Goal: Task Accomplishment & Management: Manage account settings

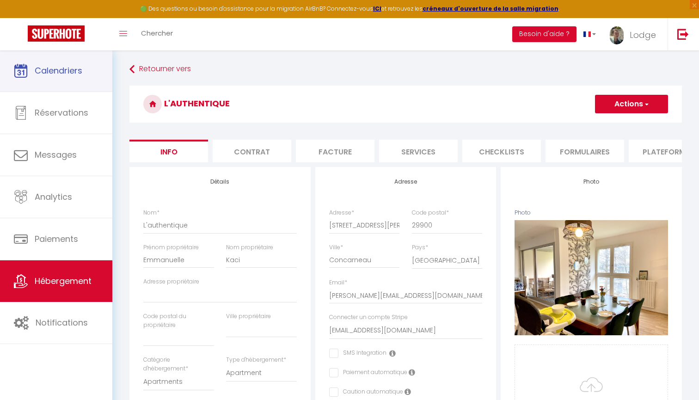
select select "6"
select select "3"
select select "1"
select select "16:00"
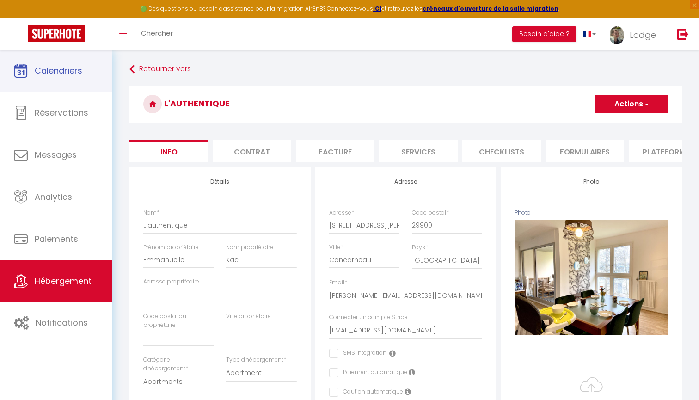
select select "20:00"
select select "10:00"
select select "28"
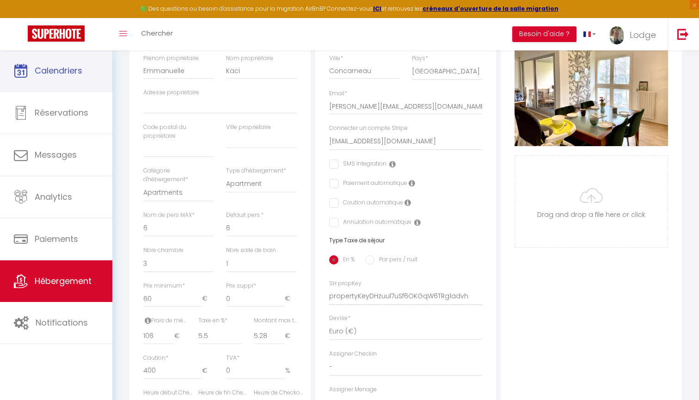
click at [74, 67] on span "Calendriers" at bounding box center [59, 71] width 48 height 12
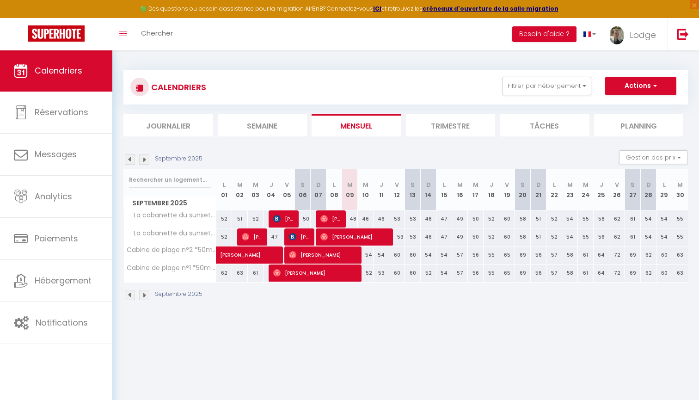
click at [143, 160] on img at bounding box center [144, 160] width 10 height 10
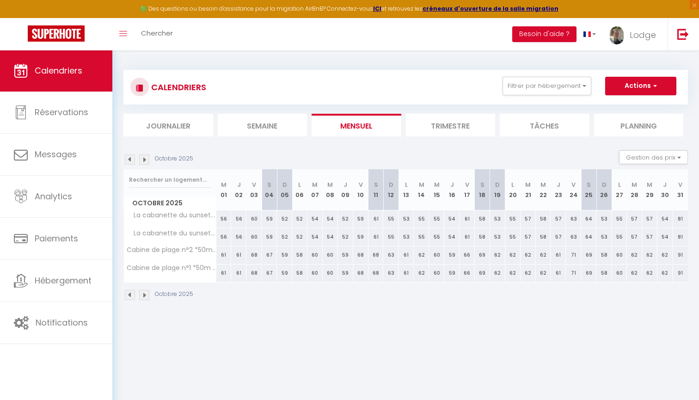
click at [143, 160] on img at bounding box center [144, 160] width 10 height 10
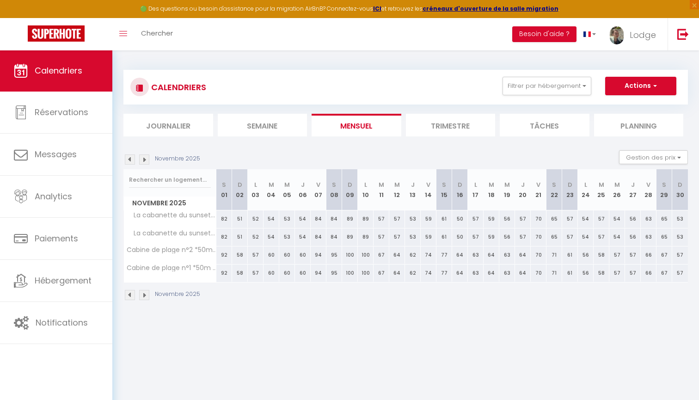
click at [143, 160] on img at bounding box center [144, 160] width 10 height 10
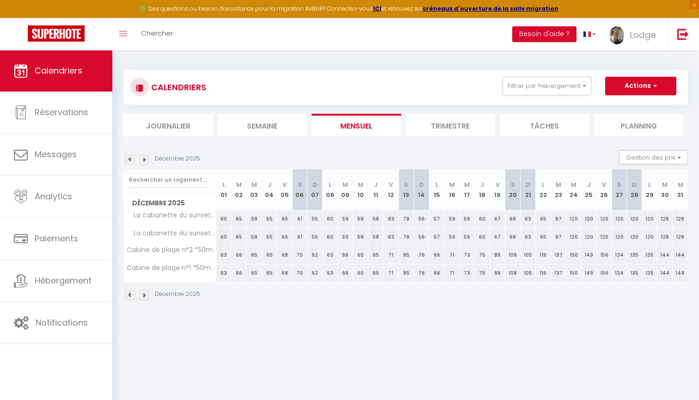
click at [143, 160] on img at bounding box center [144, 160] width 10 height 10
select select
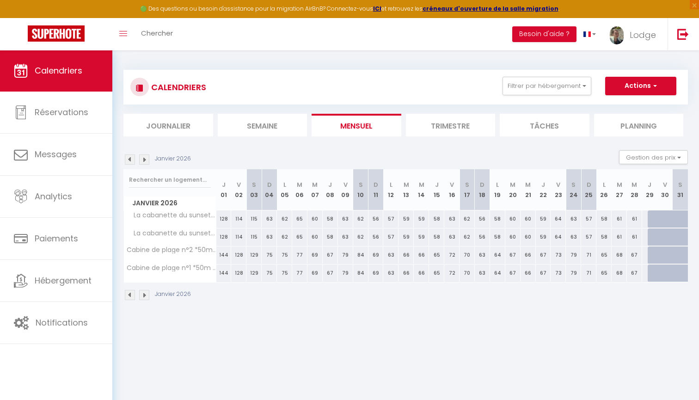
click at [649, 218] on div at bounding box center [655, 219] width 15 height 18
type input "60"
select select "1"
type input "Jeu 29 Janvier 2026"
type input "Ven 30 Janvier 2026"
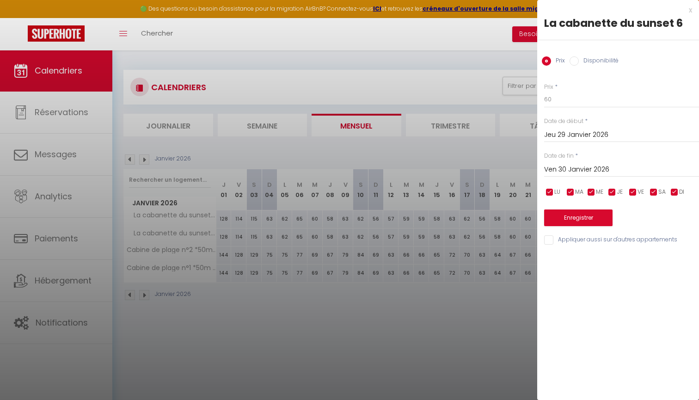
click at [577, 57] on input "Disponibilité" at bounding box center [574, 60] width 9 height 9
radio input "true"
radio input "false"
click at [560, 133] on input "Jeu 29 Janvier 2026" at bounding box center [621, 136] width 155 height 12
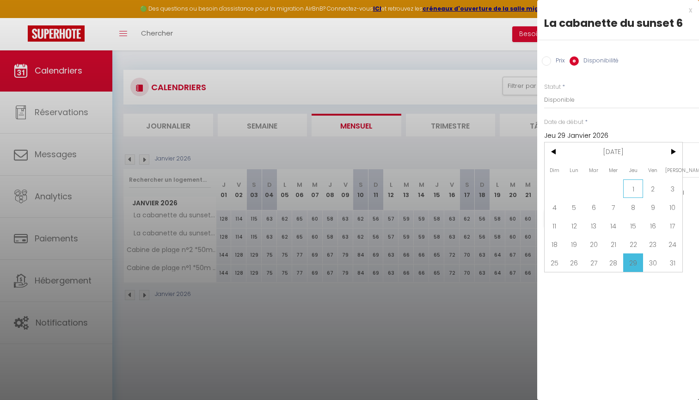
click at [635, 192] on span "1" at bounding box center [634, 188] width 20 height 19
type input "Jeu 01 Janvier 2026"
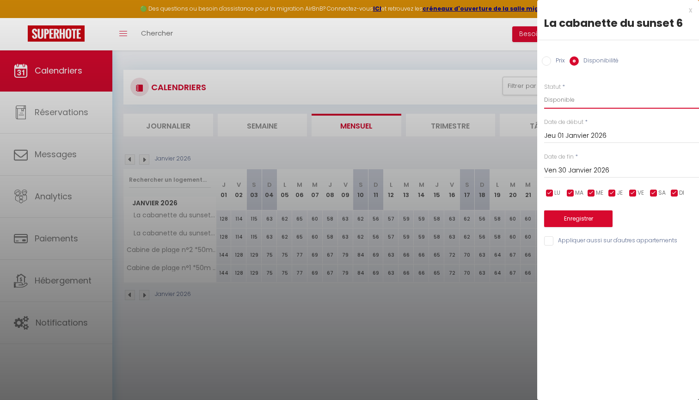
click at [550, 105] on select "Disponible Indisponible" at bounding box center [621, 100] width 155 height 18
click at [559, 102] on select "Disponible Indisponible" at bounding box center [621, 100] width 155 height 18
select select "1"
click at [556, 138] on input "Jeu 01 Janvier 2026" at bounding box center [621, 136] width 155 height 12
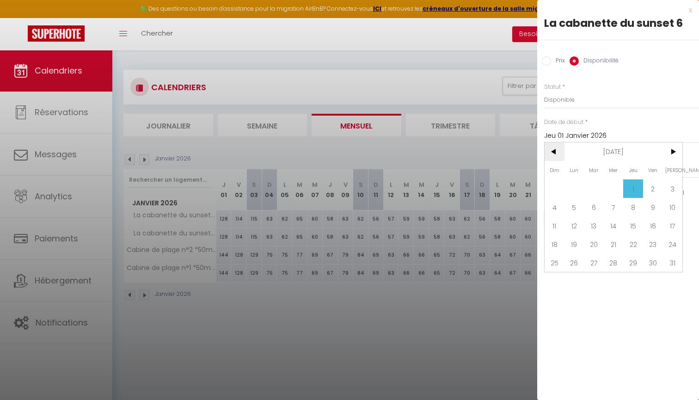
click at [553, 151] on span "<" at bounding box center [555, 151] width 20 height 19
click at [674, 154] on span ">" at bounding box center [673, 151] width 20 height 19
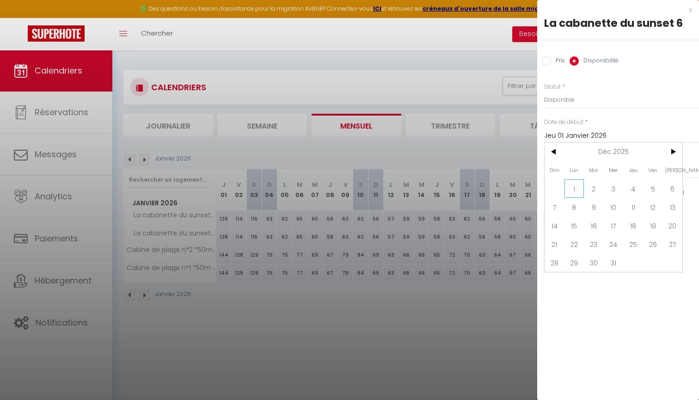
click at [573, 188] on span "1" at bounding box center [575, 188] width 20 height 19
type input "Lun 01 Décembre 2025"
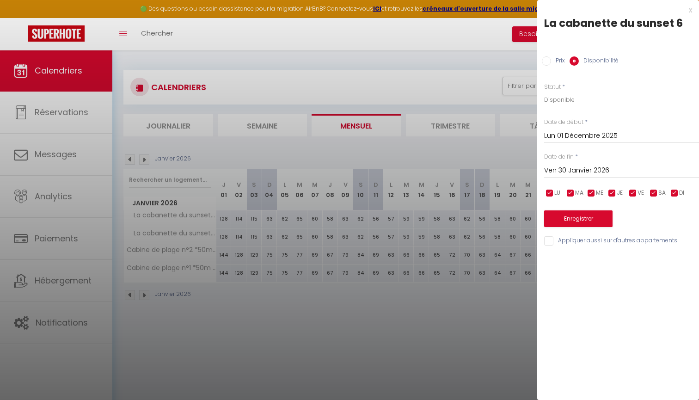
click at [561, 170] on input "Ven 30 Janvier 2026" at bounding box center [621, 171] width 155 height 12
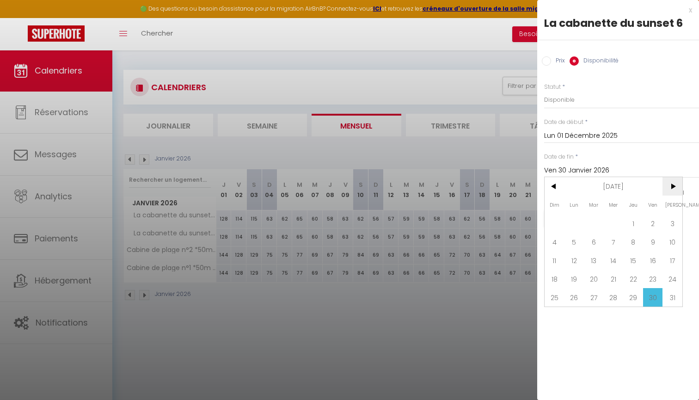
click at [676, 186] on span ">" at bounding box center [673, 186] width 20 height 19
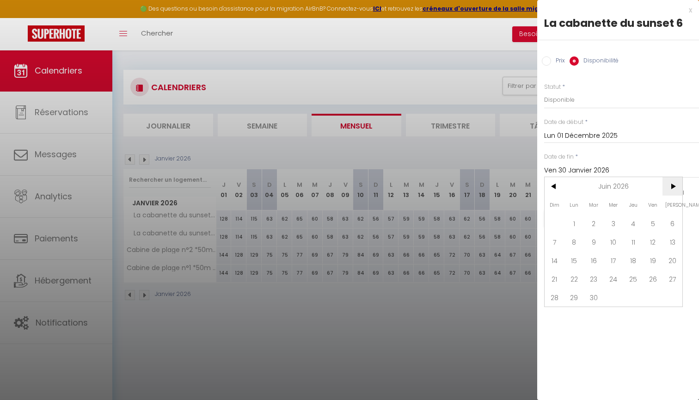
click at [676, 186] on span ">" at bounding box center [673, 186] width 20 height 19
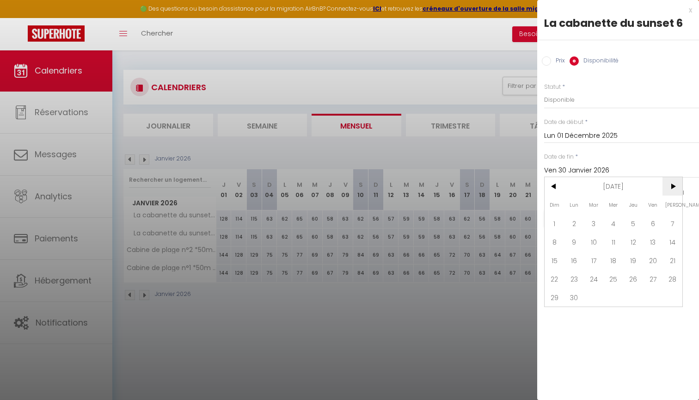
click at [676, 186] on span ">" at bounding box center [673, 186] width 20 height 19
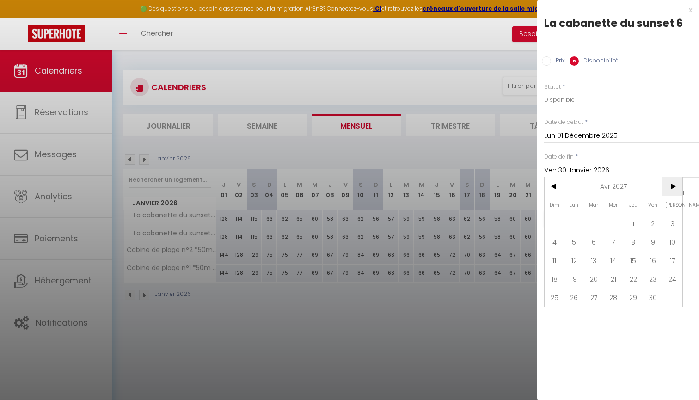
click at [676, 186] on span ">" at bounding box center [673, 186] width 20 height 19
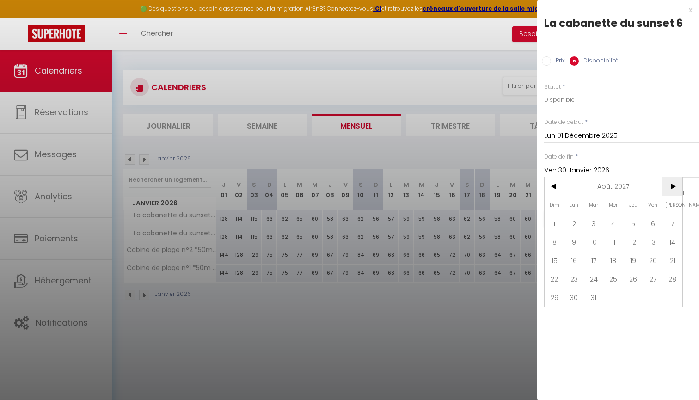
click at [676, 186] on span ">" at bounding box center [673, 186] width 20 height 19
click at [634, 240] on span "9" at bounding box center [634, 242] width 20 height 19
type input "Jeu 09 Septembre 2027"
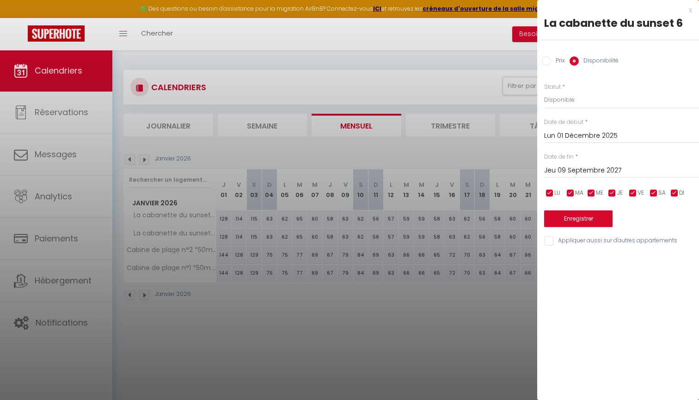
click at [549, 239] on input "Appliquer aussi sur d'autres appartements" at bounding box center [621, 240] width 155 height 9
checkbox input "true"
click at [578, 218] on button "Enregistrer" at bounding box center [578, 218] width 68 height 17
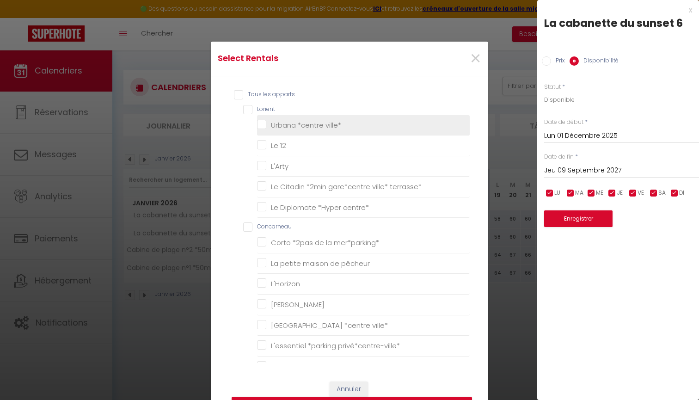
click at [263, 126] on ville\* "Urbana *centre ville*" at bounding box center [363, 124] width 213 height 9
checkbox ville\* "true"
checkbox 12 "false"
checkbox input "false"
checkbox terrasse\* "false"
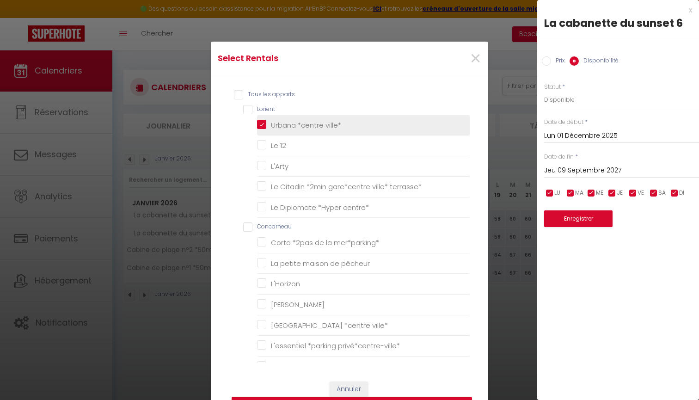
checkbox centre\* "false"
checkbox mer\*parking\* "false"
checkbox pêcheur "false"
checkbox input "false"
checkbox loulou "false"
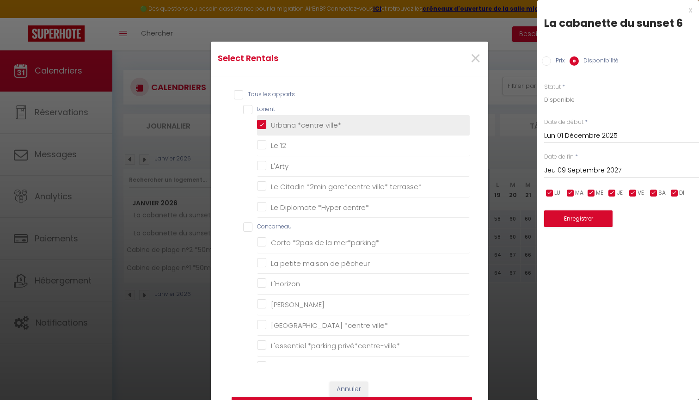
checkbox ville\* "false"
checkbox privé\*centre-ville\* "false"
checkbox \*clim\* "false"
checkbox Vor "false"
checkbox mer\* "false"
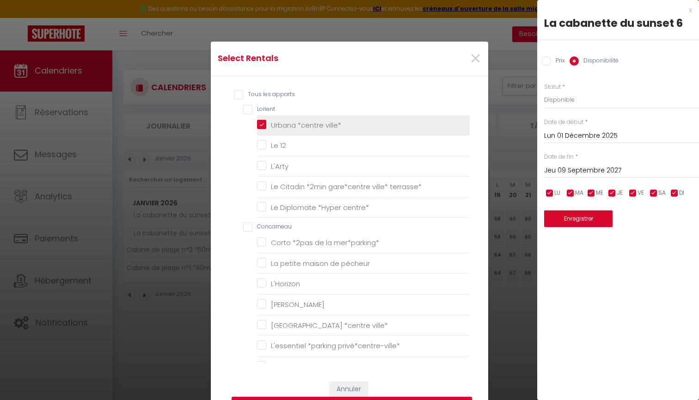
checkbox salé "false"
checkbox vigie "false"
checkbox input "false"
checkbox côtier "false"
checkbox input "false"
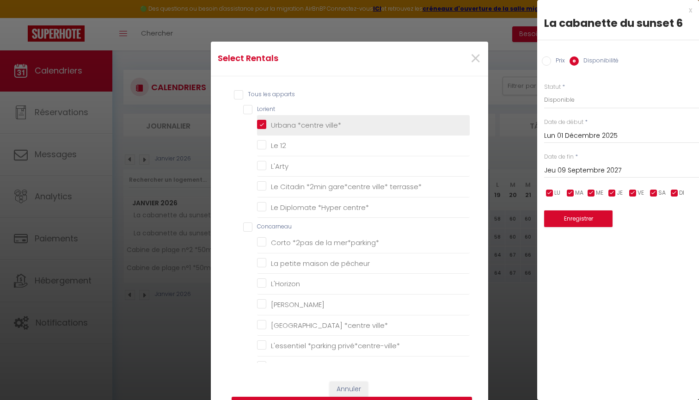
checkbox lucarne "false"
checkbox perchoir "false"
checkbox mer "false"
checkbox Baie "false"
checkbox mer\* "false"
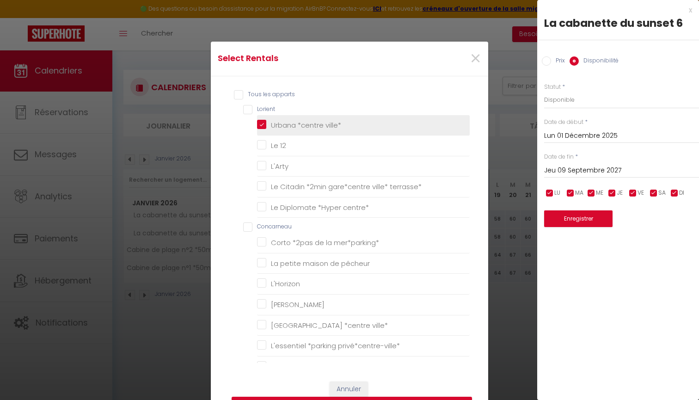
checkbox input "false"
checkbox Melen "false"
checkbox input "false"
checkbox parking\* "false"
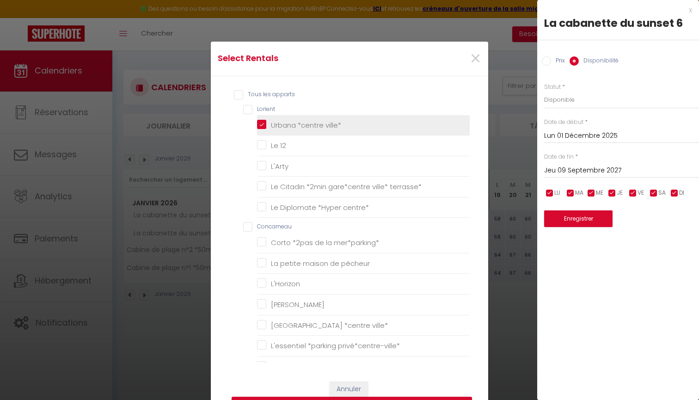
checkbox plage\* "false"
checkbox Maen "false"
checkbox mer\*parking\* "false"
checkbox Talud "false"
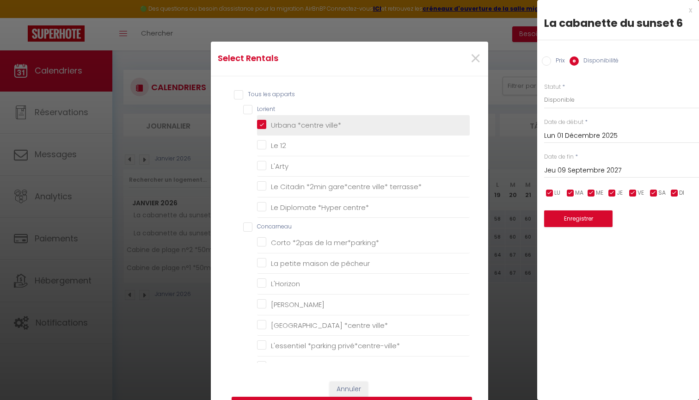
checkbox mer\*parking\* "false"
checkbox Magnolia "false"
checkbox mer\* "false"
checkbox plage\* "false"
checkbox Mer\* "false"
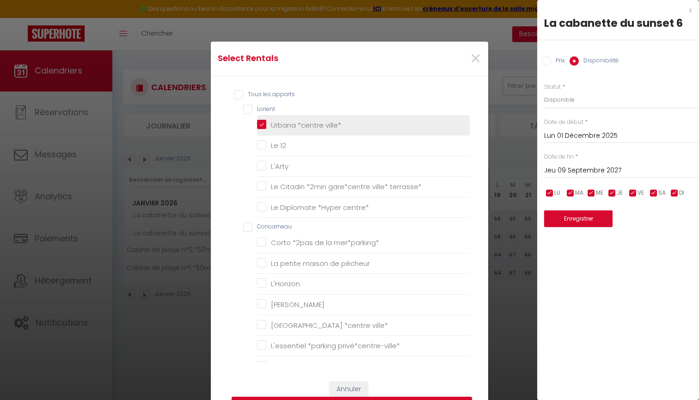
checkbox pas\* "false"
checkbox mer\* "false"
checkbox input "false"
checkbox Inn "false"
checkbox électrique\* "false"
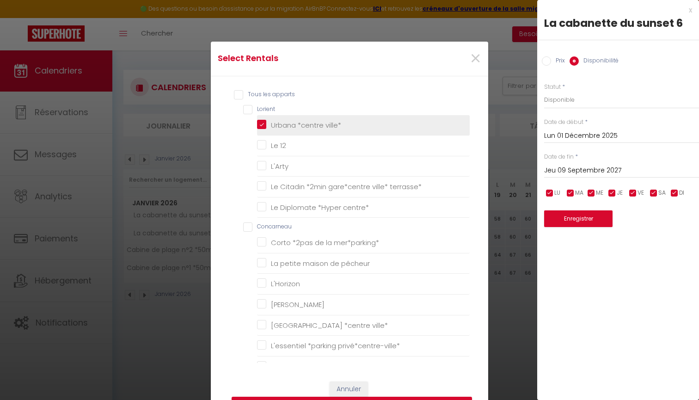
checkbox Armor "false"
checkbox rade "false"
checkbox mer\*parking\* "false"
checkbox Joa "false"
checkbox centre\* "false"
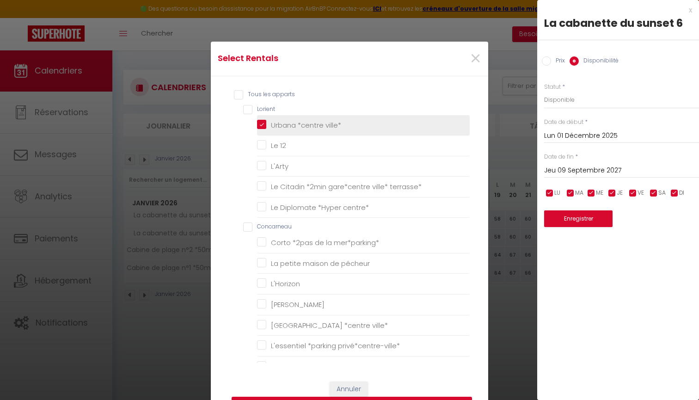
checkbox mer\* "false"
checkbox chemins "false"
checkbox mer\* "false"
checkbox 100m\* "false"
checkbox plage\* "false"
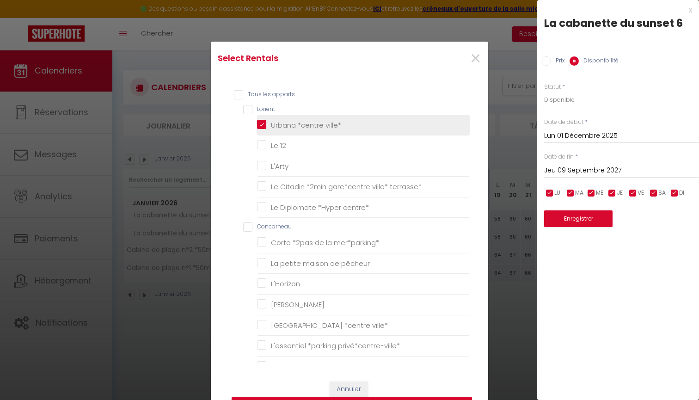
checkbox 5 "false"
checkbox Cottage "false"
checkbox sel "false"
checkbox Alizés "false"
checkbox \*piscine\*Golf\* "false"
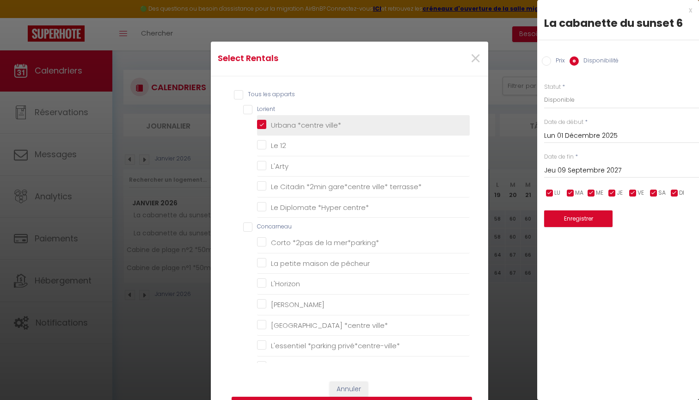
checkbox input "false"
checkbox Sophie "false"
checkbox Anne "false"
checkbox Bro "false"
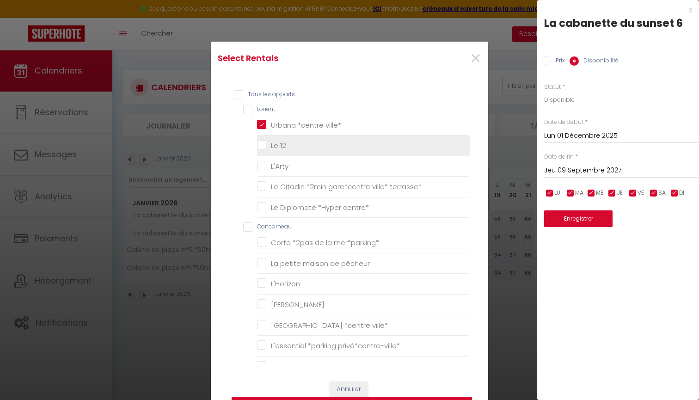
click at [263, 146] on 12 "Le 12" at bounding box center [363, 145] width 213 height 9
checkbox 12 "true"
checkbox input "false"
checkbox terrasse\* "false"
checkbox centre\* "false"
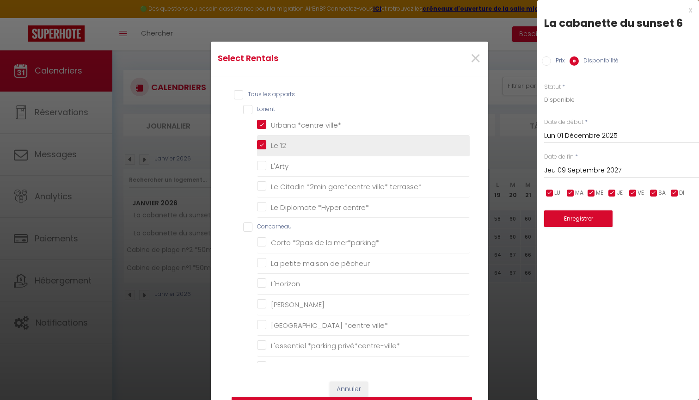
checkbox mer\*parking\* "false"
checkbox pêcheur "false"
checkbox input "false"
checkbox loulou "false"
checkbox ville\* "false"
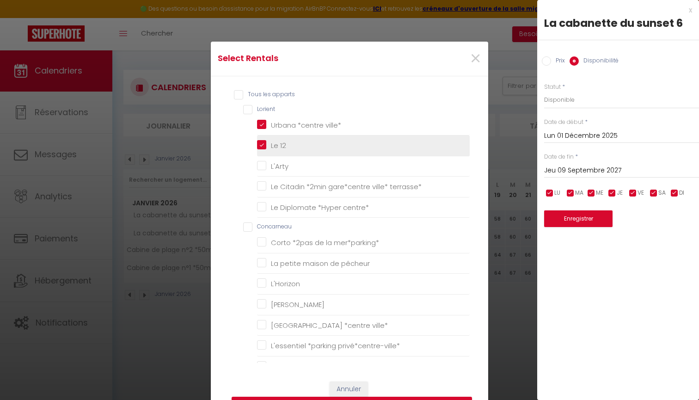
checkbox privé\*centre-ville\* "false"
checkbox \*clim\* "false"
checkbox Vor "false"
checkbox mer\* "false"
checkbox salé "false"
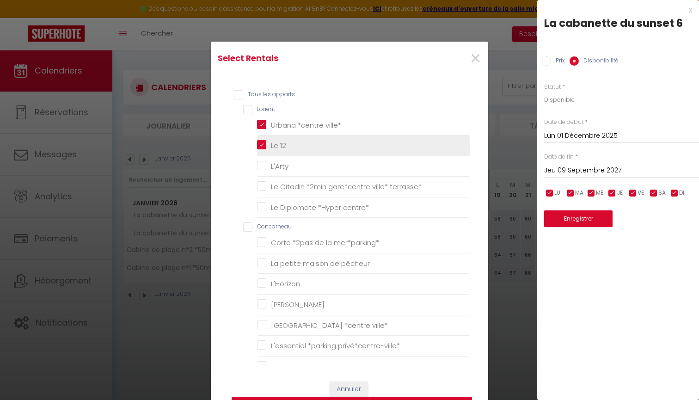
checkbox vigie "false"
checkbox input "false"
checkbox côtier "false"
checkbox input "false"
checkbox lucarne "false"
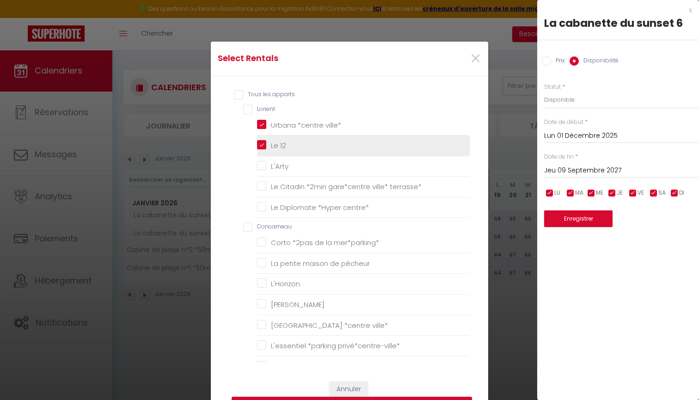
checkbox perchoir "false"
checkbox mer "false"
checkbox Baie "false"
checkbox mer\* "false"
checkbox input "false"
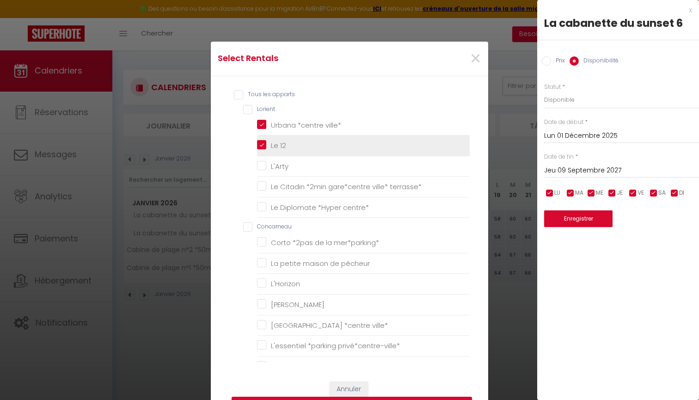
checkbox Melen "false"
checkbox input "false"
checkbox parking\* "false"
checkbox plage\* "false"
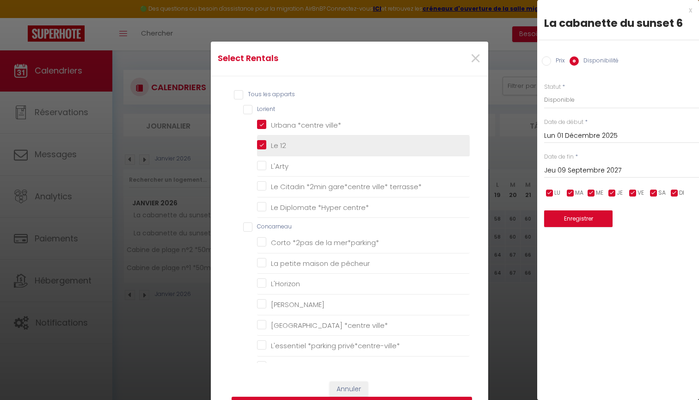
checkbox Maen "false"
checkbox mer\*parking\* "false"
checkbox Talud "false"
checkbox mer\*parking\* "false"
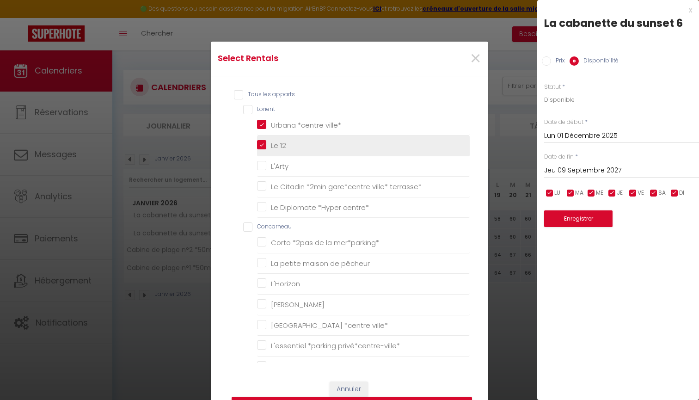
checkbox Magnolia "false"
checkbox mer\* "false"
checkbox plage\* "false"
checkbox Mer\* "false"
checkbox pas\* "false"
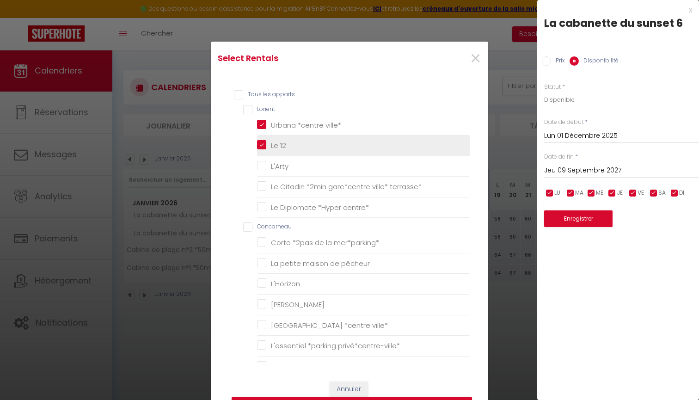
checkbox mer\* "false"
checkbox input "false"
checkbox Inn "false"
checkbox électrique\* "false"
checkbox Armor "false"
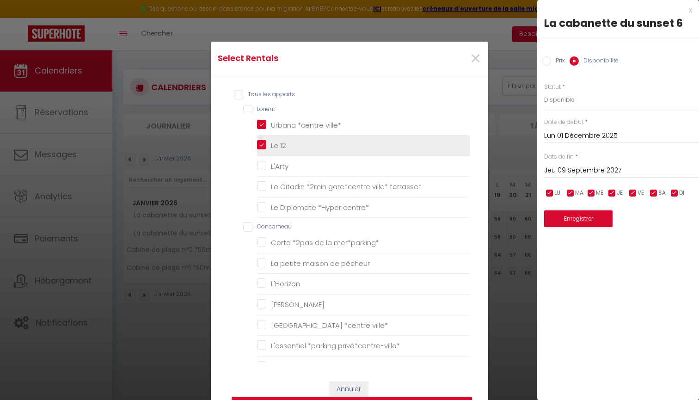
checkbox rade "false"
checkbox mer\*parking\* "false"
checkbox Joa "false"
checkbox centre\* "false"
checkbox mer\* "false"
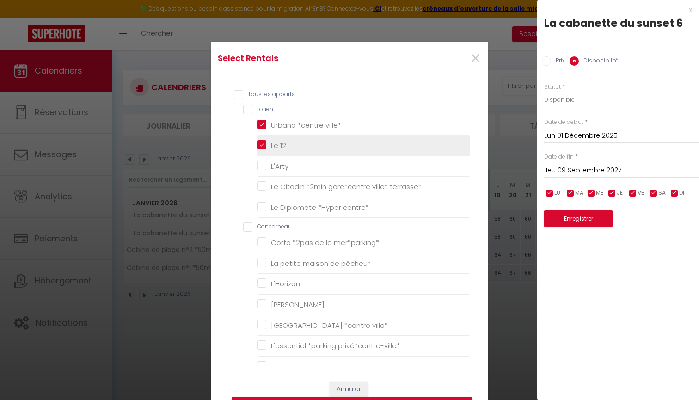
checkbox chemins "false"
checkbox mer\* "false"
checkbox 100m\* "false"
checkbox plage\* "false"
checkbox 5 "false"
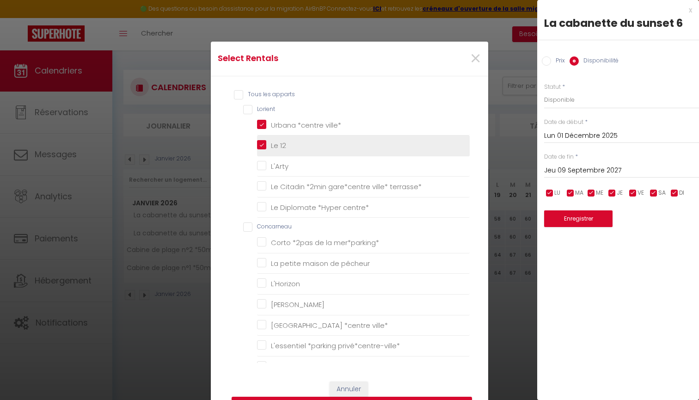
checkbox Cottage "false"
checkbox sel "false"
checkbox Alizés "false"
checkbox \*piscine\*Golf\* "false"
checkbox input "false"
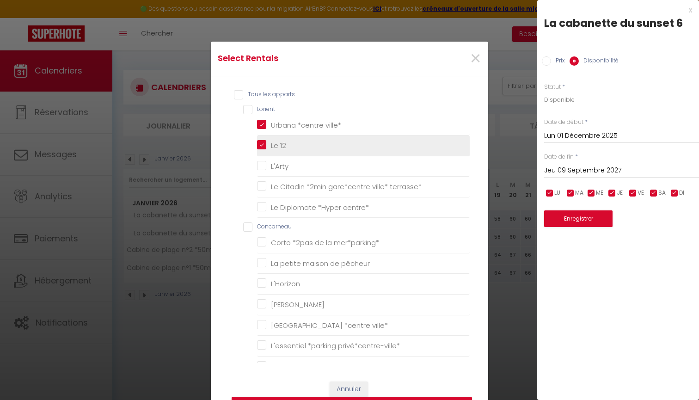
checkbox Sophie "false"
checkbox Anne "false"
checkbox Bro "false"
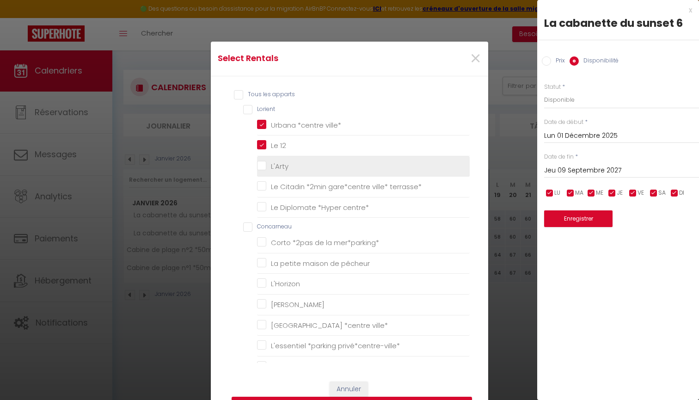
click at [262, 166] on input "L'Arty" at bounding box center [363, 165] width 213 height 9
checkbox input "true"
checkbox terrasse\* "false"
checkbox centre\* "false"
checkbox mer\*parking\* "false"
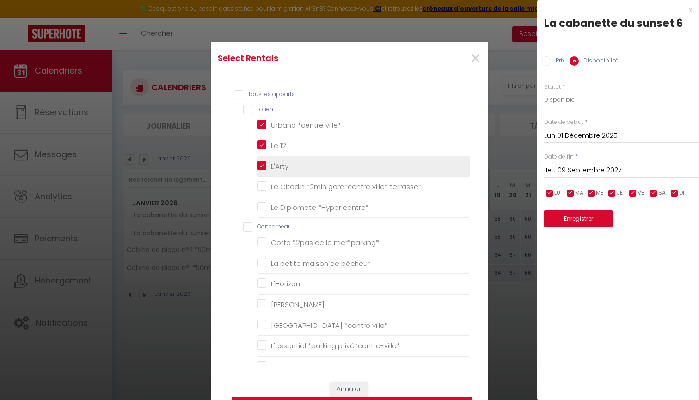
checkbox pêcheur "false"
checkbox input "false"
checkbox loulou "false"
checkbox ville\* "false"
checkbox privé\*centre-ville\* "false"
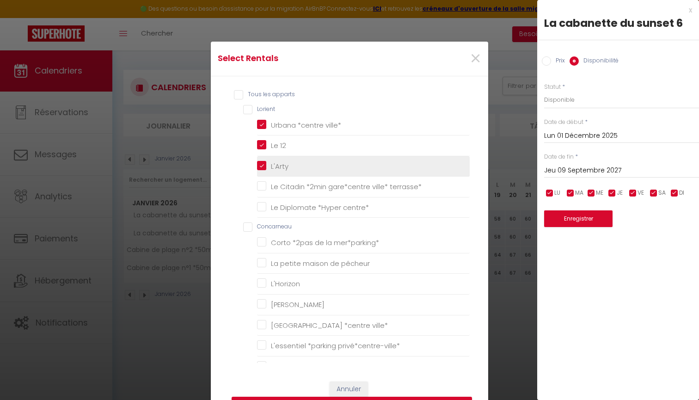
checkbox \*clim\* "false"
checkbox Vor "false"
checkbox mer\* "false"
checkbox salé "false"
checkbox vigie "false"
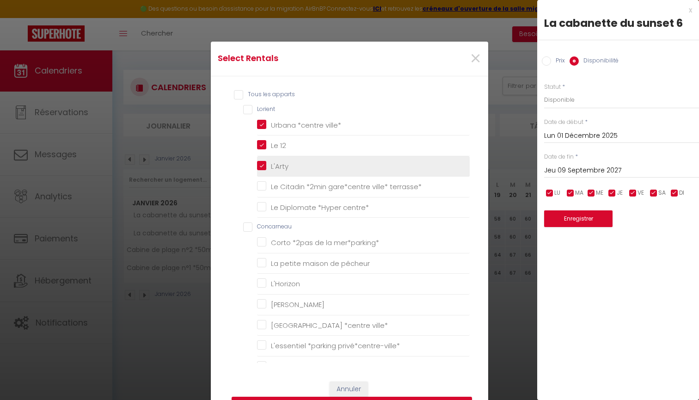
checkbox input "false"
checkbox côtier "false"
checkbox input "false"
checkbox lucarne "false"
checkbox perchoir "false"
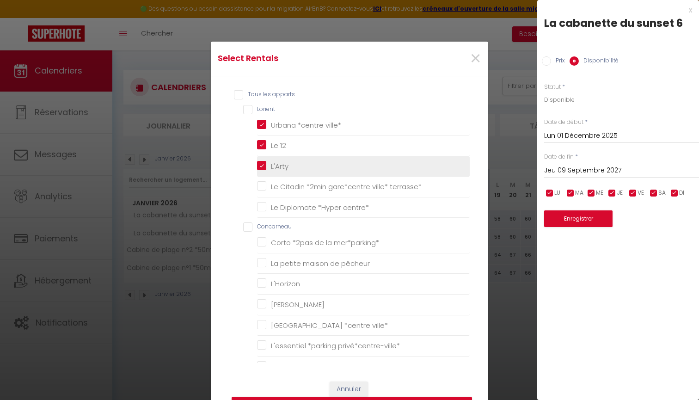
checkbox mer "false"
checkbox Baie "false"
checkbox mer\* "false"
checkbox input "false"
checkbox Melen "false"
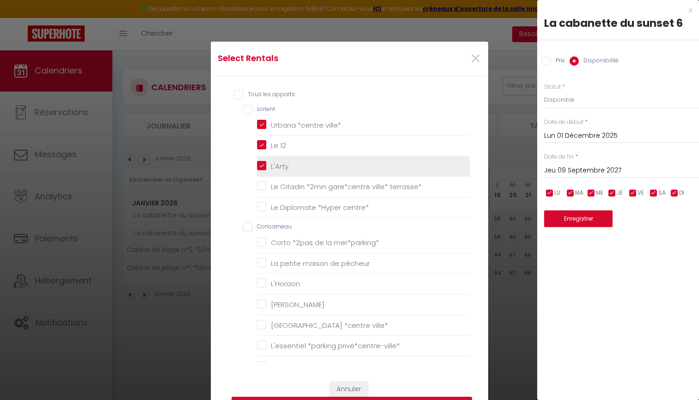
checkbox input "false"
checkbox parking\* "false"
checkbox plage\* "false"
checkbox Maen "false"
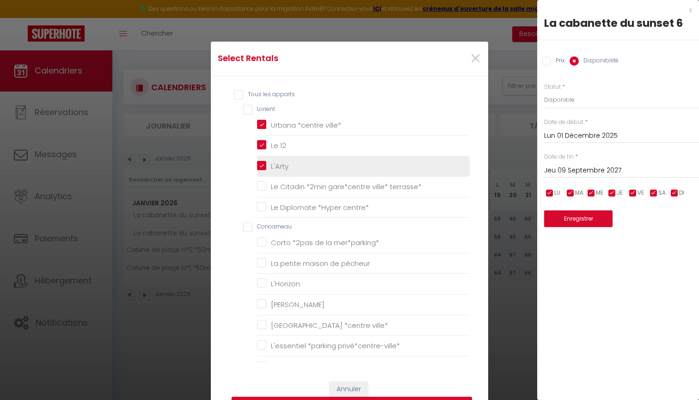
checkbox mer\*parking\* "false"
checkbox Talud "false"
checkbox mer\*parking\* "false"
checkbox Magnolia "false"
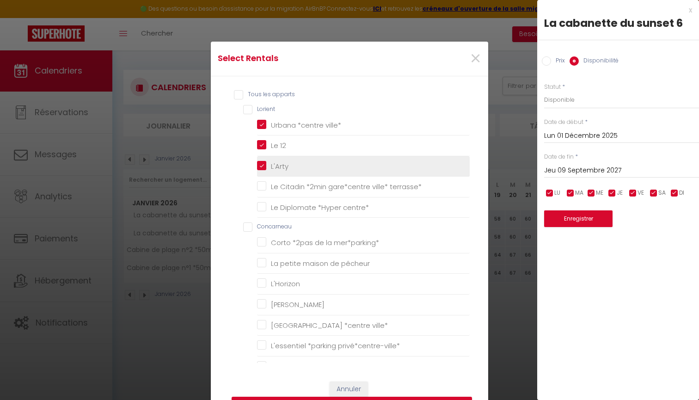
checkbox mer\* "false"
checkbox plage\* "false"
checkbox Mer\* "false"
checkbox pas\* "false"
checkbox mer\* "false"
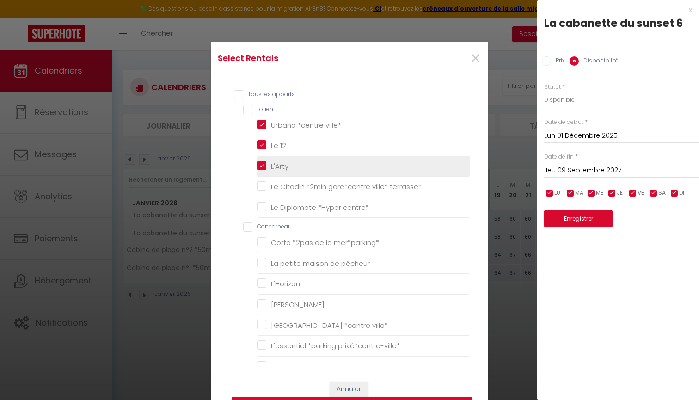
checkbox input "false"
checkbox Inn "false"
checkbox électrique\* "false"
checkbox Armor "false"
checkbox rade "false"
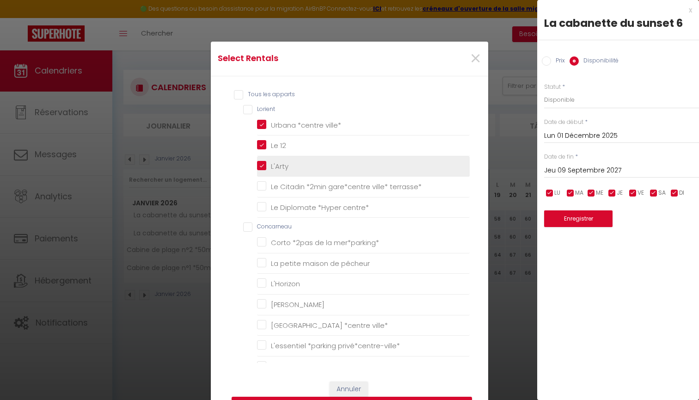
checkbox mer\*parking\* "false"
checkbox Joa "false"
checkbox centre\* "false"
checkbox mer\* "false"
checkbox chemins "false"
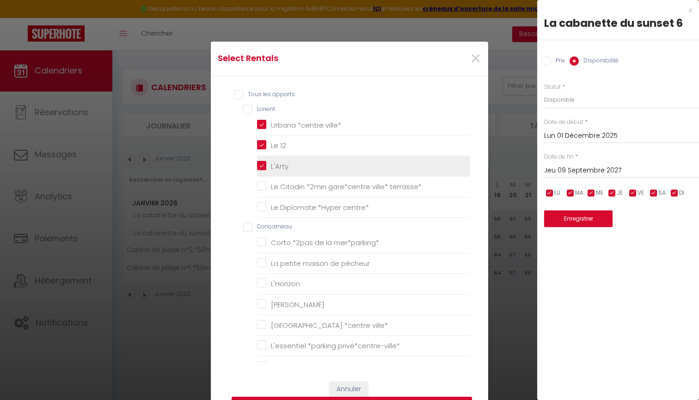
checkbox mer\* "false"
checkbox 100m\* "false"
checkbox plage\* "false"
checkbox 5 "false"
checkbox Cottage "false"
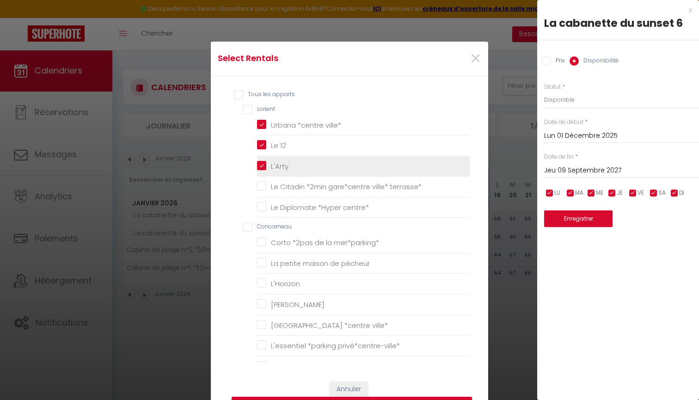
checkbox sel "false"
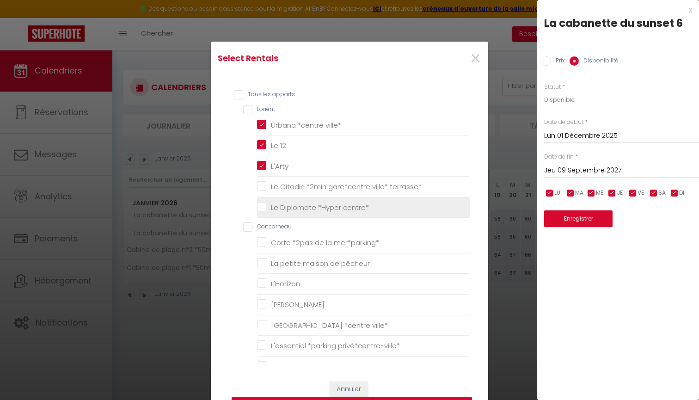
click at [262, 208] on centre\* "Le Diplomate *Hyper centre*" at bounding box center [363, 207] width 213 height 9
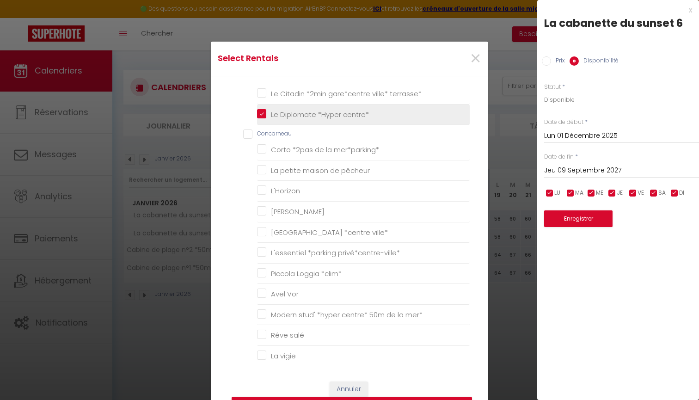
scroll to position [100, 0]
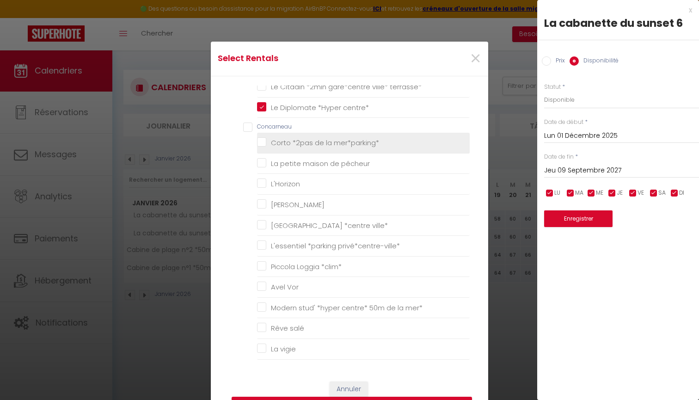
click at [261, 145] on mer\*parking\* "Corto *2pas de la mer*parking*" at bounding box center [363, 142] width 213 height 9
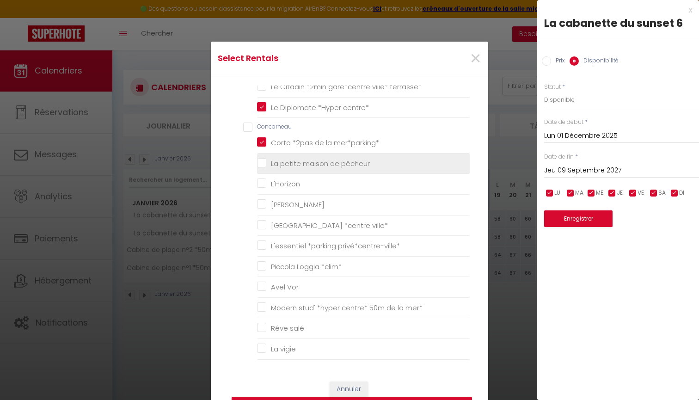
click at [263, 164] on pêcheur "La petite maison de pêcheur" at bounding box center [363, 163] width 213 height 9
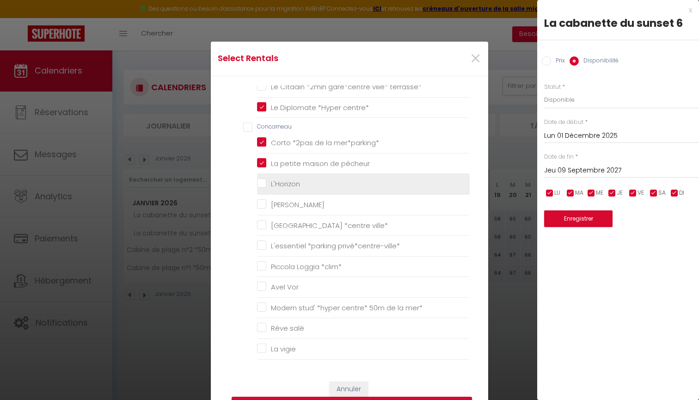
click at [261, 183] on input "L'Horizon" at bounding box center [363, 183] width 213 height 9
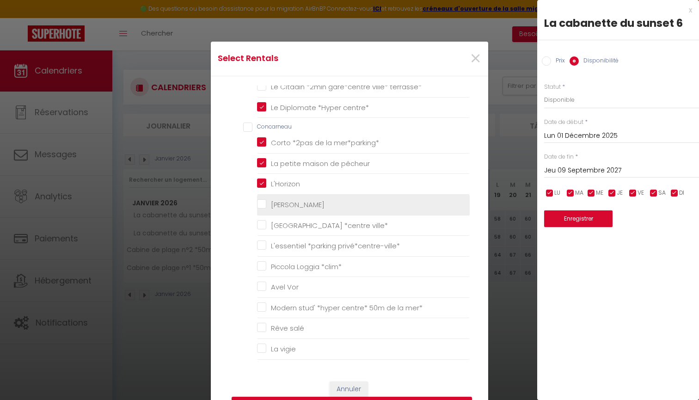
click at [261, 202] on loulou "[PERSON_NAME]" at bounding box center [363, 204] width 213 height 9
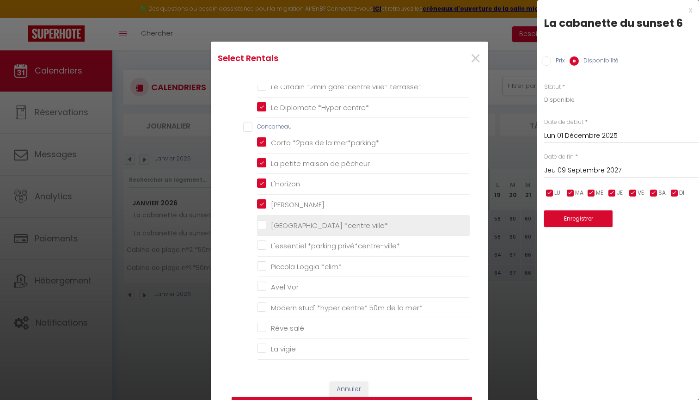
click at [263, 223] on ville\* "[GEOGRAPHIC_DATA] *centre ville*" at bounding box center [363, 225] width 213 height 9
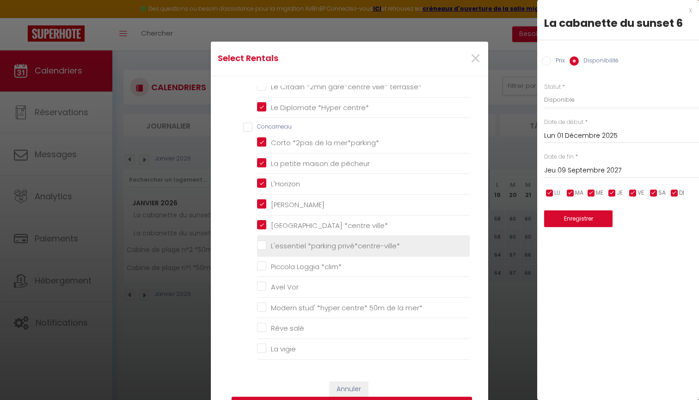
click at [263, 245] on privé\*centre-ville\* "L'essentiel *parking privé*centre-ville*" at bounding box center [363, 245] width 213 height 9
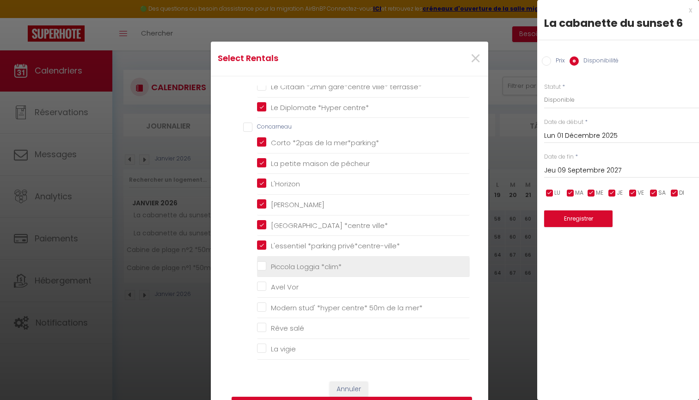
click at [263, 264] on \*clim\* "Piccola Loggia *clim*" at bounding box center [363, 266] width 213 height 9
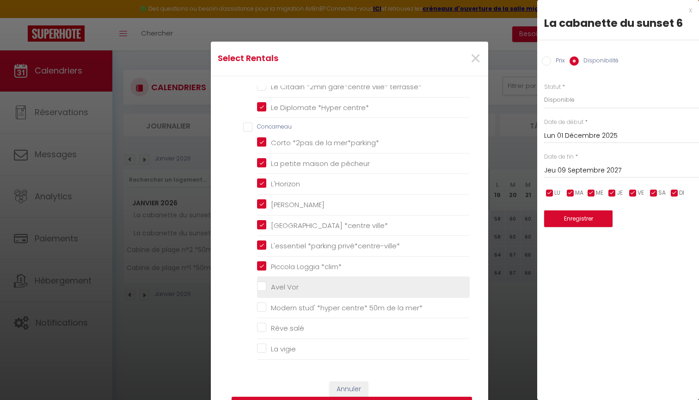
click at [262, 285] on Vor "Avel Vor" at bounding box center [363, 287] width 213 height 9
click at [264, 286] on Vor "Avel Vor" at bounding box center [363, 287] width 213 height 9
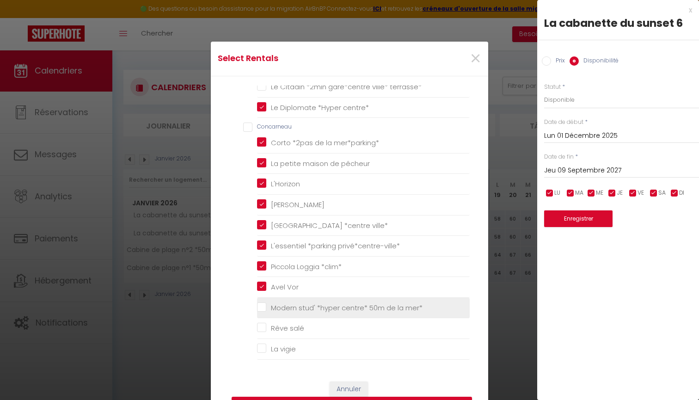
click at [261, 304] on mer\* "Modern stud' *hyper centre* 50m de la mer*" at bounding box center [363, 307] width 213 height 9
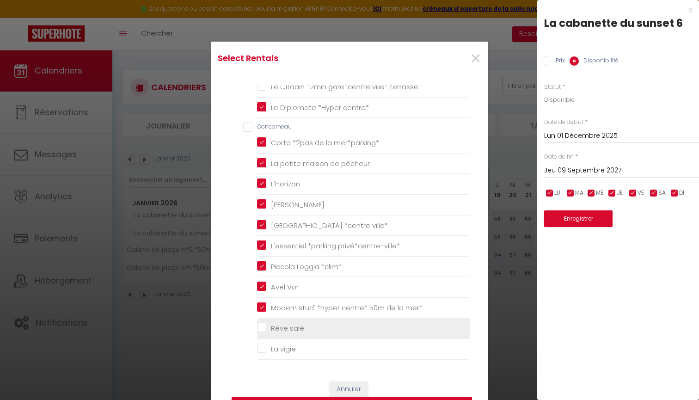
click at [261, 324] on salé "Rêve salé" at bounding box center [363, 328] width 213 height 9
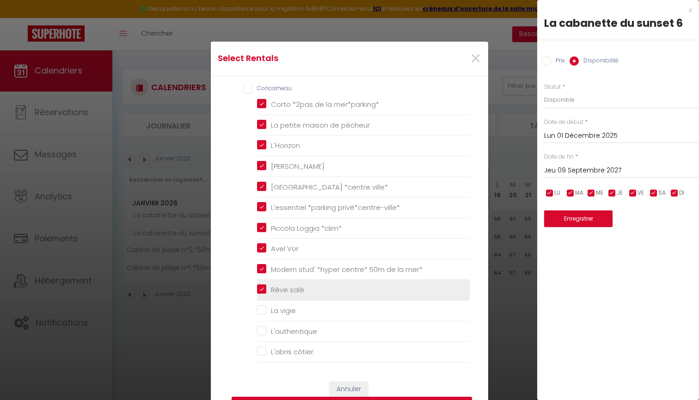
scroll to position [160, 0]
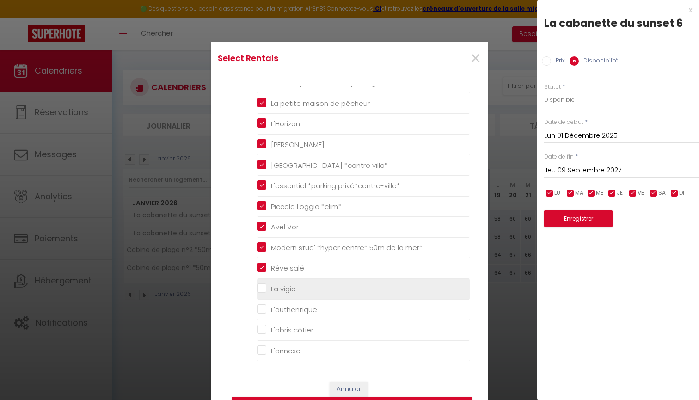
click at [260, 286] on vigie "La vigie" at bounding box center [363, 288] width 213 height 9
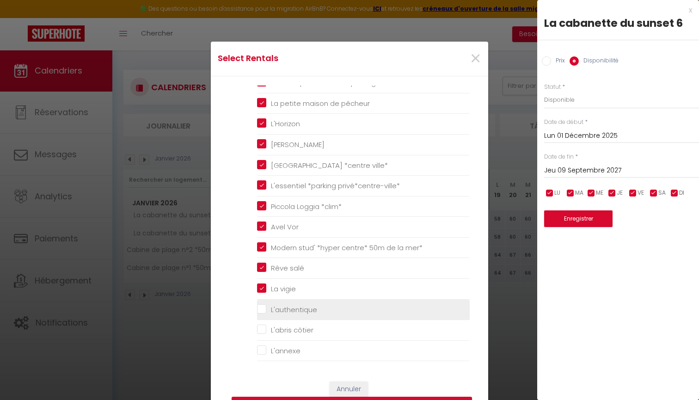
click at [261, 307] on input "L'authentique" at bounding box center [363, 309] width 213 height 9
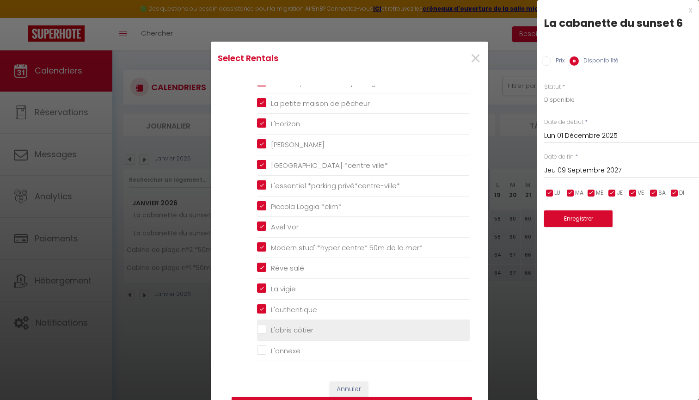
click at [263, 326] on côtier "L'abris côtier" at bounding box center [363, 330] width 213 height 9
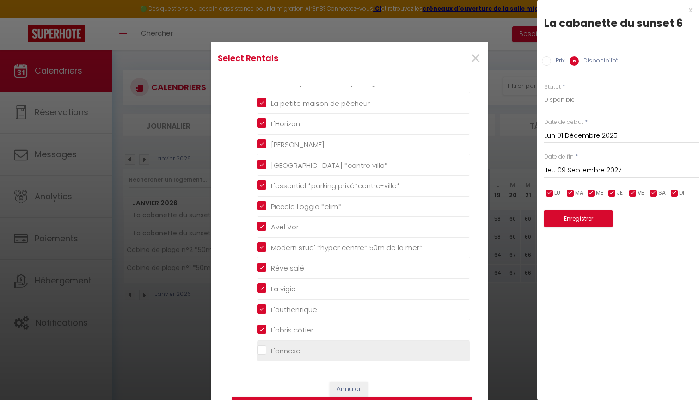
click at [262, 347] on input "L'annexe" at bounding box center [363, 350] width 213 height 9
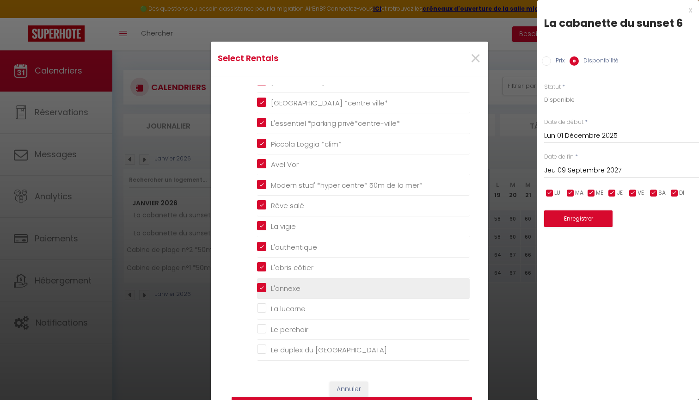
scroll to position [248, 0]
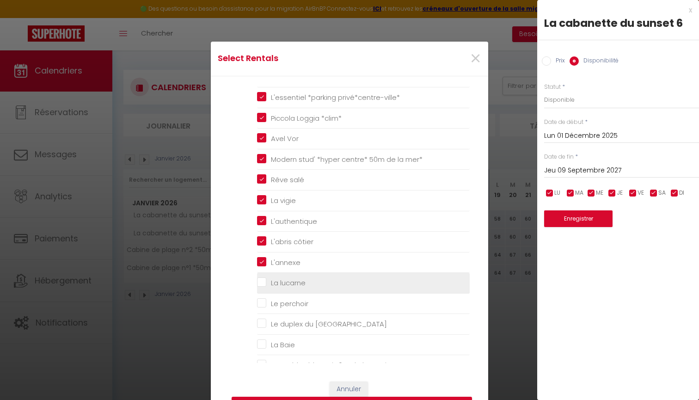
click at [263, 280] on lucarne "La lucarne" at bounding box center [363, 282] width 213 height 9
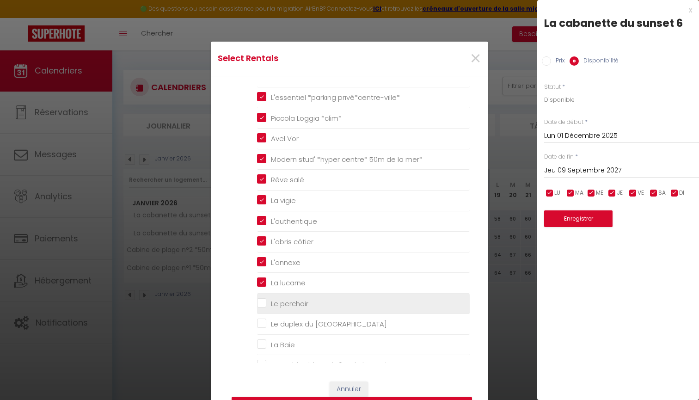
click at [262, 300] on perchoir "Le perchoir" at bounding box center [363, 303] width 213 height 9
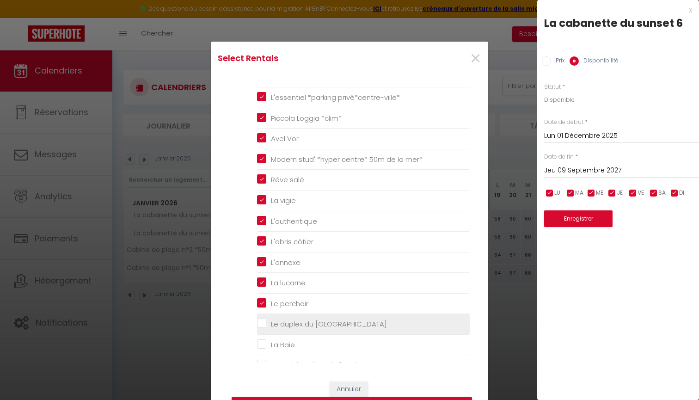
click at [261, 322] on mer "Le duplex du [GEOGRAPHIC_DATA]" at bounding box center [363, 324] width 213 height 9
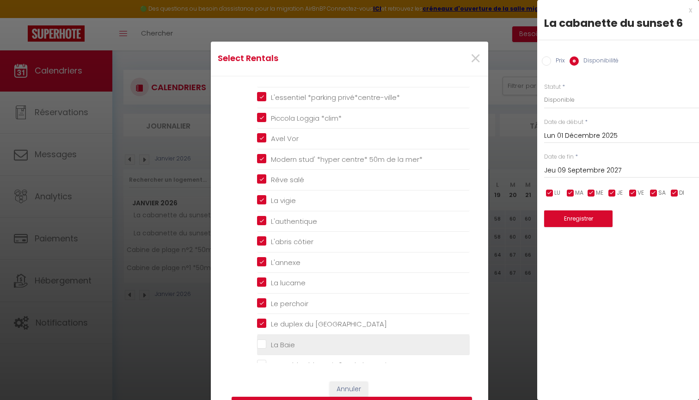
click at [262, 341] on Baie "La Baie" at bounding box center [363, 344] width 213 height 9
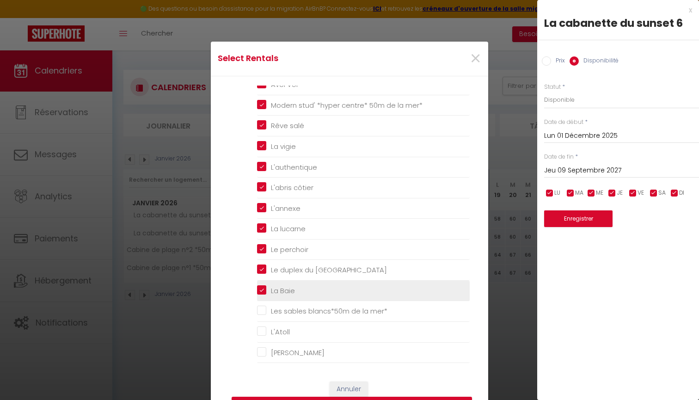
scroll to position [322, 0]
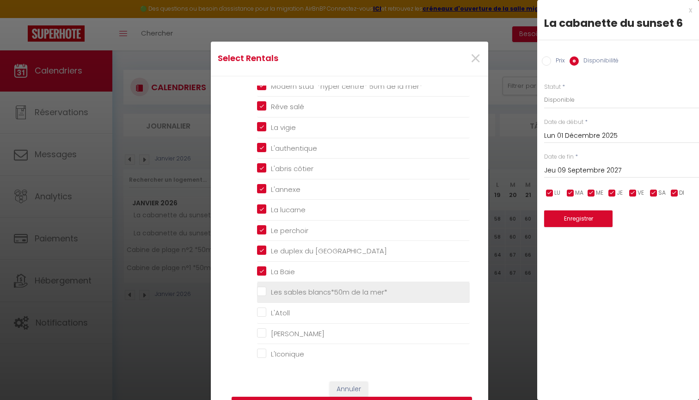
click at [263, 288] on mer\* "Les sables blancs*50m de la mer*" at bounding box center [363, 292] width 213 height 9
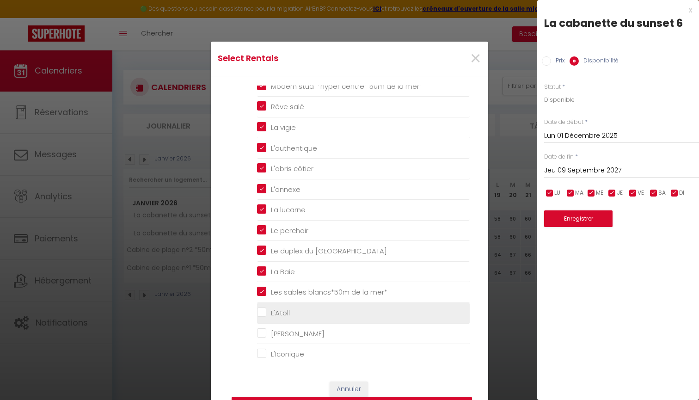
click at [260, 309] on input "L'Atoll" at bounding box center [363, 313] width 213 height 9
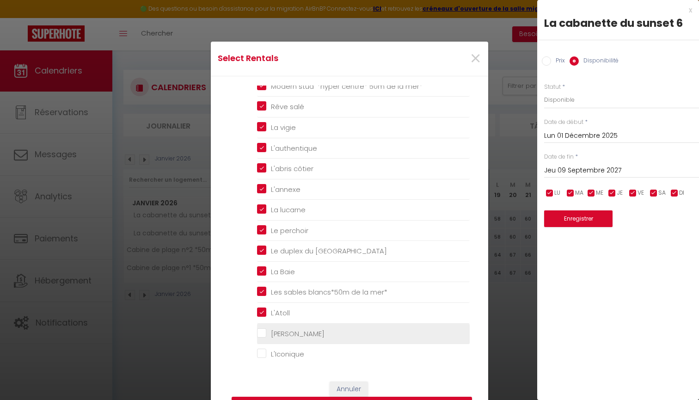
click at [263, 329] on Melen "[PERSON_NAME]" at bounding box center [363, 333] width 213 height 9
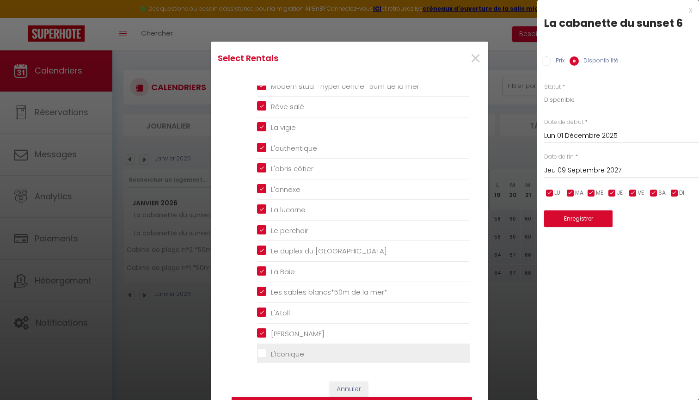
click at [263, 350] on input "L'Iconique" at bounding box center [363, 354] width 213 height 9
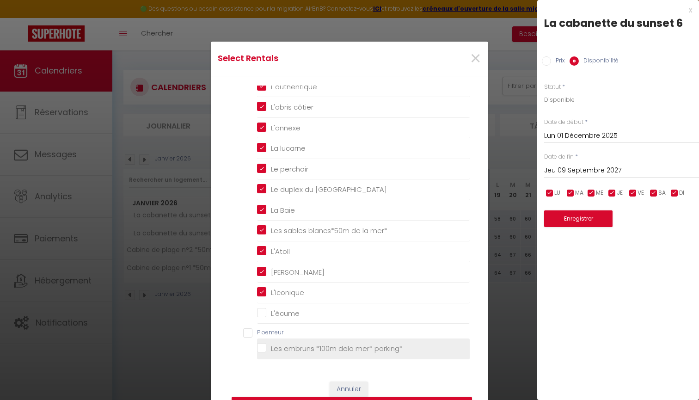
scroll to position [389, 0]
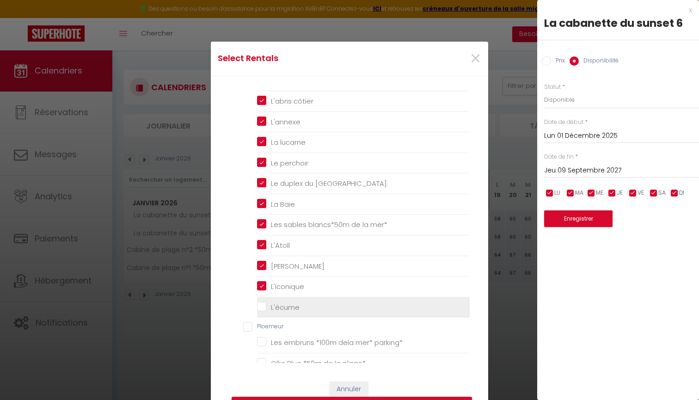
click at [263, 303] on input "L'écume" at bounding box center [363, 307] width 213 height 9
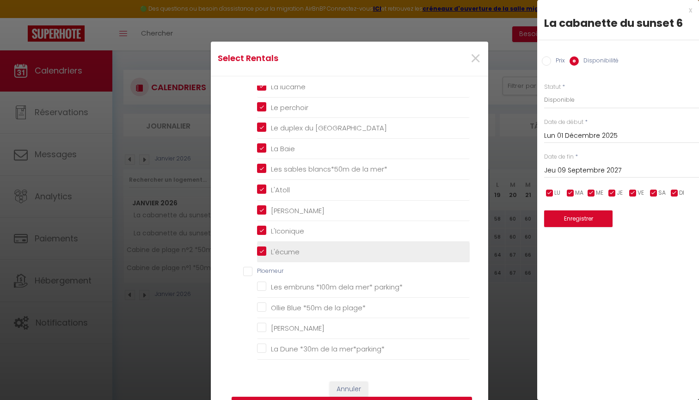
scroll to position [455, 0]
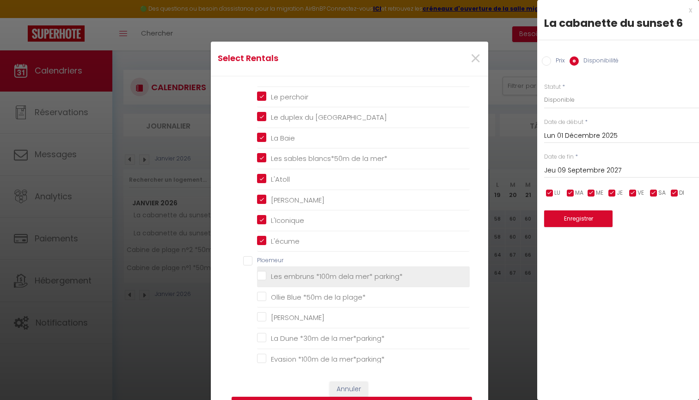
click at [263, 272] on parking\* "Les embruns *100m dela mer* parking*" at bounding box center [363, 276] width 213 height 9
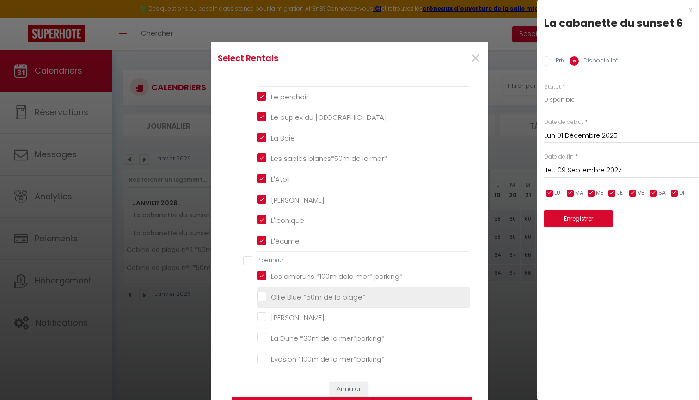
click at [263, 293] on plage\* "Ollie Blue *50m de la plage*" at bounding box center [363, 297] width 213 height 9
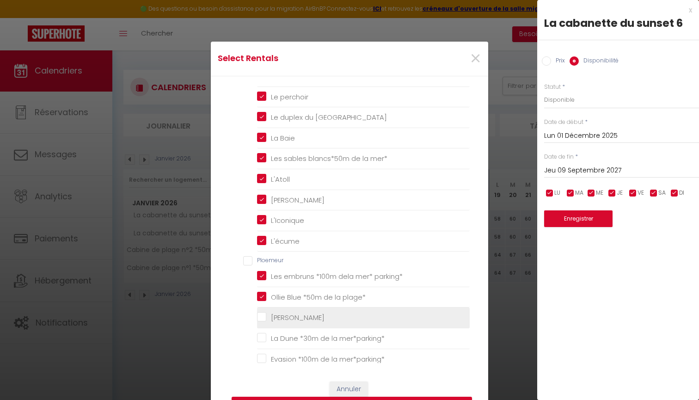
click at [261, 313] on Maen "[PERSON_NAME]" at bounding box center [363, 317] width 213 height 9
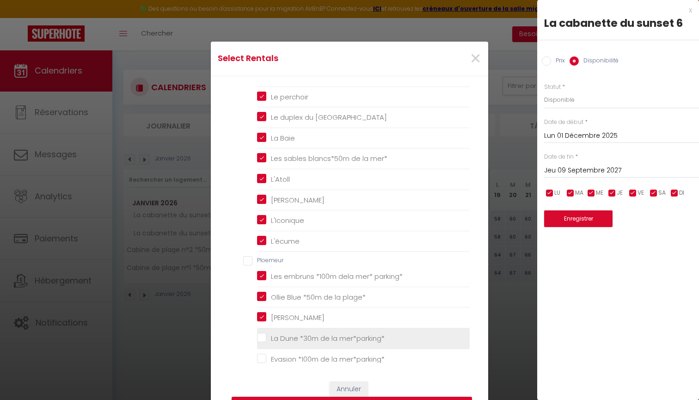
click at [263, 334] on mer\*parking\* "La Dune *30m de la mer*parking*" at bounding box center [363, 338] width 213 height 9
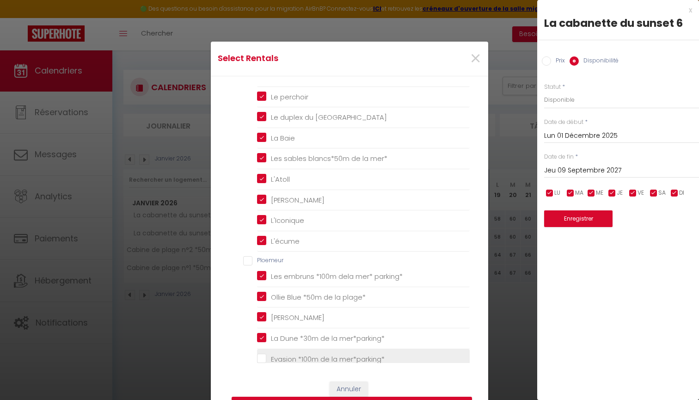
click at [262, 354] on mer\*parking\* "Evasion *100m de la mer*parking*" at bounding box center [363, 358] width 213 height 9
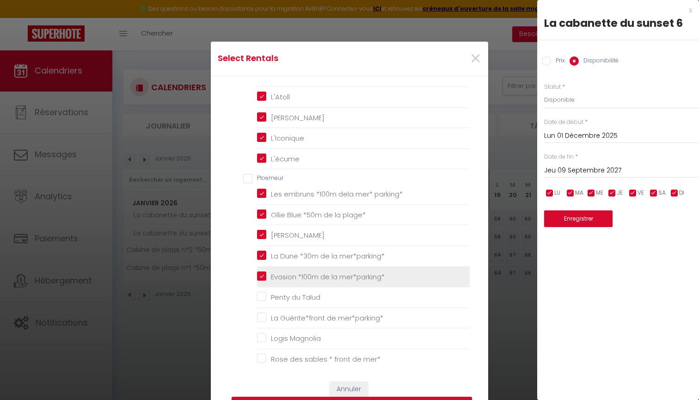
scroll to position [554, 0]
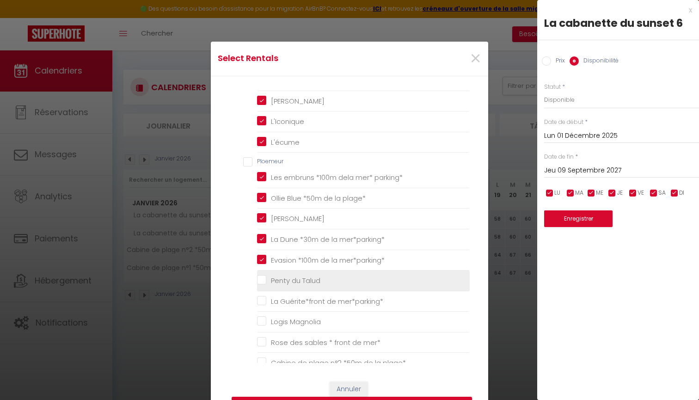
click at [264, 276] on Talud "Penty du Talud" at bounding box center [363, 280] width 213 height 9
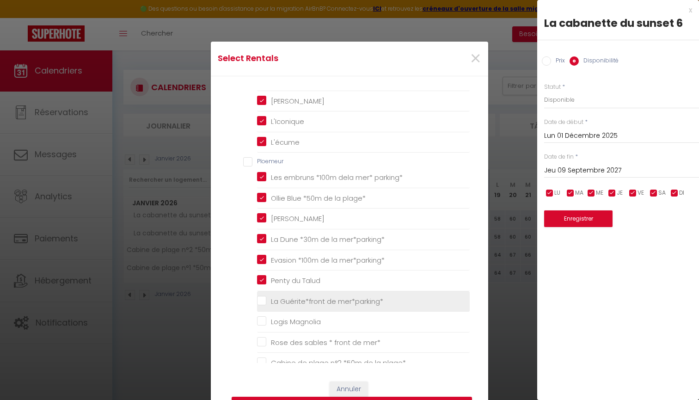
click at [263, 297] on mer\*parking\* "La Guérite*front de mer*parking*" at bounding box center [363, 301] width 213 height 9
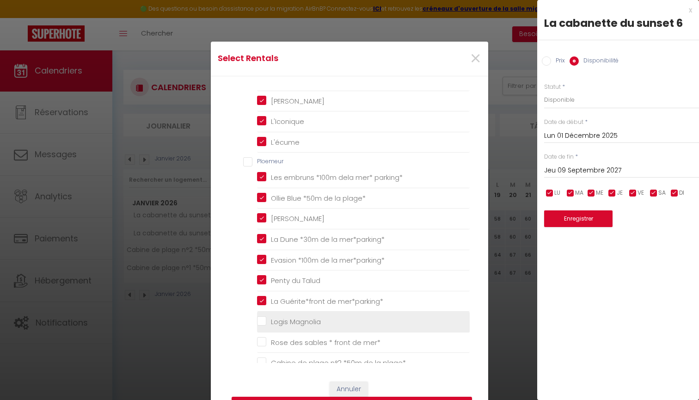
click at [261, 317] on Magnolia "Logis Magnolia" at bounding box center [363, 321] width 213 height 9
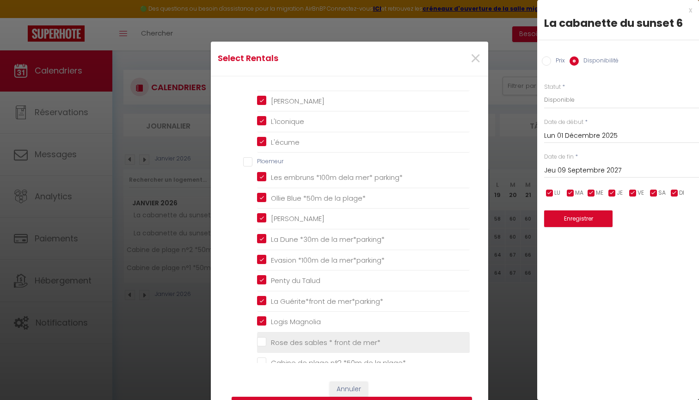
click at [263, 338] on mer\* "Rose des sables * front de mer*" at bounding box center [363, 342] width 213 height 9
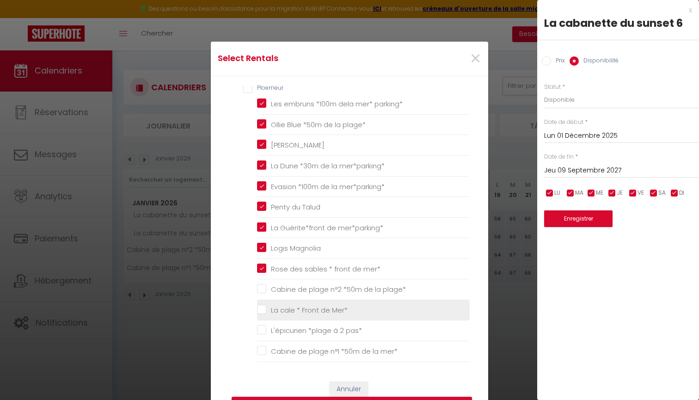
scroll to position [631, 0]
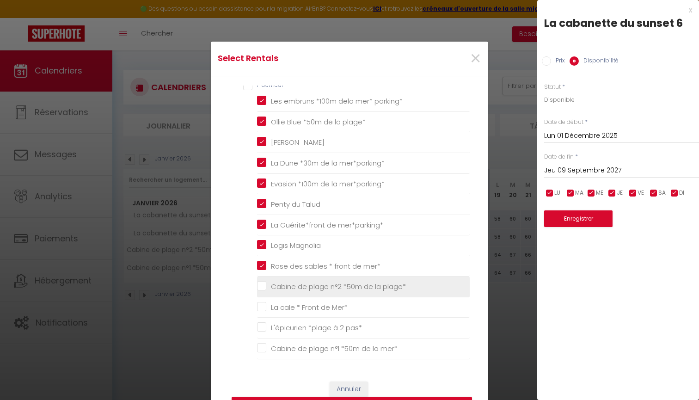
click at [266, 282] on plage\* "Cabine de plage n°2 *50m de la plage*" at bounding box center [363, 286] width 213 height 9
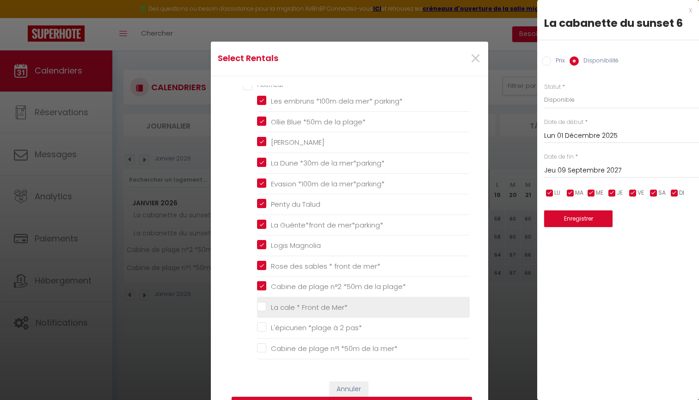
click at [263, 303] on Mer\* "La cale * Front de Mer*" at bounding box center [363, 307] width 213 height 9
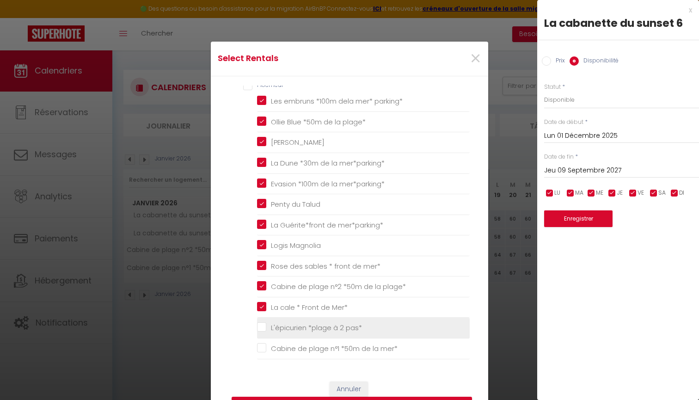
click at [264, 323] on pas\* "L'épicurien *plage à 2 pas*" at bounding box center [363, 327] width 213 height 9
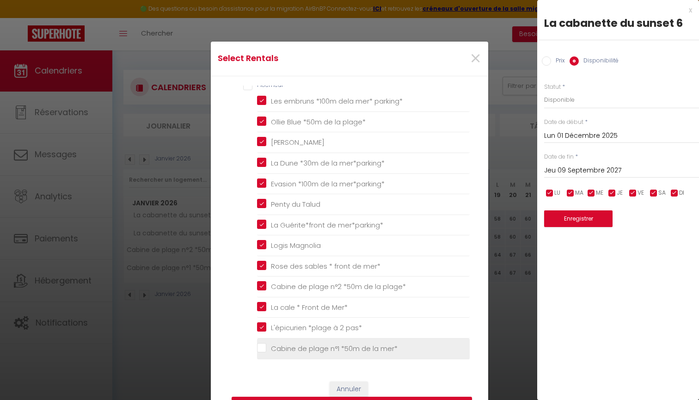
click at [263, 344] on mer\* "Cabine de plage n°1 *50m de la mer*" at bounding box center [363, 348] width 213 height 9
click at [262, 365] on input "L'Amirage" at bounding box center [363, 369] width 213 height 9
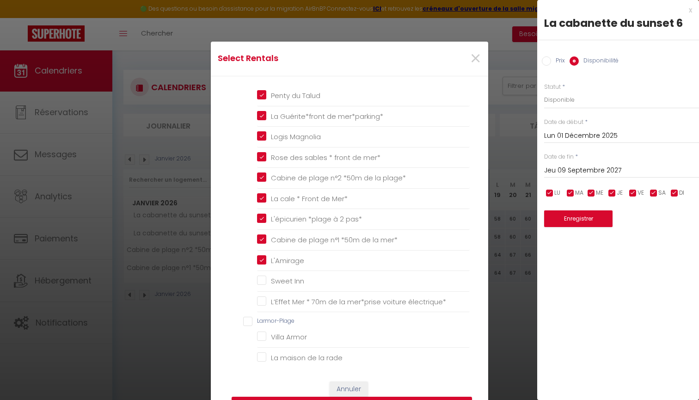
scroll to position [749, 0]
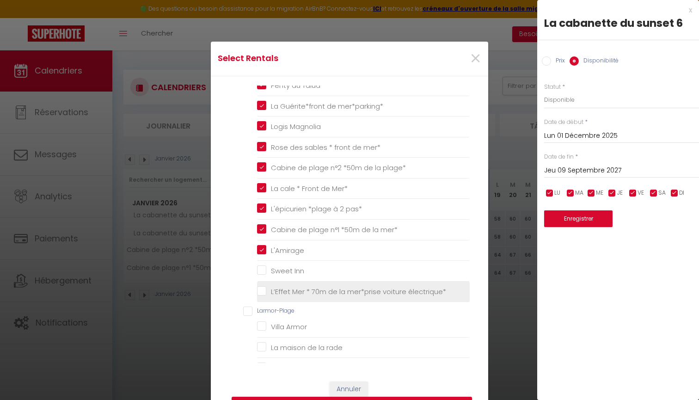
click at [261, 287] on électrique\* "L’Effet Mer * 70m de la mer*prise voiture électrique*" at bounding box center [363, 291] width 213 height 9
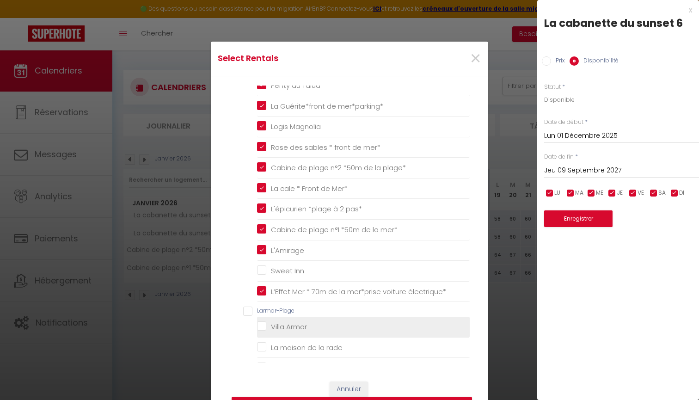
click at [266, 322] on Armor "Villa Armor" at bounding box center [363, 326] width 213 height 9
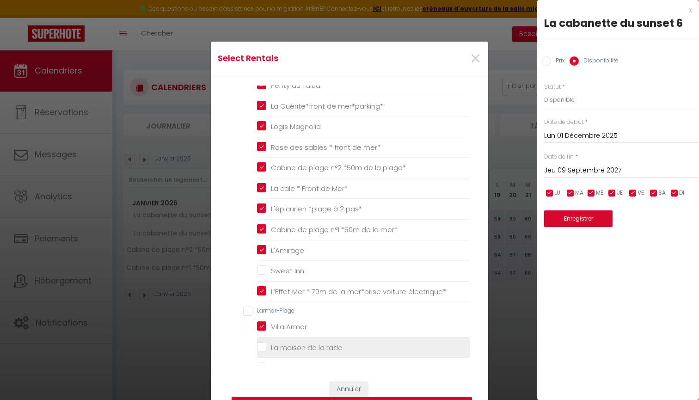
click at [263, 343] on rade "La maison de la rade" at bounding box center [363, 347] width 213 height 9
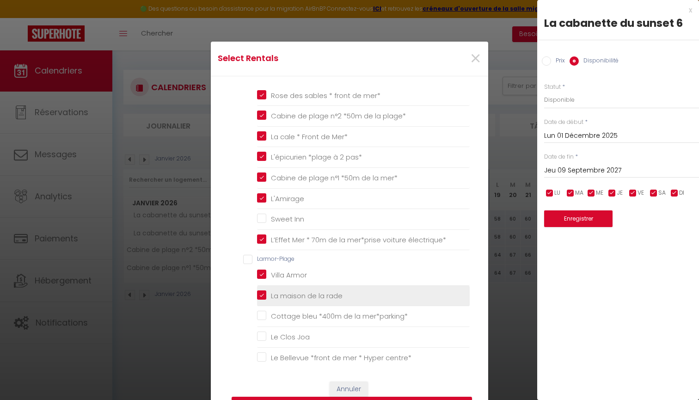
scroll to position [831, 0]
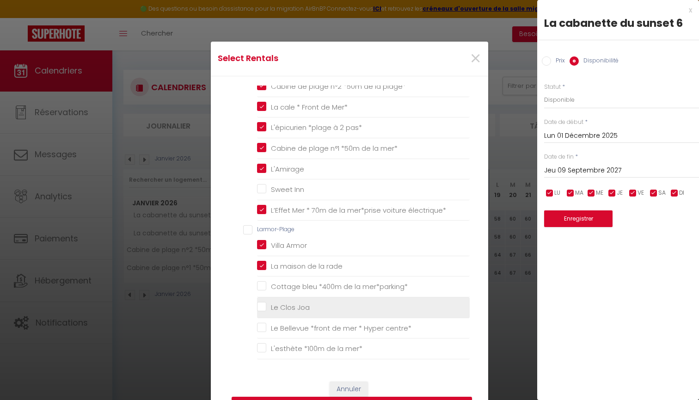
click at [263, 303] on Joa "Le Clos Joa" at bounding box center [363, 307] width 213 height 9
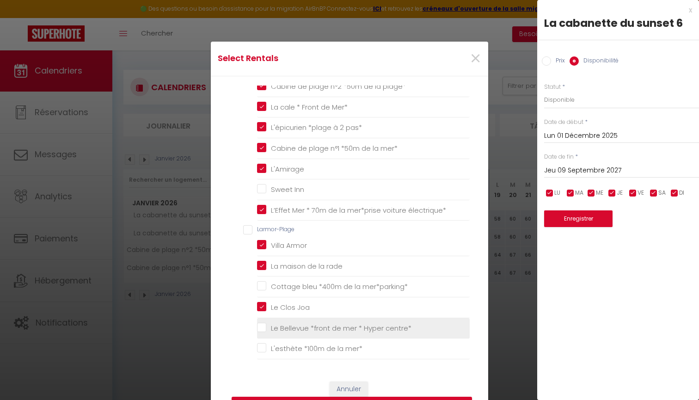
click at [262, 323] on centre\* "Le Bellevue *front de mer * Hyper centre*" at bounding box center [363, 327] width 213 height 9
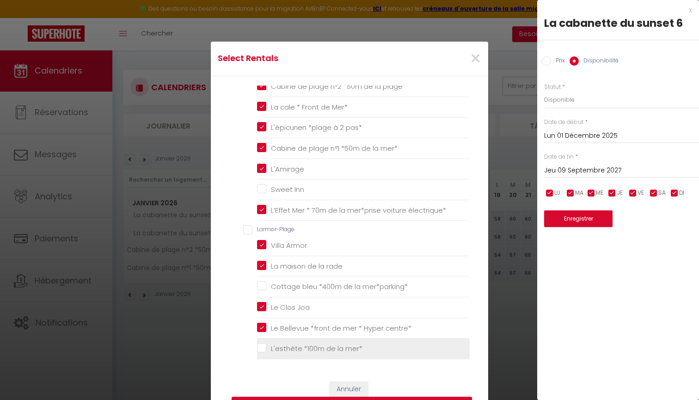
click at [262, 344] on mer\* "L'esthète *100m de la mer*" at bounding box center [363, 348] width 213 height 9
click at [263, 365] on chemins "Duplex des 4 chemins" at bounding box center [363, 369] width 213 height 9
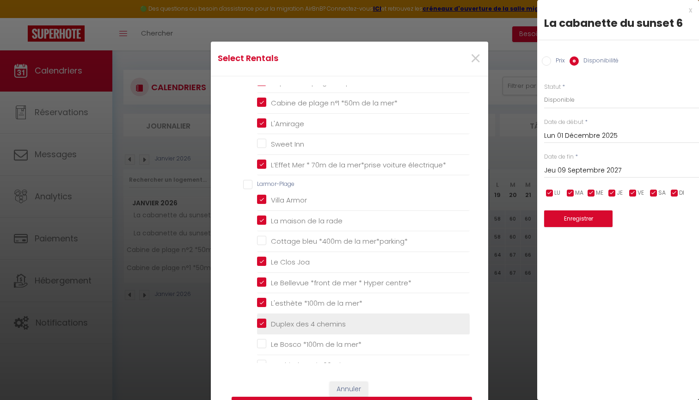
scroll to position [921, 0]
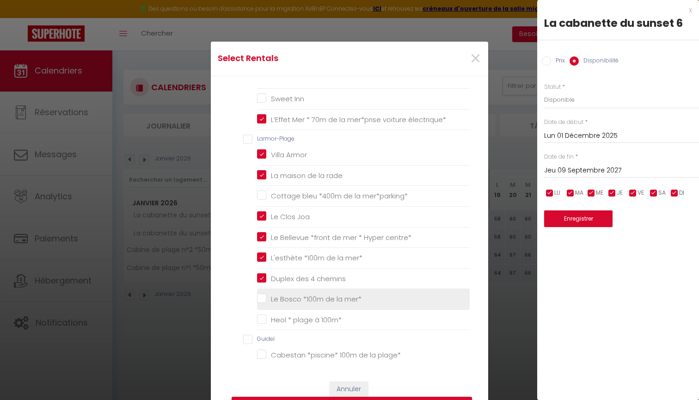
click at [263, 295] on mer\* "Le Bosco *100m de la mer*" at bounding box center [363, 299] width 213 height 9
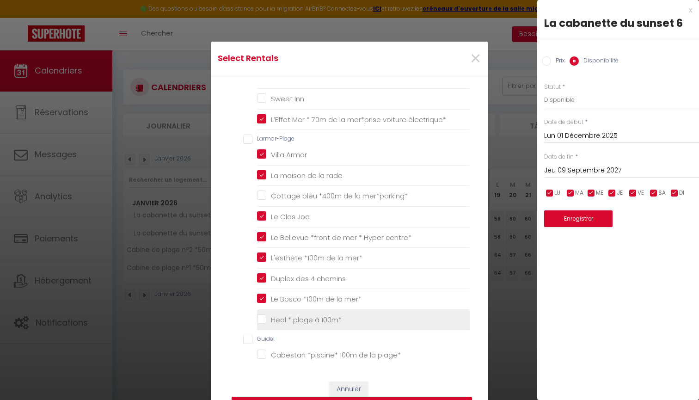
click at [261, 315] on 100m\* "Heol * plage à 100m*" at bounding box center [363, 319] width 213 height 9
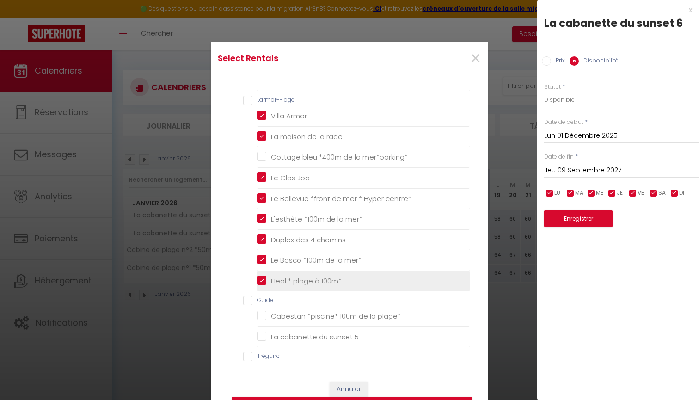
scroll to position [962, 0]
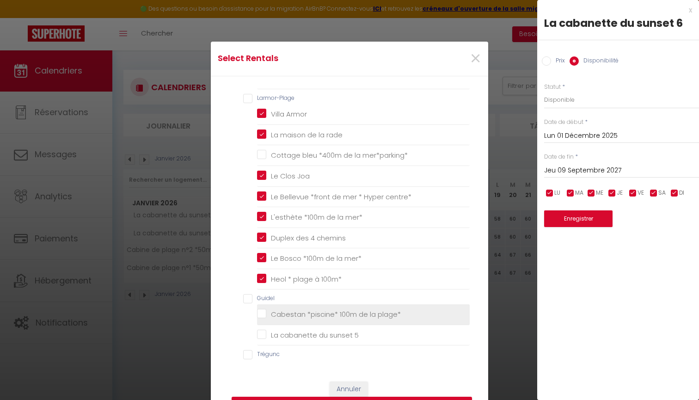
click at [263, 310] on plage\* "Cabestan *piscine* 100m de la plage*" at bounding box center [363, 314] width 213 height 9
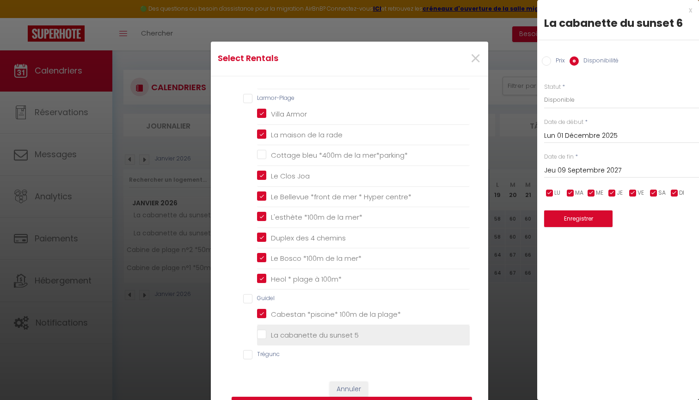
click at [262, 331] on 5 "La cabanette du sunset 5" at bounding box center [363, 335] width 213 height 9
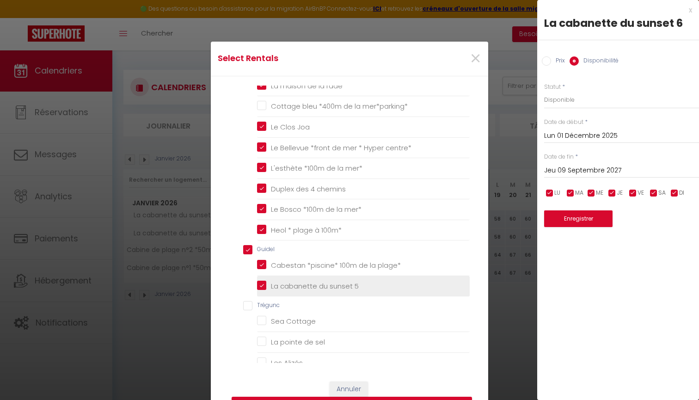
scroll to position [1082, 0]
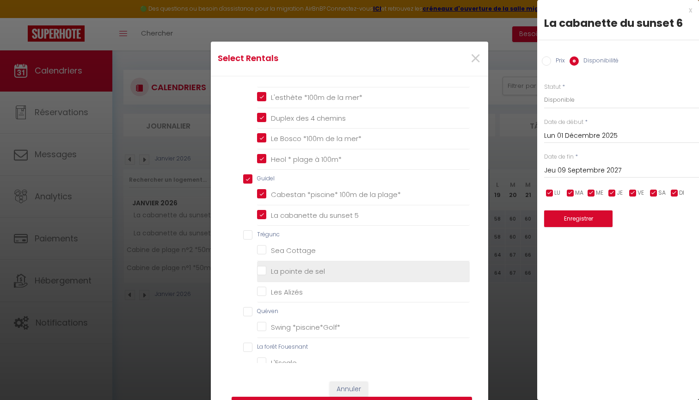
click at [264, 267] on sel "La pointe de sel" at bounding box center [363, 271] width 213 height 9
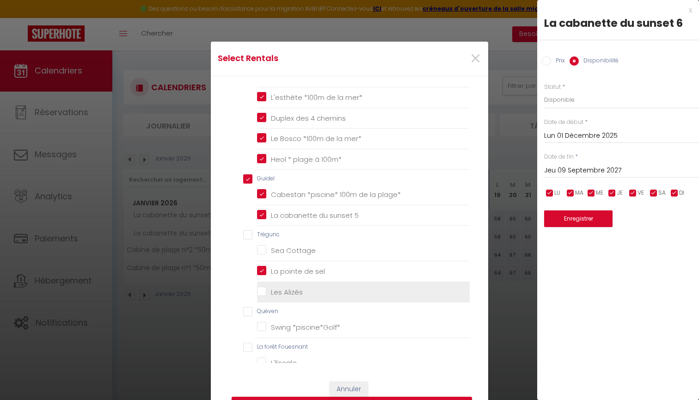
click at [262, 287] on Alizés "Les Alizés" at bounding box center [363, 291] width 213 height 9
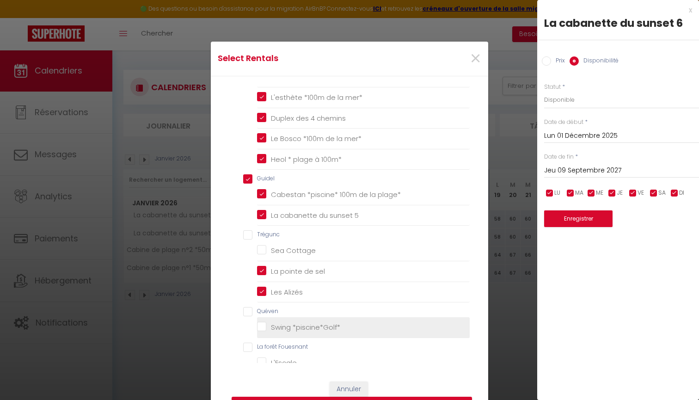
click at [263, 323] on \*piscine\*Golf\* "Swing *piscine*Golf*" at bounding box center [363, 327] width 213 height 9
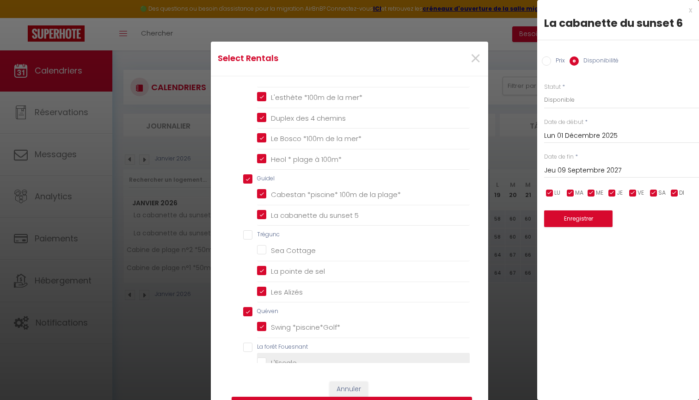
click at [263, 358] on input "L'Escale" at bounding box center [363, 362] width 213 height 9
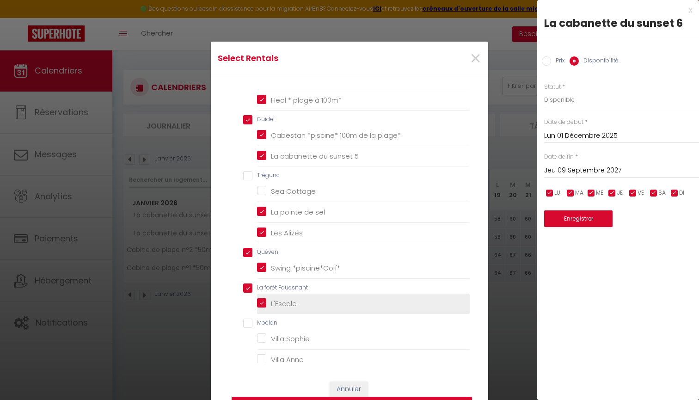
scroll to position [1143, 0]
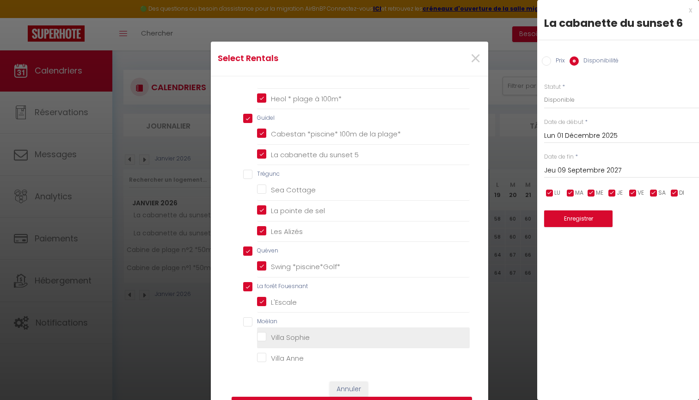
click at [260, 333] on Sophie "Villa Sophie" at bounding box center [363, 337] width 213 height 9
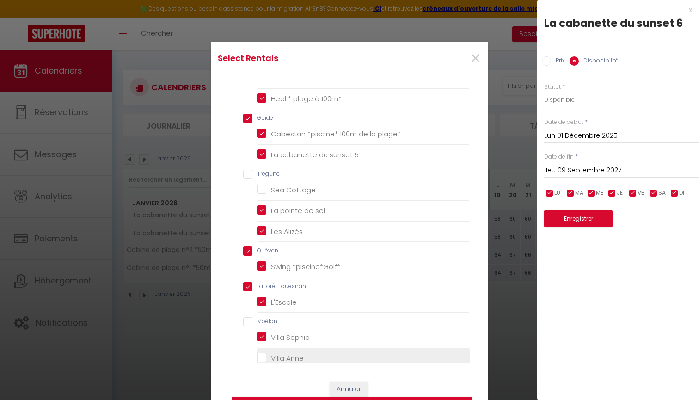
click at [260, 354] on Anne "Villa Anne" at bounding box center [363, 358] width 213 height 9
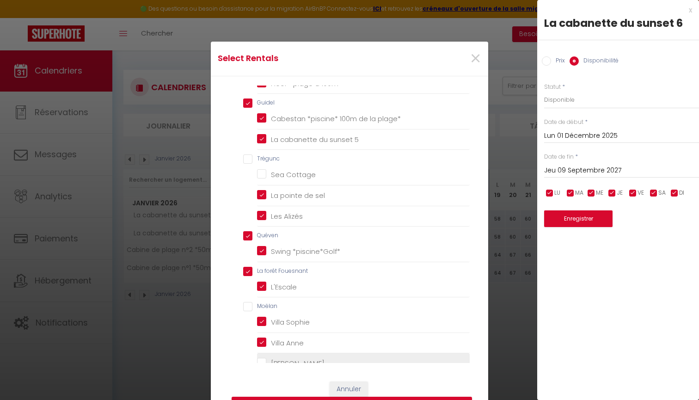
scroll to position [1157, 0]
click at [265, 359] on Bro "[PERSON_NAME]" at bounding box center [363, 363] width 213 height 9
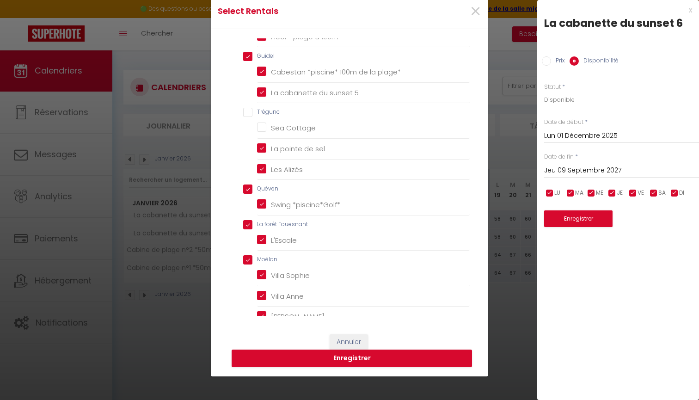
scroll to position [78, 0]
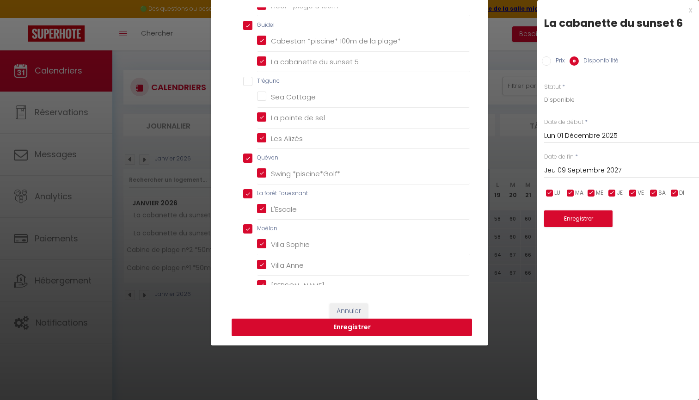
click at [312, 326] on button "Enregistrer" at bounding box center [352, 328] width 241 height 18
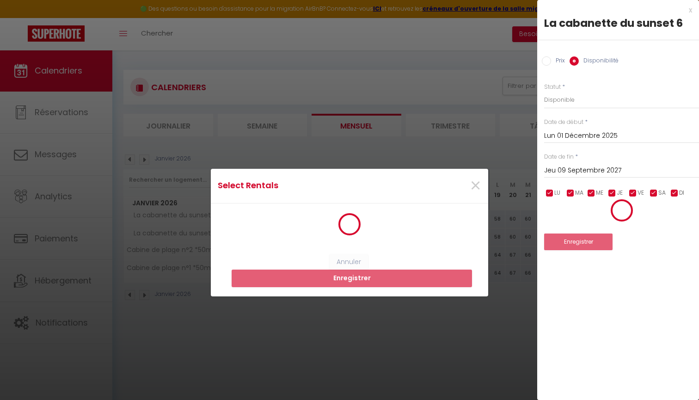
scroll to position [0, 0]
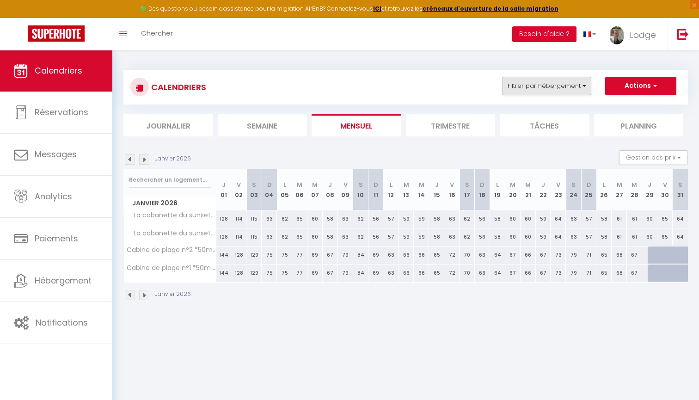
click at [549, 93] on button "Filtrer par hébergement" at bounding box center [547, 86] width 89 height 19
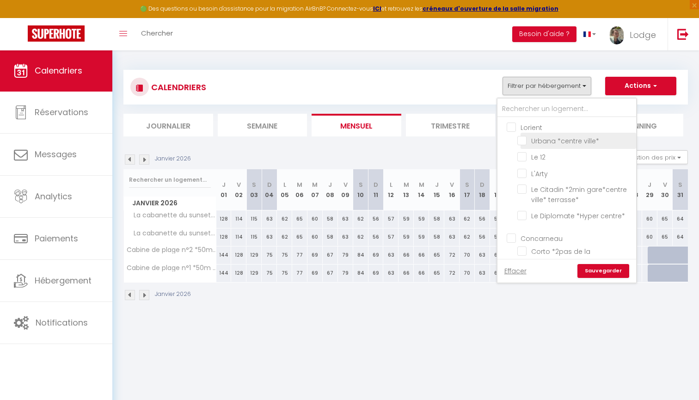
click at [527, 141] on input "Urbana *centre ville*" at bounding box center [576, 140] width 116 height 9
click at [605, 273] on link "Sauvegarder" at bounding box center [604, 271] width 52 height 14
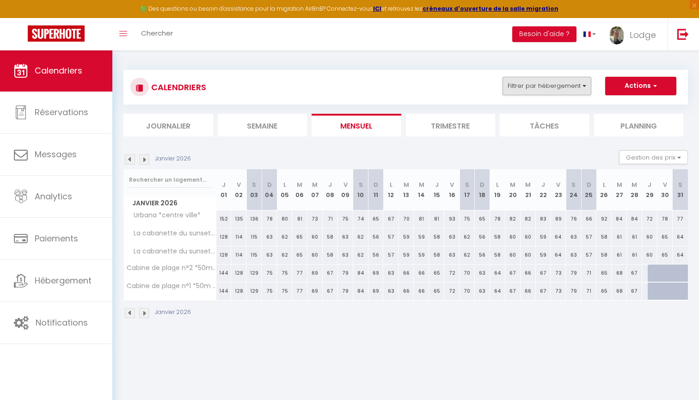
click at [539, 87] on button "Filtrer par hébergement" at bounding box center [547, 86] width 89 height 19
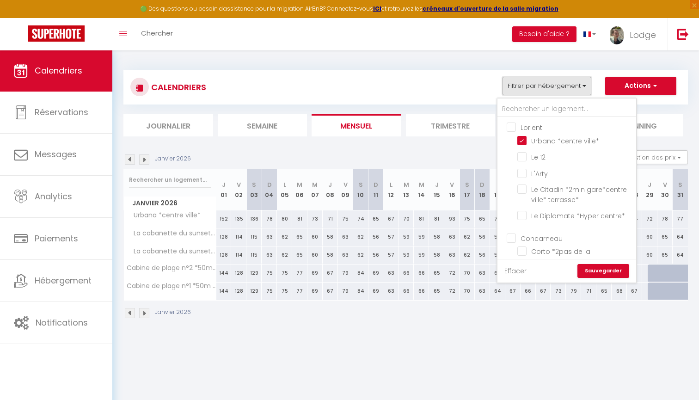
scroll to position [0, 0]
click at [513, 129] on input "Lorient" at bounding box center [576, 126] width 139 height 9
click at [515, 272] on link "Effacer" at bounding box center [516, 271] width 22 height 10
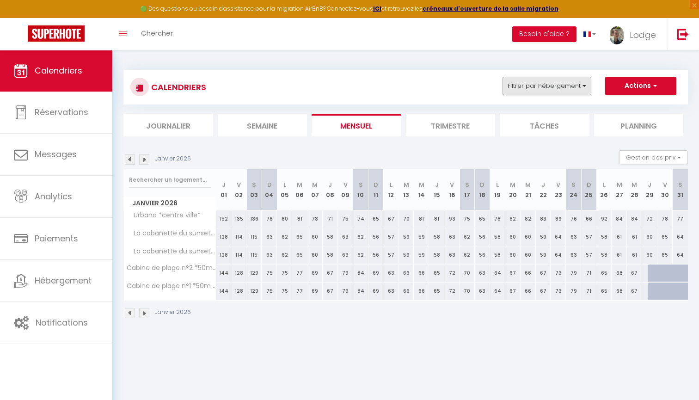
click at [542, 92] on button "Filtrer par hébergement" at bounding box center [547, 86] width 89 height 19
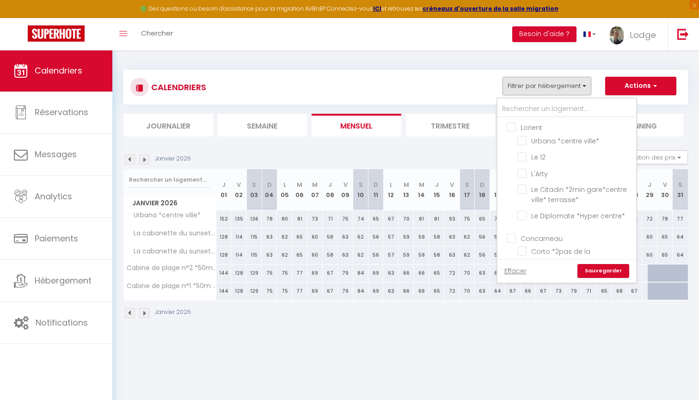
click at [512, 127] on input "Lorient" at bounding box center [576, 126] width 139 height 9
click at [594, 275] on link "Sauvegarder" at bounding box center [604, 271] width 52 height 14
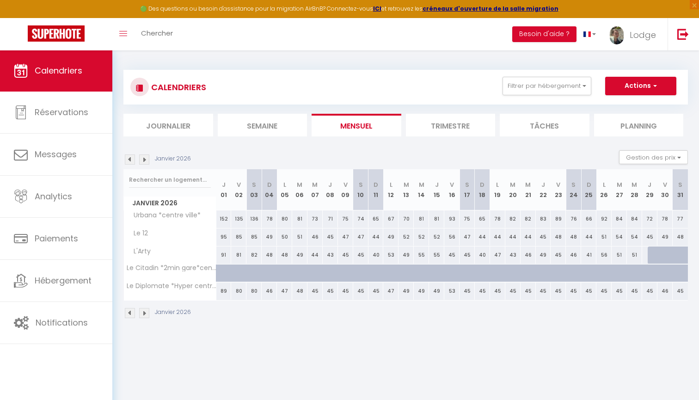
click at [146, 159] on img at bounding box center [144, 160] width 10 height 10
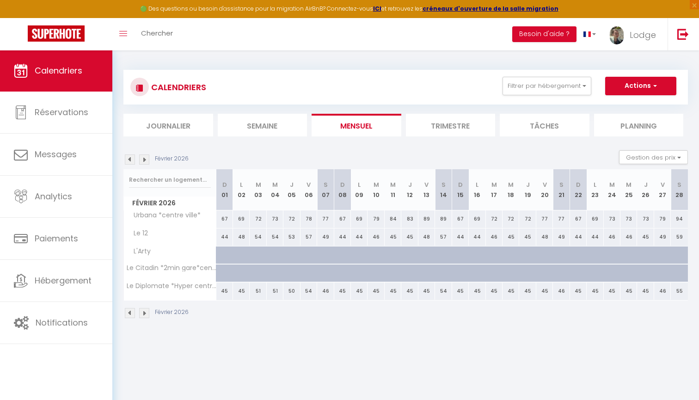
click at [146, 159] on img at bounding box center [144, 160] width 10 height 10
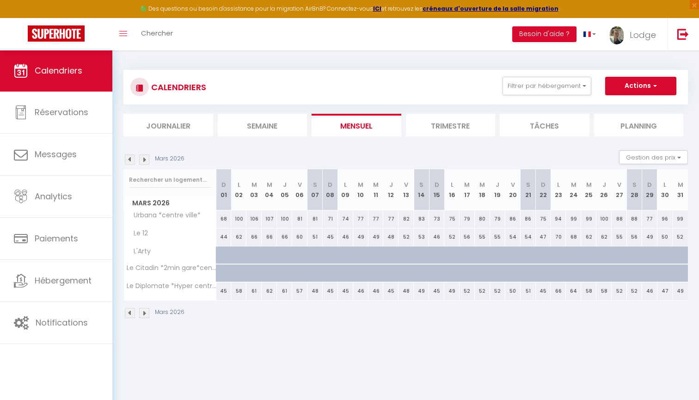
click at [146, 159] on img at bounding box center [144, 160] width 10 height 10
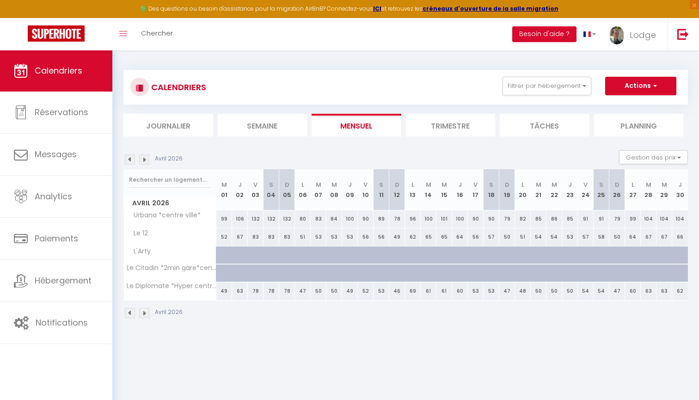
click at [146, 159] on img at bounding box center [144, 160] width 10 height 10
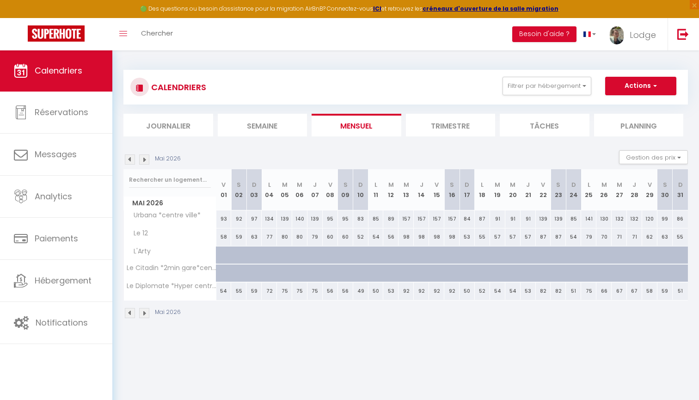
click at [146, 159] on img at bounding box center [144, 160] width 10 height 10
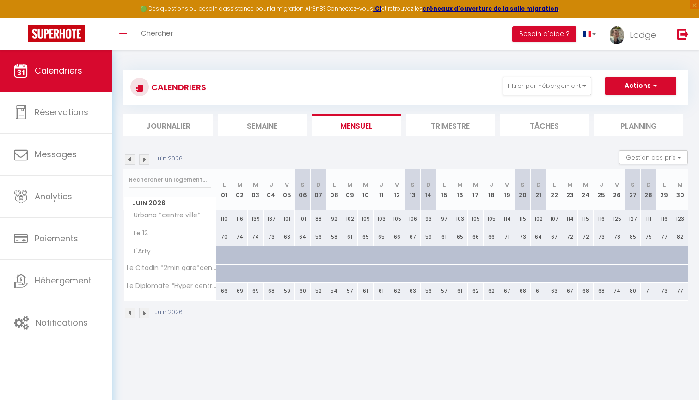
click at [146, 159] on img at bounding box center [144, 160] width 10 height 10
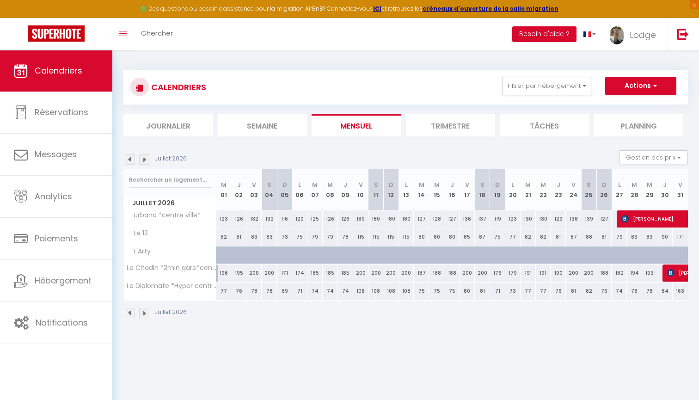
click at [225, 251] on div at bounding box center [223, 256] width 15 height 18
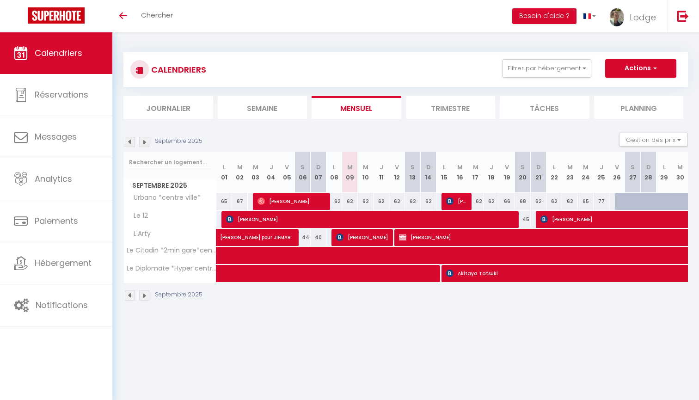
click at [143, 143] on img at bounding box center [144, 142] width 10 height 10
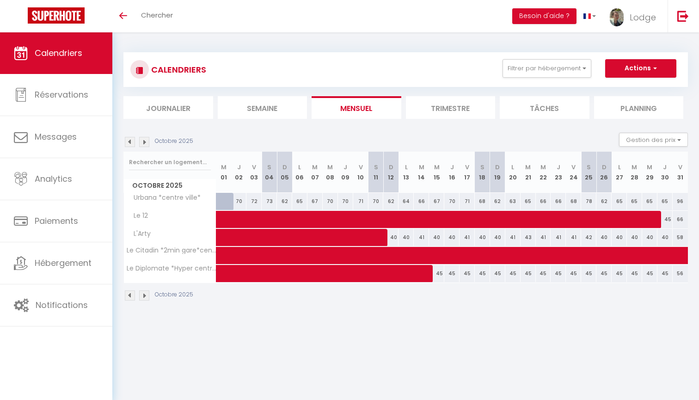
click at [143, 143] on img at bounding box center [144, 142] width 10 height 10
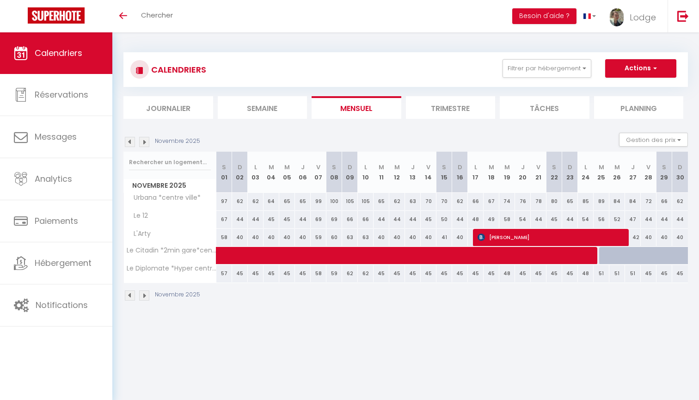
click at [143, 143] on img at bounding box center [144, 142] width 10 height 10
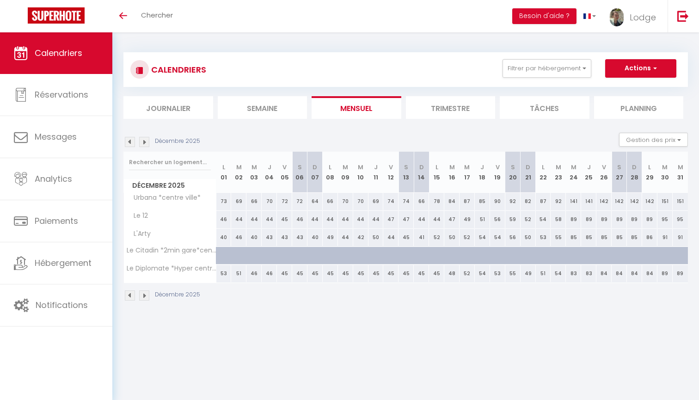
click at [143, 143] on img at bounding box center [144, 142] width 10 height 10
select select
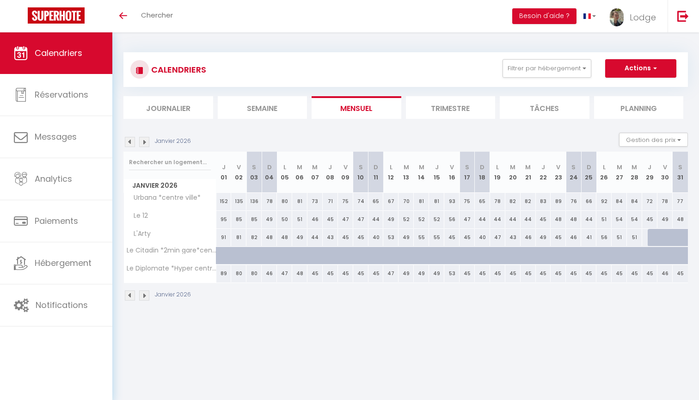
click at [652, 236] on div at bounding box center [655, 238] width 15 height 18
type input "43"
select select "1"
type input "Jeu 29 Janvier 2026"
type input "Ven 30 Janvier 2026"
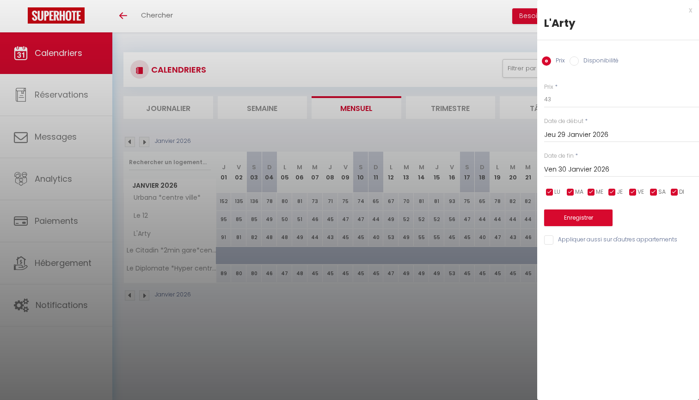
click at [577, 60] on input "Disponibilité" at bounding box center [574, 60] width 9 height 9
radio input "true"
radio input "false"
click at [569, 137] on input "Jeu 29 Janvier 2026" at bounding box center [621, 136] width 155 height 12
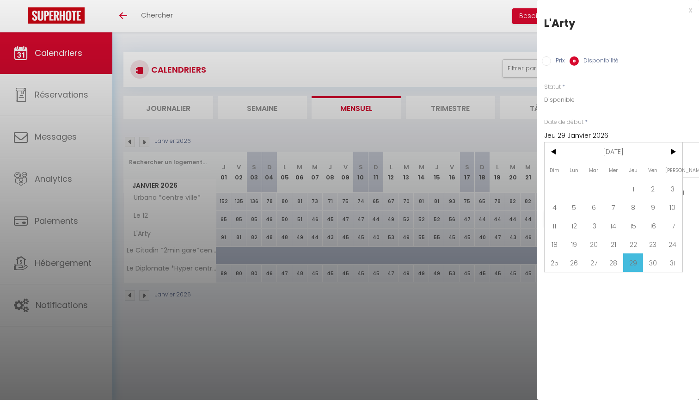
click at [674, 121] on div "Date de début * Jeu 29 Janvier 2026 < Jan 2026 > Dim Lun Mar Mer Jeu Ven Sam 1 …" at bounding box center [621, 130] width 155 height 25
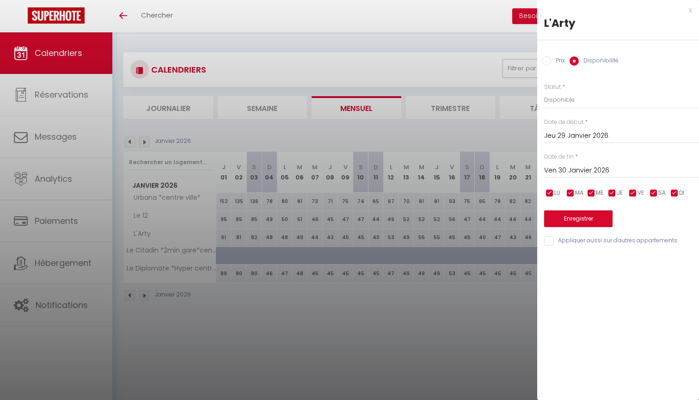
click at [594, 170] on input "Ven 30 Janvier 2026" at bounding box center [621, 171] width 155 height 12
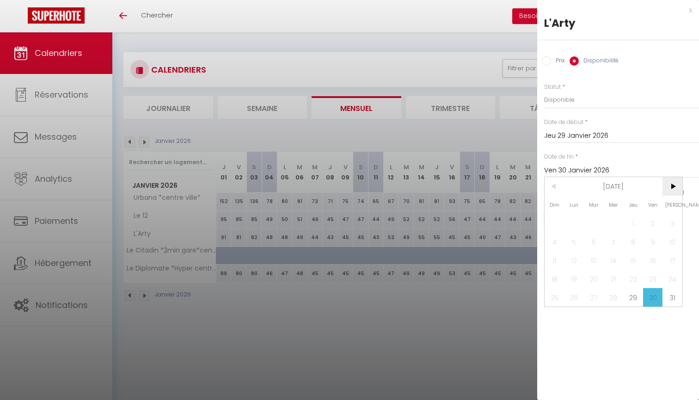
click at [674, 187] on span ">" at bounding box center [673, 186] width 20 height 19
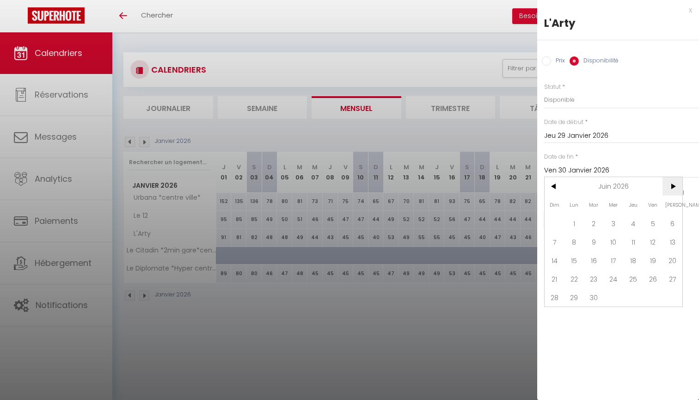
click at [674, 187] on span ">" at bounding box center [673, 186] width 20 height 19
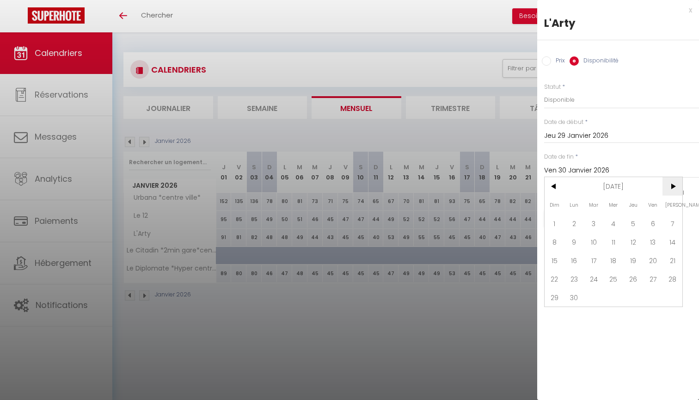
click at [674, 187] on span ">" at bounding box center [673, 186] width 20 height 19
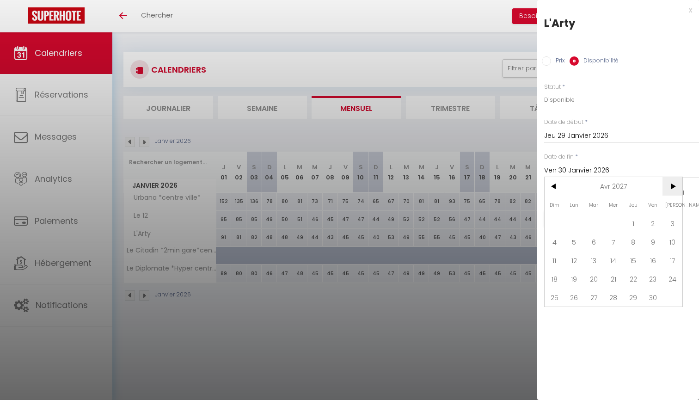
click at [674, 187] on span ">" at bounding box center [673, 186] width 20 height 19
click at [591, 297] on span "31" at bounding box center [594, 297] width 20 height 19
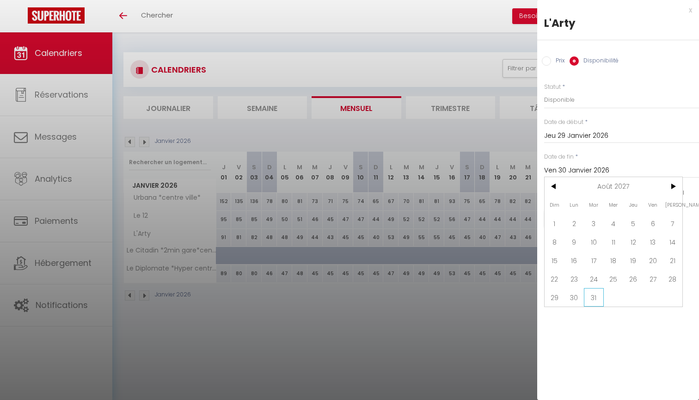
type input "Mar 31 Août 2027"
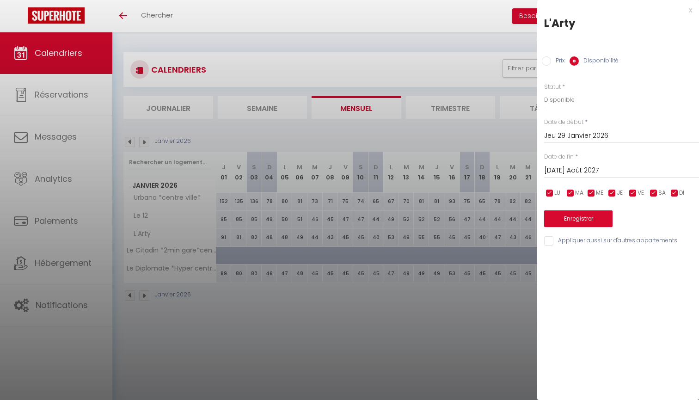
click at [592, 218] on button "Enregistrer" at bounding box center [578, 218] width 68 height 17
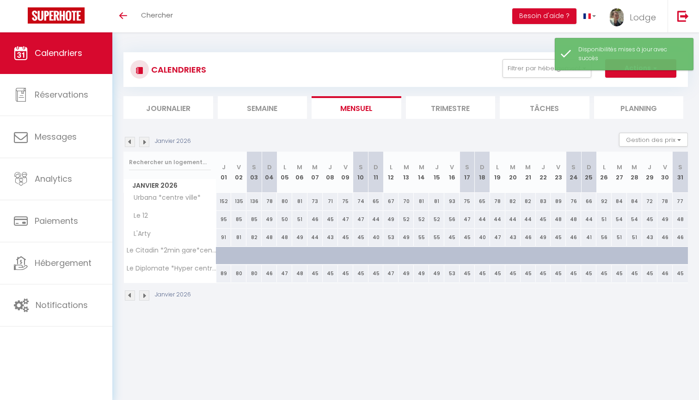
click at [144, 144] on img at bounding box center [144, 142] width 10 height 10
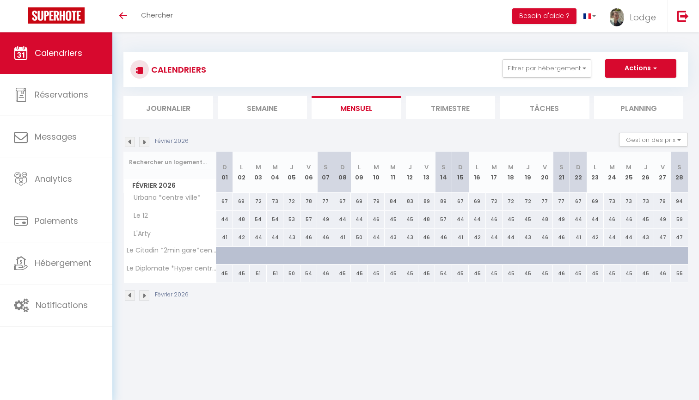
click at [144, 144] on img at bounding box center [144, 142] width 10 height 10
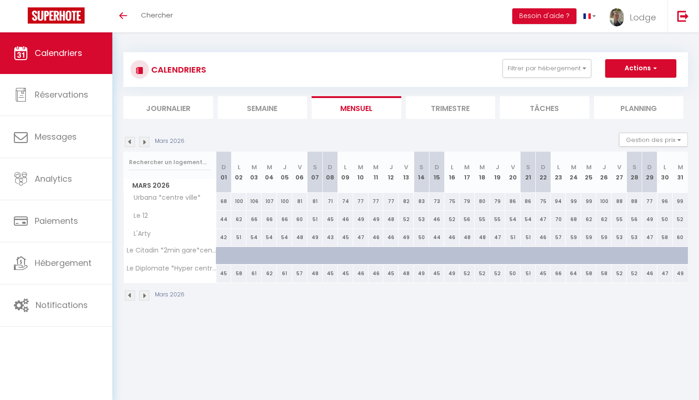
click at [144, 144] on img at bounding box center [144, 142] width 10 height 10
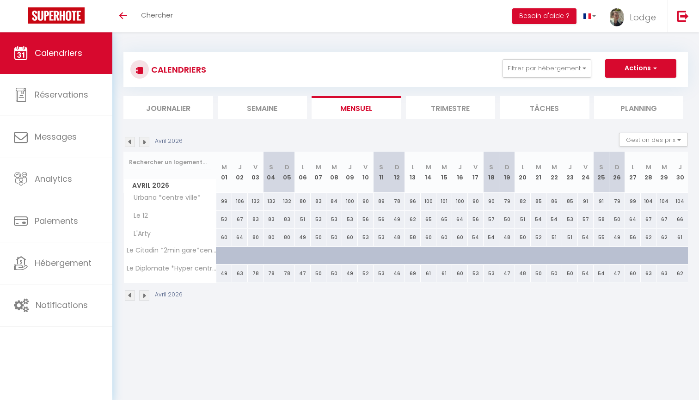
click at [144, 144] on img at bounding box center [144, 142] width 10 height 10
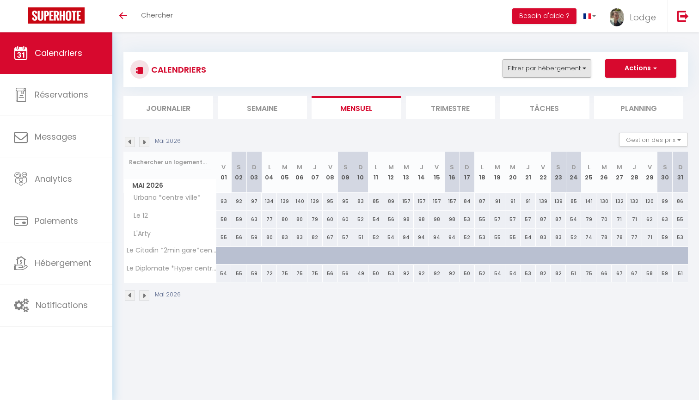
click at [533, 74] on button "Filtrer par hébergement" at bounding box center [547, 68] width 89 height 19
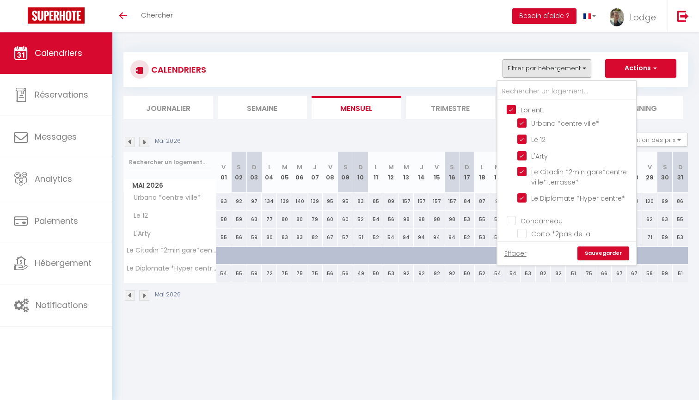
click at [510, 106] on input "Lorient" at bounding box center [576, 109] width 139 height 9
checkbox input "false"
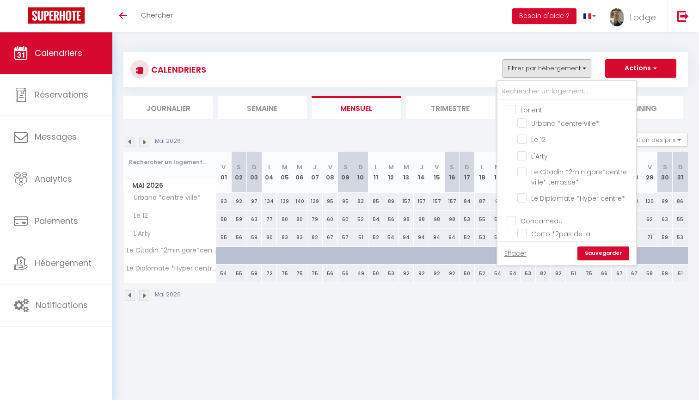
checkbox input "false"
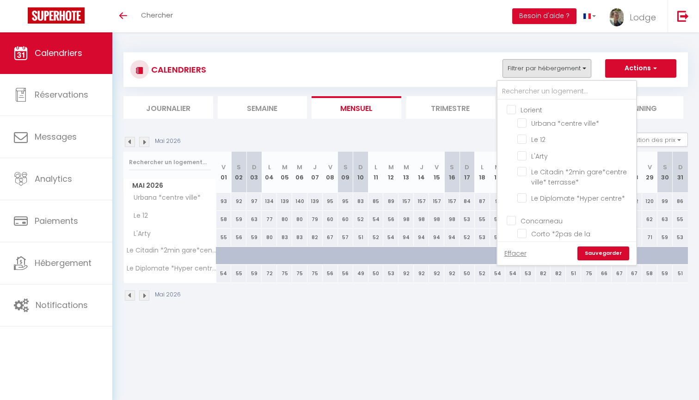
checkbox input "false"
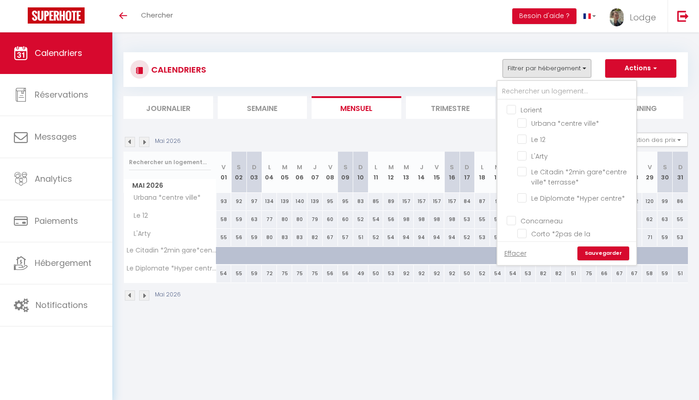
checkbox input "false"
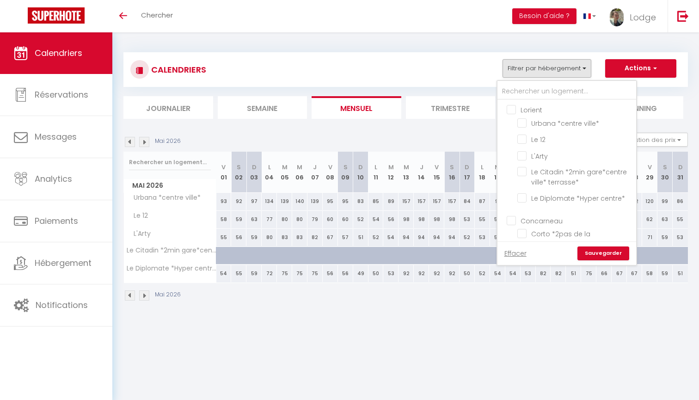
checkbox input "false"
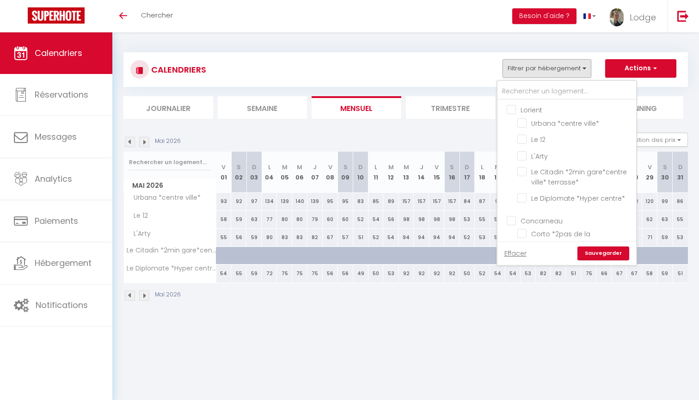
checkbox input "false"
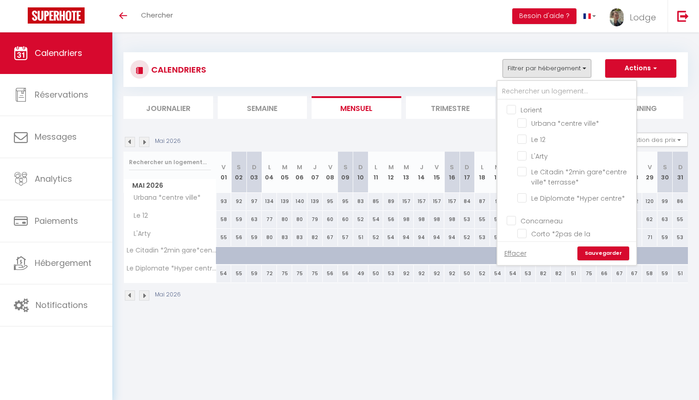
checkbox input "false"
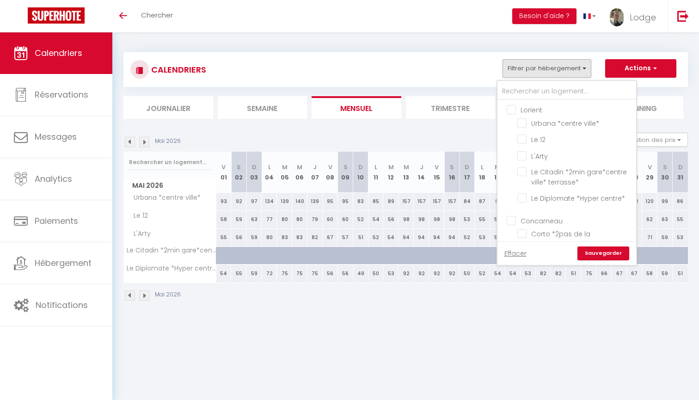
checkbox input "false"
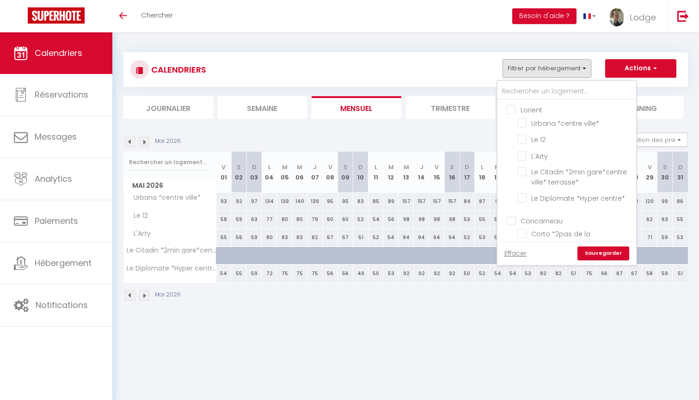
checkbox input "false"
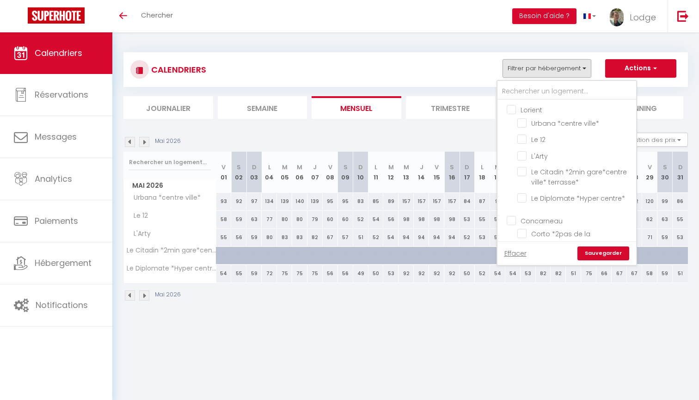
checkbox input "false"
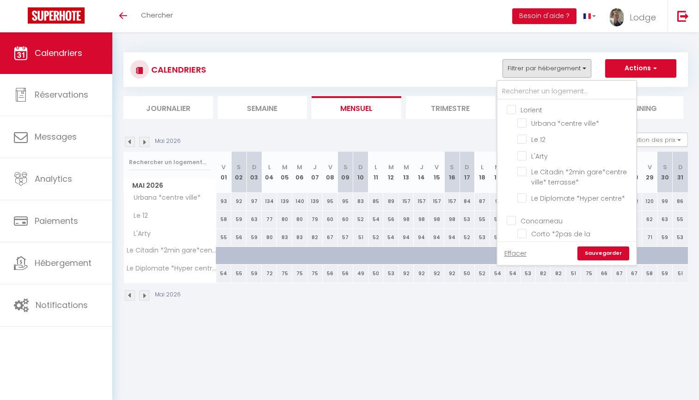
checkbox input "false"
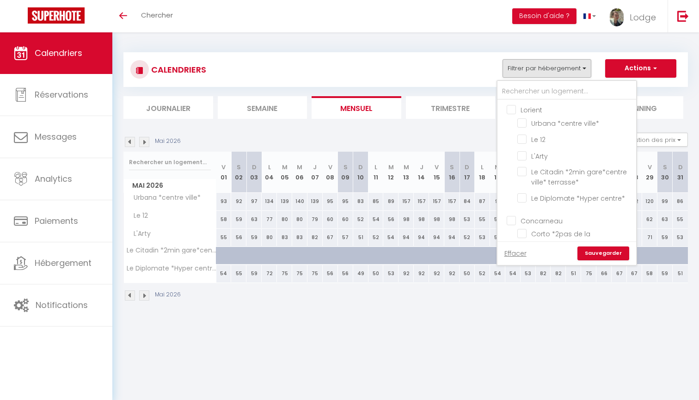
checkbox input "false"
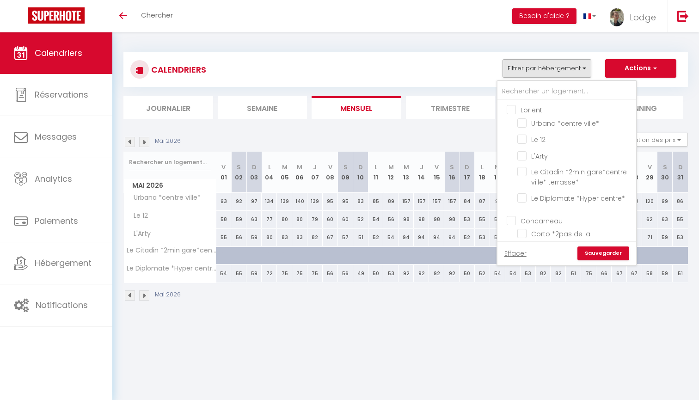
checkbox input "false"
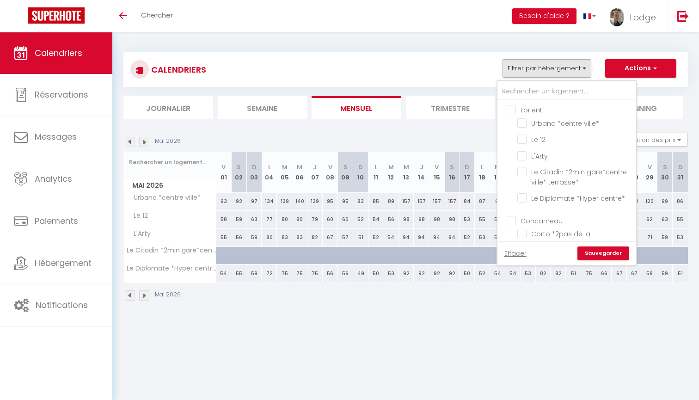
checkbox input "false"
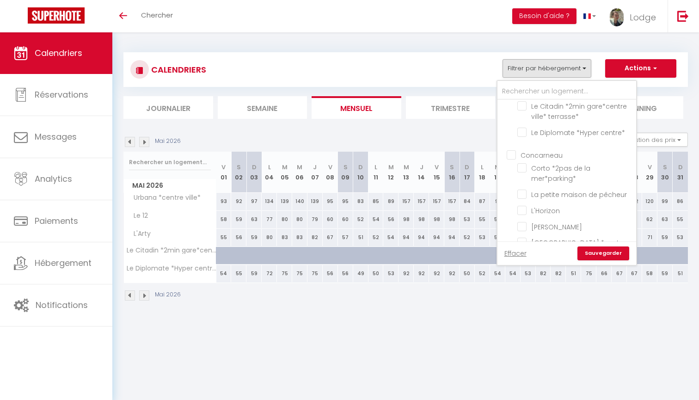
scroll to position [74, 0]
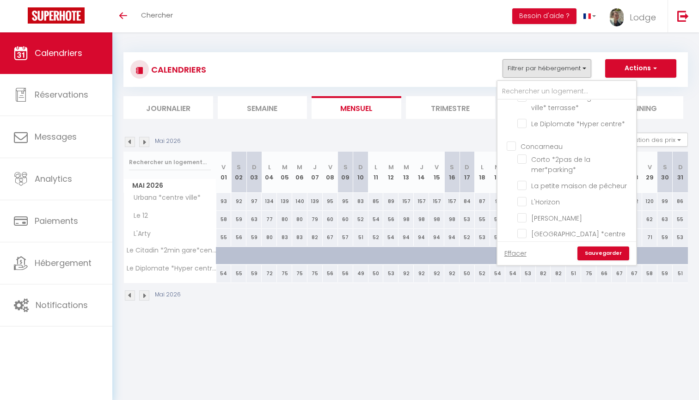
click at [514, 145] on input "Concarneau" at bounding box center [576, 145] width 139 height 9
checkbox input "true"
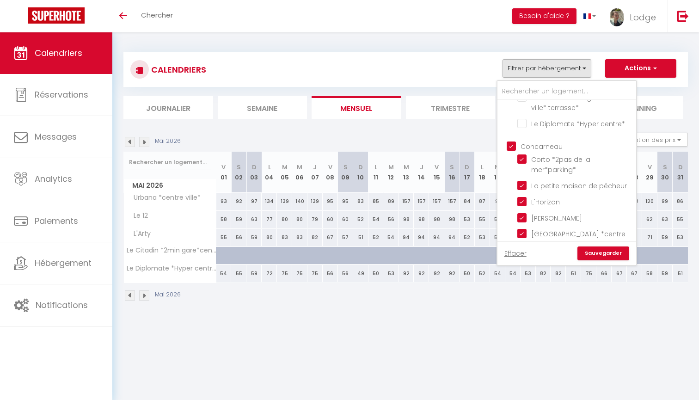
checkbox input "true"
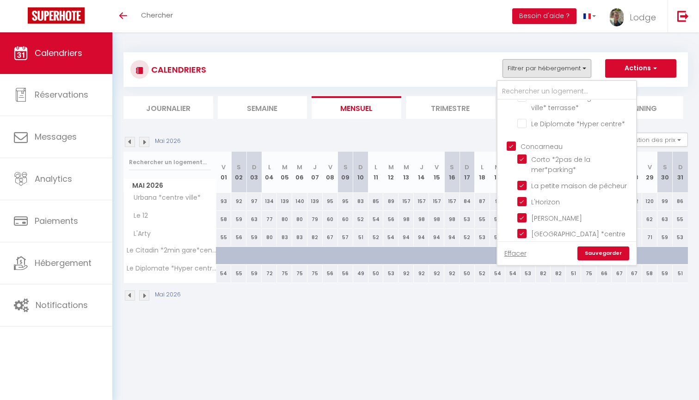
checkbox input "true"
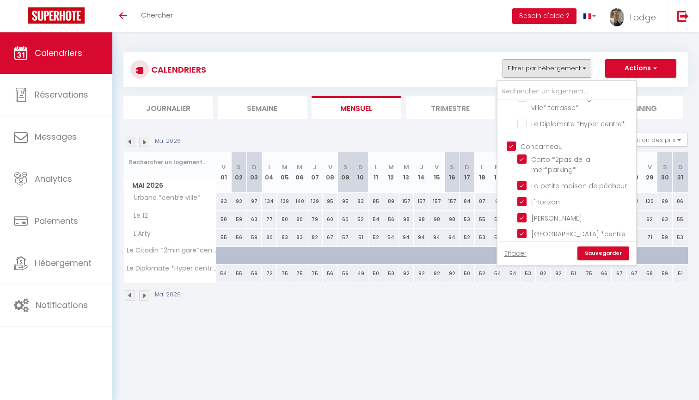
checkbox input "true"
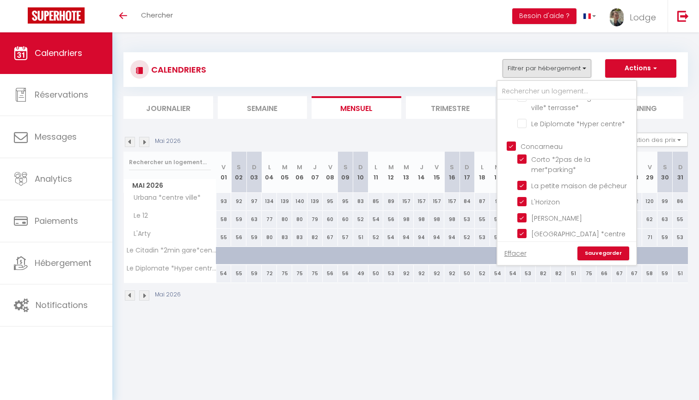
checkbox input "true"
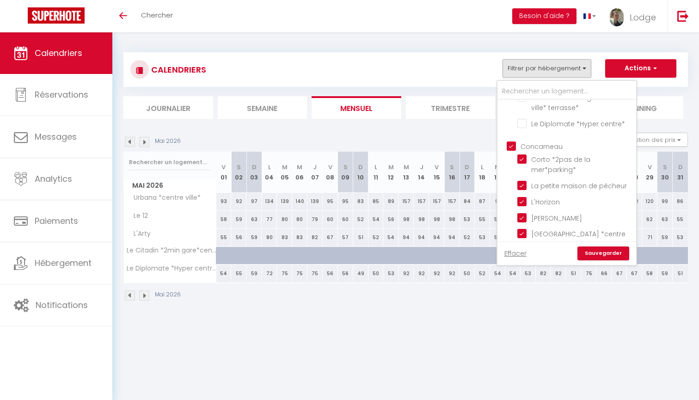
checkbox input "false"
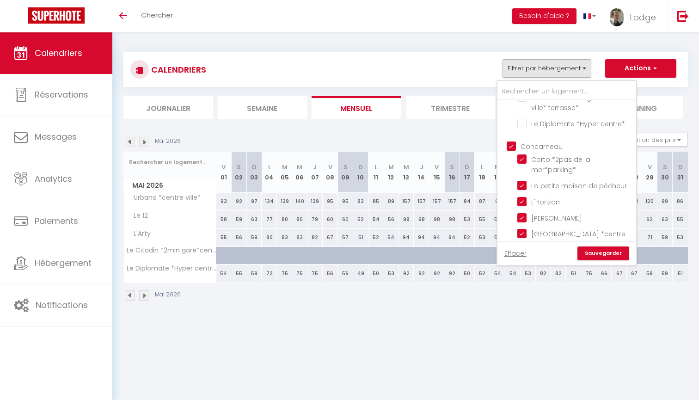
checkbox input "false"
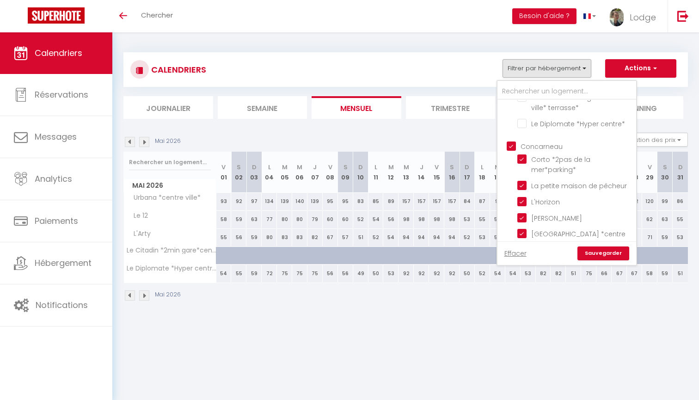
checkbox input "false"
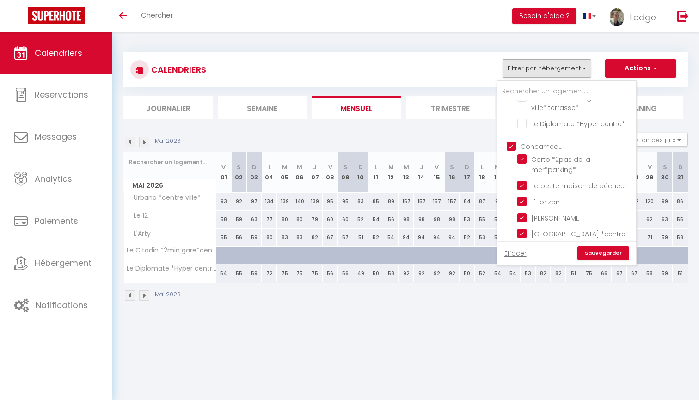
checkbox input "false"
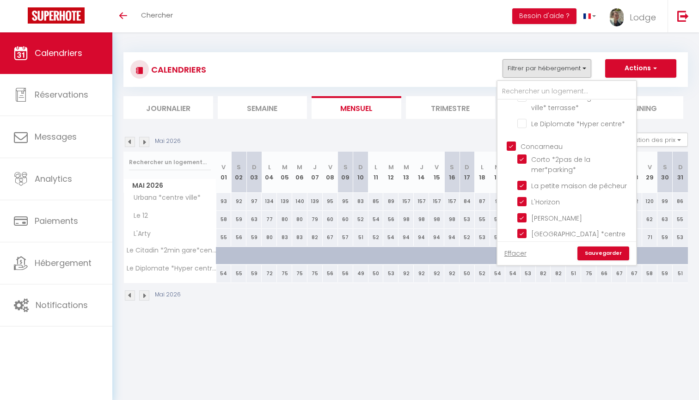
checkbox input "false"
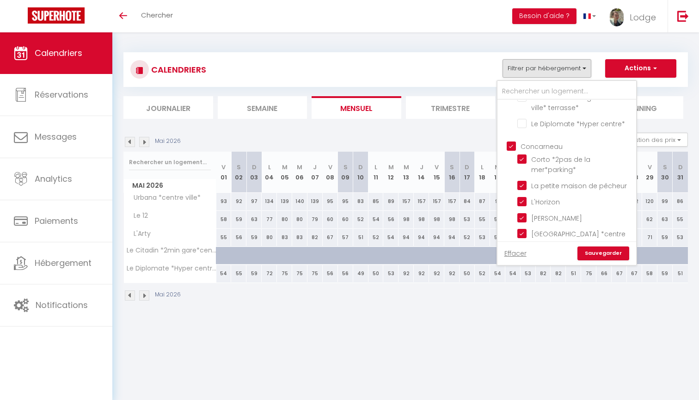
checkbox input "false"
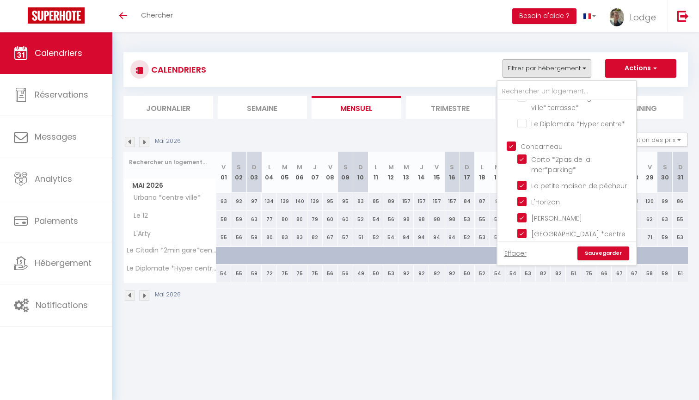
checkbox input "false"
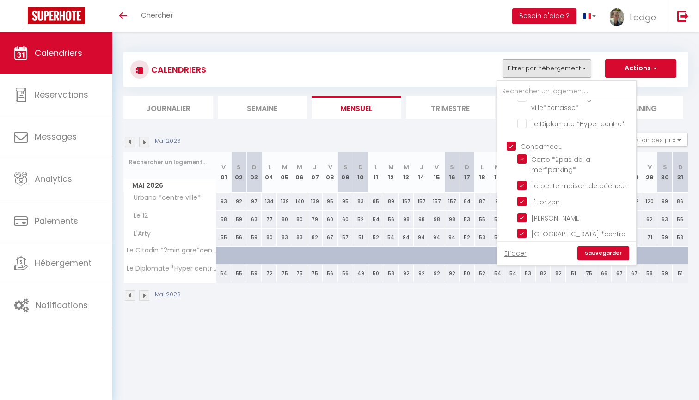
checkbox input "false"
click at [601, 252] on link "Sauvegarder" at bounding box center [604, 254] width 52 height 14
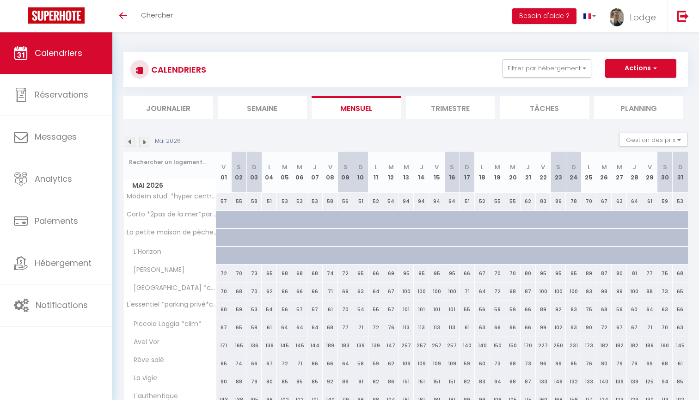
click at [429, 115] on li "Trimestre" at bounding box center [451, 107] width 90 height 23
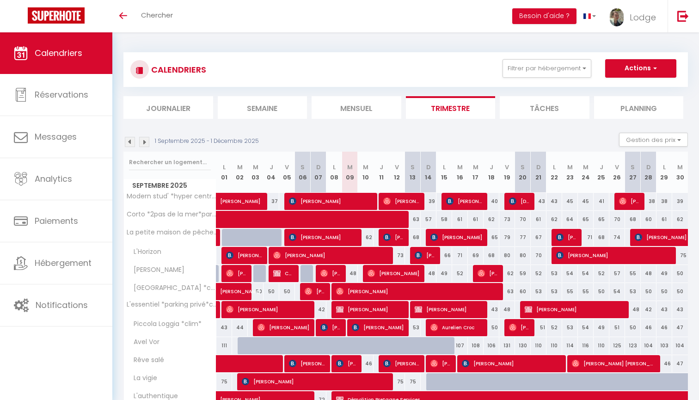
click at [144, 143] on img at bounding box center [144, 142] width 10 height 10
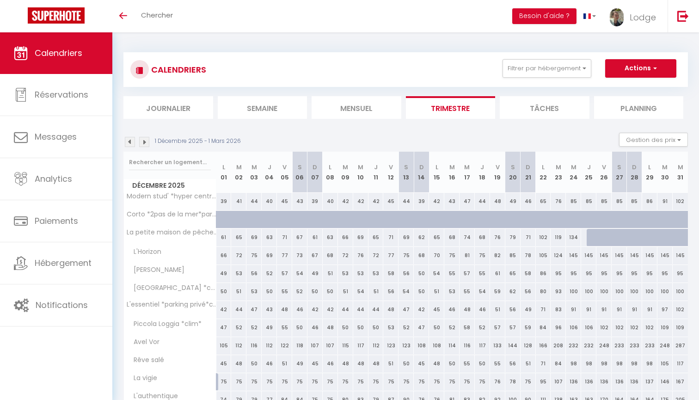
click at [130, 146] on img at bounding box center [130, 142] width 10 height 10
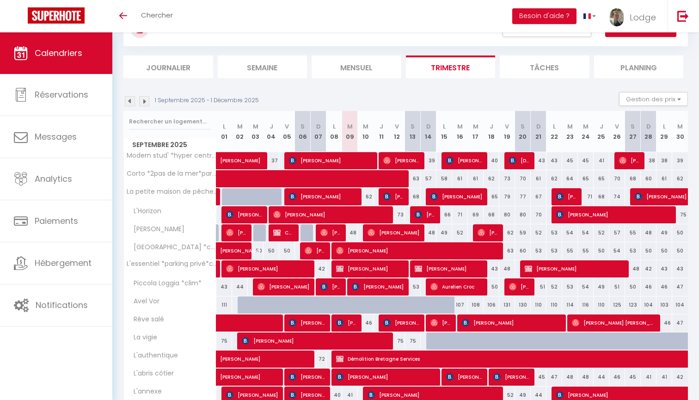
scroll to position [42, 0]
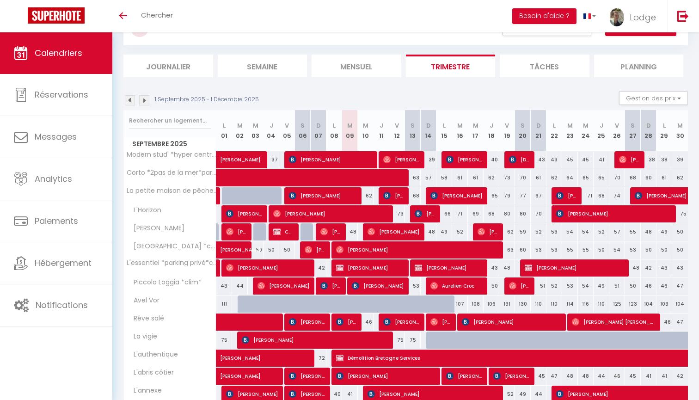
click at [144, 100] on img at bounding box center [144, 100] width 10 height 10
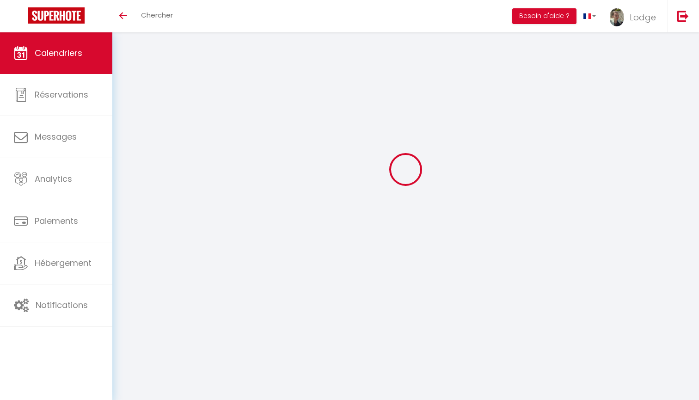
scroll to position [32, 0]
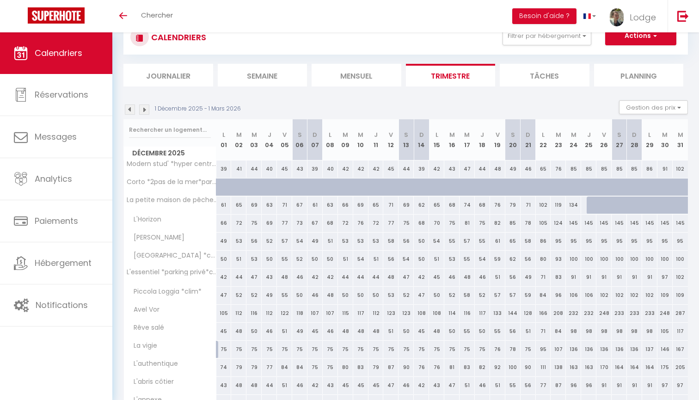
click at [221, 187] on div at bounding box center [223, 188] width 15 height 18
select select "1"
type input "Lun 01 Décembre 2025"
type input "Mar 02 Décembre 2025"
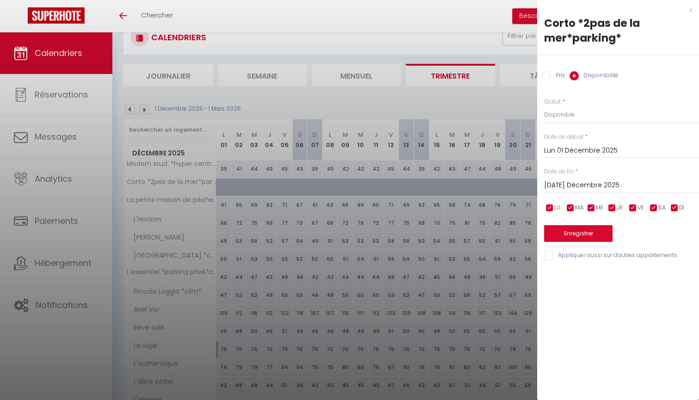
click at [134, 106] on div at bounding box center [349, 200] width 699 height 400
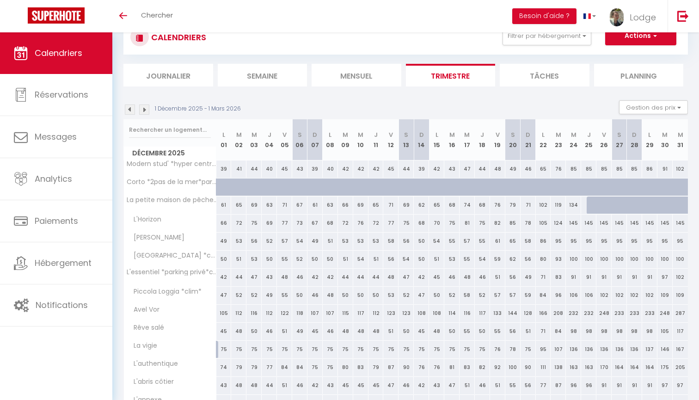
click at [134, 106] on img at bounding box center [130, 110] width 10 height 10
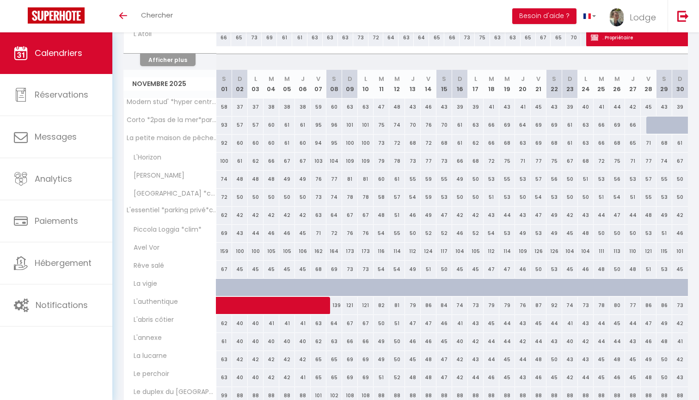
scroll to position [935, 0]
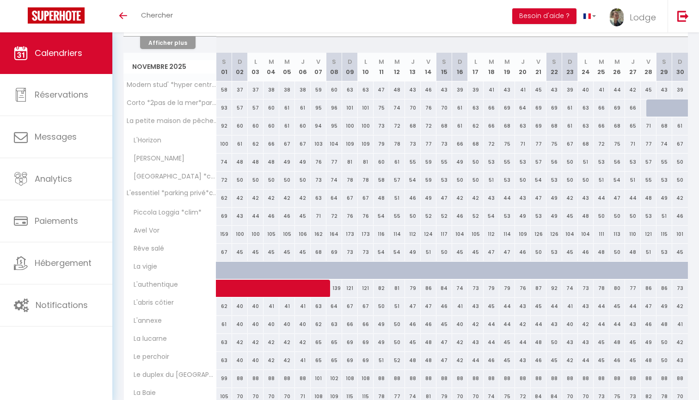
click at [651, 107] on div at bounding box center [655, 108] width 16 height 18
select select "1"
type input "Ven 28 Novembre 2025"
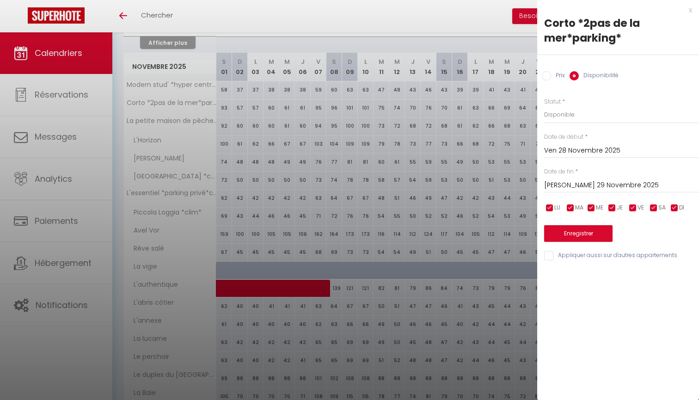
click at [561, 182] on input "Sam 29 Novembre 2025" at bounding box center [621, 185] width 155 height 12
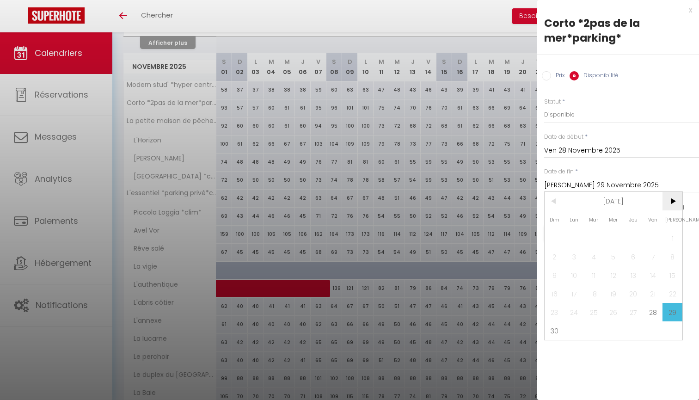
click at [675, 204] on span ">" at bounding box center [673, 201] width 20 height 19
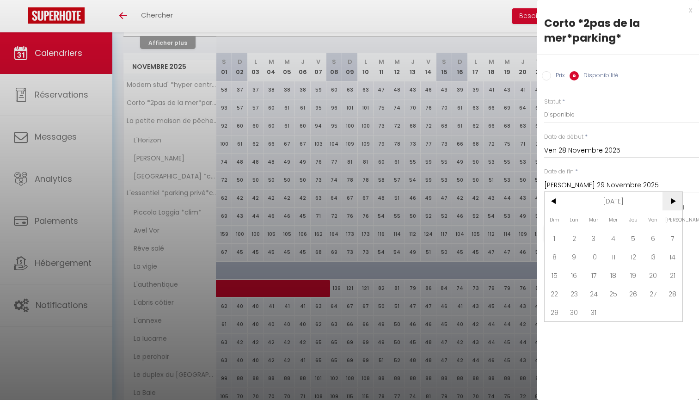
click at [675, 204] on span ">" at bounding box center [673, 201] width 20 height 19
click at [674, 198] on span ">" at bounding box center [673, 201] width 20 height 19
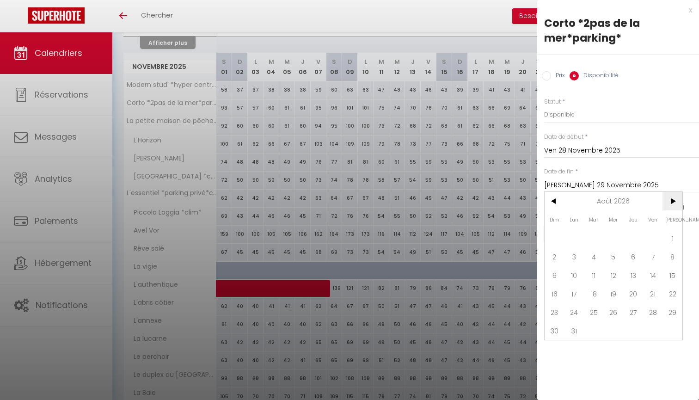
click at [674, 198] on span ">" at bounding box center [673, 201] width 20 height 19
click at [554, 328] on span "31" at bounding box center [555, 331] width 20 height 19
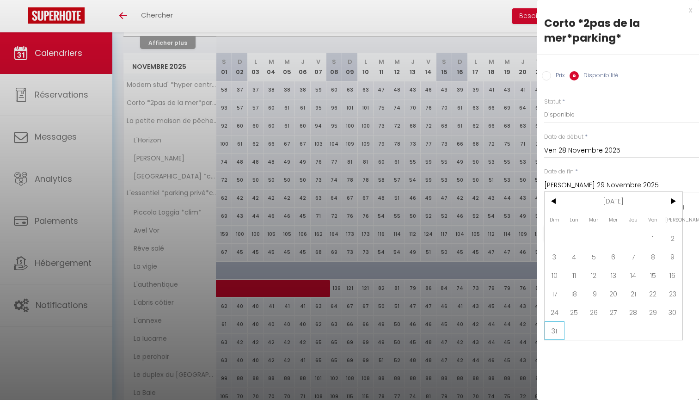
type input "Dim 31 Janvier 2027"
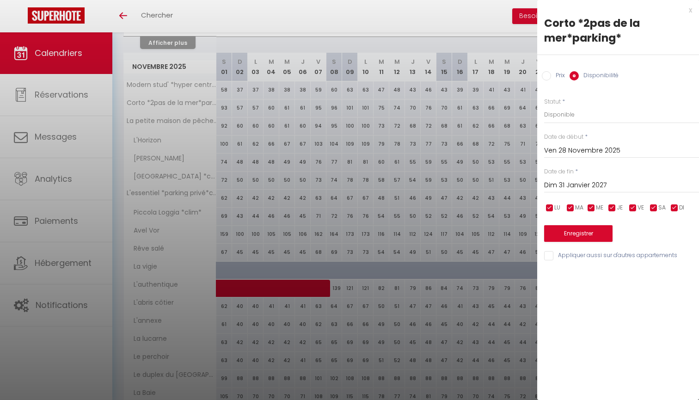
click at [578, 231] on button "Enregistrer" at bounding box center [578, 233] width 68 height 17
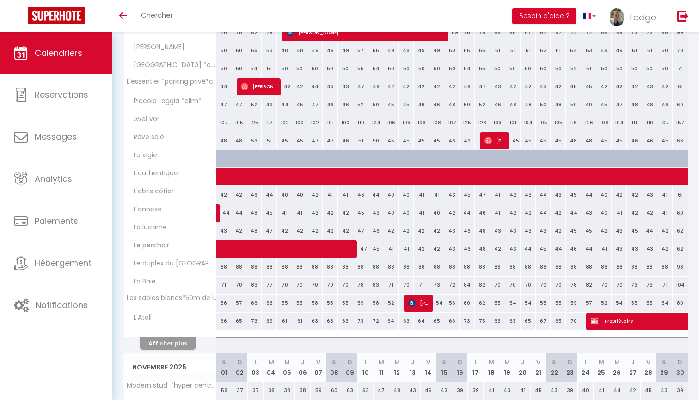
scroll to position [641, 0]
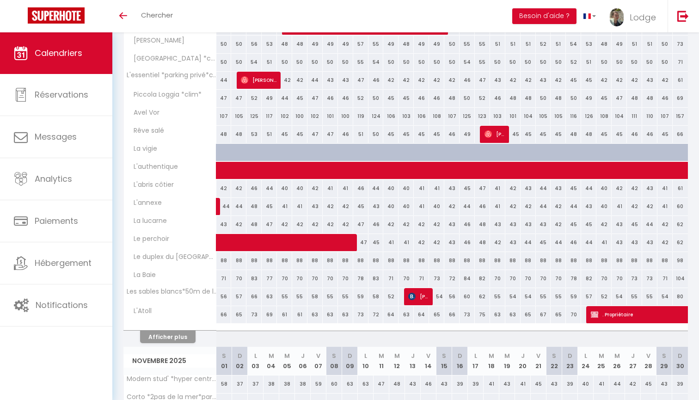
click at [164, 339] on button "Afficher plus" at bounding box center [168, 337] width 56 height 12
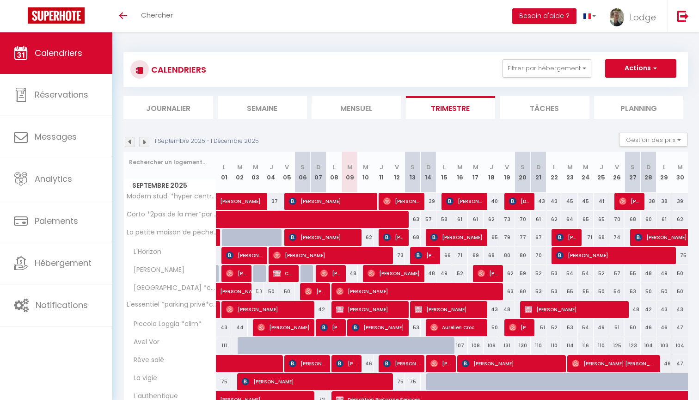
scroll to position [0, 0]
click at [146, 142] on img at bounding box center [144, 142] width 10 height 10
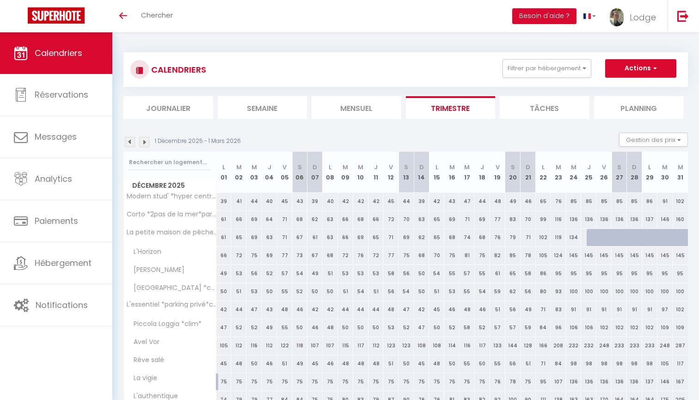
click at [592, 239] on div at bounding box center [594, 238] width 15 height 18
select select "1"
type input "Jeu 25 Décembre 2025"
type input "Ven 26 Décembre 2025"
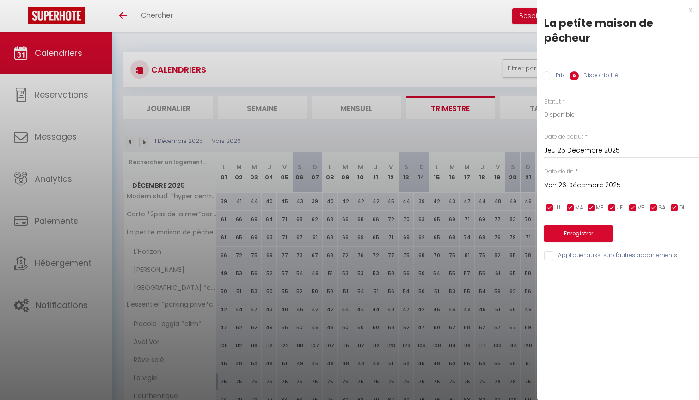
click at [592, 239] on button "Enregistrer" at bounding box center [578, 233] width 68 height 17
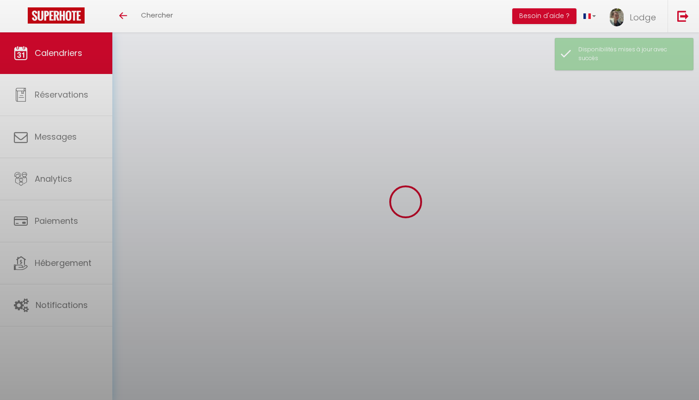
click at [568, 184] on div at bounding box center [349, 200] width 699 height 400
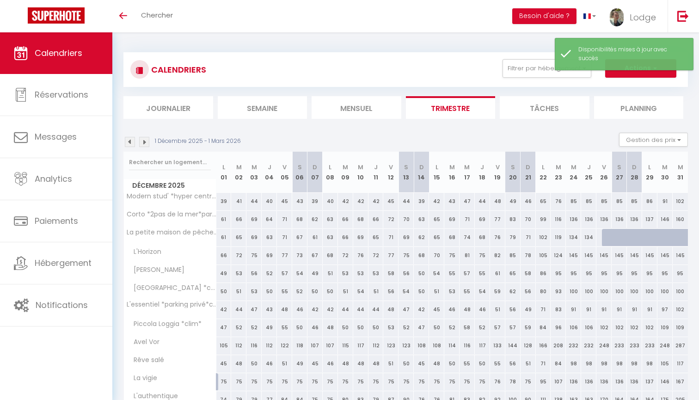
click at [607, 235] on div at bounding box center [609, 238] width 15 height 18
select select "1"
type input "Ven 26 Décembre 2025"
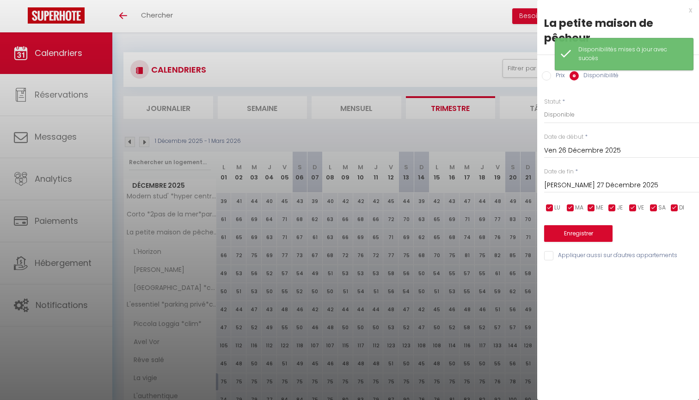
click at [581, 177] on div "Sam 27 Décembre 2025 < Déc 2025 > Dim Lun Mar Mer Jeu Ven Sam 1 2 3 4 5 6 7 8 9…" at bounding box center [621, 184] width 155 height 17
click at [581, 183] on input "Sam 27 Décembre 2025" at bounding box center [621, 185] width 155 height 12
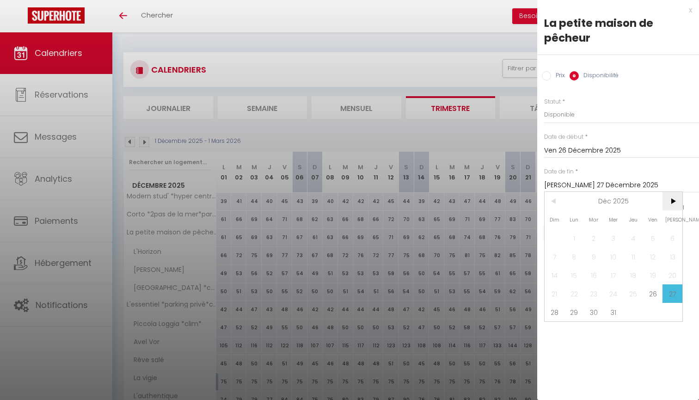
click at [676, 200] on span ">" at bounding box center [673, 201] width 20 height 19
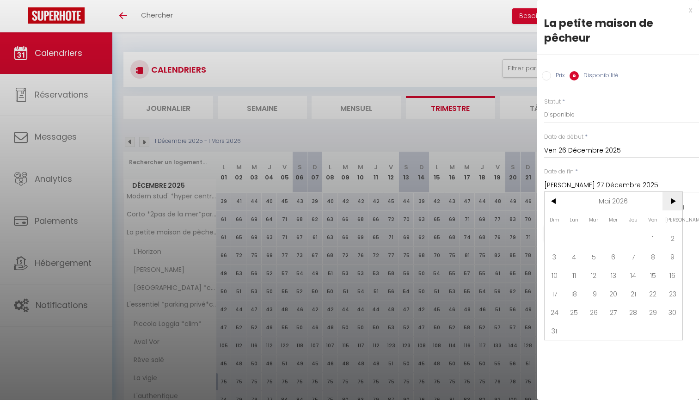
click at [676, 200] on span ">" at bounding box center [673, 201] width 20 height 19
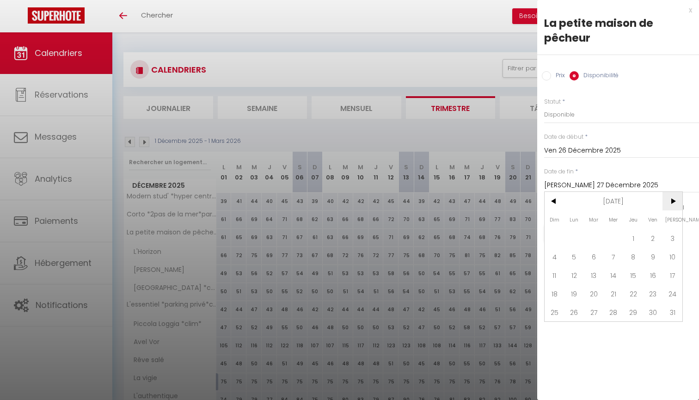
click at [676, 200] on span ">" at bounding box center [673, 201] width 20 height 19
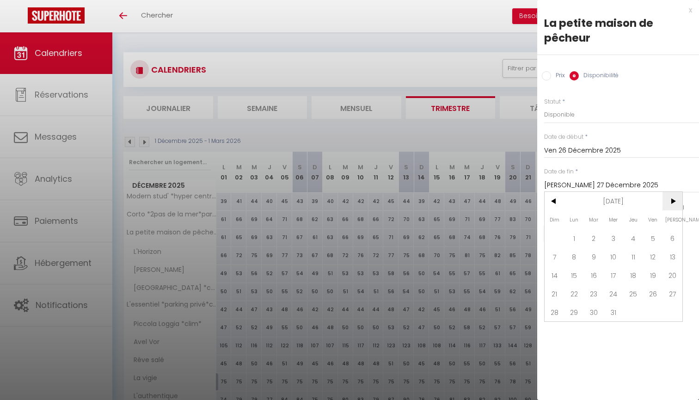
click at [676, 200] on span ">" at bounding box center [673, 201] width 20 height 19
click at [652, 315] on span "30" at bounding box center [653, 312] width 20 height 19
type input "Ven 30 Avril 2027"
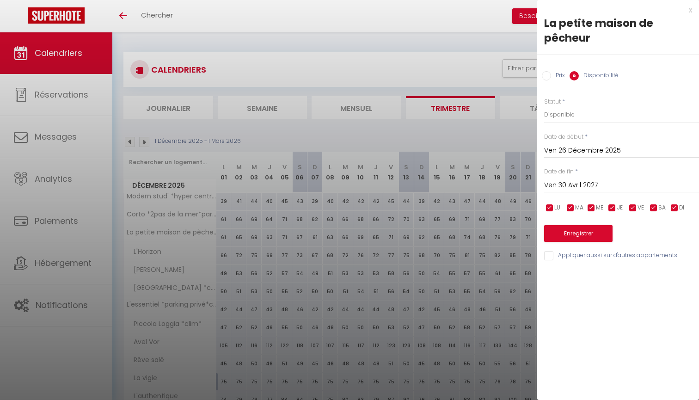
click at [571, 231] on button "Enregistrer" at bounding box center [578, 233] width 68 height 17
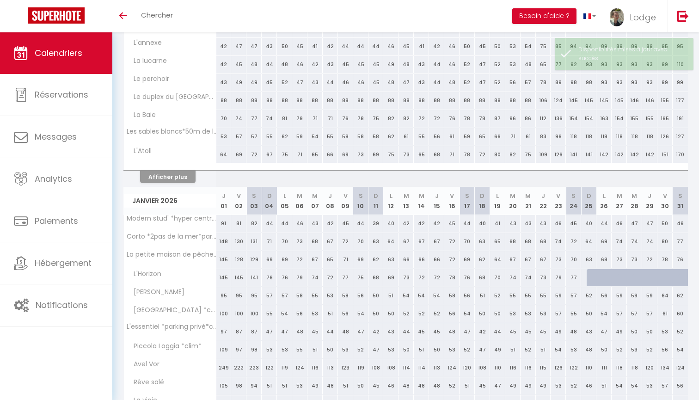
scroll to position [390, 0]
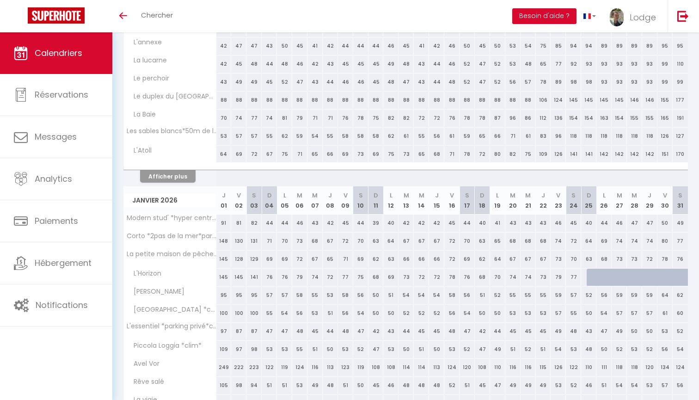
click at [591, 278] on div at bounding box center [594, 278] width 15 height 18
select select "1"
type input "Dim 25 Janvier 2026"
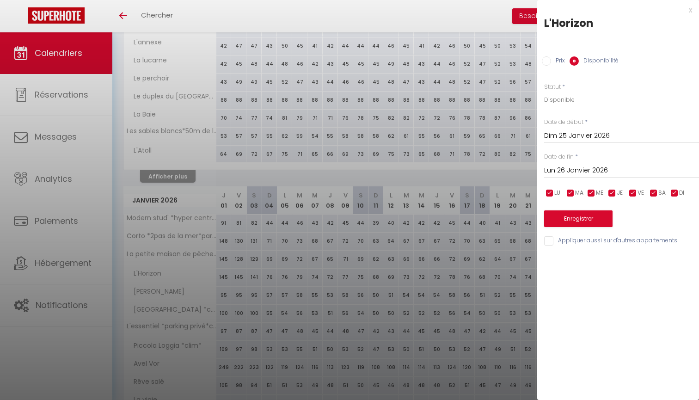
click at [566, 170] on input "Lun 26 Janvier 2026" at bounding box center [621, 171] width 155 height 12
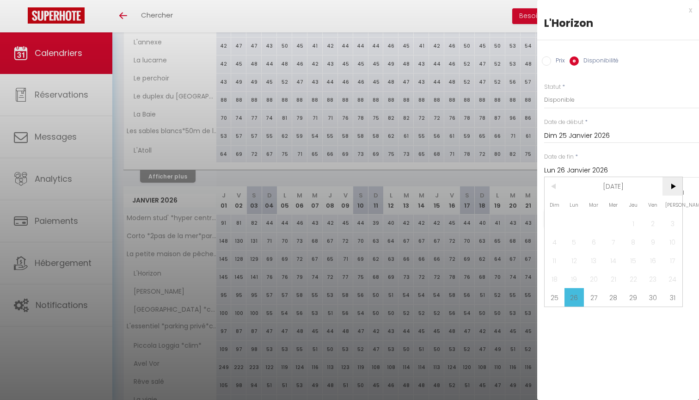
click at [678, 186] on span ">" at bounding box center [673, 186] width 20 height 19
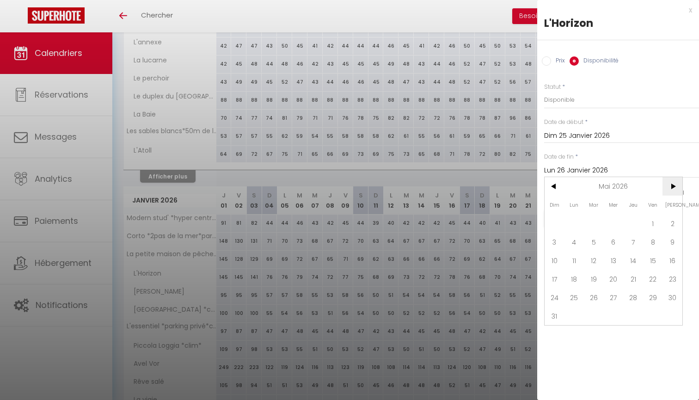
click at [678, 186] on span ">" at bounding box center [673, 186] width 20 height 19
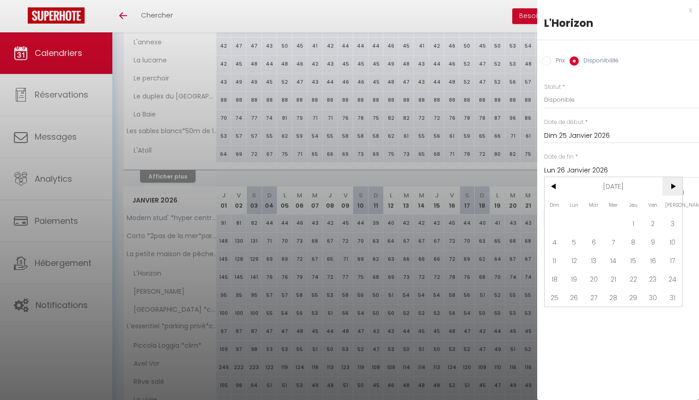
click at [678, 186] on span ">" at bounding box center [673, 186] width 20 height 19
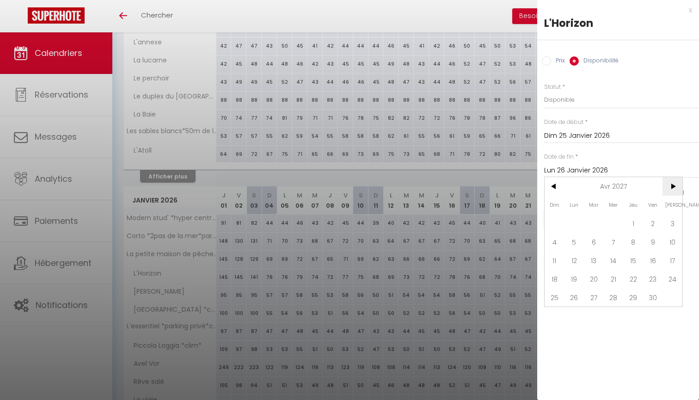
click at [678, 186] on span ">" at bounding box center [673, 186] width 20 height 19
click at [674, 190] on span ">" at bounding box center [673, 186] width 20 height 19
click at [594, 295] on span "31" at bounding box center [594, 297] width 20 height 19
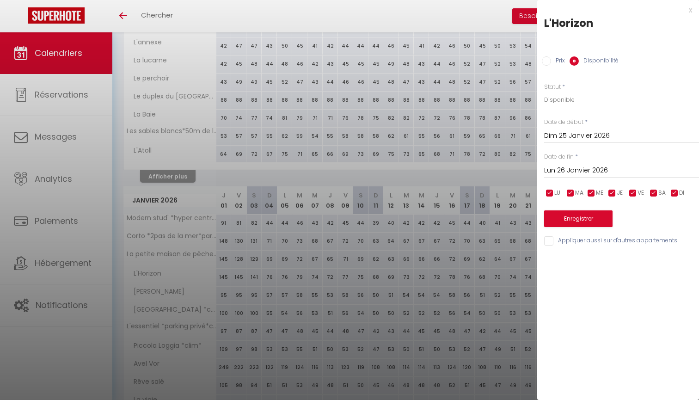
type input "Mar 31 Août 2027"
click at [573, 216] on button "Enregistrer" at bounding box center [578, 218] width 68 height 17
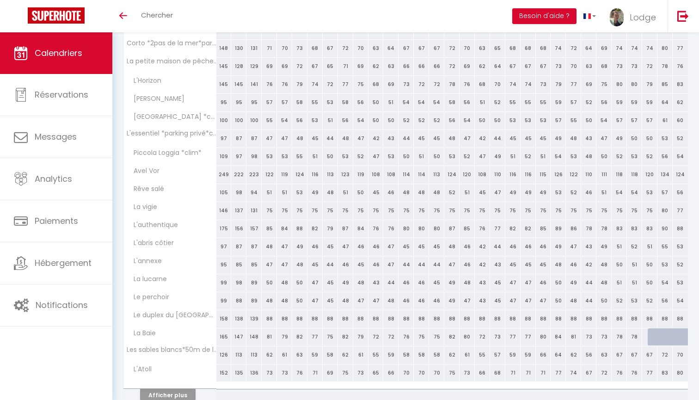
scroll to position [654, 0]
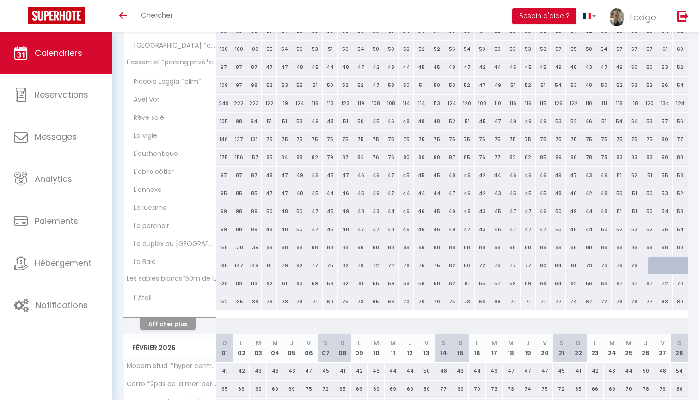
click at [653, 266] on div at bounding box center [655, 266] width 15 height 18
select select "1"
type input "Jeu 29 Janvier 2026"
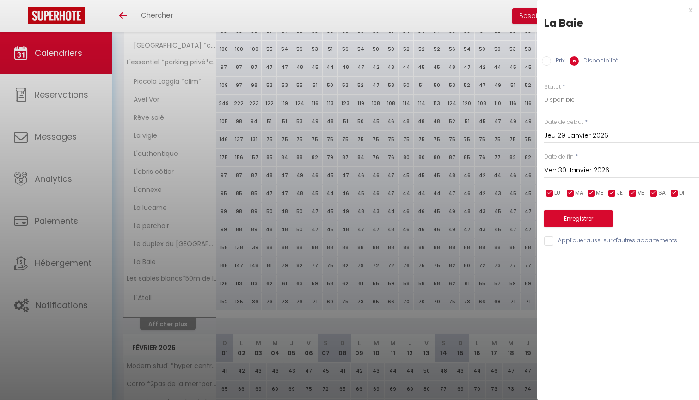
click at [570, 171] on input "Ven 30 Janvier 2026" at bounding box center [621, 171] width 155 height 12
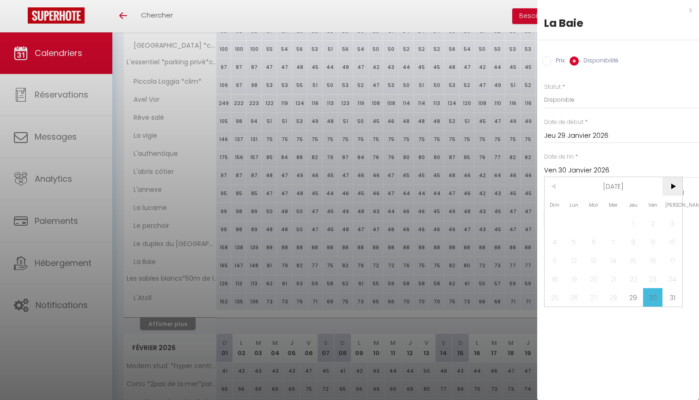
click at [672, 185] on span ">" at bounding box center [673, 186] width 20 height 19
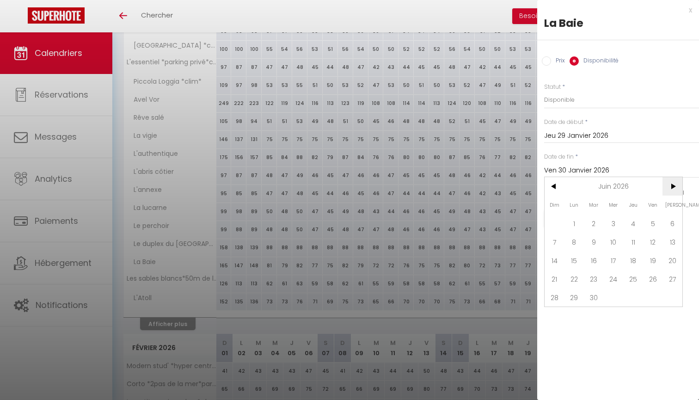
click at [672, 185] on span ">" at bounding box center [673, 186] width 20 height 19
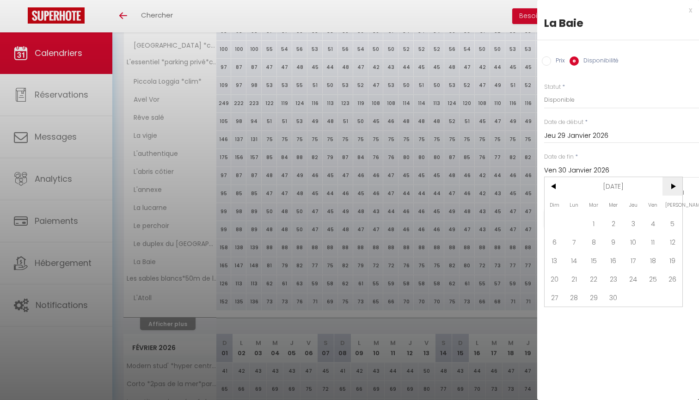
click at [672, 184] on span ">" at bounding box center [673, 186] width 20 height 19
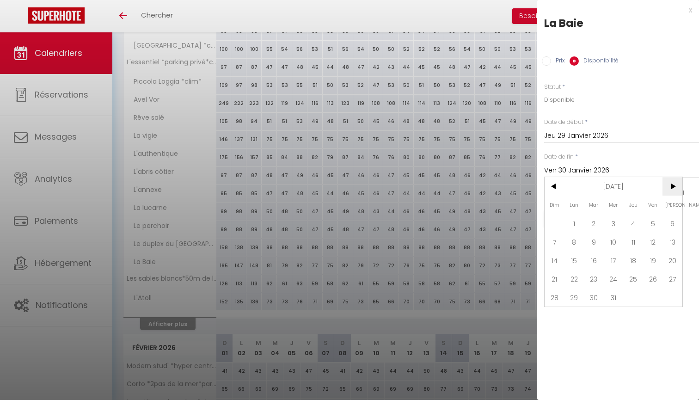
click at [672, 184] on span ">" at bounding box center [673, 186] width 20 height 19
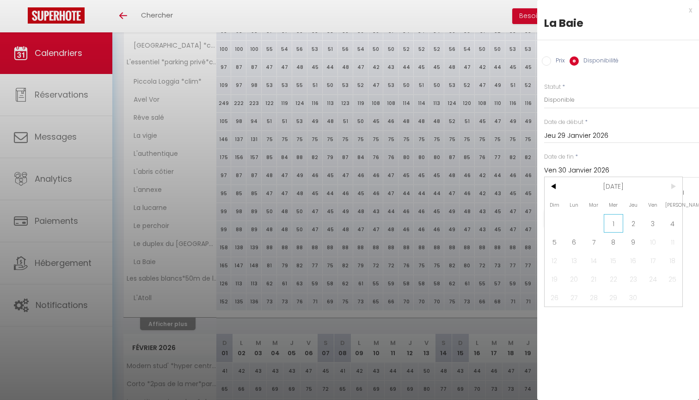
click at [617, 221] on span "1" at bounding box center [614, 223] width 20 height 19
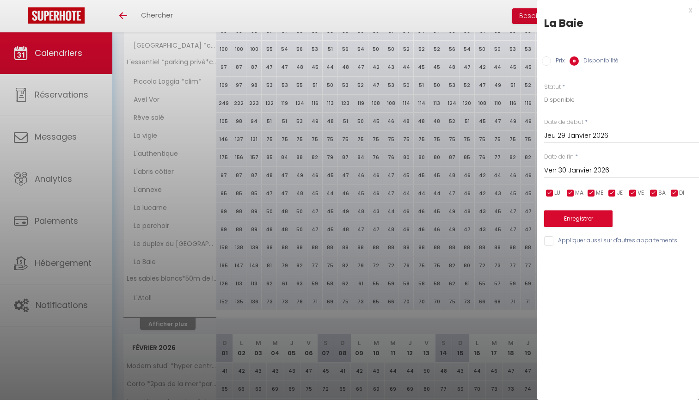
type input "Mer 01 Septembre 2027"
click at [581, 216] on button "Enregistrer" at bounding box center [578, 218] width 68 height 17
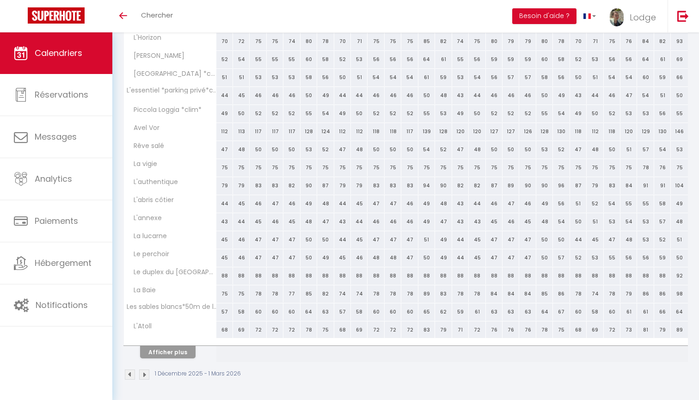
scroll to position [1037, 0]
click at [173, 354] on button "Afficher plus" at bounding box center [168, 353] width 56 height 12
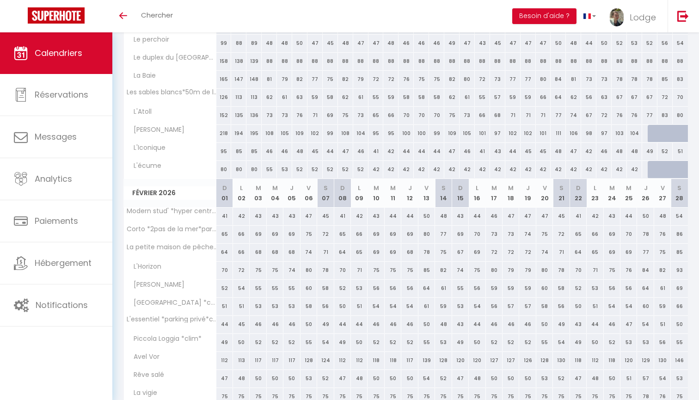
scroll to position [870, 0]
click at [649, 136] on div at bounding box center [655, 136] width 15 height 18
select select "1"
type input "Jeu 29 Janvier 2026"
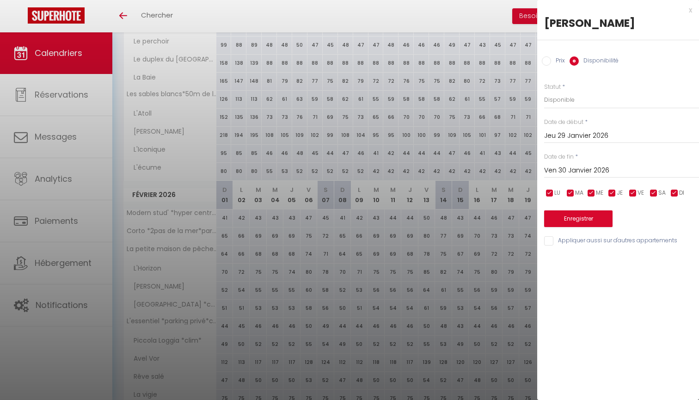
click at [560, 168] on input "Ven 30 Janvier 2026" at bounding box center [621, 171] width 155 height 12
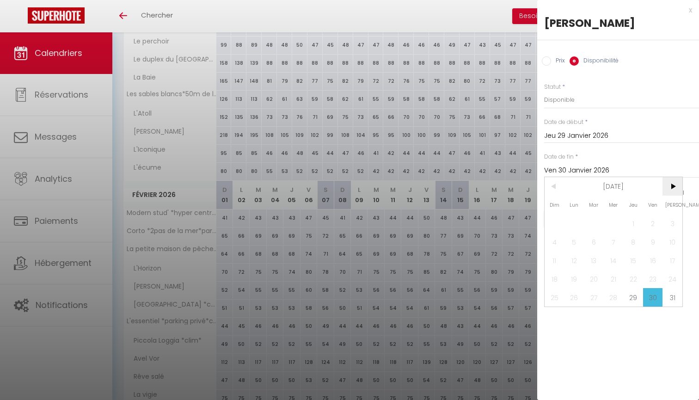
click at [677, 185] on span ">" at bounding box center [673, 186] width 20 height 19
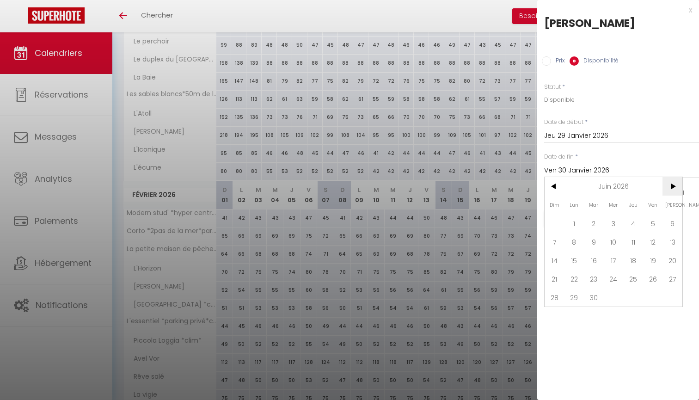
click at [677, 185] on span ">" at bounding box center [673, 186] width 20 height 19
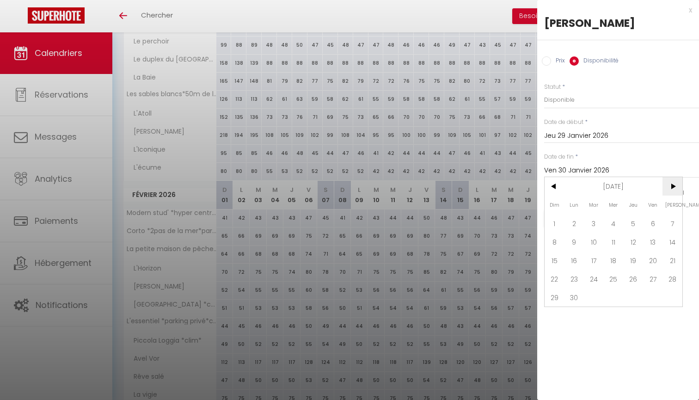
click at [677, 185] on span ">" at bounding box center [673, 186] width 20 height 19
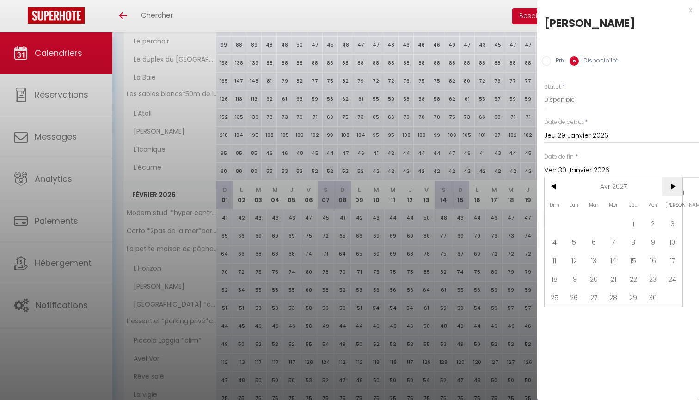
click at [677, 185] on span ">" at bounding box center [673, 186] width 20 height 19
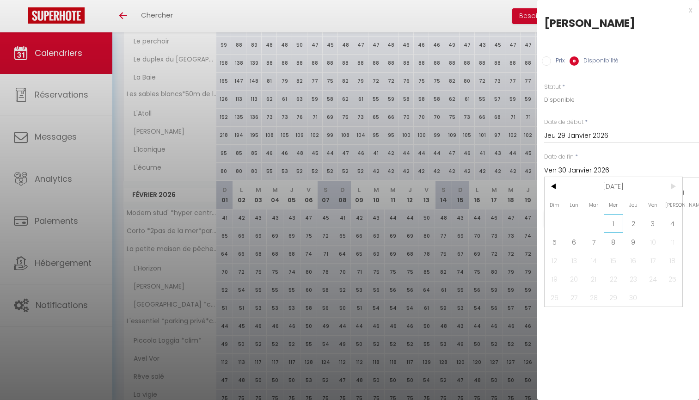
click at [610, 223] on span "1" at bounding box center [614, 223] width 20 height 19
type input "Mer 01 Septembre 2027"
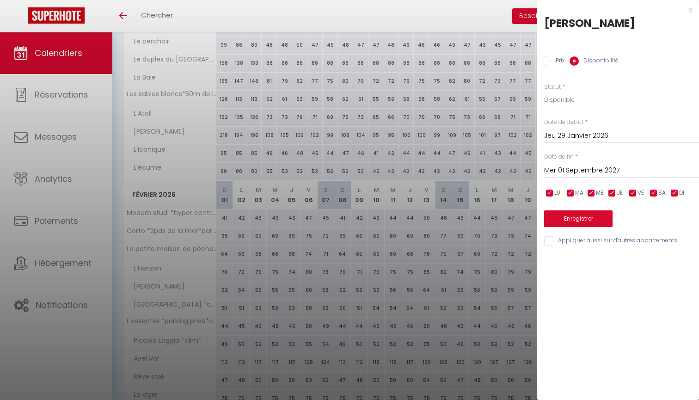
click at [551, 240] on input "Appliquer aussi sur d'autres appartements" at bounding box center [621, 240] width 155 height 9
checkbox input "true"
click at [574, 217] on button "Enregistrer" at bounding box center [578, 218] width 68 height 17
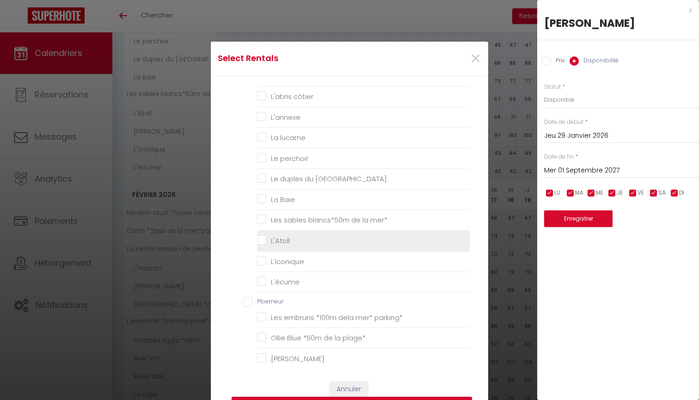
scroll to position [400, 0]
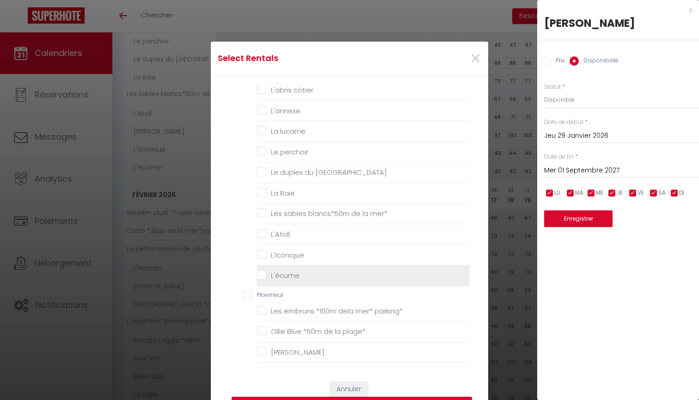
click at [263, 271] on input "L'écume" at bounding box center [363, 275] width 213 height 9
checkbox input "true"
checkbox ville\* "false"
checkbox 12 "false"
checkbox input "false"
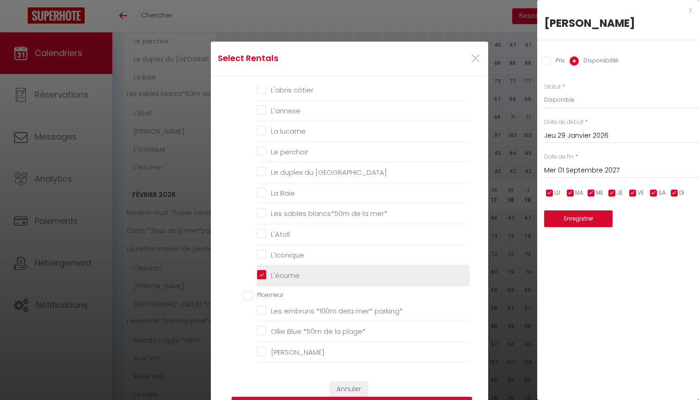
checkbox terrasse\* "false"
checkbox centre\* "false"
checkbox mer\*parking\* "false"
checkbox pêcheur "false"
checkbox input "false"
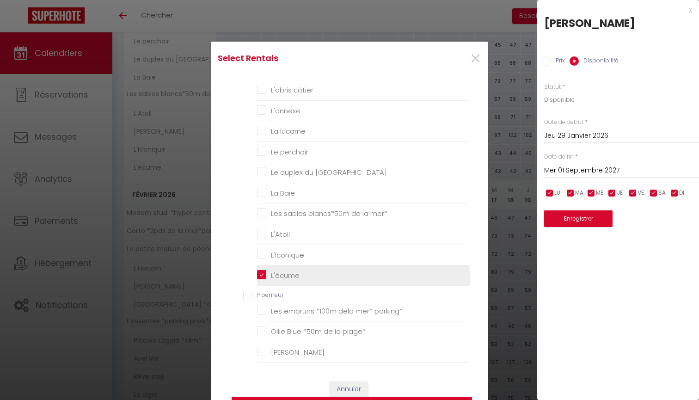
checkbox loulou "false"
checkbox ville\* "false"
checkbox privé\*centre-ville\* "false"
checkbox \*clim\* "false"
checkbox Vor "false"
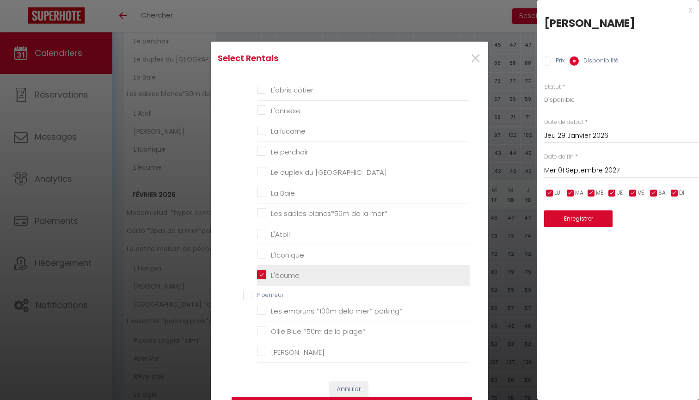
checkbox mer\* "false"
checkbox salé "false"
checkbox vigie "false"
checkbox input "false"
checkbox côtier "false"
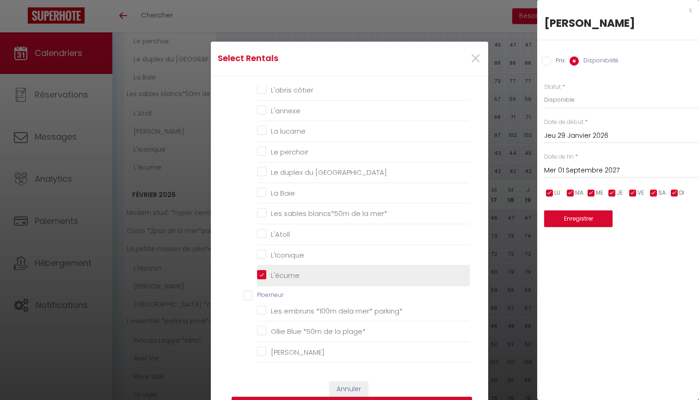
checkbox input "false"
checkbox lucarne "false"
checkbox perchoir "false"
checkbox mer "false"
checkbox Baie "false"
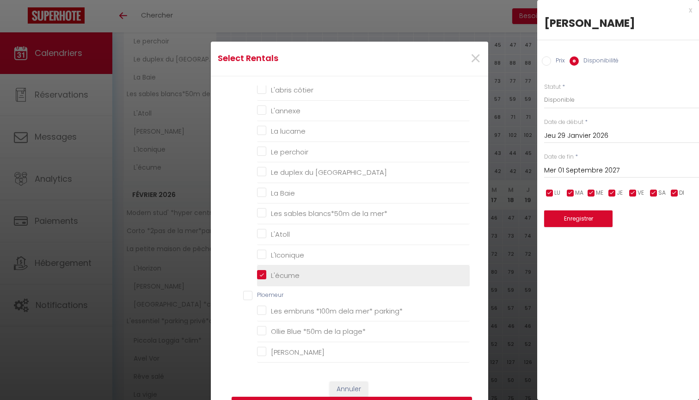
checkbox mer\* "false"
checkbox input "false"
checkbox parking\* "false"
checkbox plage\* "false"
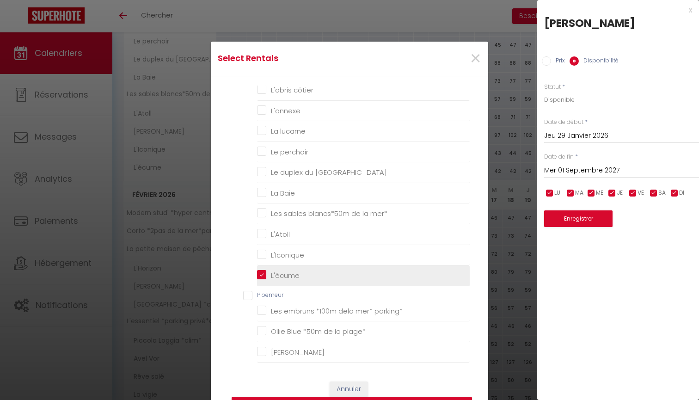
checkbox Maen "false"
checkbox mer\*parking\* "false"
checkbox Talud "false"
checkbox mer\*parking\* "false"
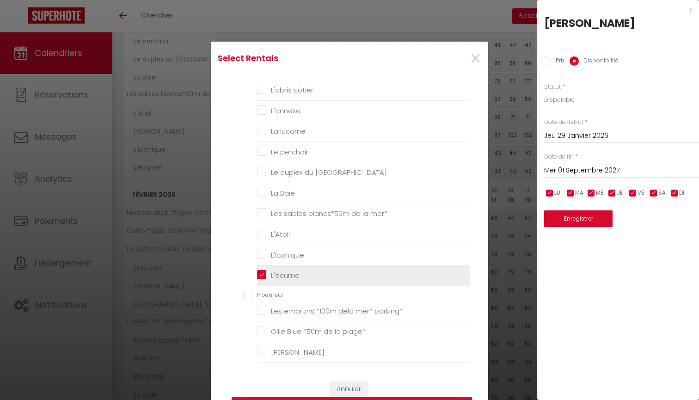
checkbox Magnolia "false"
checkbox mer\* "false"
checkbox plage\* "false"
checkbox Mer\* "false"
checkbox pas\* "false"
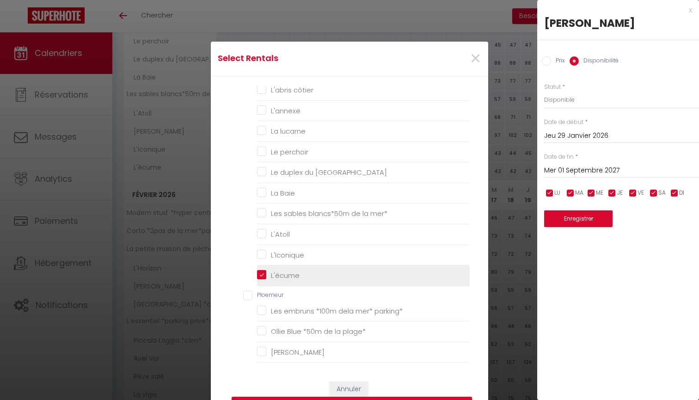
checkbox mer\* "false"
checkbox input "false"
checkbox Inn "false"
checkbox électrique\* "false"
checkbox Armor "false"
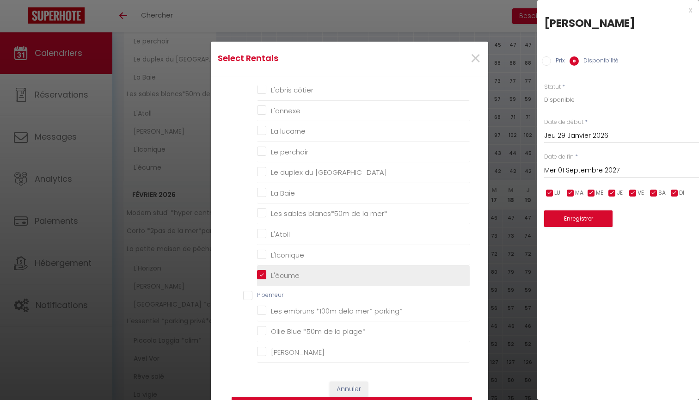
checkbox rade "false"
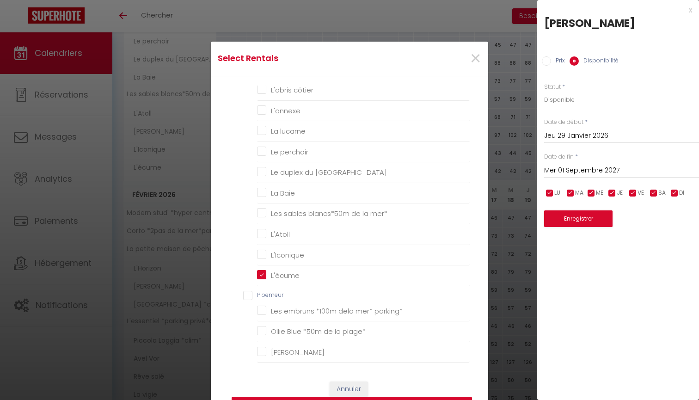
click at [292, 400] on button "Enregistrer" at bounding box center [352, 406] width 241 height 18
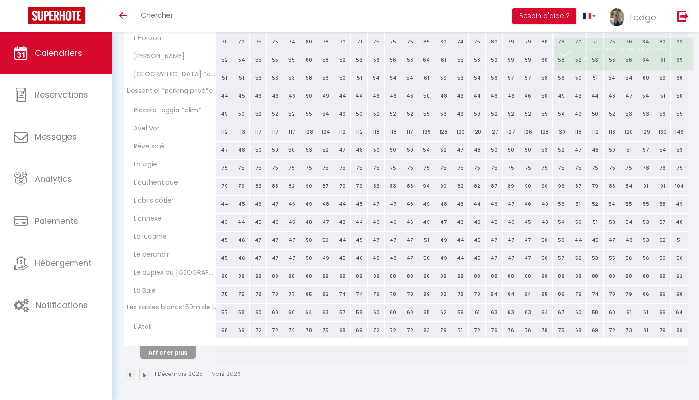
scroll to position [1037, 0]
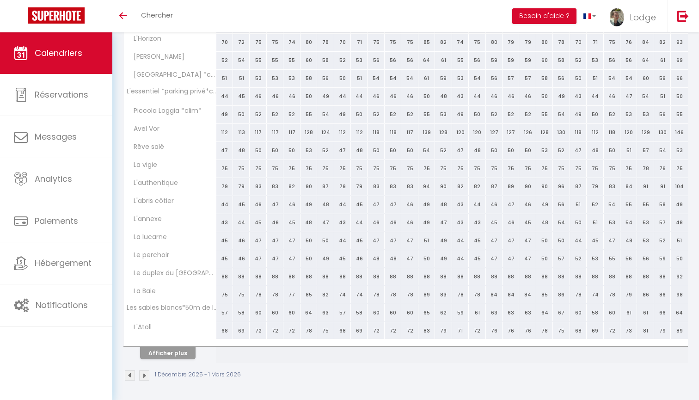
click at [185, 354] on button "Afficher plus" at bounding box center [168, 353] width 56 height 12
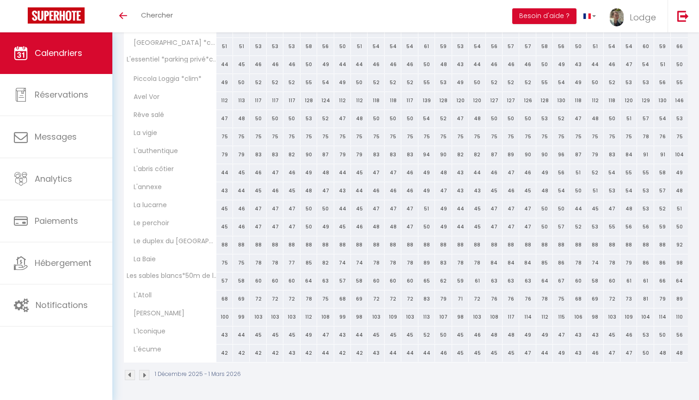
scroll to position [1132, 0]
click at [146, 373] on img at bounding box center [144, 376] width 10 height 10
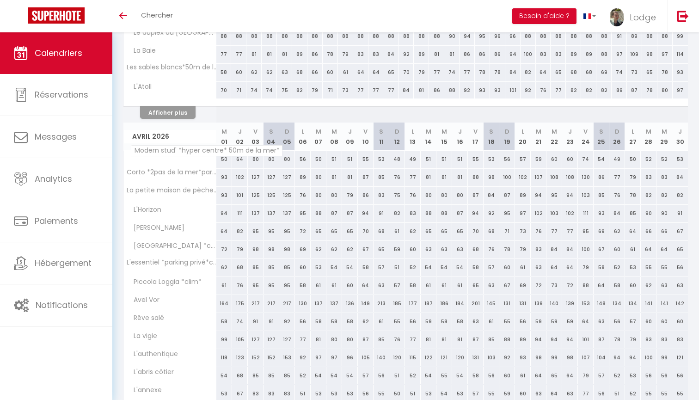
scroll to position [453, 0]
click at [181, 112] on button "Afficher plus" at bounding box center [168, 113] width 56 height 12
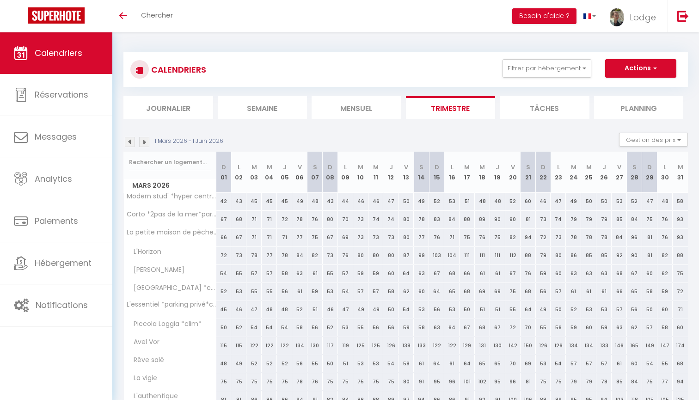
scroll to position [0, 0]
click at [523, 69] on button "Filtrer par hébergement" at bounding box center [547, 68] width 89 height 19
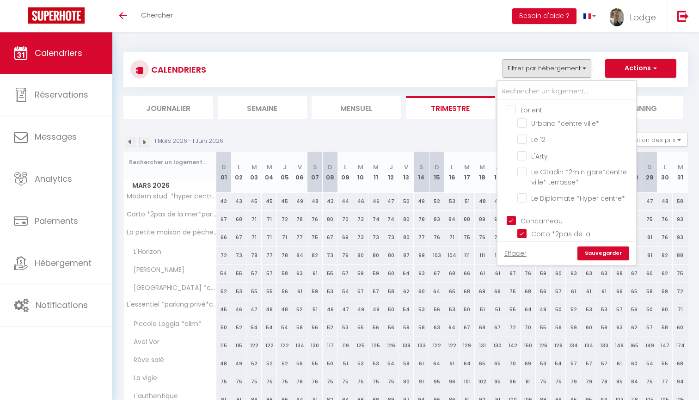
click at [514, 220] on input "Concarneau" at bounding box center [576, 220] width 139 height 9
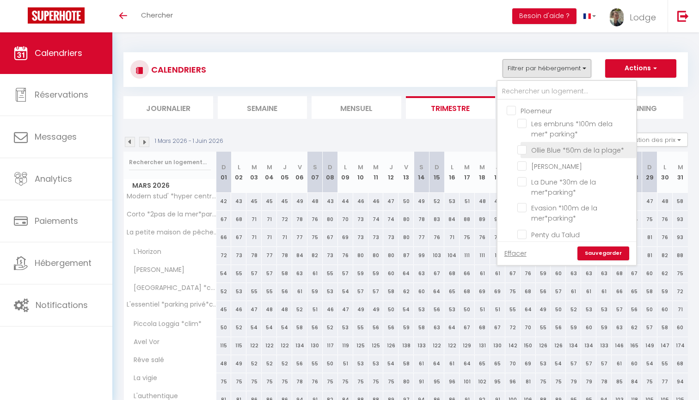
scroll to position [531, 0]
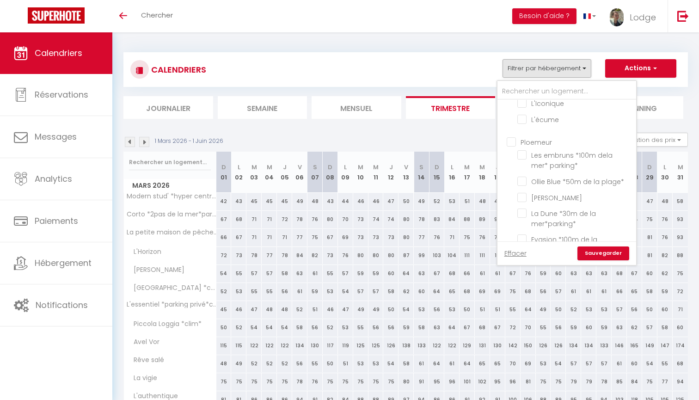
click at [511, 137] on input "Ploemeur" at bounding box center [576, 141] width 139 height 9
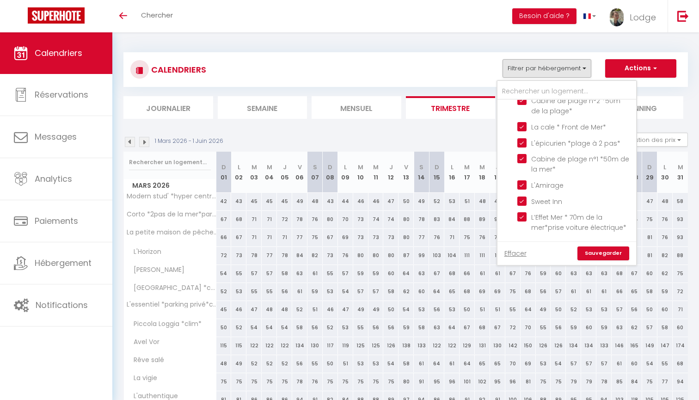
scroll to position [787, 0]
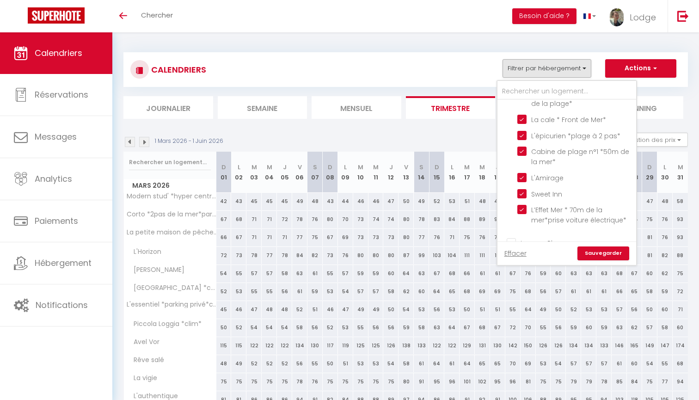
click at [596, 251] on link "Sauvegarder" at bounding box center [604, 254] width 52 height 14
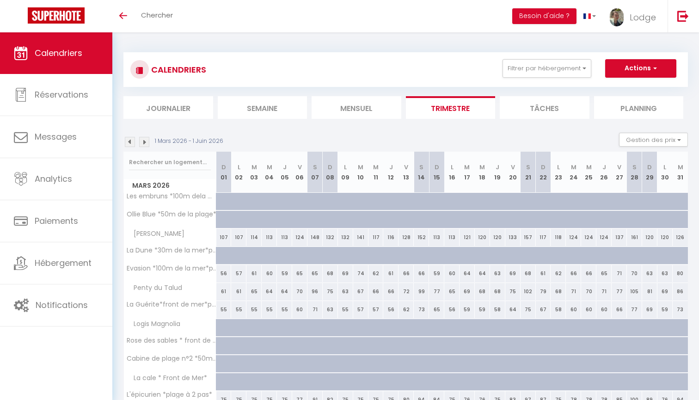
click at [128, 142] on img at bounding box center [130, 142] width 10 height 10
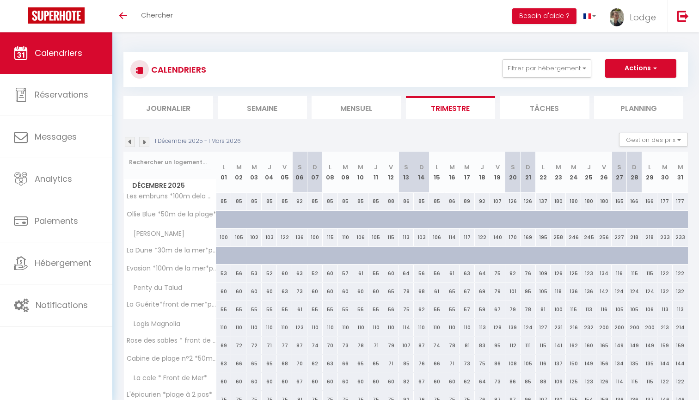
click at [128, 142] on img at bounding box center [130, 142] width 10 height 10
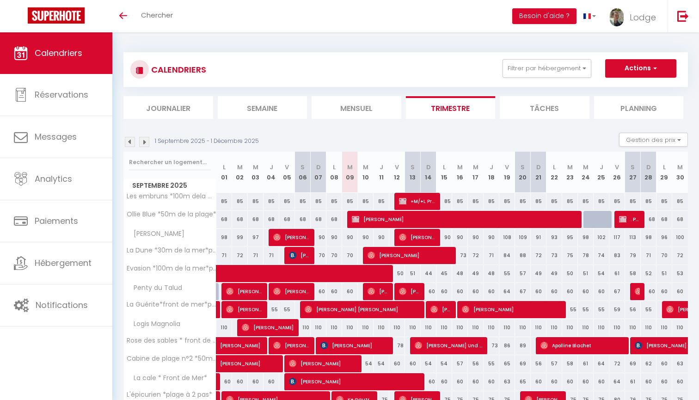
scroll to position [0, 0]
click at [144, 143] on img at bounding box center [144, 142] width 10 height 10
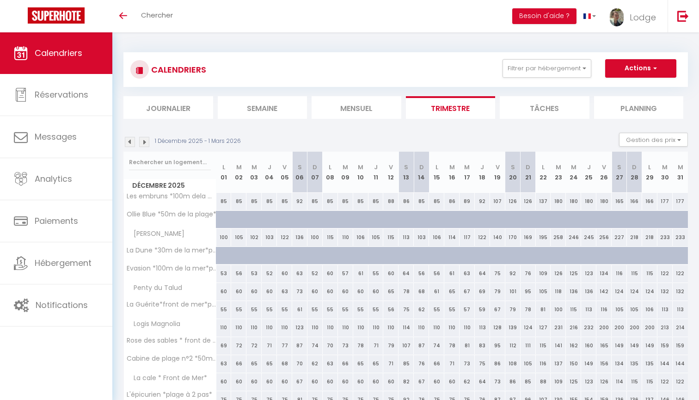
click at [130, 140] on img at bounding box center [130, 142] width 10 height 10
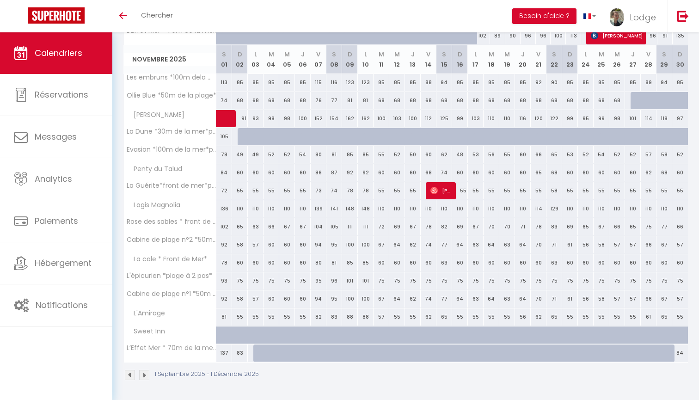
scroll to position [753, 0]
click at [634, 99] on div at bounding box center [639, 102] width 16 height 18
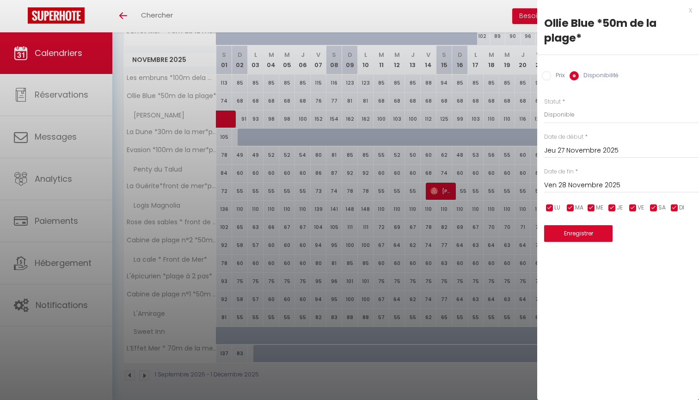
click at [558, 186] on input "Ven 28 Novembre 2025" at bounding box center [621, 185] width 155 height 12
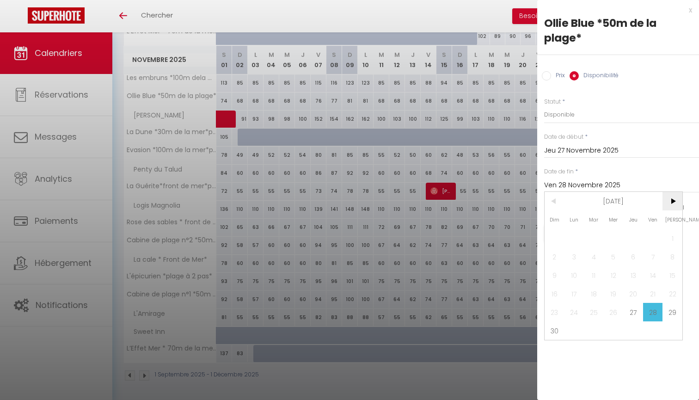
click at [674, 204] on span ">" at bounding box center [673, 201] width 20 height 19
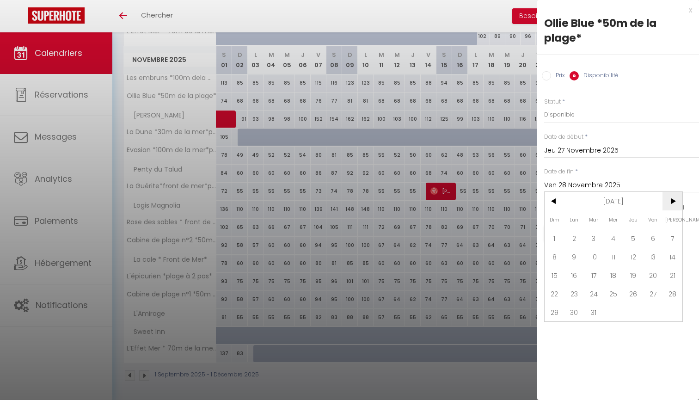
click at [674, 204] on span ">" at bounding box center [673, 201] width 20 height 19
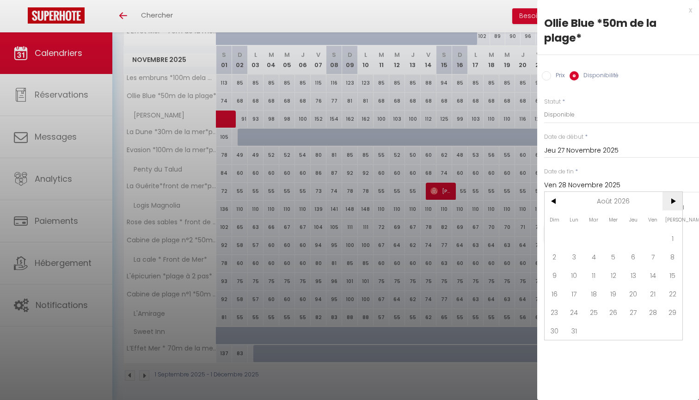
click at [674, 204] on span ">" at bounding box center [673, 201] width 20 height 19
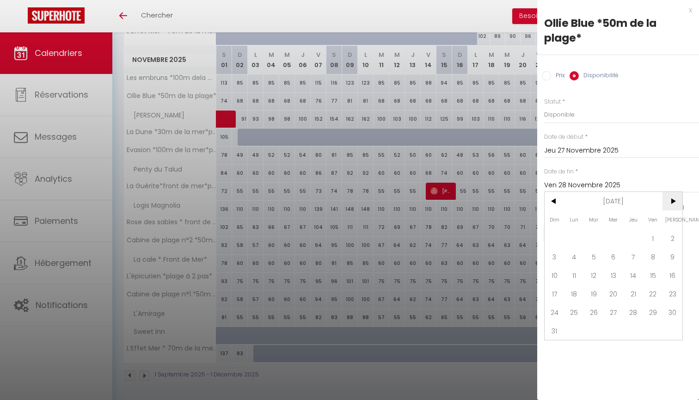
click at [674, 204] on span ">" at bounding box center [673, 201] width 20 height 19
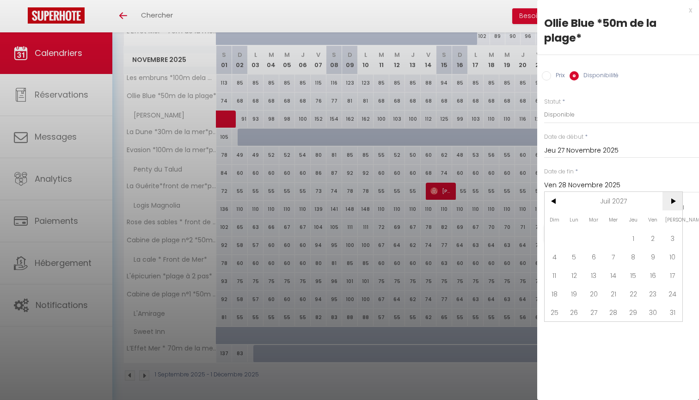
click at [674, 204] on span ">" at bounding box center [673, 201] width 20 height 19
click at [614, 241] on span "1" at bounding box center [614, 238] width 20 height 19
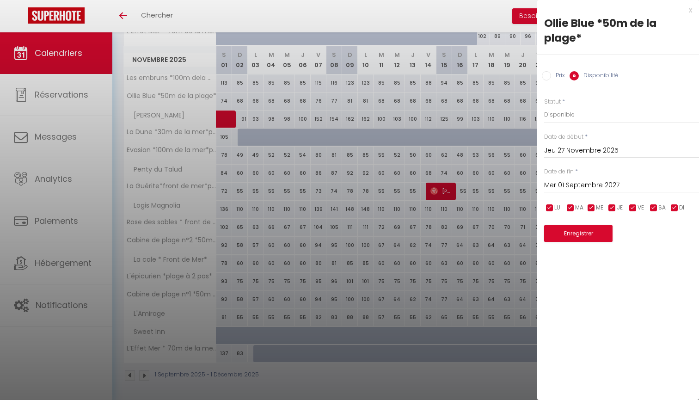
click at [587, 231] on button "Enregistrer" at bounding box center [578, 233] width 68 height 17
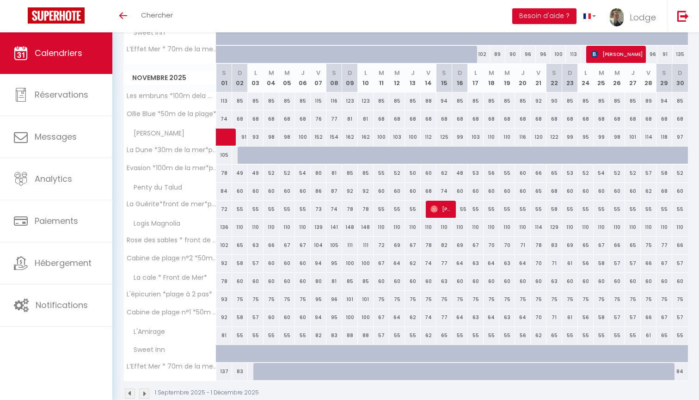
scroll to position [739, 0]
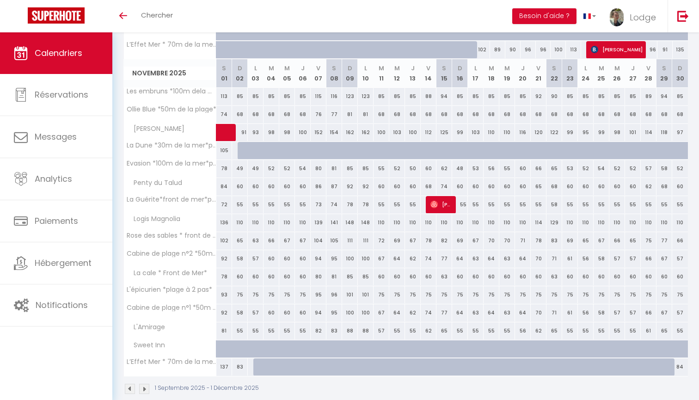
click at [142, 388] on img at bounding box center [144, 389] width 10 height 10
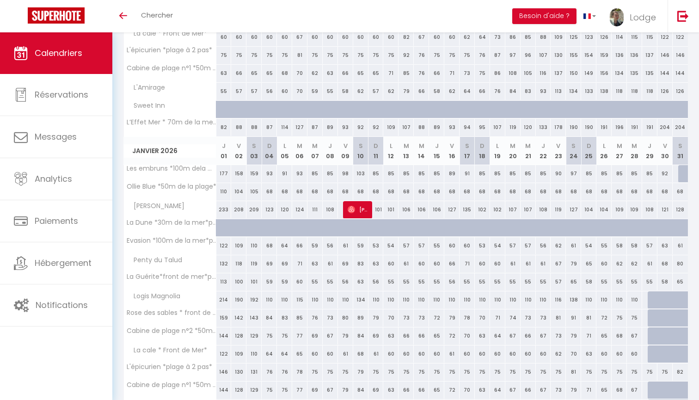
scroll to position [353, 0]
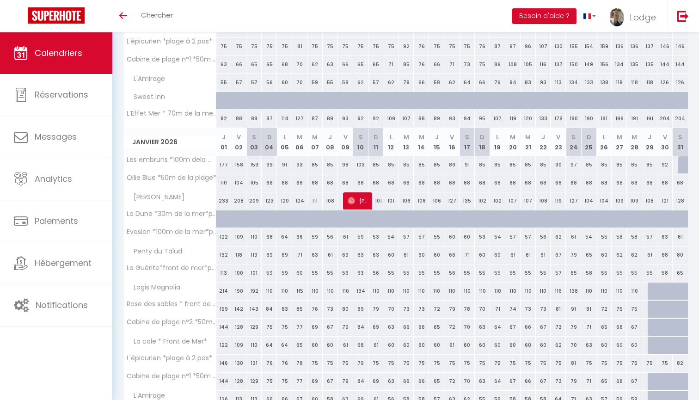
click at [685, 165] on div at bounding box center [686, 165] width 15 height 18
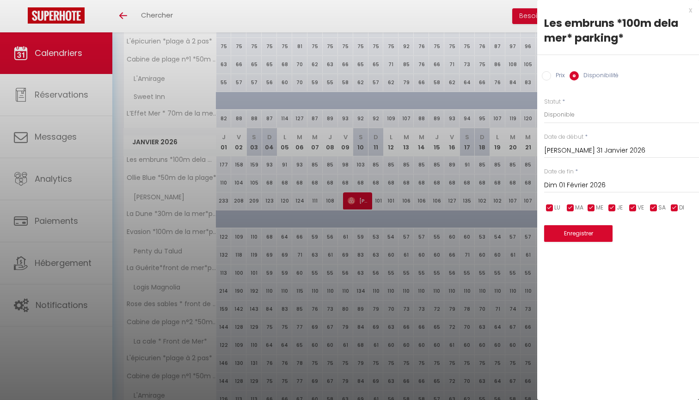
click at [559, 188] on input "Dim 01 Février 2026" at bounding box center [621, 185] width 155 height 12
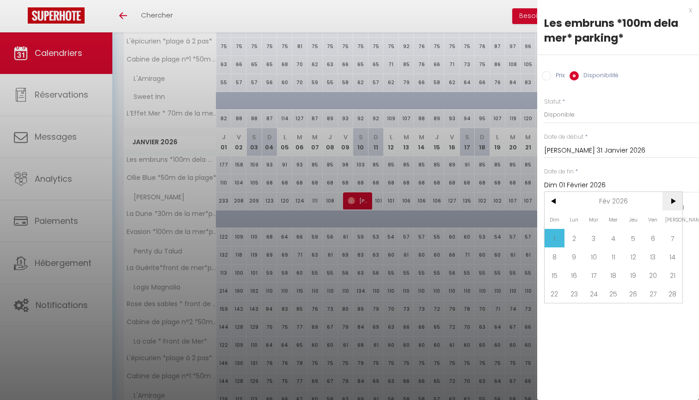
click at [670, 204] on span ">" at bounding box center [673, 201] width 20 height 19
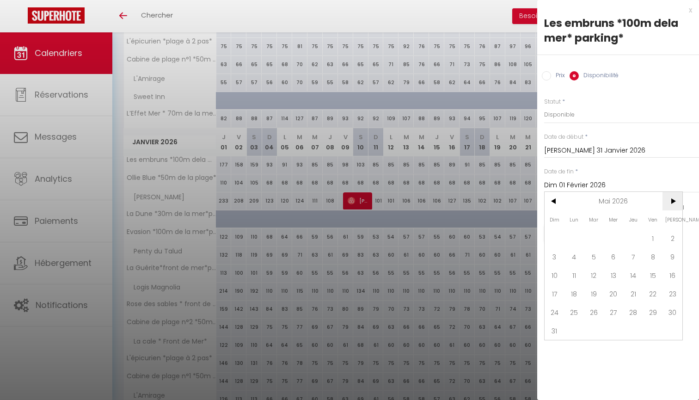
click at [670, 204] on span ">" at bounding box center [673, 201] width 20 height 19
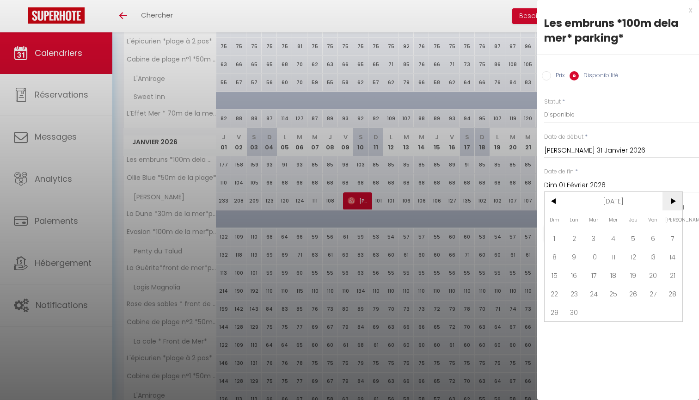
click at [670, 204] on span ">" at bounding box center [673, 201] width 20 height 19
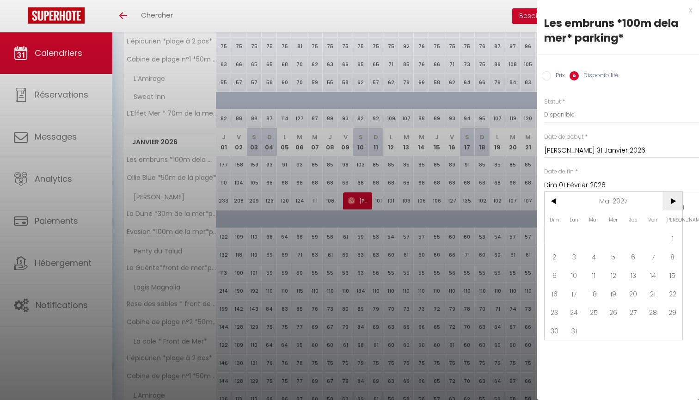
click at [670, 204] on span ">" at bounding box center [673, 201] width 20 height 19
click at [618, 235] on span "1" at bounding box center [614, 238] width 20 height 19
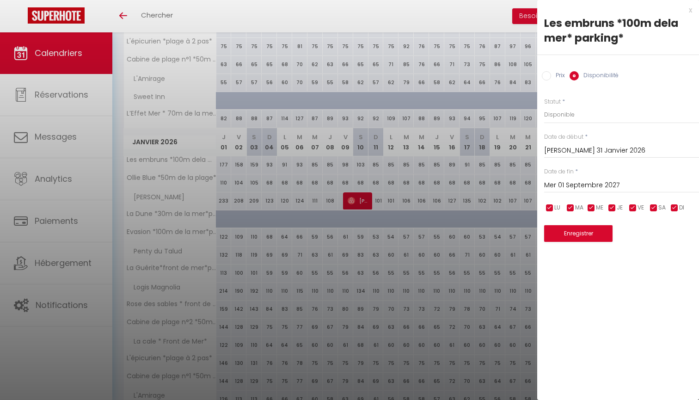
click at [599, 232] on button "Enregistrer" at bounding box center [578, 233] width 68 height 17
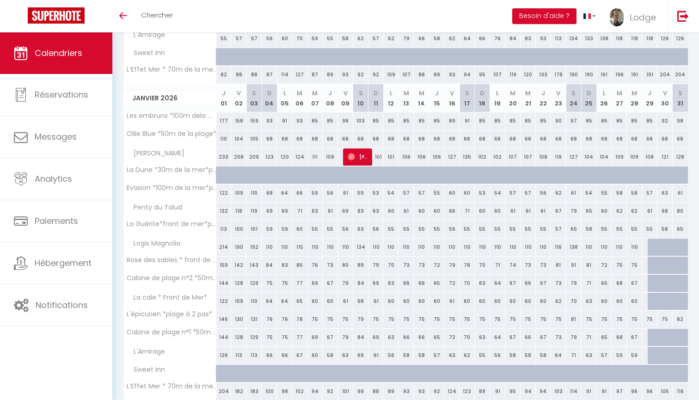
scroll to position [403, 0]
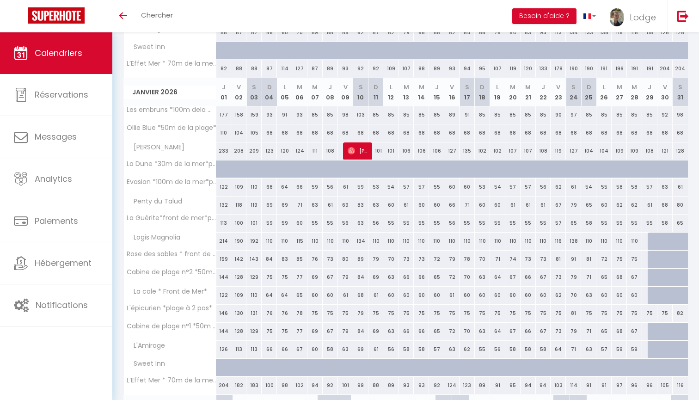
click at [651, 239] on div at bounding box center [655, 242] width 15 height 18
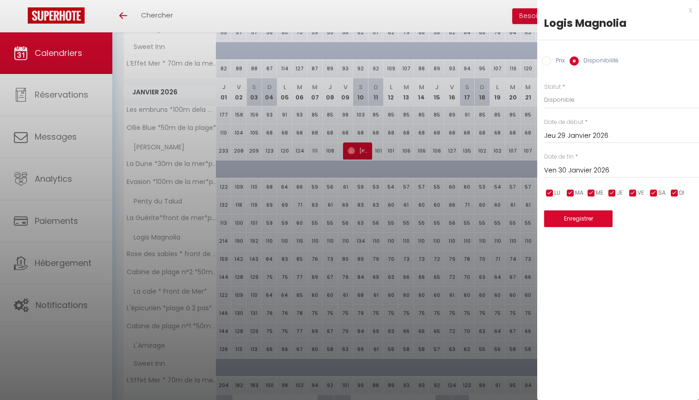
click at [561, 173] on input "Ven 30 Janvier 2026" at bounding box center [621, 171] width 155 height 12
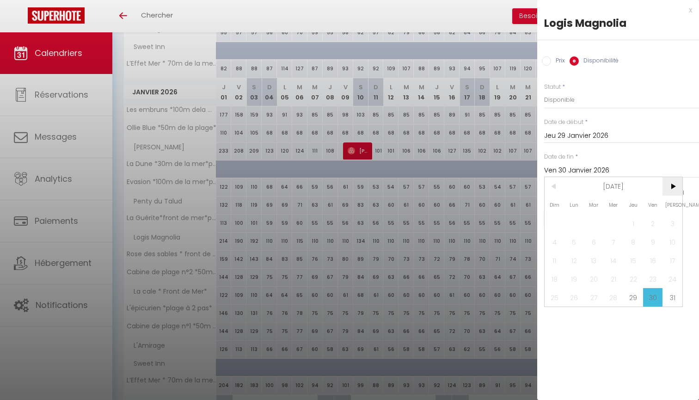
click at [669, 186] on span ">" at bounding box center [673, 186] width 20 height 19
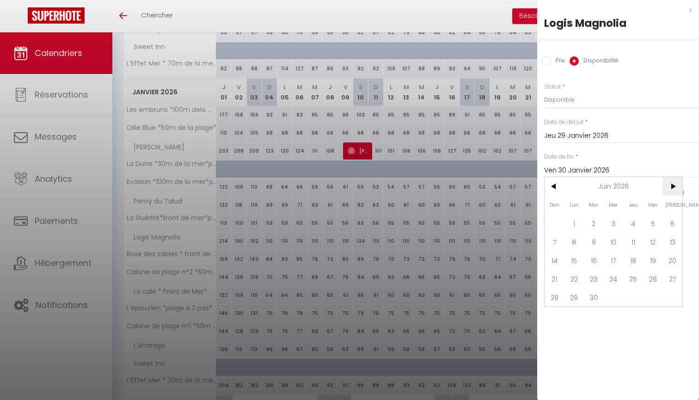
click at [669, 186] on span ">" at bounding box center [673, 186] width 20 height 19
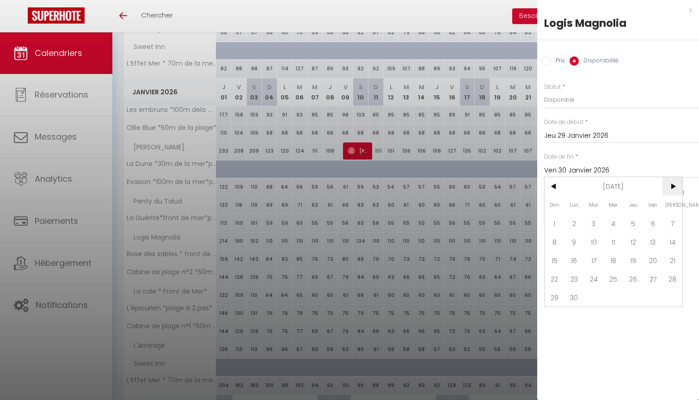
click at [669, 186] on span ">" at bounding box center [673, 186] width 20 height 19
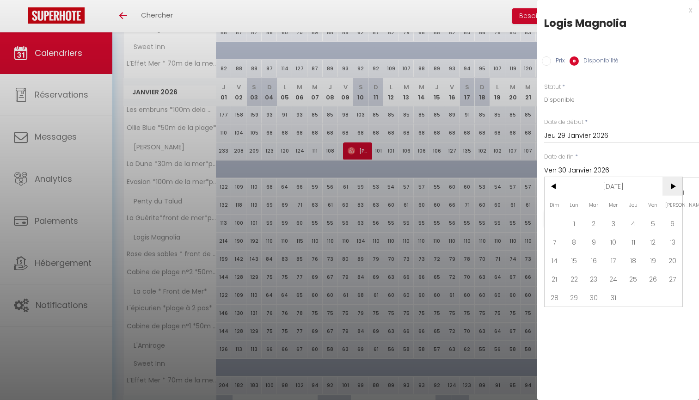
click at [669, 186] on span ">" at bounding box center [673, 186] width 20 height 19
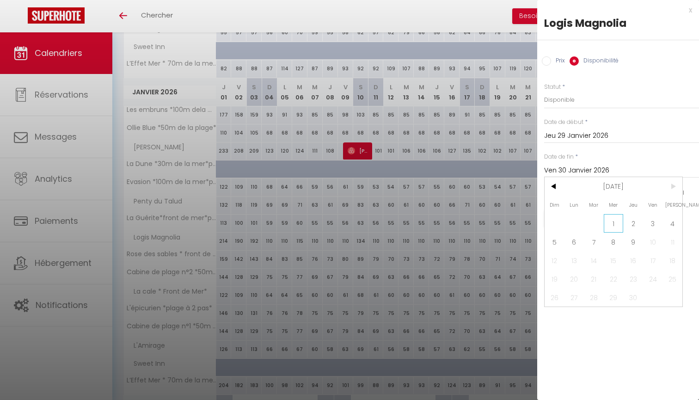
click at [613, 224] on span "1" at bounding box center [614, 223] width 20 height 19
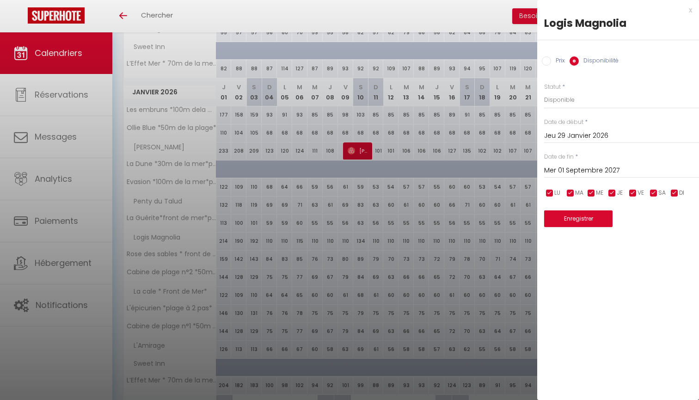
click at [563, 218] on button "Enregistrer" at bounding box center [578, 218] width 68 height 17
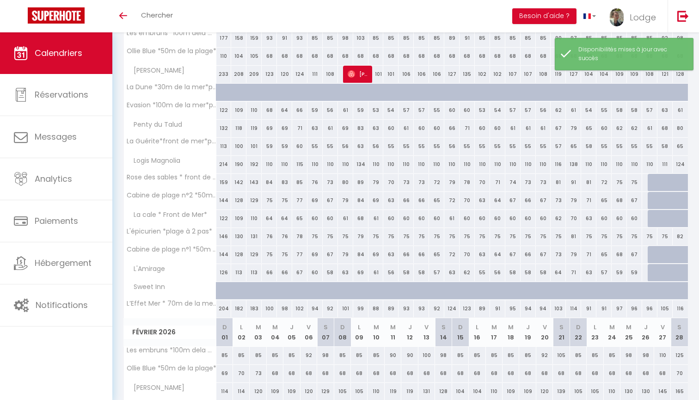
scroll to position [500, 0]
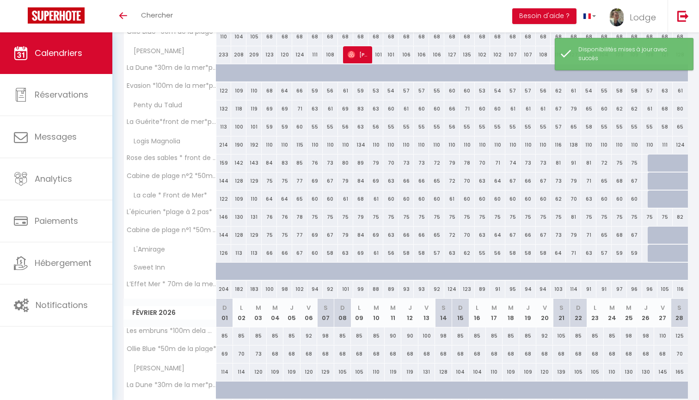
click at [651, 162] on div at bounding box center [655, 164] width 15 height 18
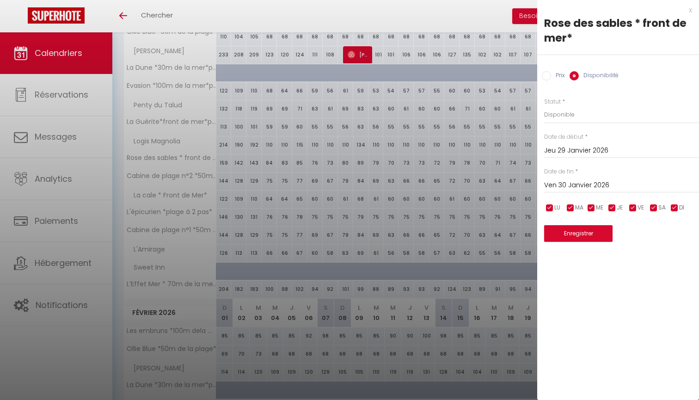
click at [556, 188] on input "Ven 30 Janvier 2026" at bounding box center [621, 185] width 155 height 12
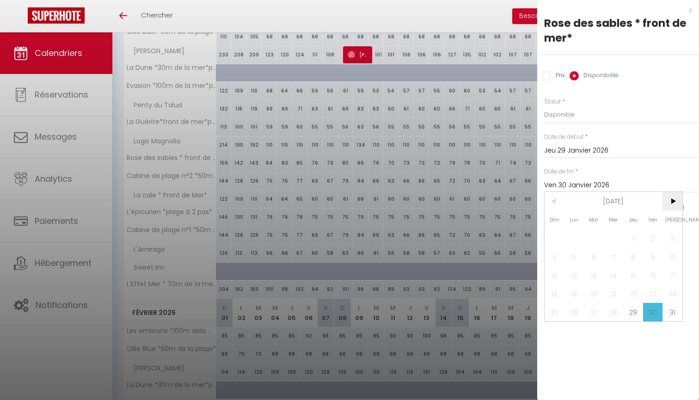
click at [667, 200] on span ">" at bounding box center [673, 201] width 20 height 19
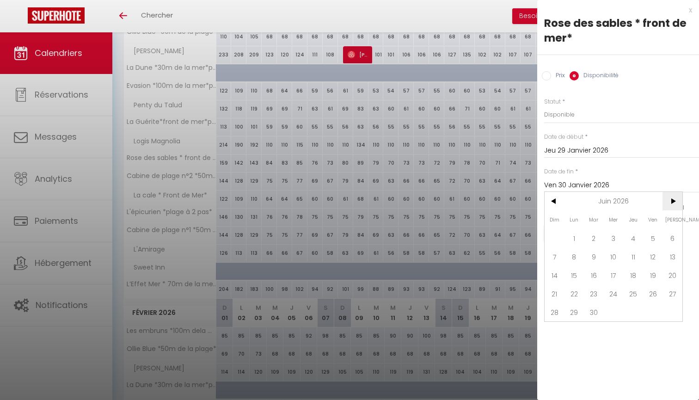
click at [667, 200] on span ">" at bounding box center [673, 201] width 20 height 19
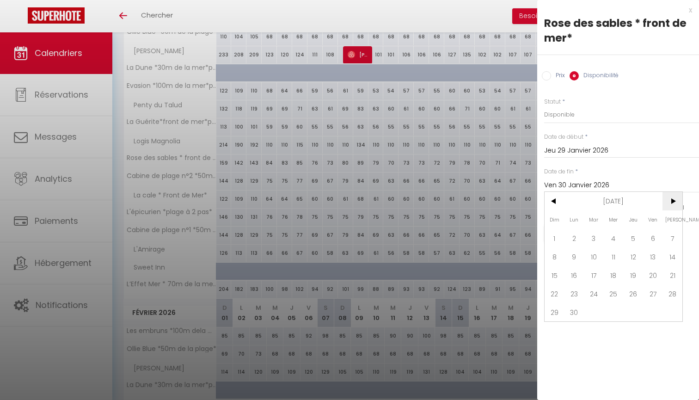
click at [667, 200] on span ">" at bounding box center [673, 201] width 20 height 19
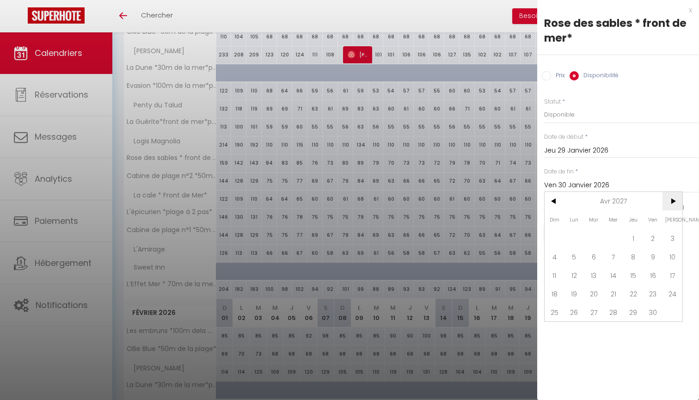
click at [667, 200] on span ">" at bounding box center [673, 201] width 20 height 19
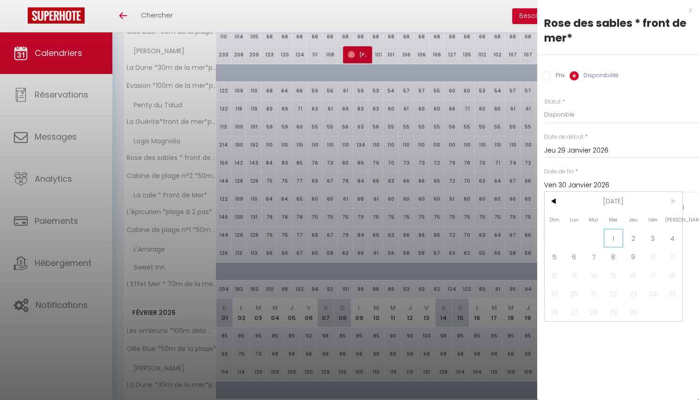
click at [616, 241] on span "1" at bounding box center [614, 238] width 20 height 19
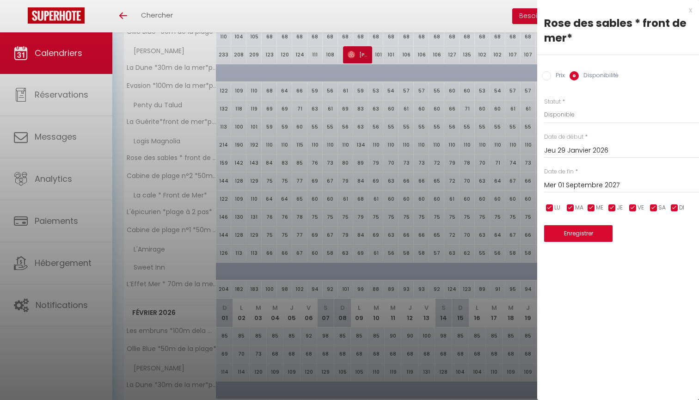
click at [592, 230] on button "Enregistrer" at bounding box center [578, 233] width 68 height 17
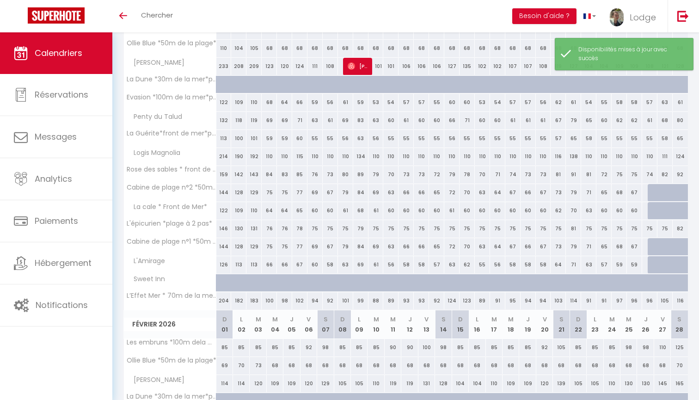
scroll to position [529, 0]
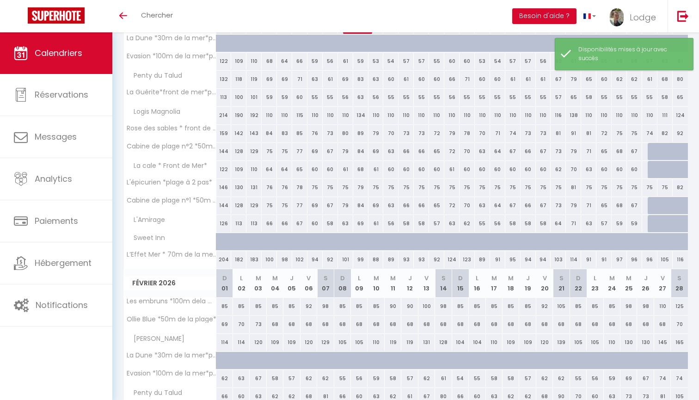
click at [652, 149] on div at bounding box center [655, 152] width 15 height 18
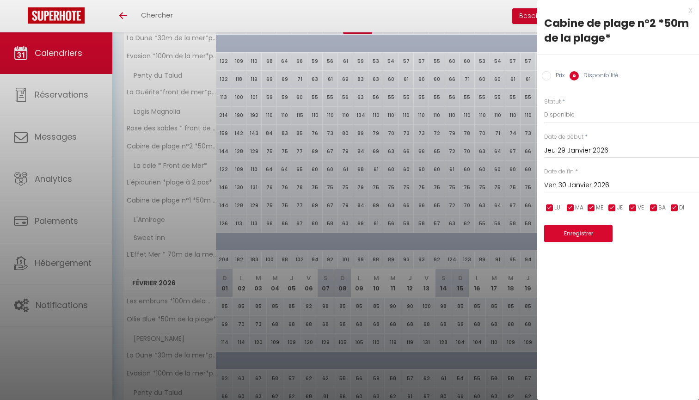
click at [558, 180] on input "Ven 30 Janvier 2026" at bounding box center [621, 185] width 155 height 12
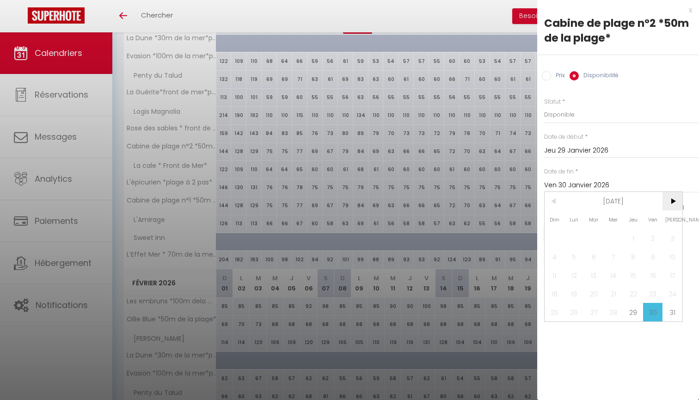
click at [672, 198] on span ">" at bounding box center [673, 201] width 20 height 19
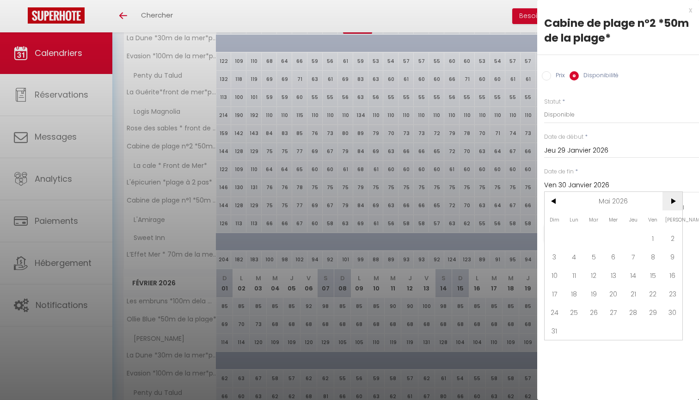
click at [672, 198] on span ">" at bounding box center [673, 201] width 20 height 19
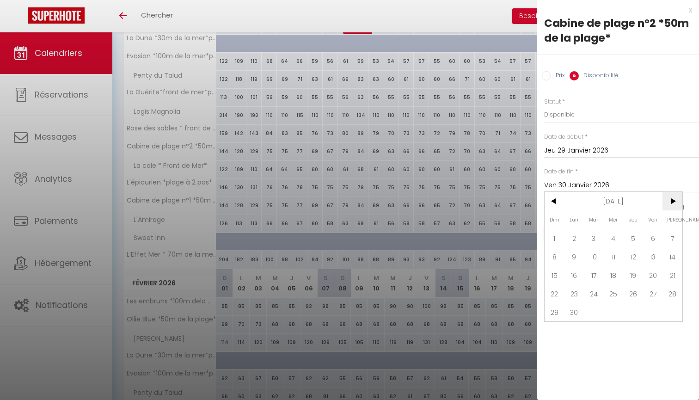
click at [672, 198] on span ">" at bounding box center [673, 201] width 20 height 19
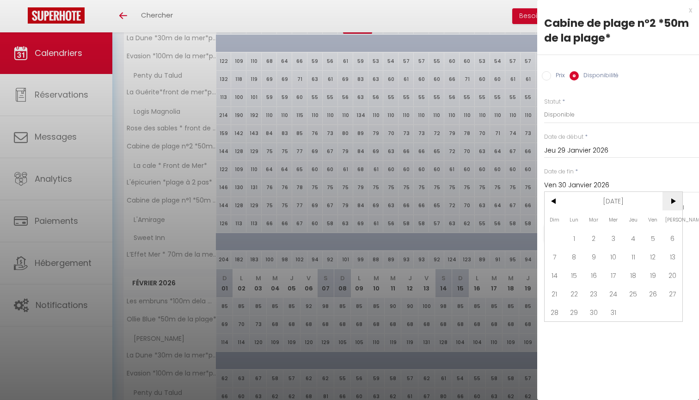
click at [672, 198] on span ">" at bounding box center [673, 201] width 20 height 19
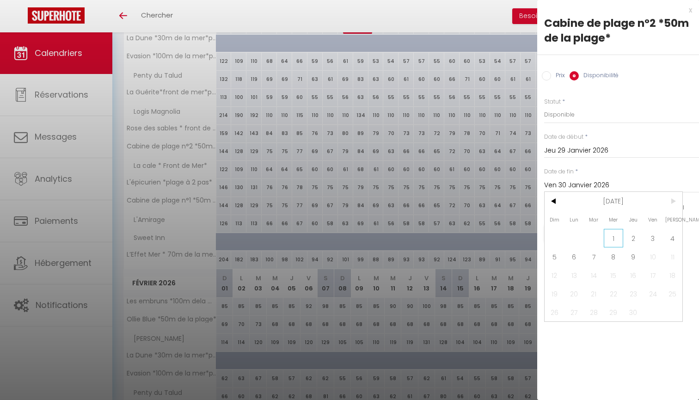
click at [615, 238] on span "1" at bounding box center [614, 238] width 20 height 19
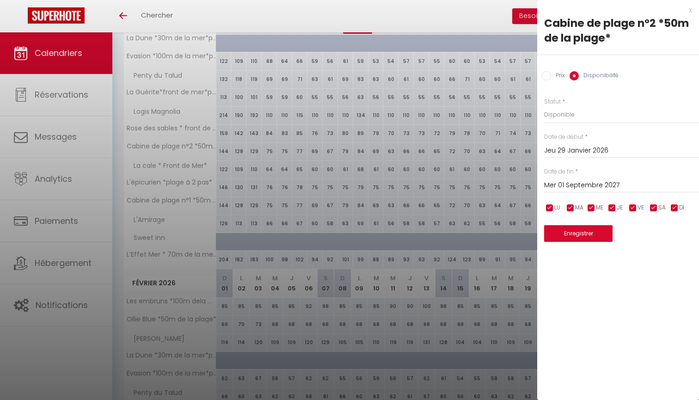
click at [595, 239] on button "Enregistrer" at bounding box center [578, 233] width 68 height 17
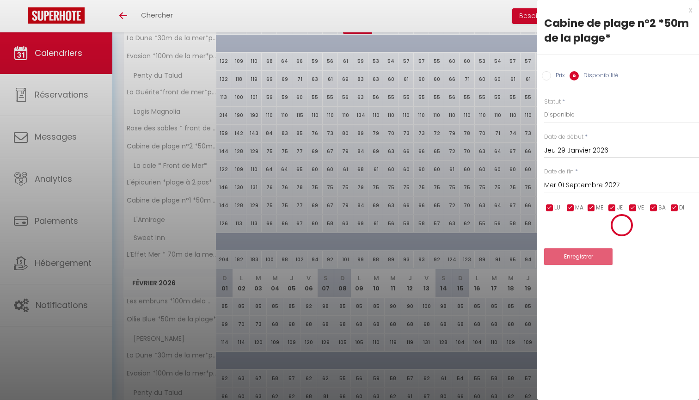
click at [595, 239] on div "Enregistrer" at bounding box center [621, 239] width 155 height 51
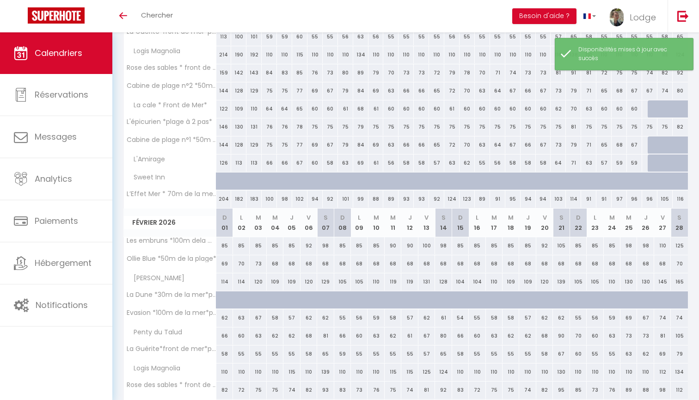
scroll to position [611, 0]
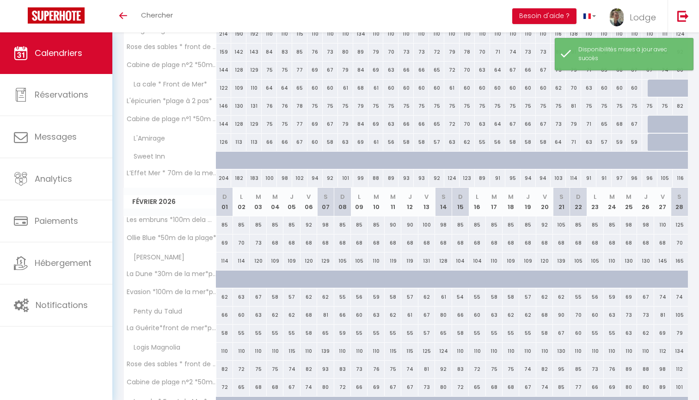
click at [653, 89] on div at bounding box center [655, 89] width 15 height 18
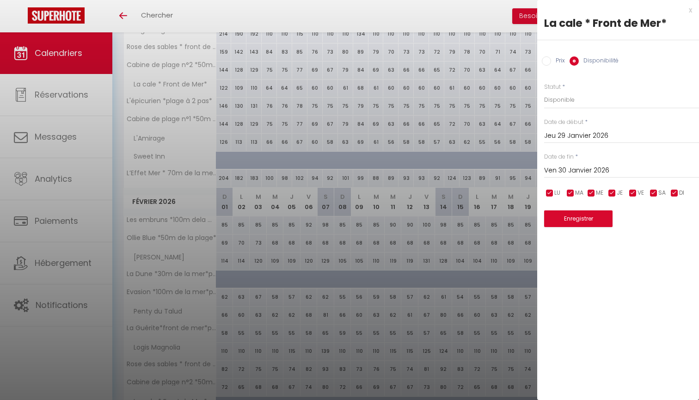
click at [569, 169] on input "Ven 30 Janvier 2026" at bounding box center [621, 171] width 155 height 12
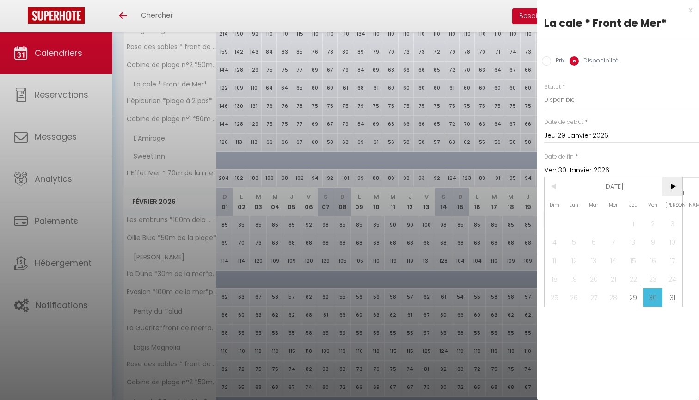
click at [672, 186] on span ">" at bounding box center [673, 186] width 20 height 19
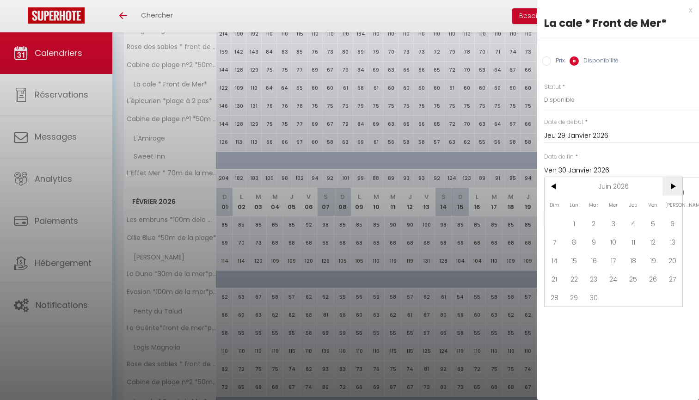
click at [672, 185] on span ">" at bounding box center [673, 186] width 20 height 19
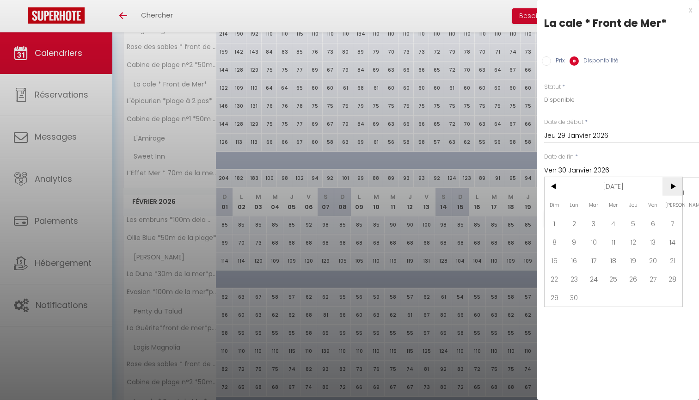
click at [672, 185] on span ">" at bounding box center [673, 186] width 20 height 19
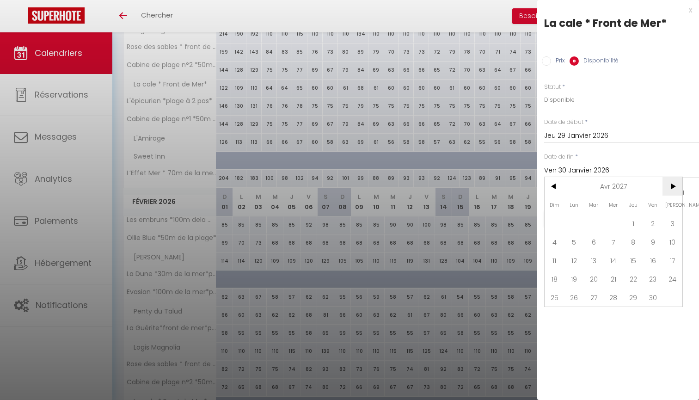
click at [672, 185] on span ">" at bounding box center [673, 186] width 20 height 19
click at [673, 181] on span ">" at bounding box center [673, 186] width 20 height 19
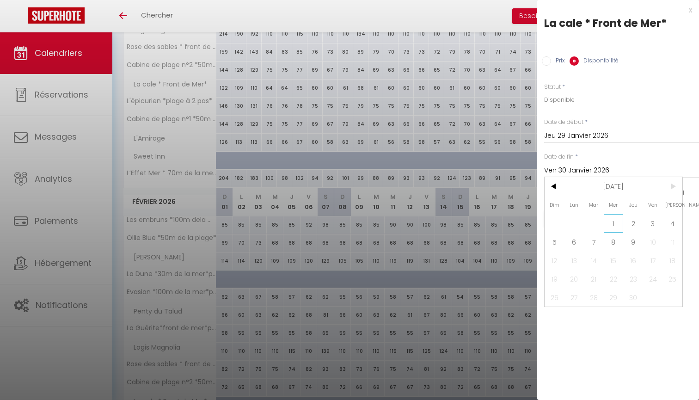
click at [618, 224] on span "1" at bounding box center [614, 223] width 20 height 19
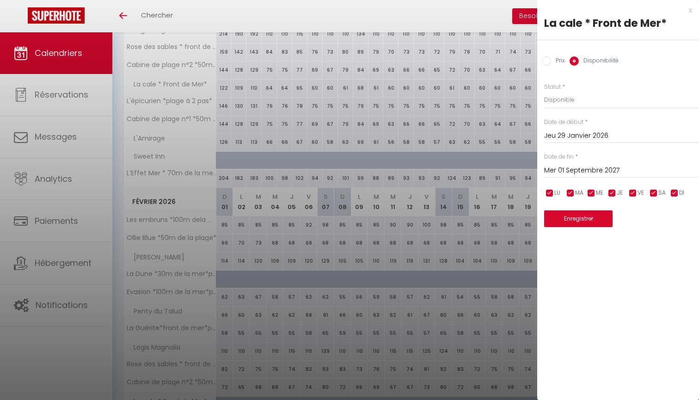
click at [596, 217] on button "Enregistrer" at bounding box center [578, 218] width 68 height 17
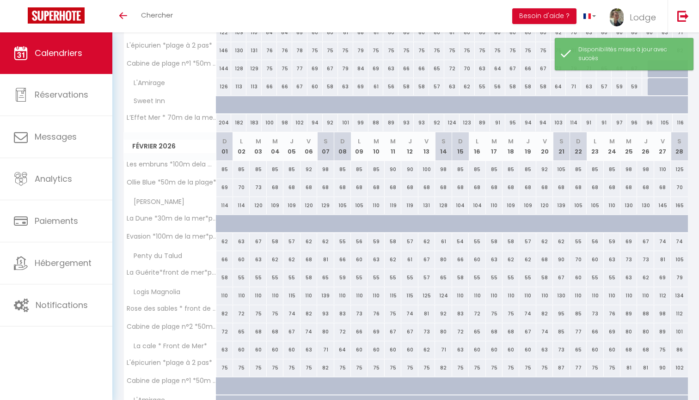
scroll to position [560, 0]
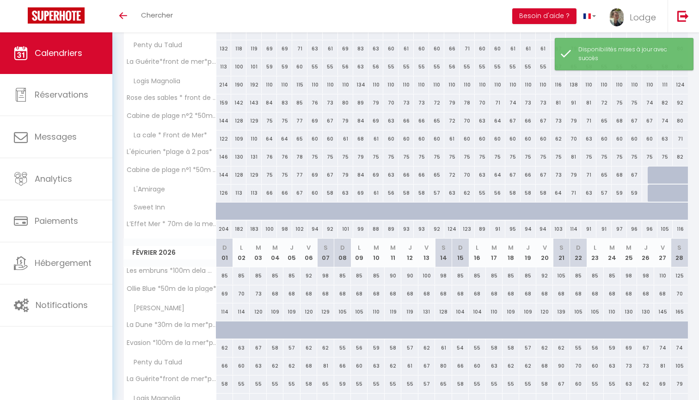
click at [650, 173] on div at bounding box center [655, 176] width 15 height 18
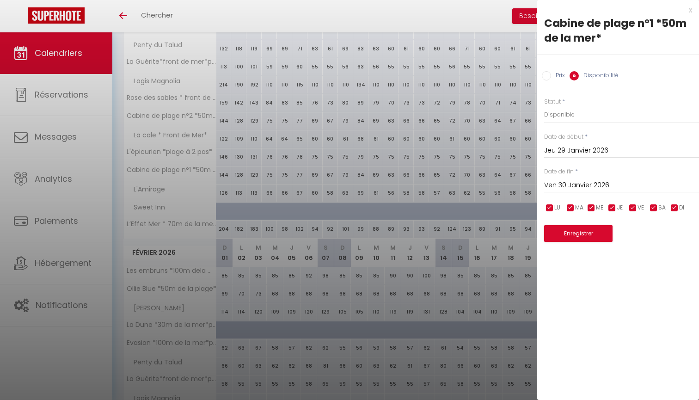
click at [574, 182] on input "Ven 30 Janvier 2026" at bounding box center [621, 185] width 155 height 12
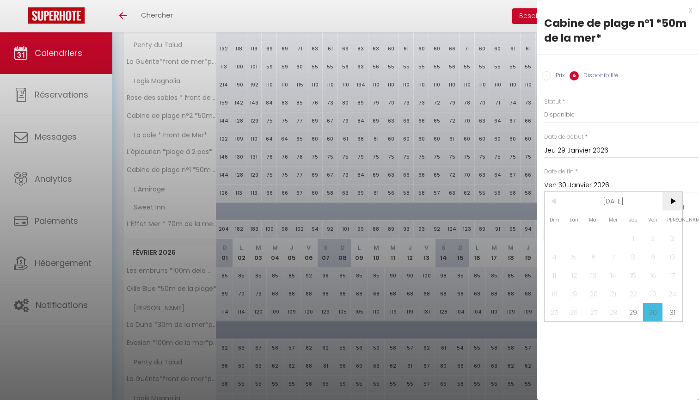
click at [674, 200] on span ">" at bounding box center [673, 201] width 20 height 19
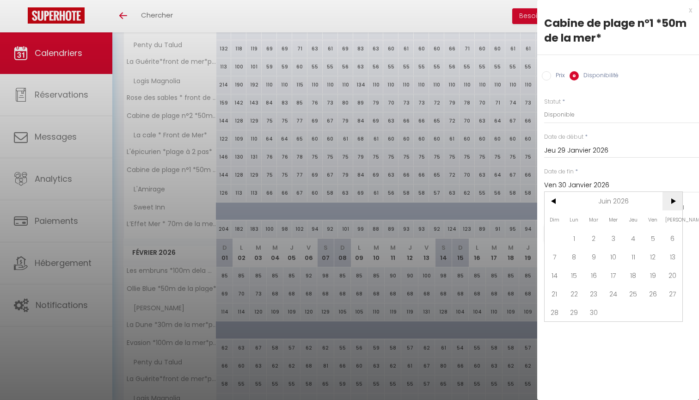
click at [674, 200] on span ">" at bounding box center [673, 201] width 20 height 19
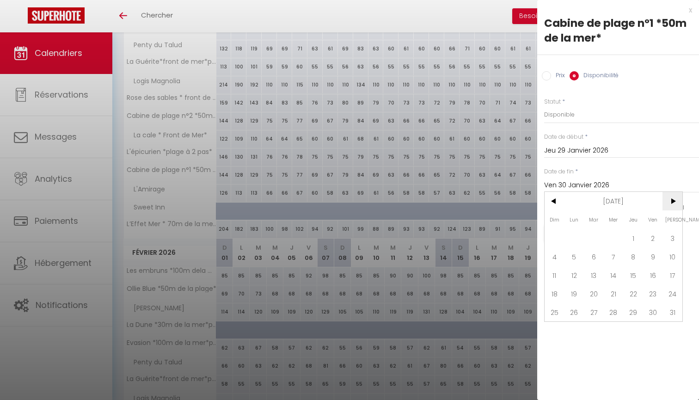
click at [674, 200] on span ">" at bounding box center [673, 201] width 20 height 19
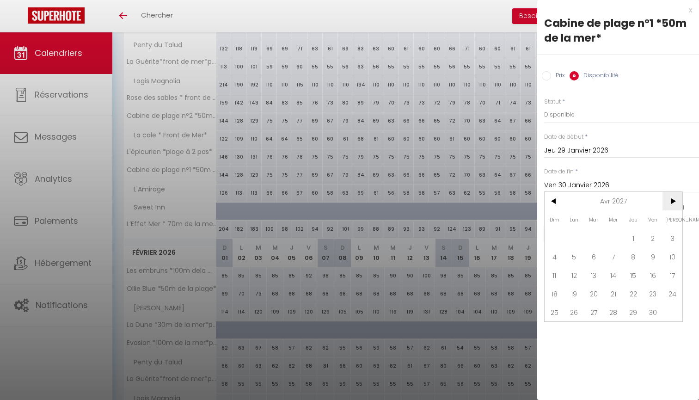
click at [674, 200] on span ">" at bounding box center [673, 201] width 20 height 19
click at [670, 203] on span ">" at bounding box center [673, 201] width 20 height 19
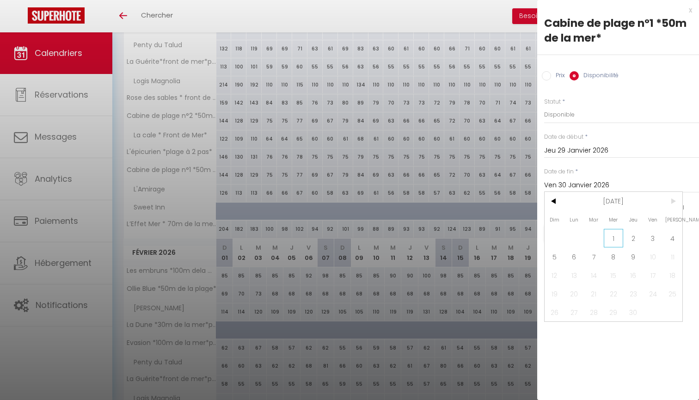
click at [614, 235] on span "1" at bounding box center [614, 238] width 20 height 19
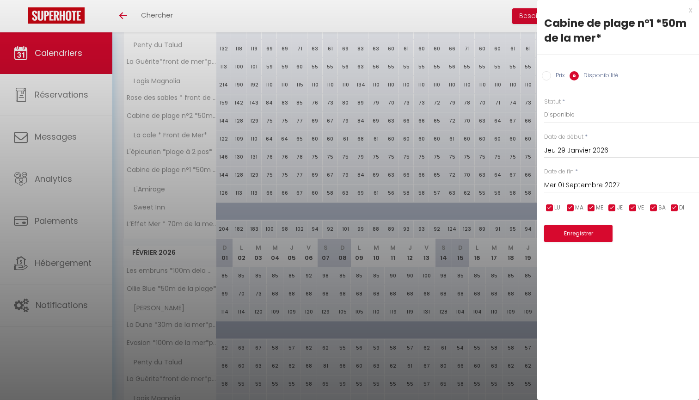
click at [592, 233] on button "Enregistrer" at bounding box center [578, 233] width 68 height 17
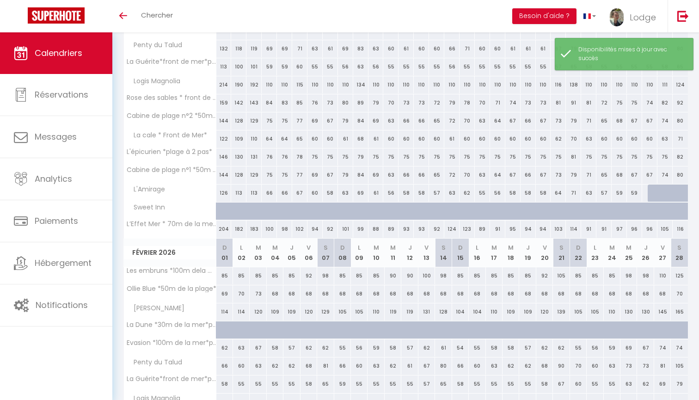
scroll to position [562, 0]
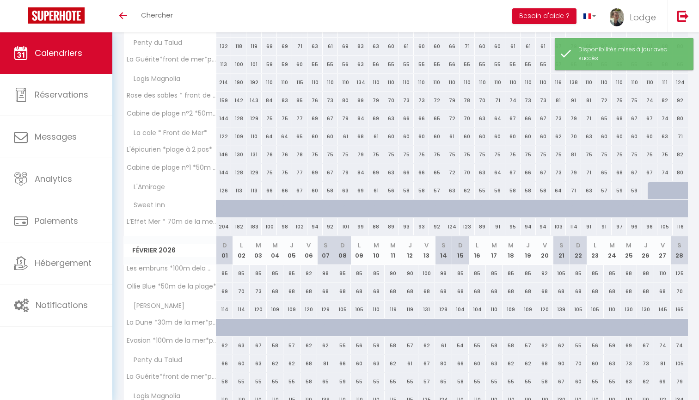
click at [649, 188] on div at bounding box center [655, 191] width 15 height 18
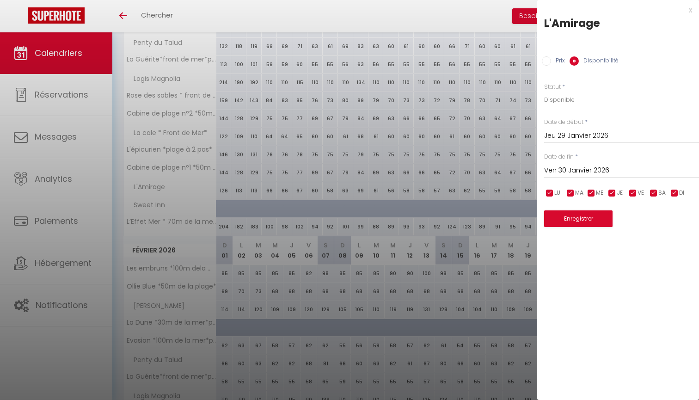
click at [575, 171] on input "Ven 30 Janvier 2026" at bounding box center [621, 171] width 155 height 12
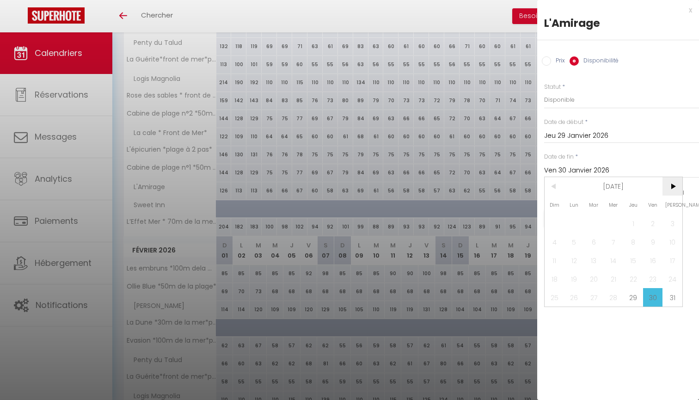
click at [670, 189] on span ">" at bounding box center [673, 186] width 20 height 19
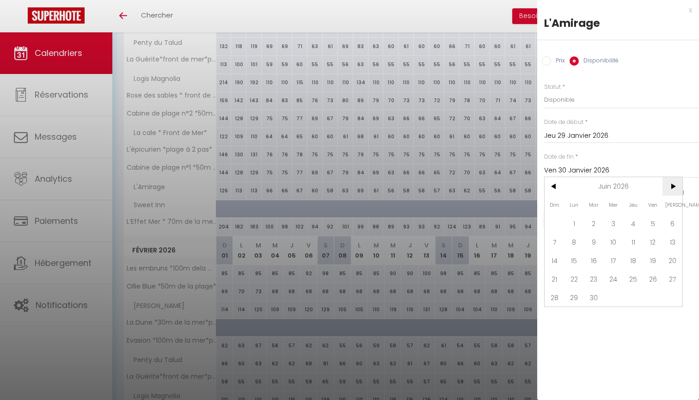
click at [670, 189] on span ">" at bounding box center [673, 186] width 20 height 19
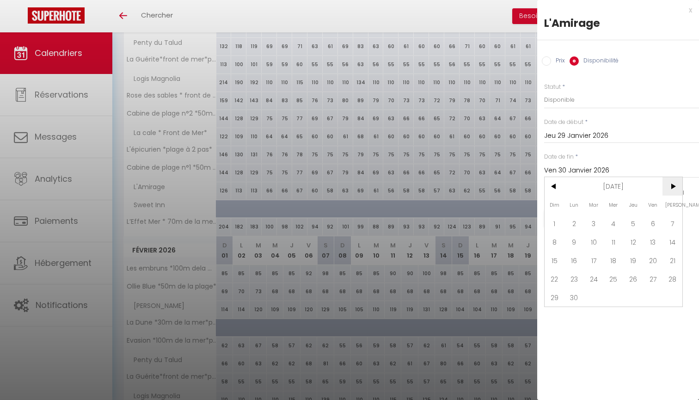
click at [670, 189] on span ">" at bounding box center [673, 186] width 20 height 19
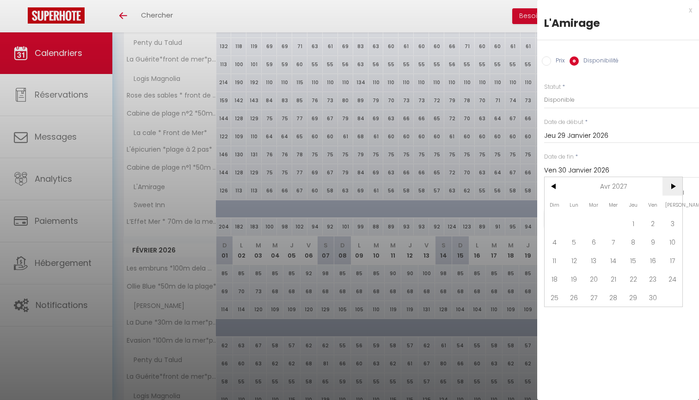
click at [670, 189] on span ">" at bounding box center [673, 186] width 20 height 19
click at [670, 187] on span ">" at bounding box center [673, 186] width 20 height 19
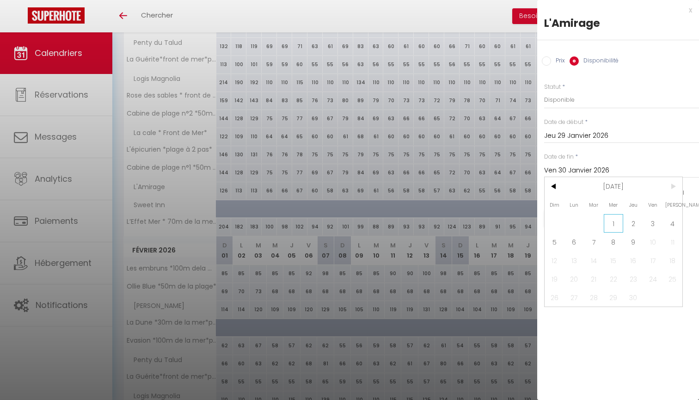
click at [616, 223] on span "1" at bounding box center [614, 223] width 20 height 19
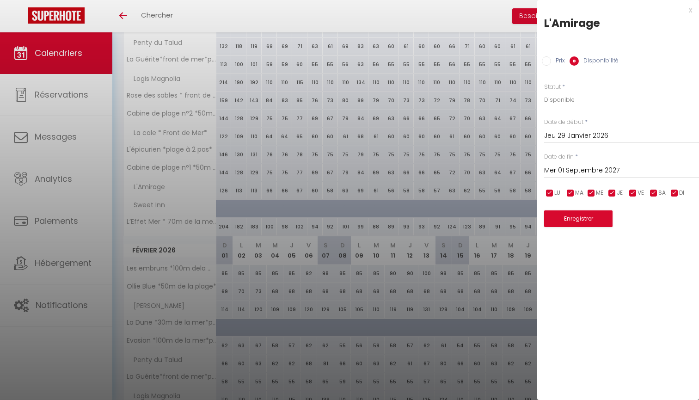
click at [587, 217] on button "Enregistrer" at bounding box center [578, 218] width 68 height 17
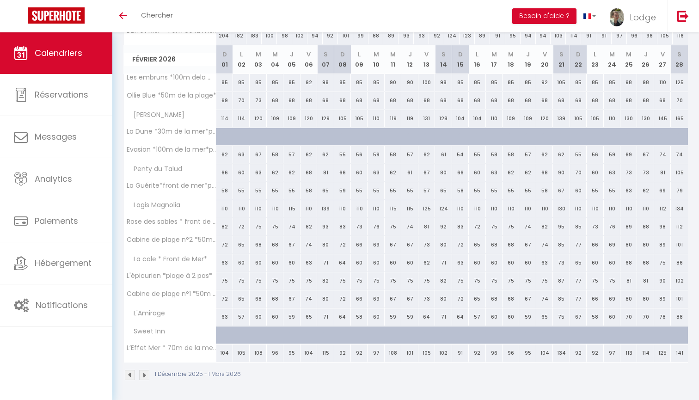
scroll to position [753, 0]
click at [146, 376] on img at bounding box center [144, 376] width 10 height 10
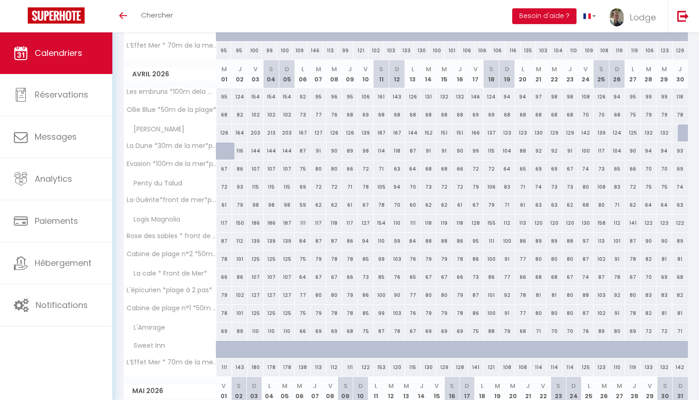
scroll to position [416, 0]
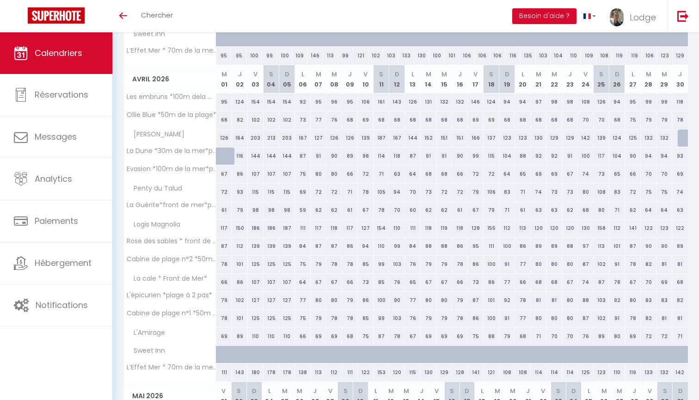
click at [680, 139] on div at bounding box center [686, 139] width 16 height 18
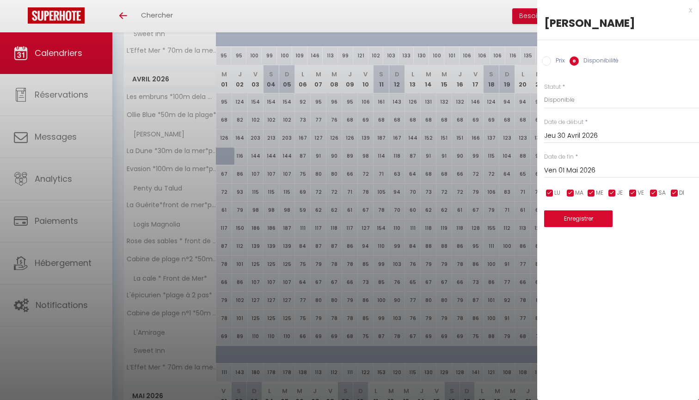
click at [567, 173] on input "Ven 01 Mai 2026" at bounding box center [621, 171] width 155 height 12
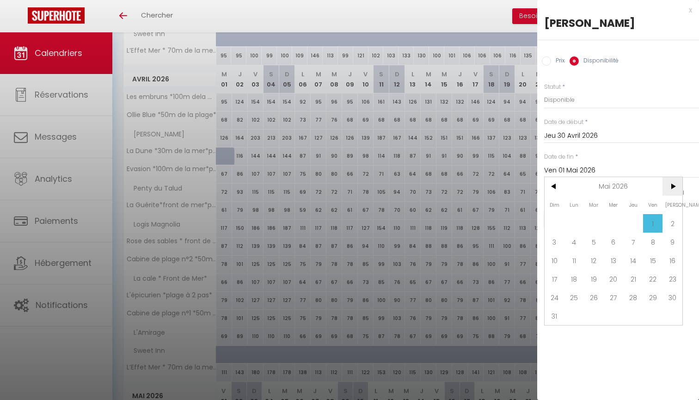
click at [671, 190] on span ">" at bounding box center [673, 186] width 20 height 19
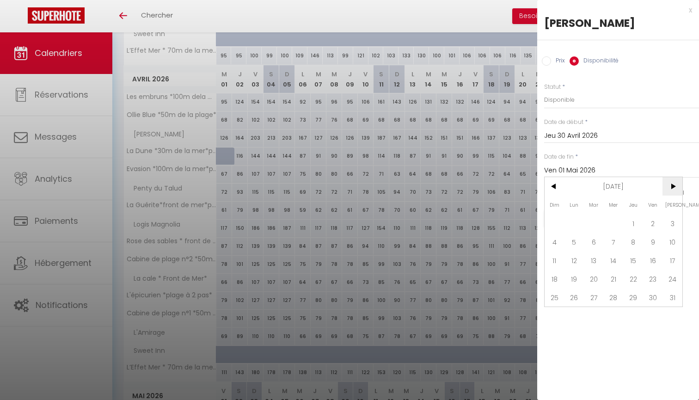
click at [671, 190] on span ">" at bounding box center [673, 186] width 20 height 19
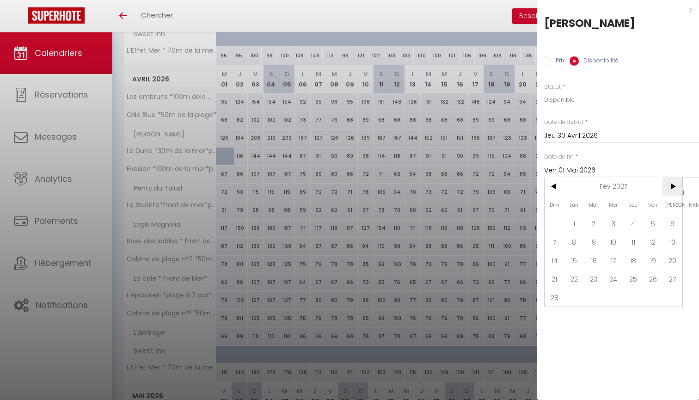
click at [671, 190] on span ">" at bounding box center [673, 186] width 20 height 19
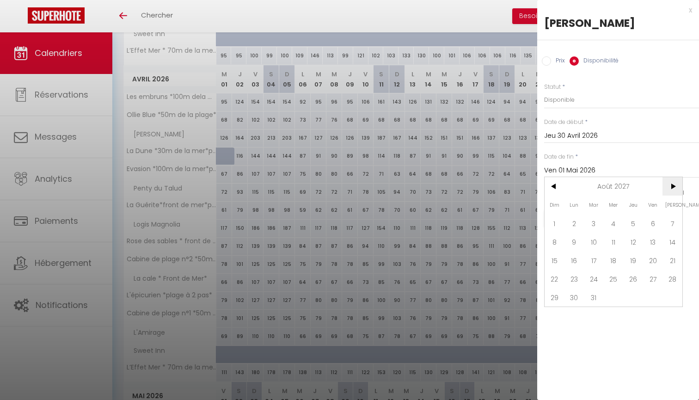
click at [671, 190] on span ">" at bounding box center [673, 186] width 20 height 19
click at [618, 221] on span "1" at bounding box center [614, 223] width 20 height 19
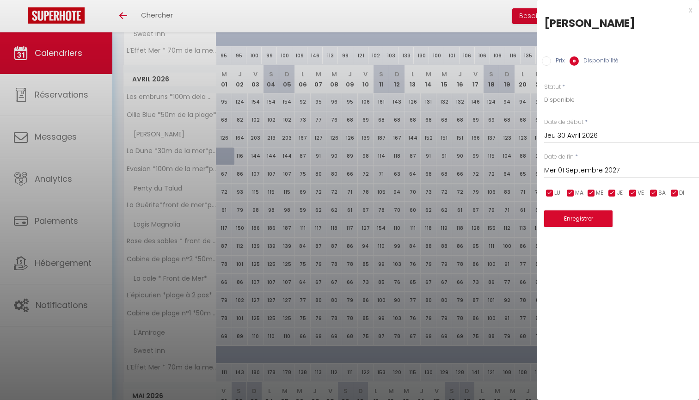
click at [587, 216] on button "Enregistrer" at bounding box center [578, 218] width 68 height 17
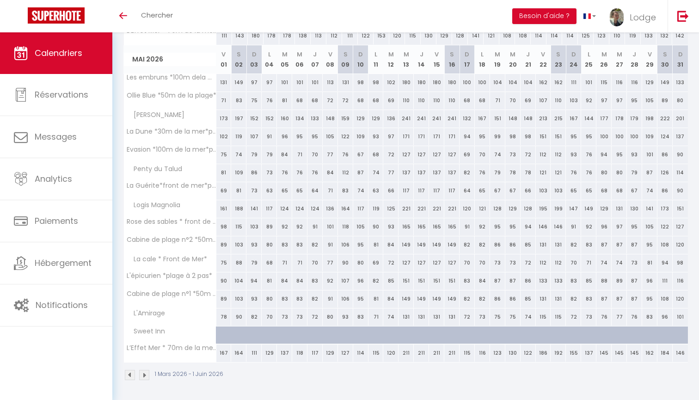
scroll to position [753, 0]
click at [147, 376] on img at bounding box center [144, 376] width 10 height 10
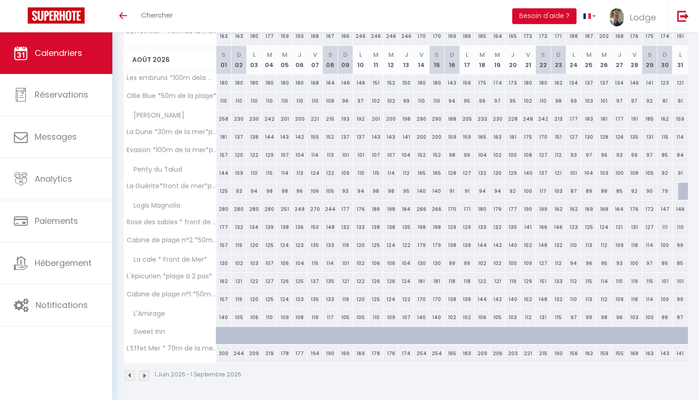
click at [679, 190] on div at bounding box center [686, 192] width 15 height 18
select select "1"
type input "Lun 31 Août 2026"
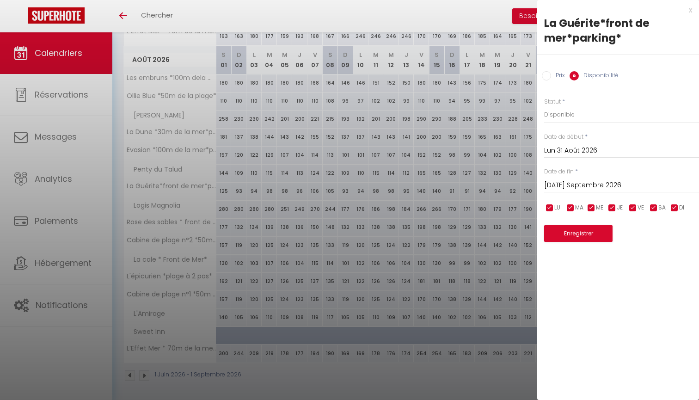
click at [569, 180] on input "Mar 01 Septembre 2026" at bounding box center [621, 185] width 155 height 12
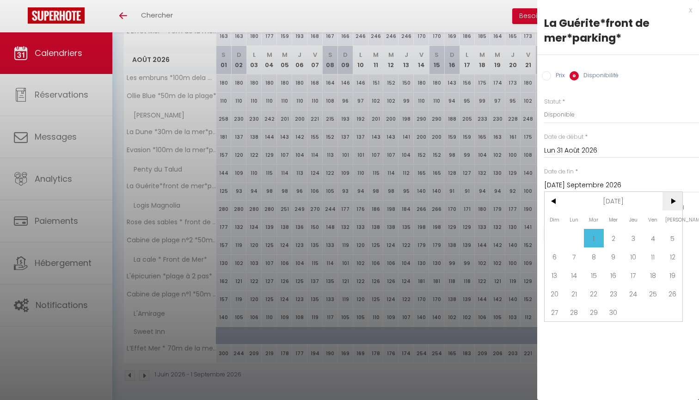
click at [672, 201] on span ">" at bounding box center [673, 201] width 20 height 19
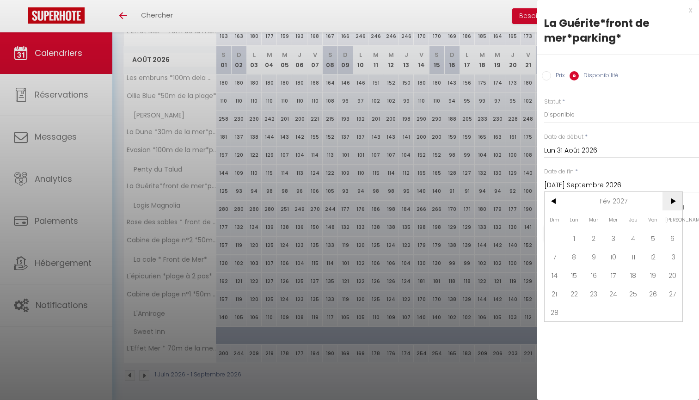
click at [672, 201] on span ">" at bounding box center [673, 201] width 20 height 19
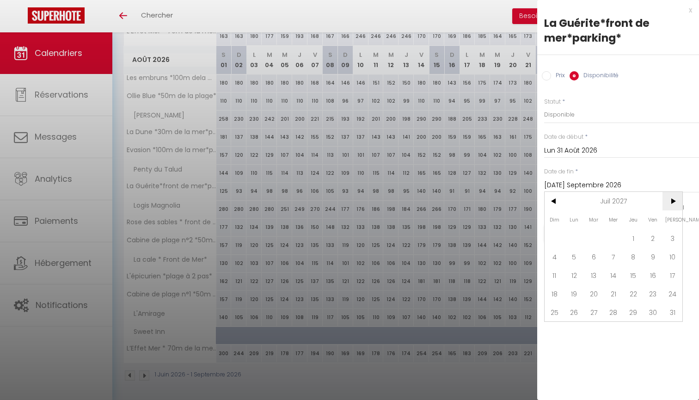
click at [672, 201] on span ">" at bounding box center [673, 201] width 20 height 19
click at [617, 240] on span "1" at bounding box center [614, 238] width 20 height 19
type input "Mer 01 Septembre 2027"
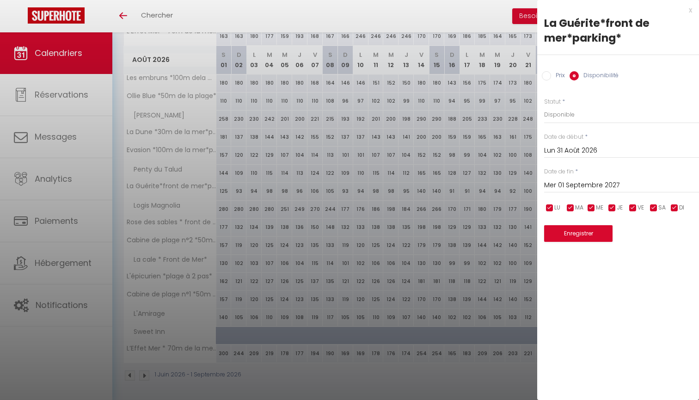
click at [582, 234] on button "Enregistrer" at bounding box center [578, 233] width 68 height 17
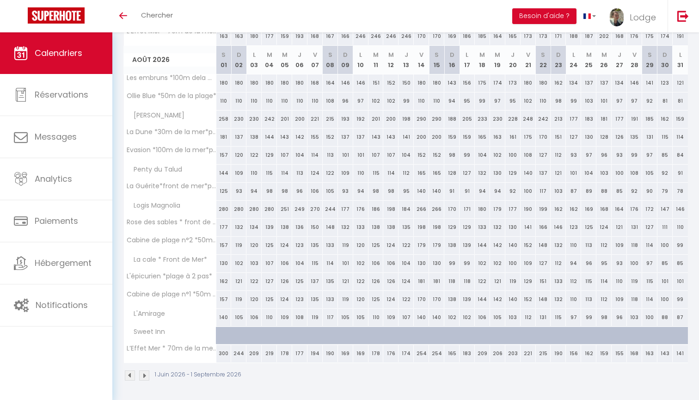
click at [144, 375] on img at bounding box center [144, 376] width 10 height 10
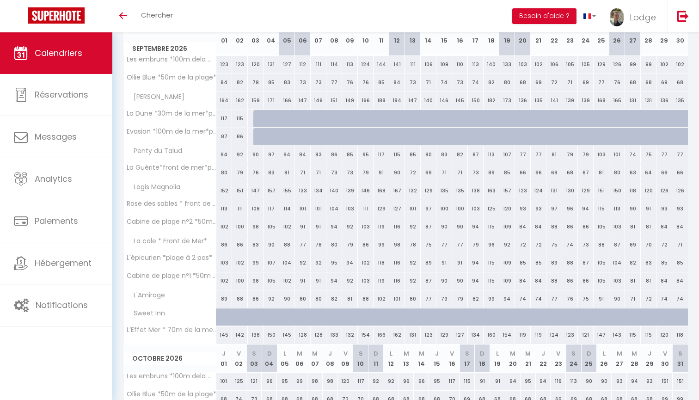
scroll to position [150, 0]
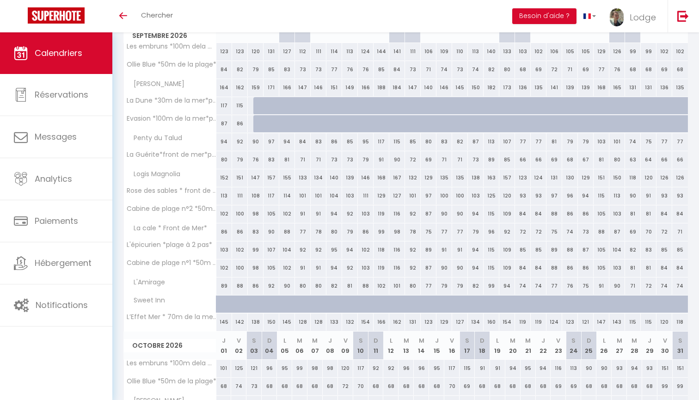
click at [256, 123] on div at bounding box center [262, 124] width 16 height 18
select select "1"
type input "Jeu 03 Septembre 2026"
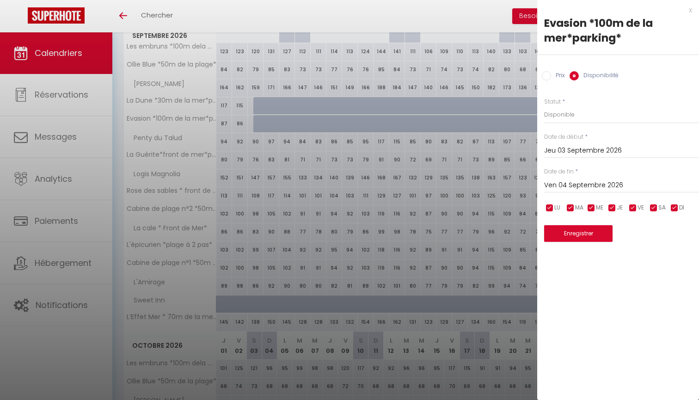
click at [563, 179] on input "Ven 04 Septembre 2026" at bounding box center [621, 185] width 155 height 12
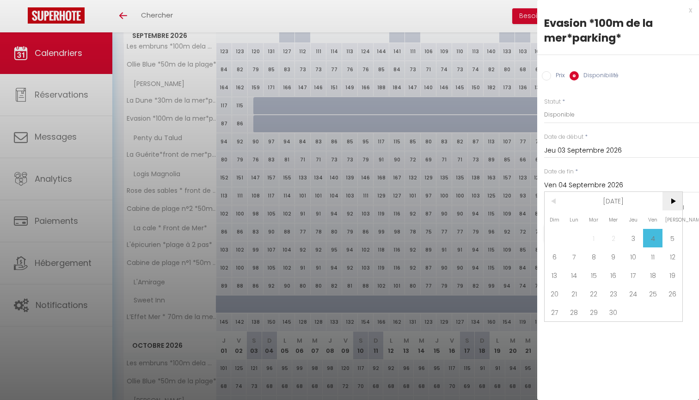
click at [675, 199] on span ">" at bounding box center [673, 201] width 20 height 19
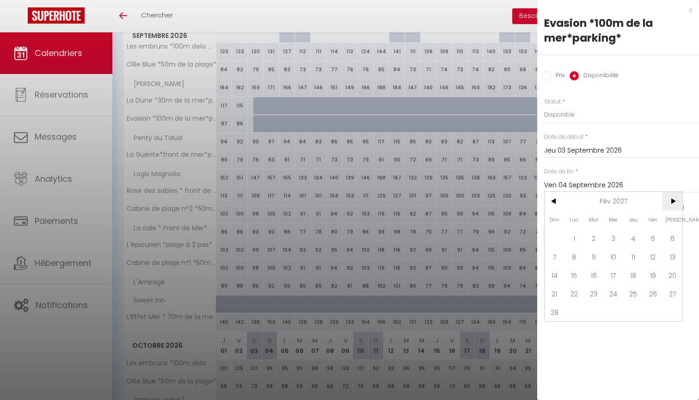
click at [675, 199] on span ">" at bounding box center [673, 201] width 20 height 19
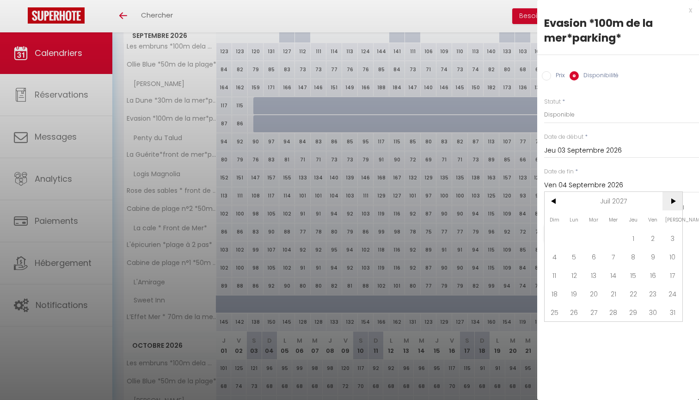
click at [675, 199] on span ">" at bounding box center [673, 201] width 20 height 19
click at [615, 239] on span "1" at bounding box center [614, 238] width 20 height 19
type input "Mer 01 Septembre 2027"
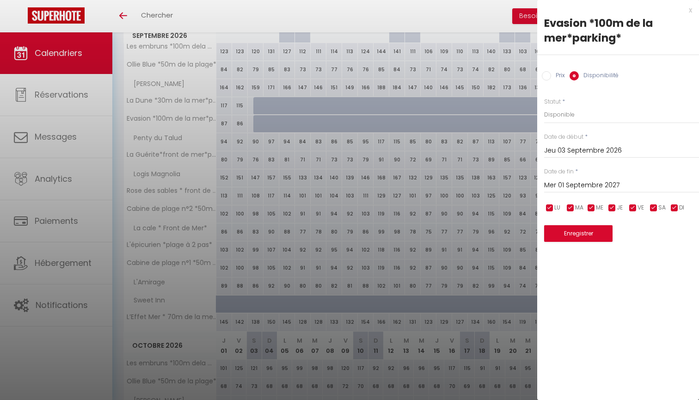
click at [591, 231] on button "Enregistrer" at bounding box center [578, 233] width 68 height 17
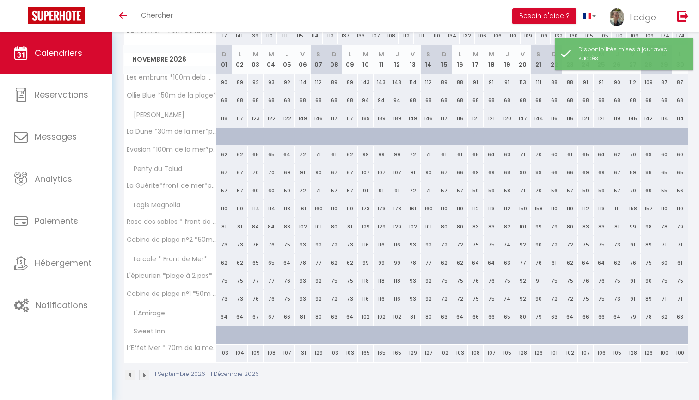
scroll to position [753, 0]
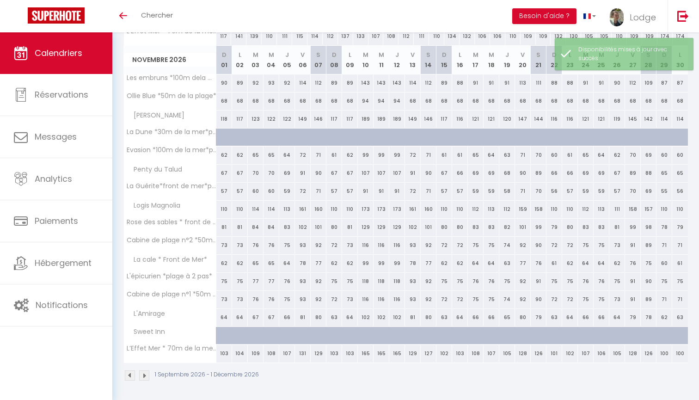
click at [145, 375] on img at bounding box center [144, 376] width 10 height 10
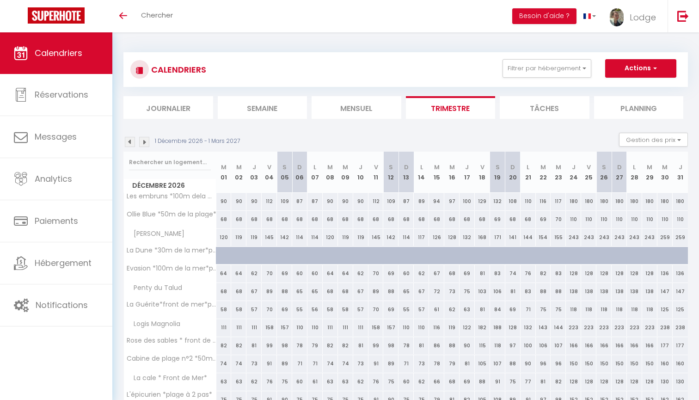
scroll to position [0, 0]
click at [533, 70] on button "Filtrer par hébergement" at bounding box center [547, 68] width 89 height 19
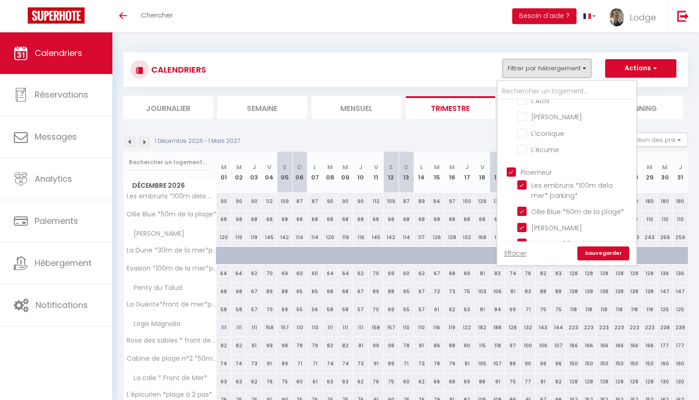
scroll to position [506, 0]
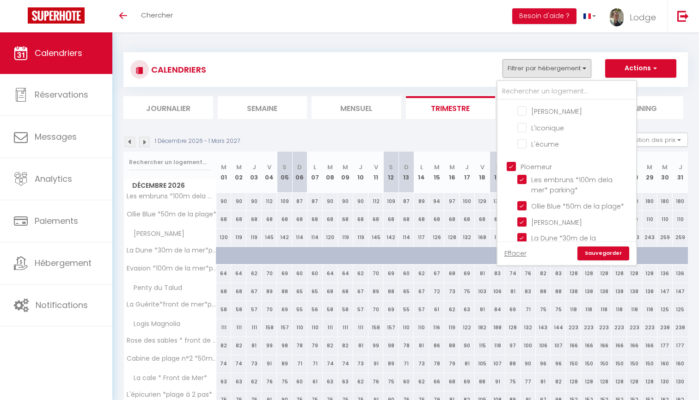
click at [512, 161] on input "Ploemeur" at bounding box center [576, 165] width 139 height 9
checkbox input "false"
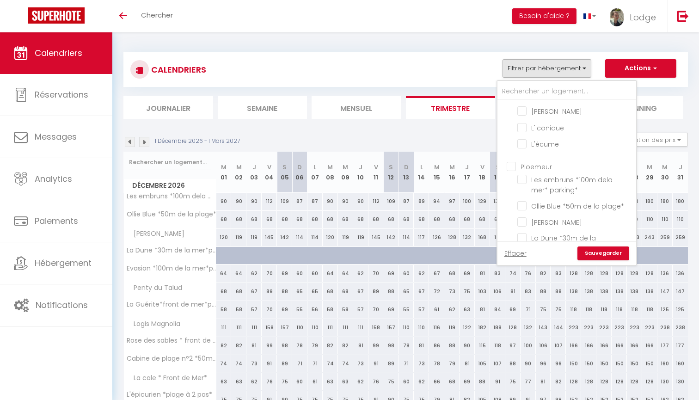
checkbox input "false"
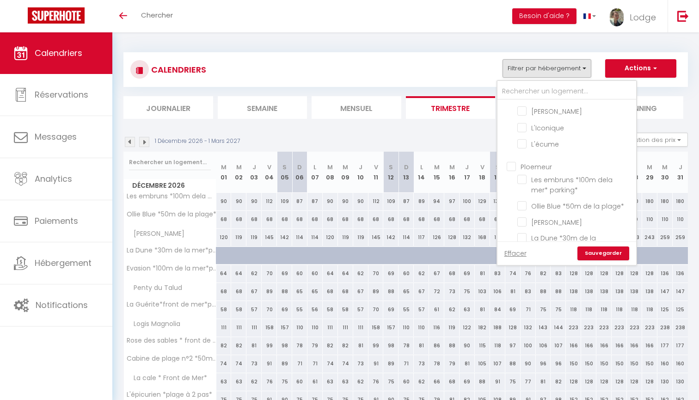
checkbox input "false"
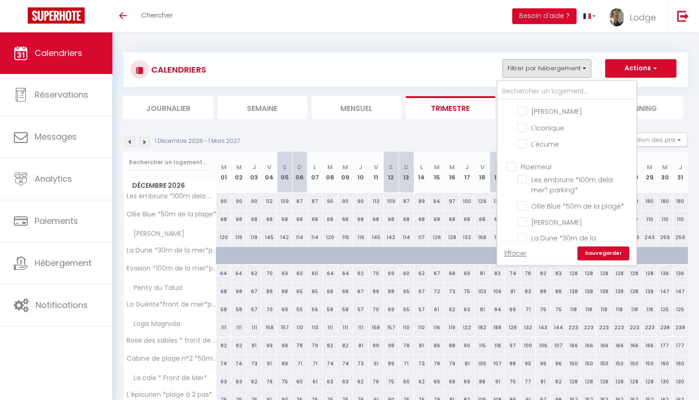
checkbox input "false"
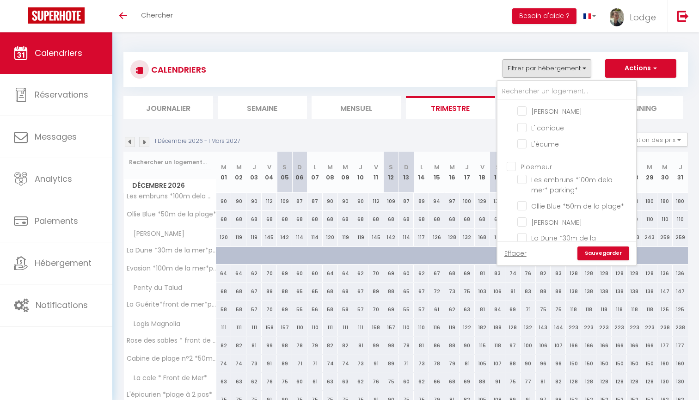
checkbox input "false"
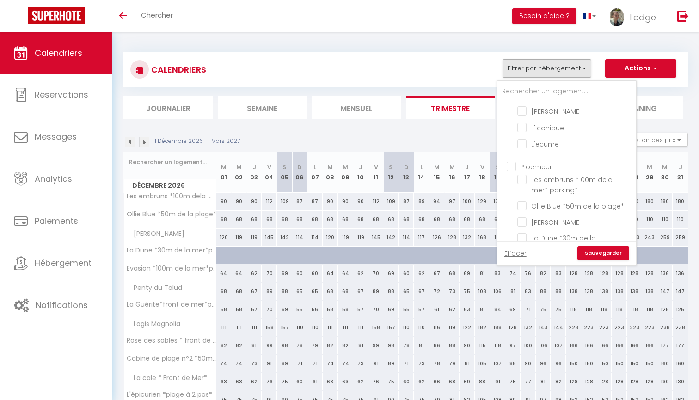
checkbox input "false"
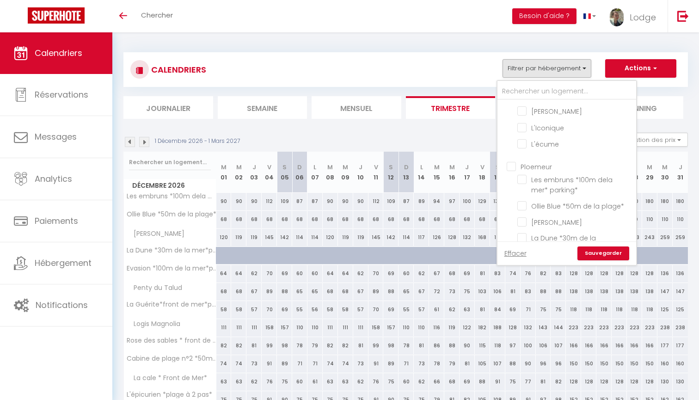
checkbox input "false"
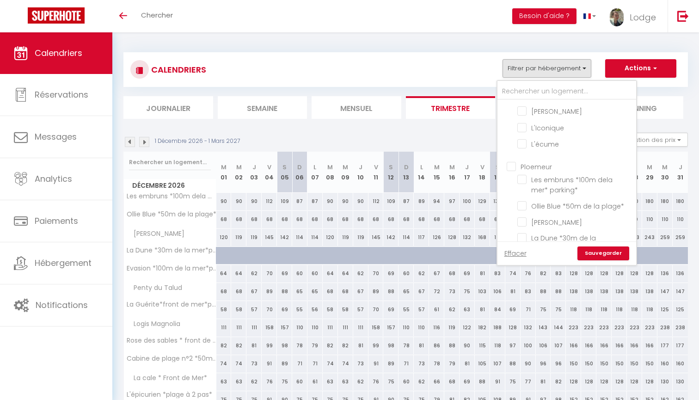
checkbox input "false"
click at [513, 121] on input "Larmor-Plage" at bounding box center [576, 125] width 139 height 9
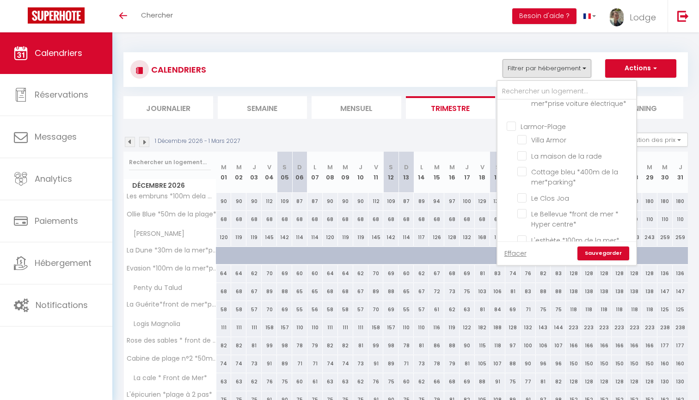
checkbox input "true"
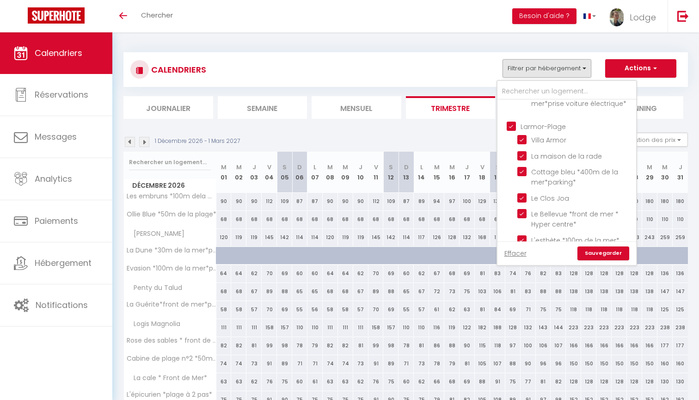
checkbox input "true"
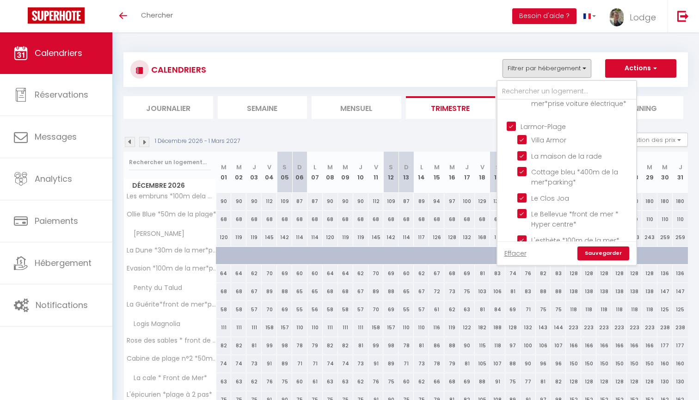
checkbox input "false"
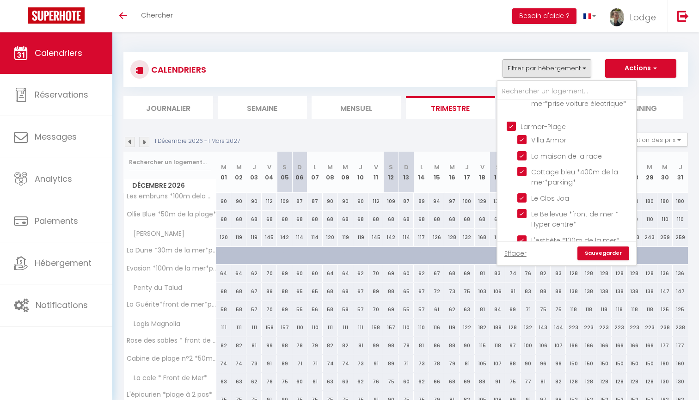
checkbox input "false"
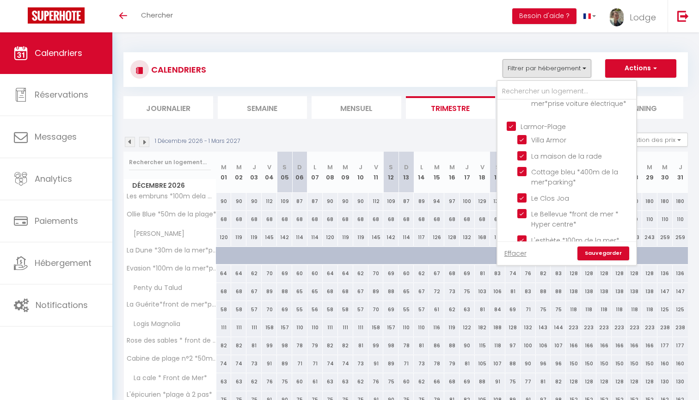
checkbox input "false"
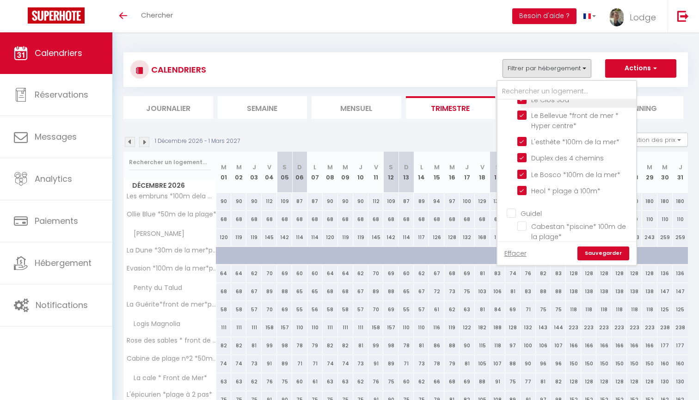
scroll to position [1003, 0]
click at [512, 208] on input "Guidel" at bounding box center [576, 212] width 139 height 9
checkbox input "true"
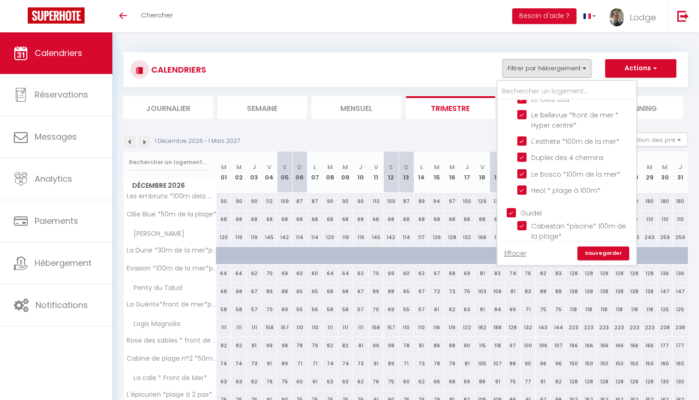
checkbox input "true"
checkbox input "false"
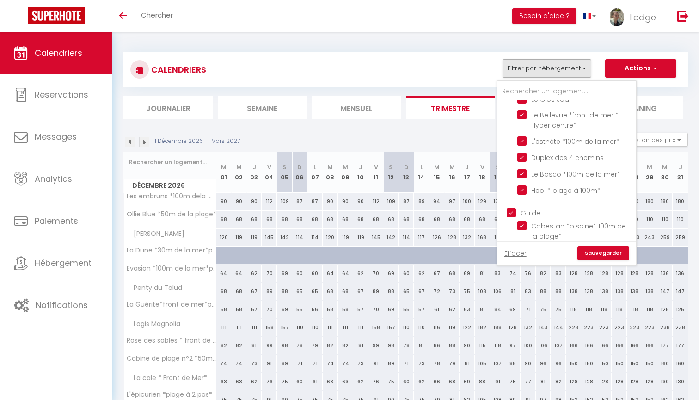
checkbox input "false"
click at [512, 208] on input "Guidel" at bounding box center [576, 212] width 139 height 9
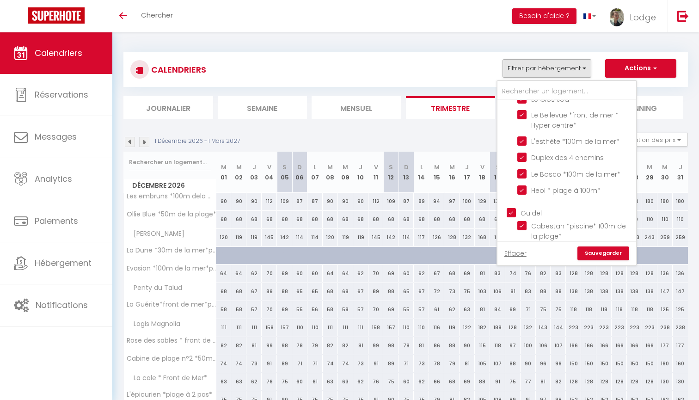
checkbox input "false"
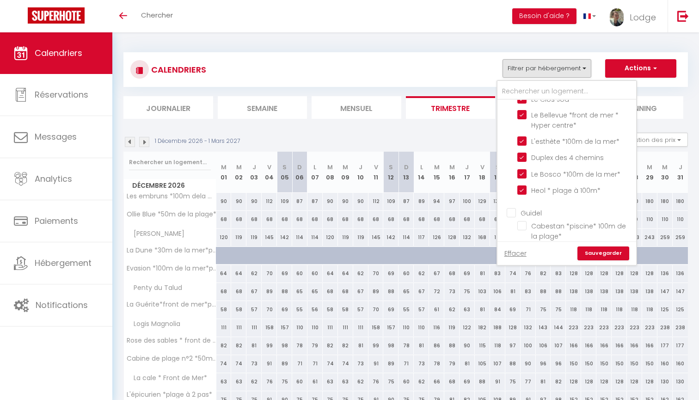
checkbox input "false"
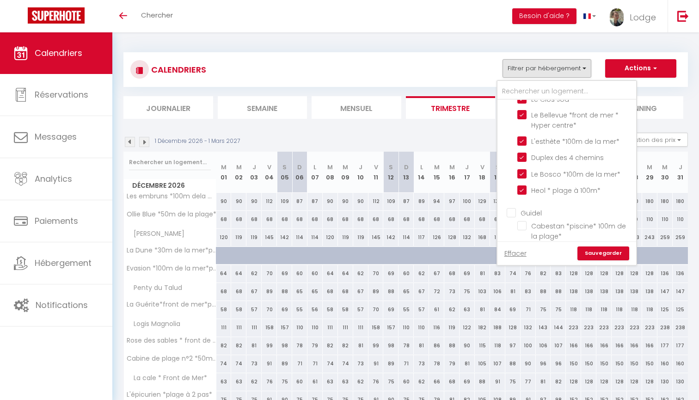
checkbox input "false"
click at [512, 208] on input "Guidel" at bounding box center [576, 212] width 139 height 9
checkbox input "true"
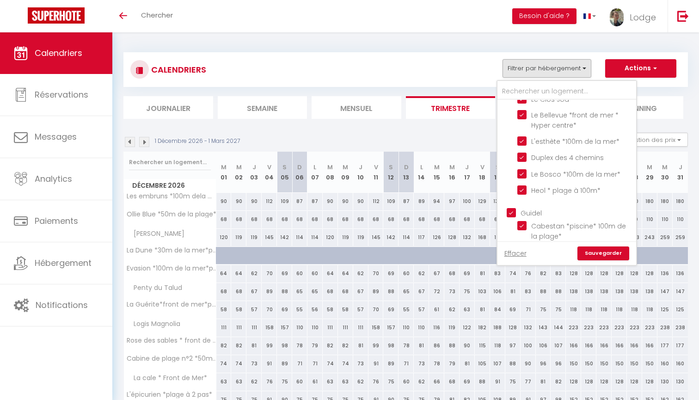
checkbox input "true"
checkbox input "false"
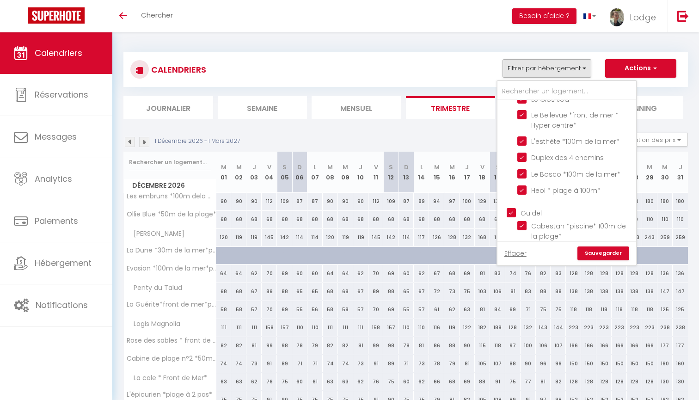
checkbox input "false"
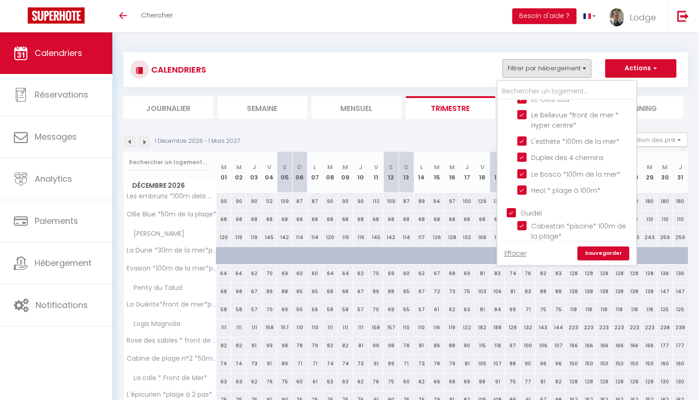
click at [597, 255] on link "Sauvegarder" at bounding box center [604, 254] width 52 height 14
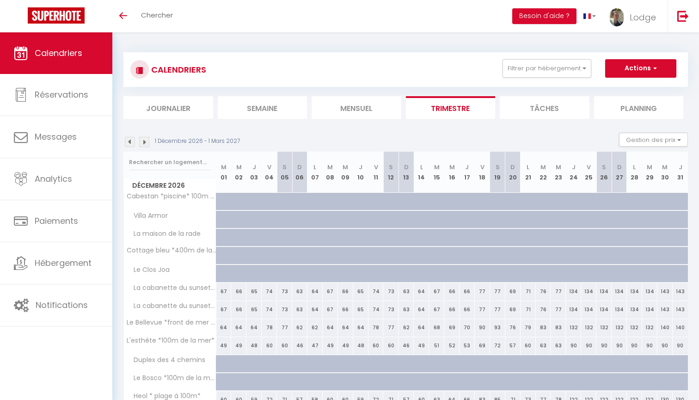
click at [132, 141] on img at bounding box center [130, 142] width 10 height 10
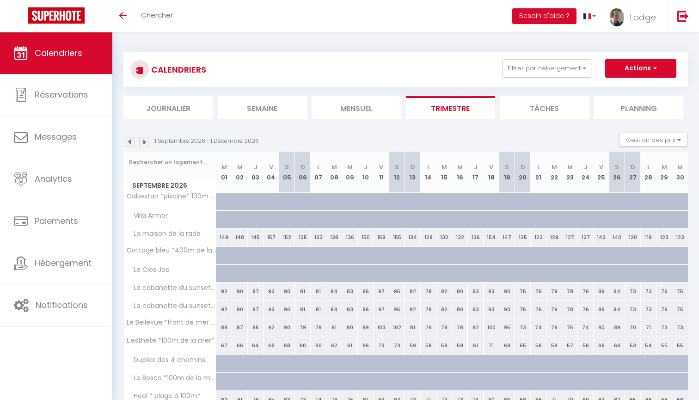
click at [132, 141] on img at bounding box center [130, 142] width 10 height 10
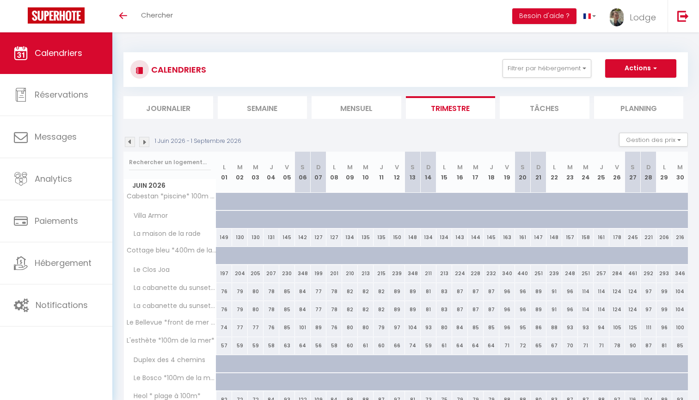
click at [132, 141] on img at bounding box center [130, 142] width 10 height 10
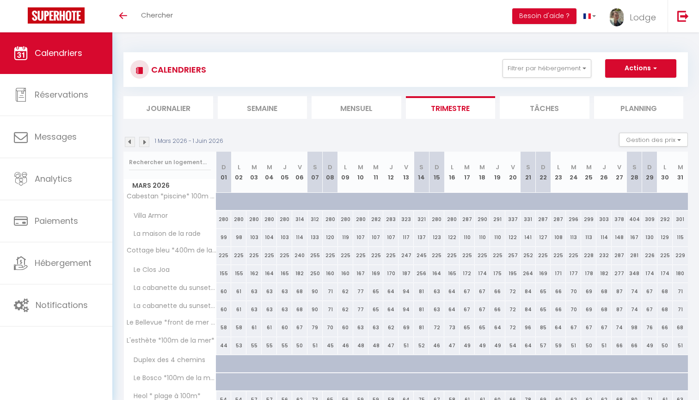
click at [132, 141] on img at bounding box center [130, 142] width 10 height 10
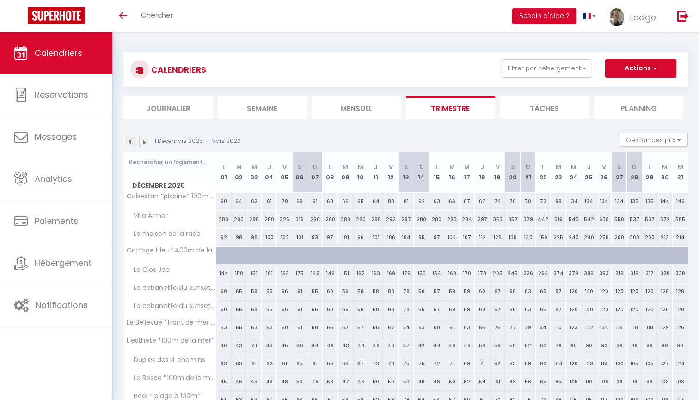
click at [132, 141] on img at bounding box center [130, 142] width 10 height 10
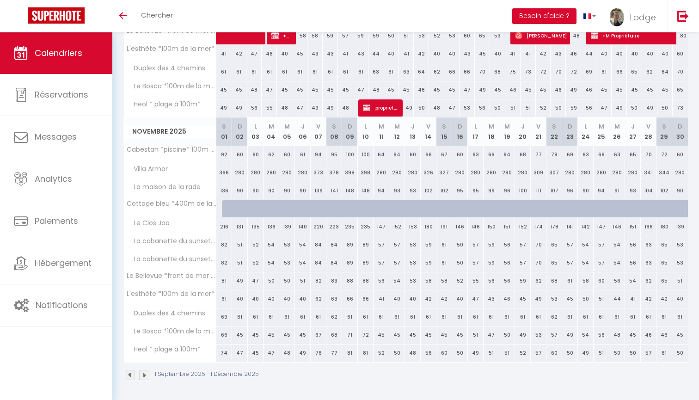
scroll to position [536, 0]
click at [145, 373] on img at bounding box center [144, 376] width 10 height 10
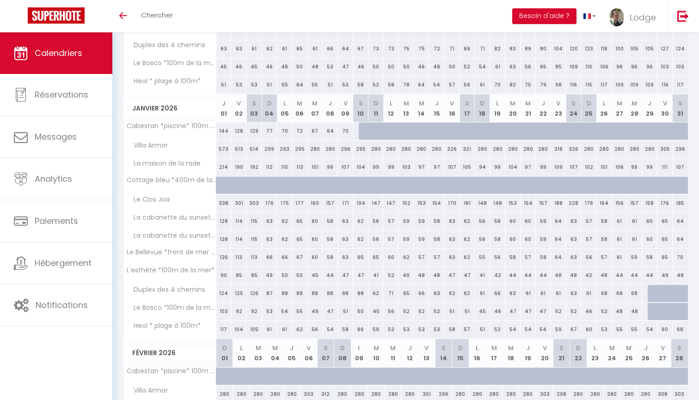
scroll to position [315, 0]
click at [361, 130] on div at bounding box center [366, 131] width 15 height 18
select select "1"
type input "Sam 10 Janvier 2026"
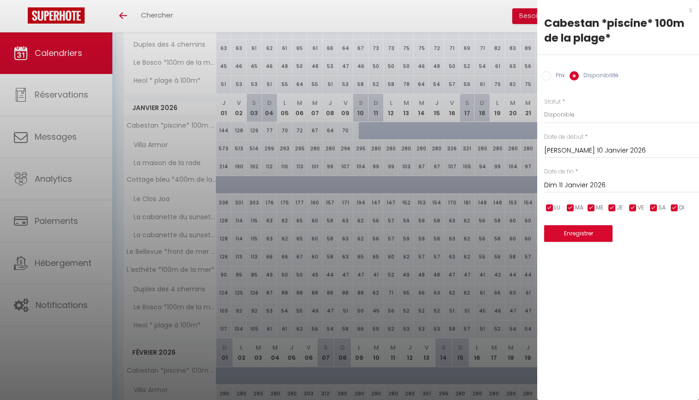
click at [559, 181] on input "Dim 11 Janvier 2026" at bounding box center [621, 185] width 155 height 12
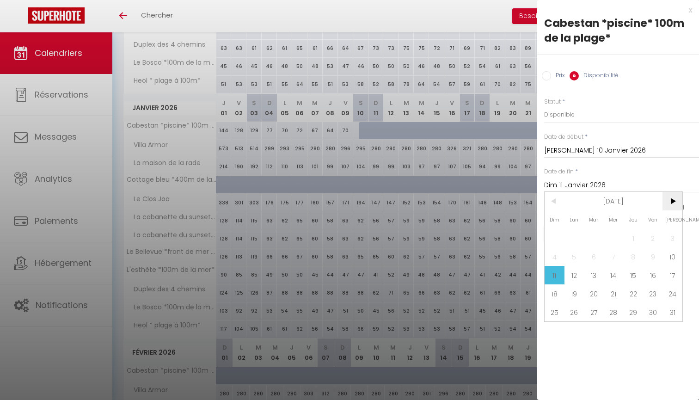
click at [673, 199] on span ">" at bounding box center [673, 201] width 20 height 19
click at [673, 198] on span ">" at bounding box center [673, 201] width 20 height 19
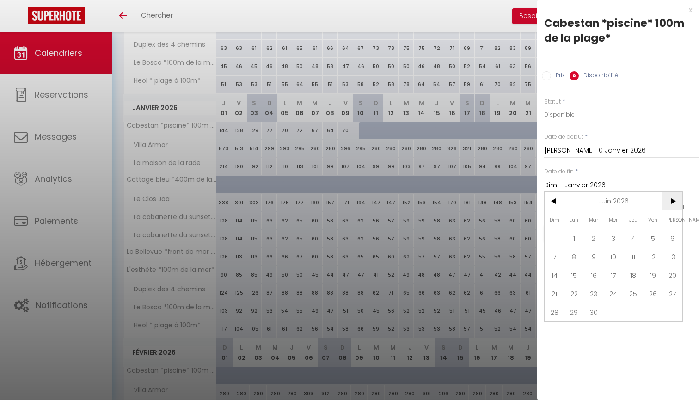
click at [673, 198] on span ">" at bounding box center [673, 201] width 20 height 19
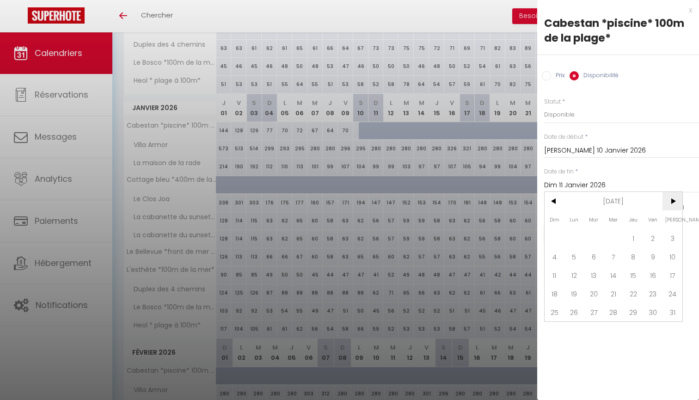
click at [673, 198] on span ">" at bounding box center [673, 201] width 20 height 19
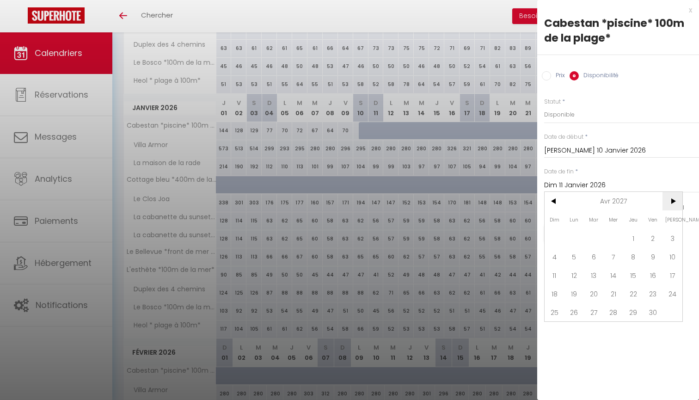
click at [673, 198] on span ">" at bounding box center [673, 201] width 20 height 19
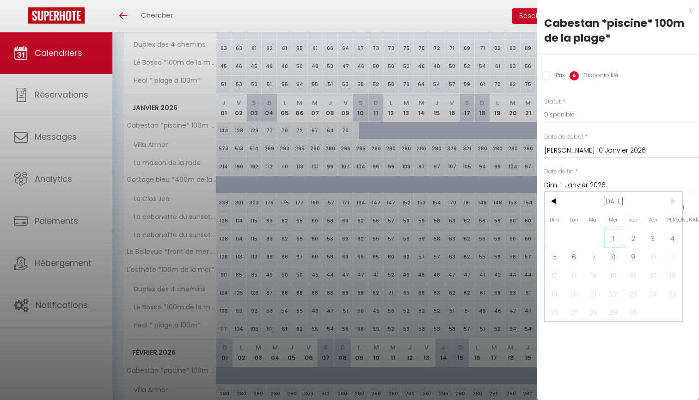
click at [615, 236] on span "1" at bounding box center [614, 238] width 20 height 19
type input "Mer 01 Septembre 2027"
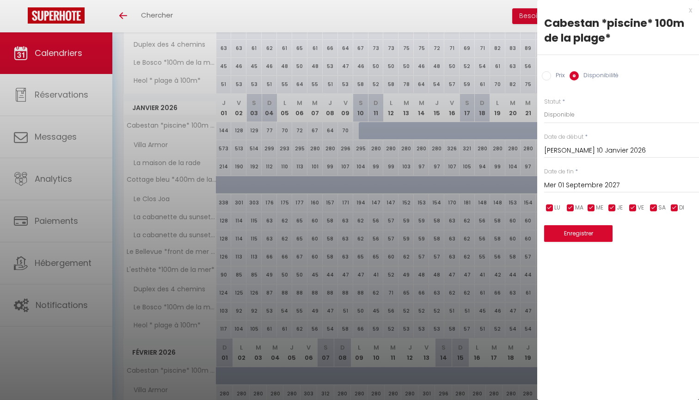
click at [585, 232] on button "Enregistrer" at bounding box center [578, 233] width 68 height 17
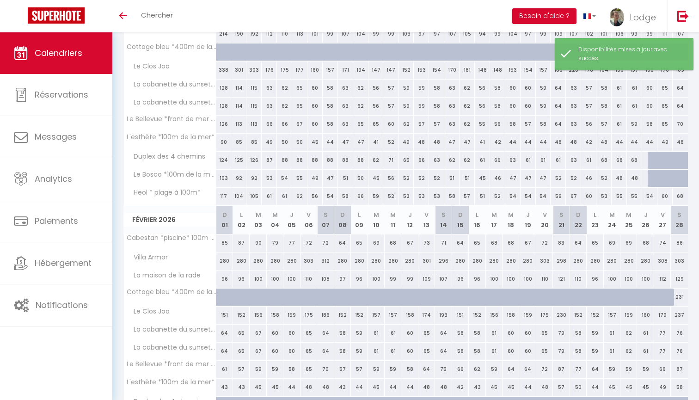
scroll to position [449, 0]
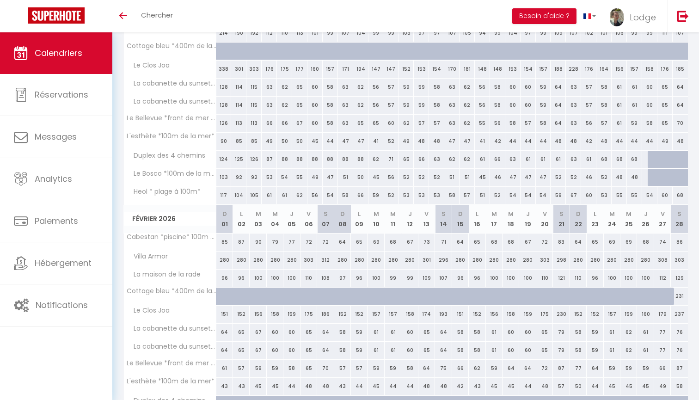
click at [652, 159] on div at bounding box center [655, 160] width 15 height 18
select select "1"
type input "Jeu 29 Janvier 2026"
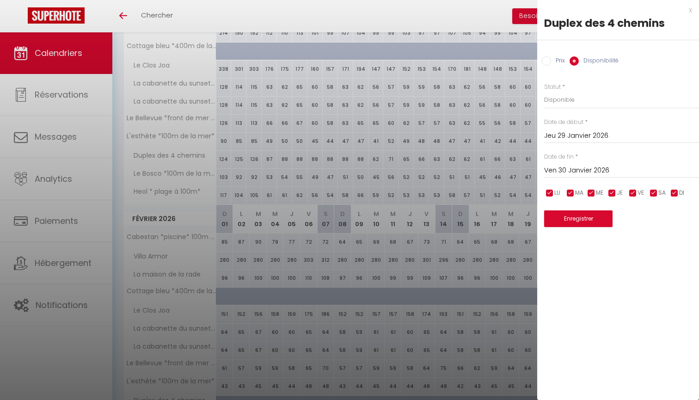
click at [569, 170] on input "Ven 30 Janvier 2026" at bounding box center [621, 171] width 155 height 12
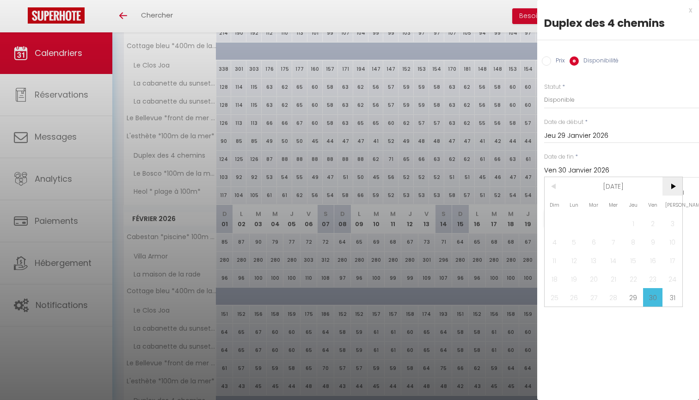
click at [673, 187] on span ">" at bounding box center [673, 186] width 20 height 19
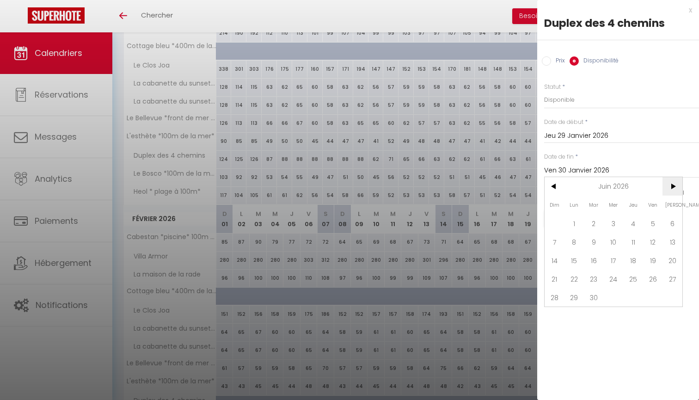
click at [673, 187] on span ">" at bounding box center [673, 186] width 20 height 19
click at [673, 186] on span ">" at bounding box center [673, 186] width 20 height 19
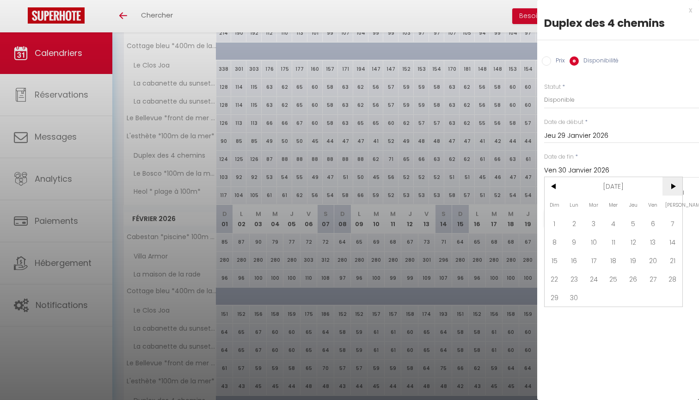
click at [673, 186] on span ">" at bounding box center [673, 186] width 20 height 19
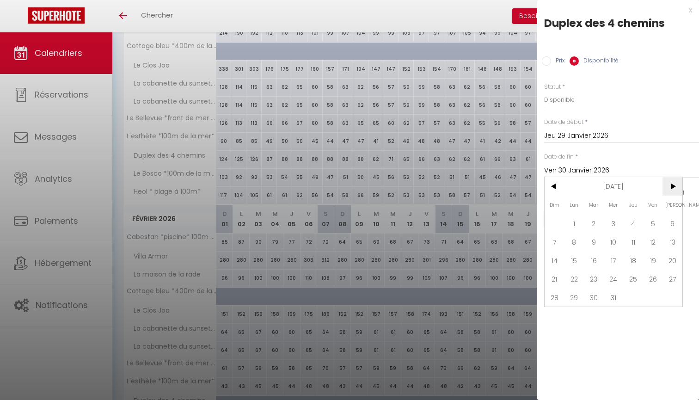
click at [673, 186] on span ">" at bounding box center [673, 186] width 20 height 19
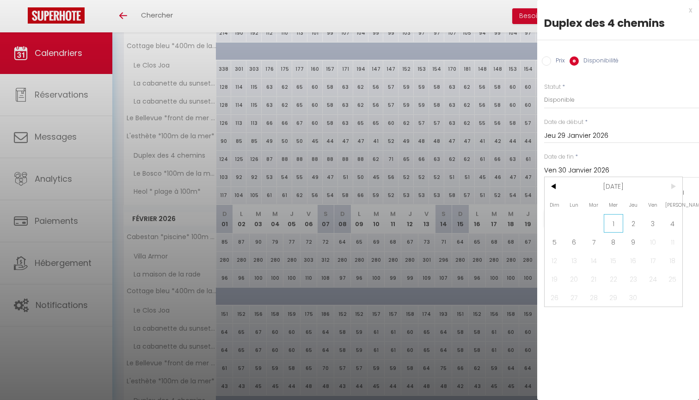
click at [612, 223] on span "1" at bounding box center [614, 223] width 20 height 19
type input "Mer 01 Septembre 2027"
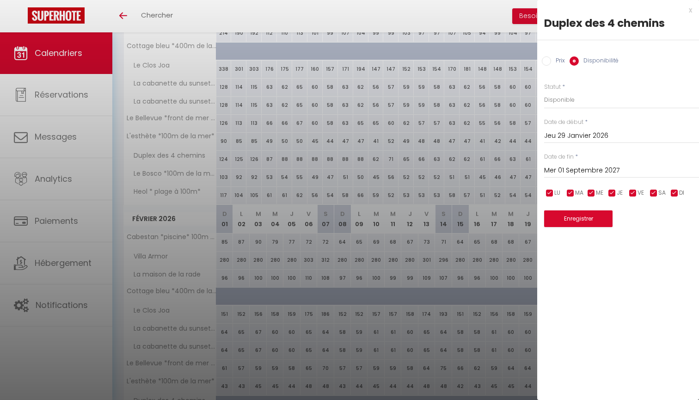
click at [587, 219] on button "Enregistrer" at bounding box center [578, 218] width 68 height 17
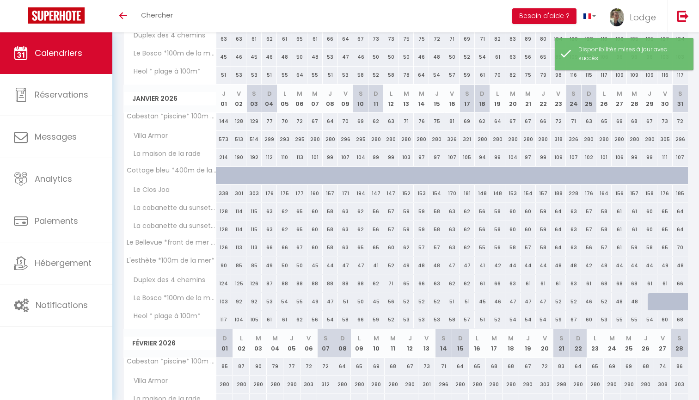
scroll to position [379, 0]
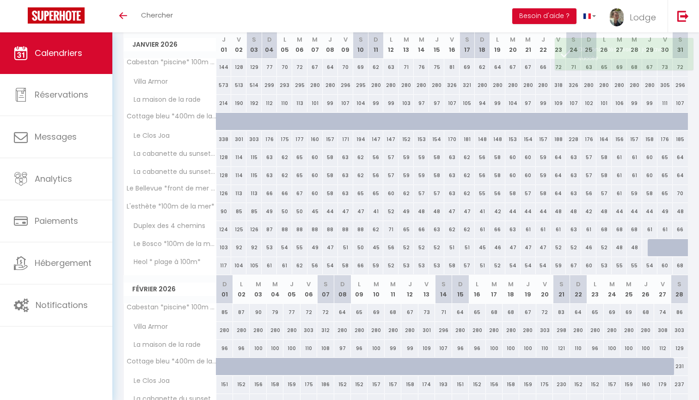
click at [652, 248] on div at bounding box center [655, 248] width 15 height 18
select select "1"
type input "Jeu 29 Janvier 2026"
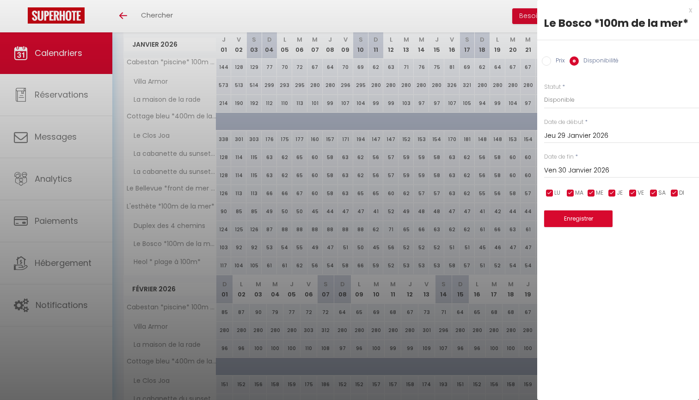
click at [566, 170] on input "Ven 30 Janvier 2026" at bounding box center [621, 171] width 155 height 12
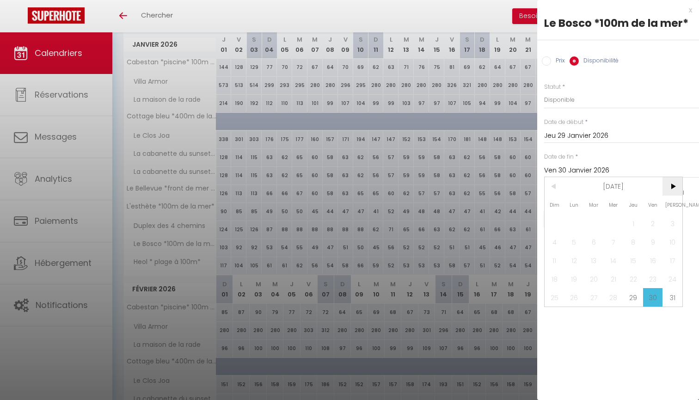
click at [678, 186] on span ">" at bounding box center [673, 186] width 20 height 19
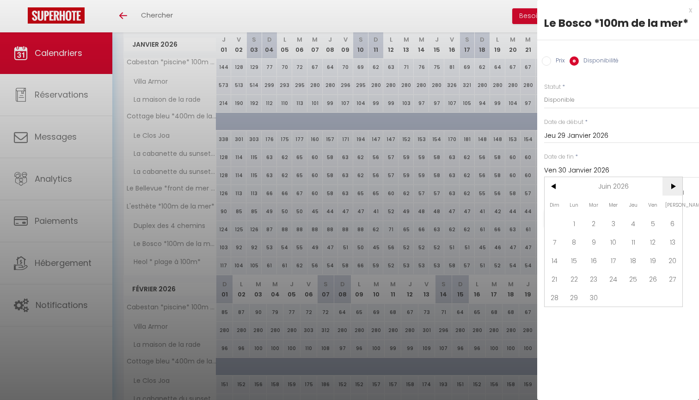
click at [678, 186] on span ">" at bounding box center [673, 186] width 20 height 19
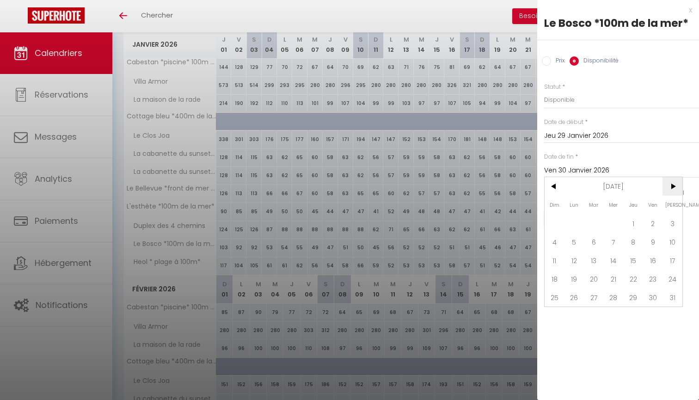
click at [678, 186] on span ">" at bounding box center [673, 186] width 20 height 19
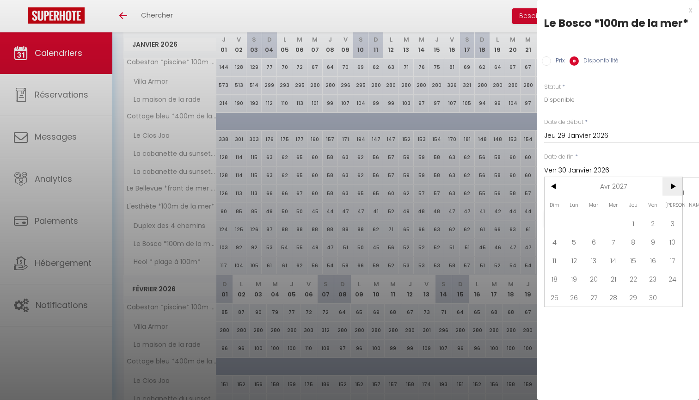
click at [678, 186] on span ">" at bounding box center [673, 186] width 20 height 19
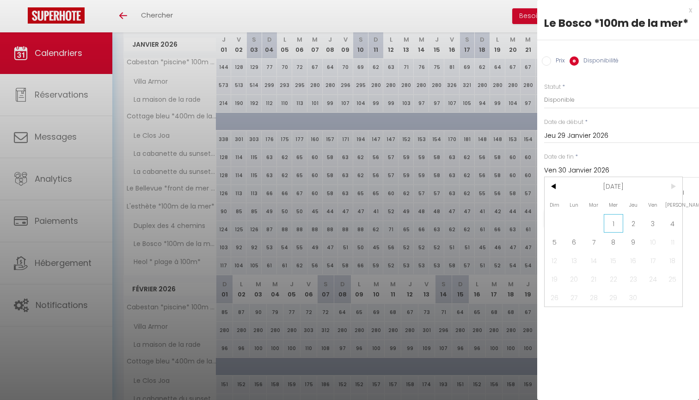
click at [614, 224] on span "1" at bounding box center [614, 223] width 20 height 19
type input "Mer 01 Septembre 2027"
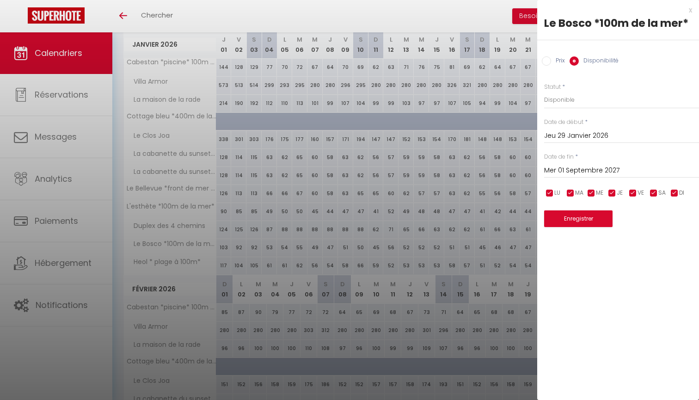
click at [590, 216] on button "Enregistrer" at bounding box center [578, 218] width 68 height 17
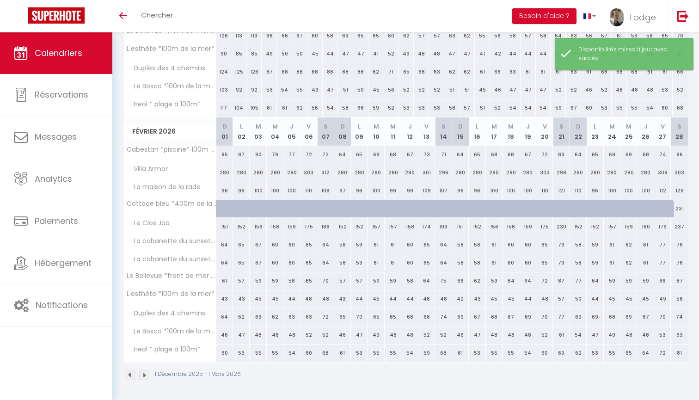
scroll to position [536, 0]
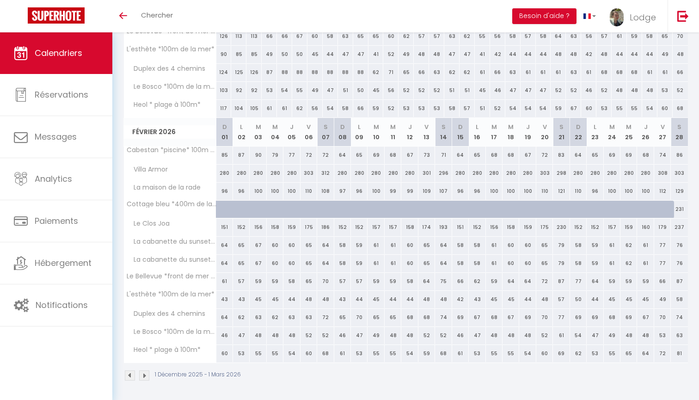
click at [145, 374] on img at bounding box center [144, 376] width 10 height 10
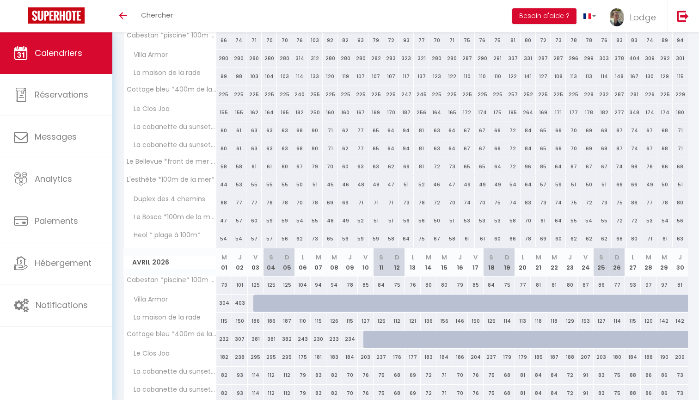
scroll to position [181, 0]
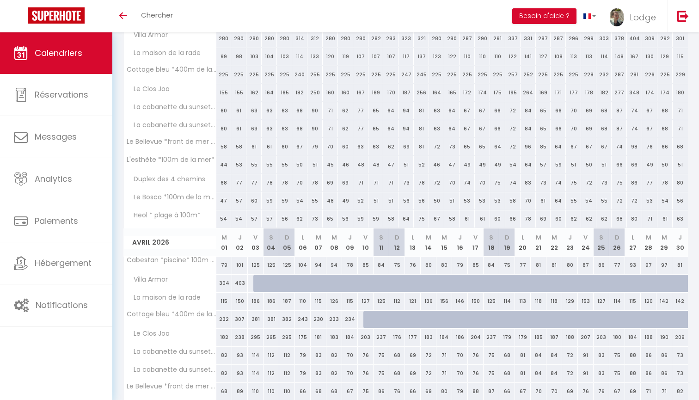
click at [257, 281] on div at bounding box center [262, 284] width 16 height 18
select select "1"
type input "Ven 03 Avril 2026"
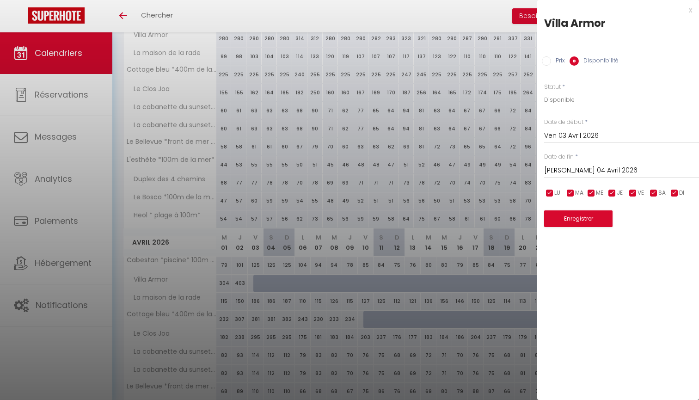
click at [563, 167] on input "Sam 04 Avril 2026" at bounding box center [621, 171] width 155 height 12
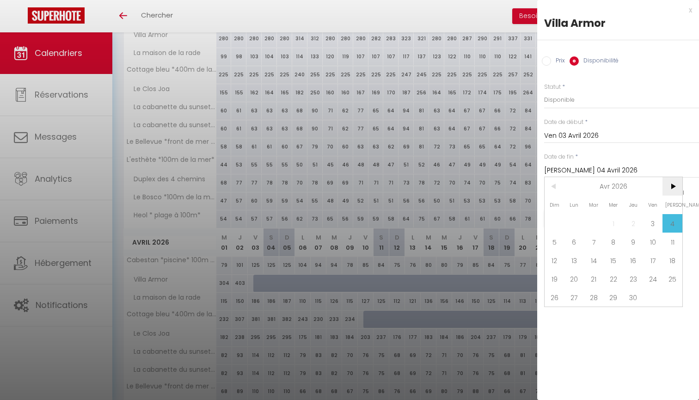
click at [672, 184] on span ">" at bounding box center [673, 186] width 20 height 19
click at [677, 187] on span ">" at bounding box center [673, 186] width 20 height 19
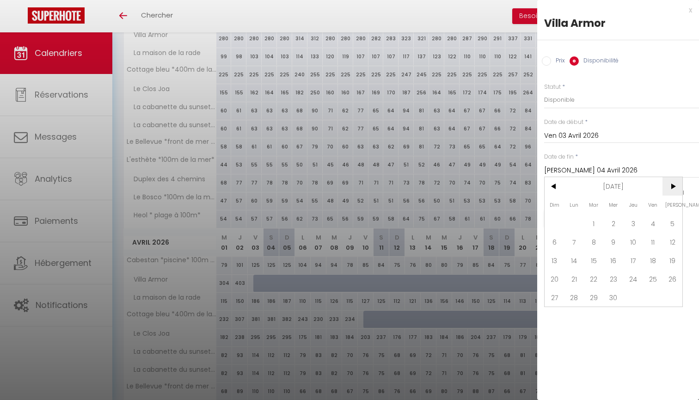
click at [677, 187] on span ">" at bounding box center [673, 186] width 20 height 19
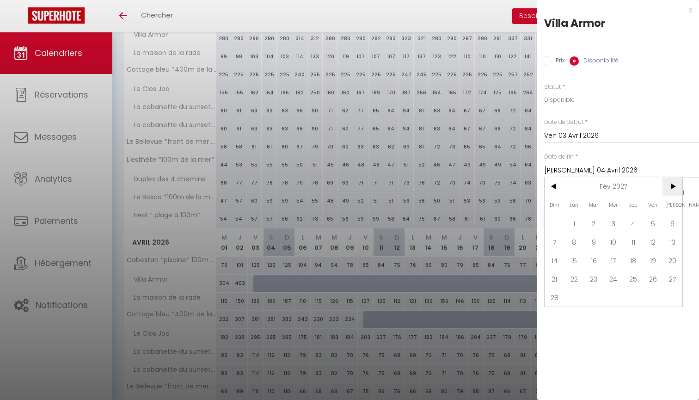
click at [677, 187] on span ">" at bounding box center [673, 186] width 20 height 19
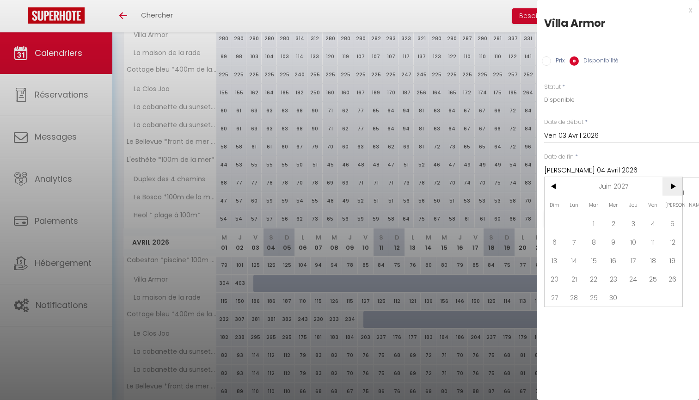
click at [677, 187] on span ">" at bounding box center [673, 186] width 20 height 19
click at [617, 223] on span "1" at bounding box center [614, 223] width 20 height 19
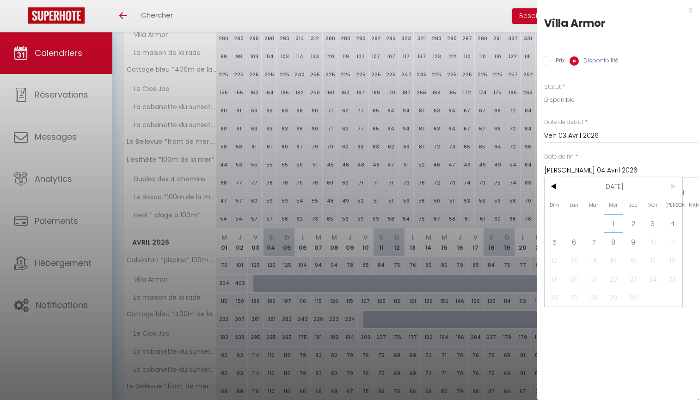
type input "Mer 01 Septembre 2027"
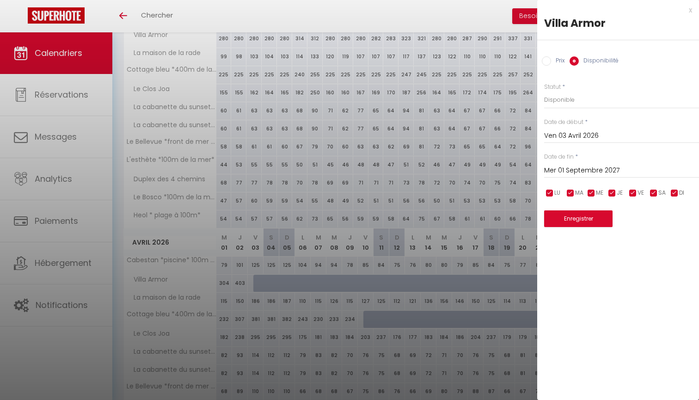
click at [590, 214] on button "Enregistrer" at bounding box center [578, 218] width 68 height 17
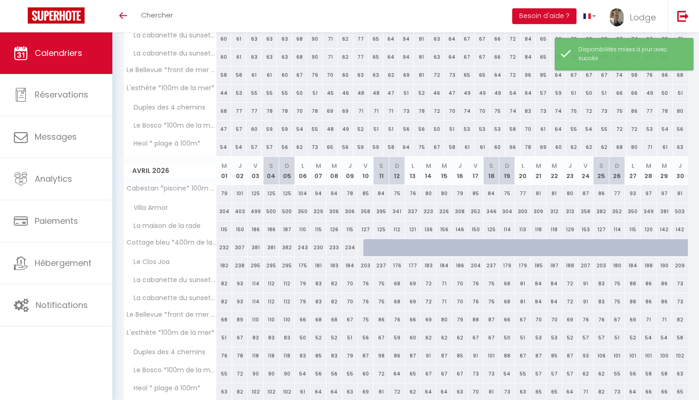
scroll to position [254, 0]
click at [366, 246] on div at bounding box center [372, 246] width 16 height 18
select select "1"
type input "Ven 10 Avril 2026"
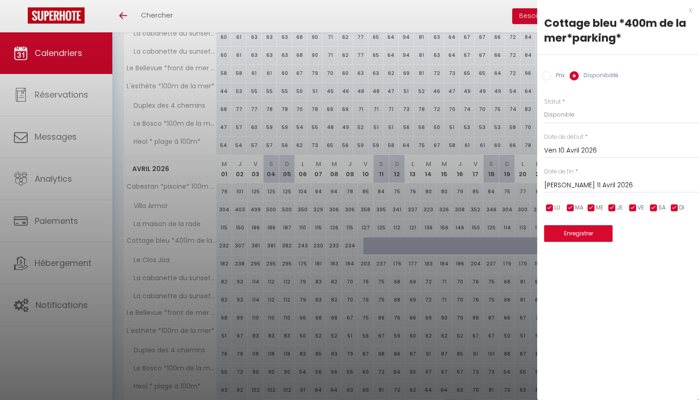
click at [558, 186] on input "Sam 11 Avril 2026" at bounding box center [621, 185] width 155 height 12
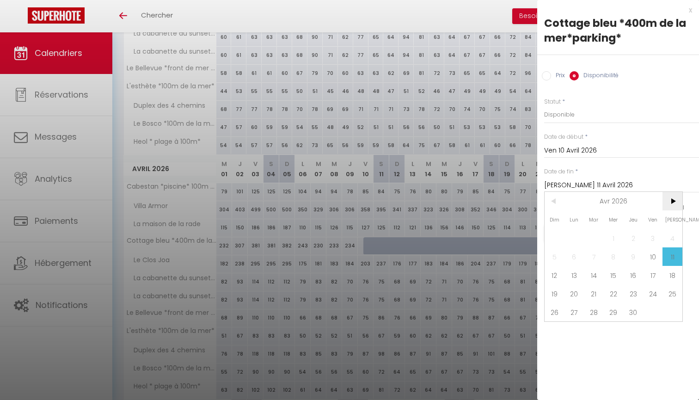
click at [677, 203] on span ">" at bounding box center [673, 201] width 20 height 19
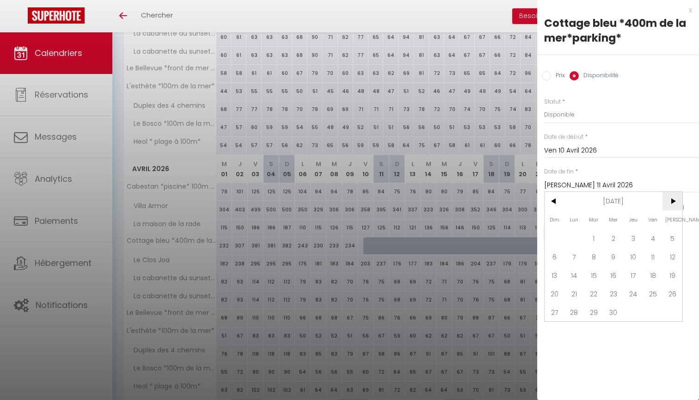
click at [677, 203] on span ">" at bounding box center [673, 201] width 20 height 19
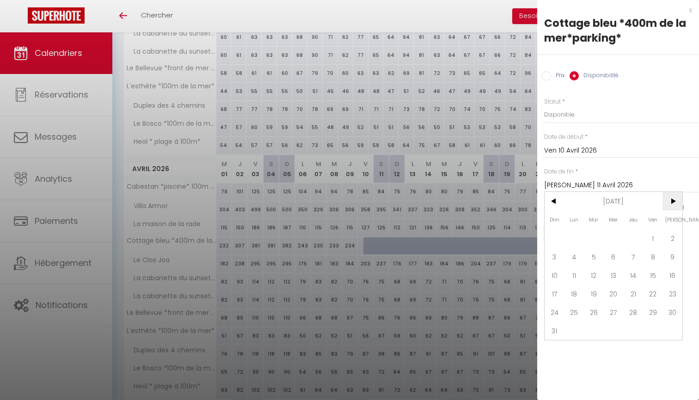
click at [677, 203] on span ">" at bounding box center [673, 201] width 20 height 19
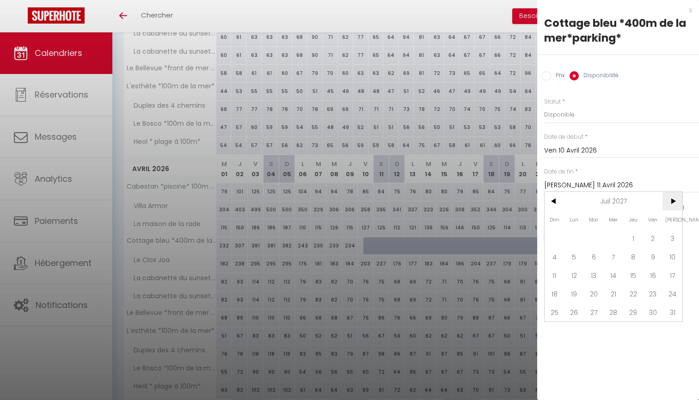
click at [677, 203] on span ">" at bounding box center [673, 201] width 20 height 19
click at [633, 256] on span "9" at bounding box center [634, 256] width 20 height 19
type input "Jeu 09 Septembre 2027"
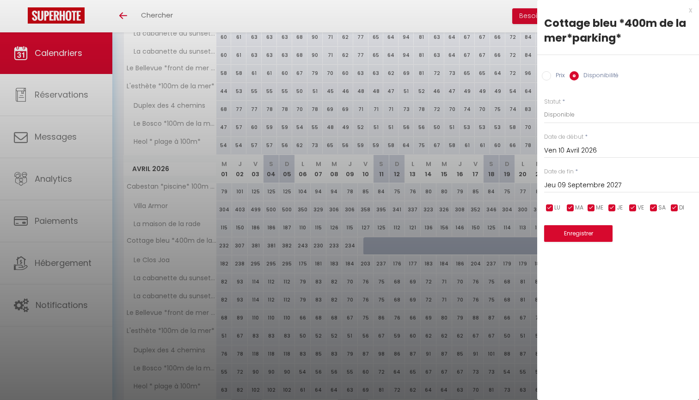
click at [594, 232] on button "Enregistrer" at bounding box center [578, 233] width 68 height 17
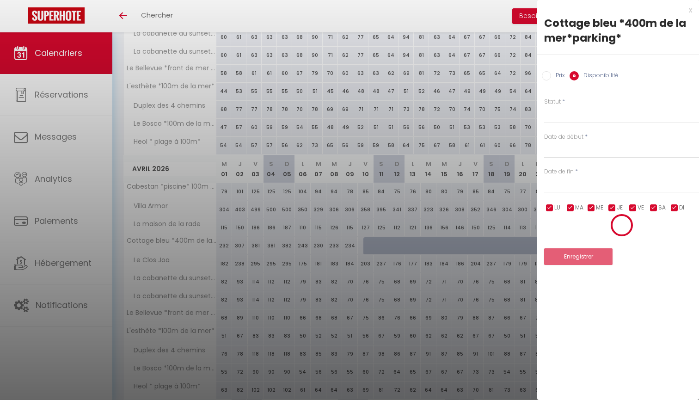
scroll to position [32, 0]
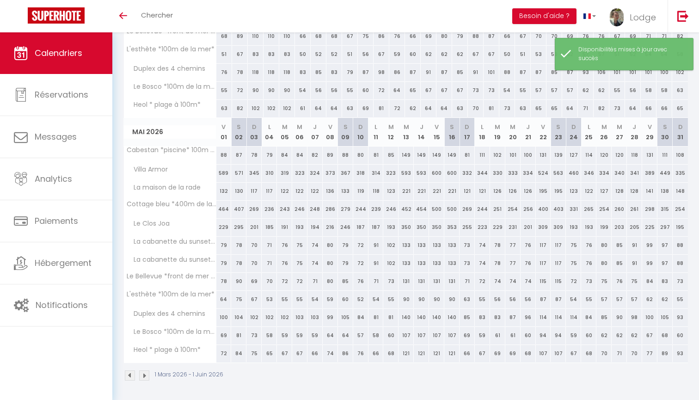
click at [143, 377] on img at bounding box center [144, 376] width 10 height 10
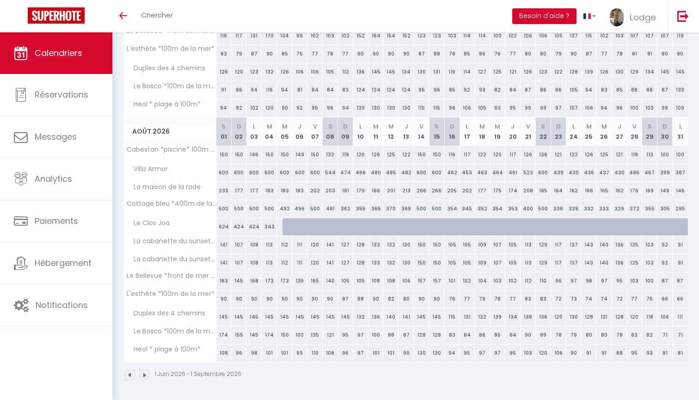
scroll to position [536, 0]
click at [285, 227] on div at bounding box center [290, 228] width 15 height 18
select select "1"
type input "Mer 05 Août 2026"
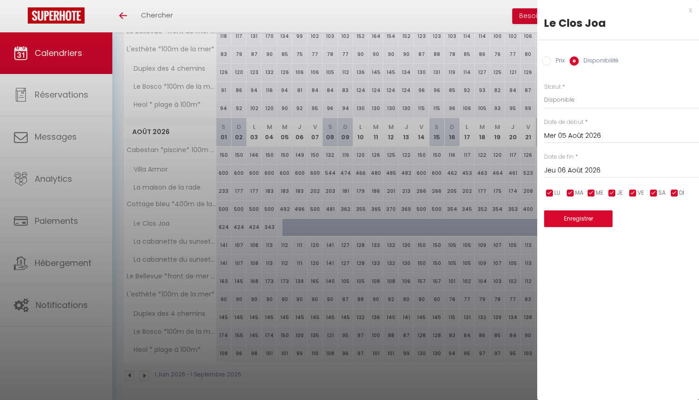
click at [560, 171] on input "Jeu 06 Août 2026" at bounding box center [621, 171] width 155 height 12
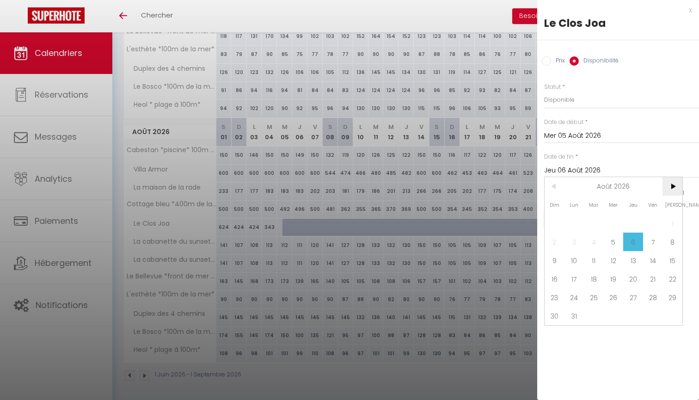
click at [669, 190] on span ">" at bounding box center [673, 186] width 20 height 19
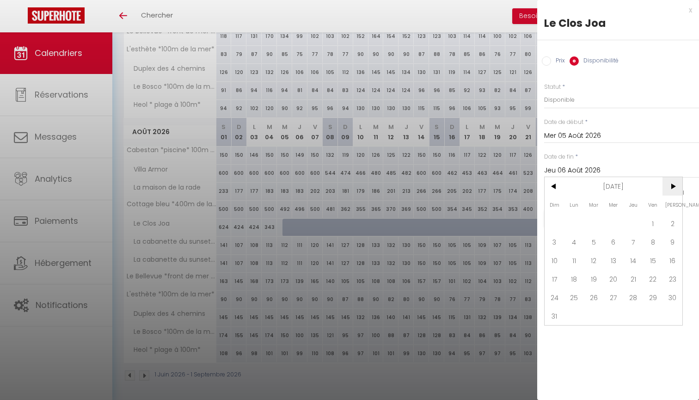
click at [669, 190] on span ">" at bounding box center [673, 186] width 20 height 19
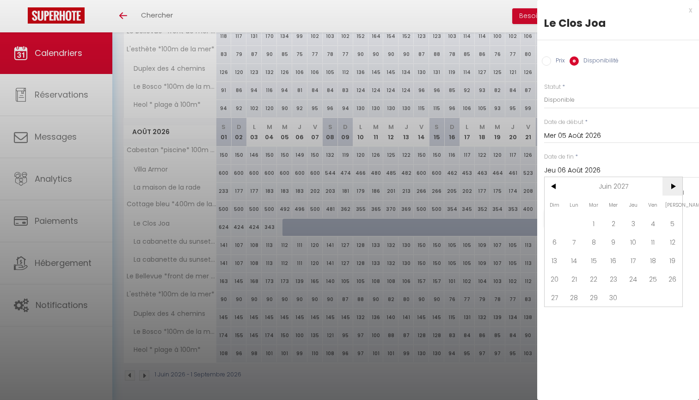
click at [669, 190] on span ">" at bounding box center [673, 186] width 20 height 19
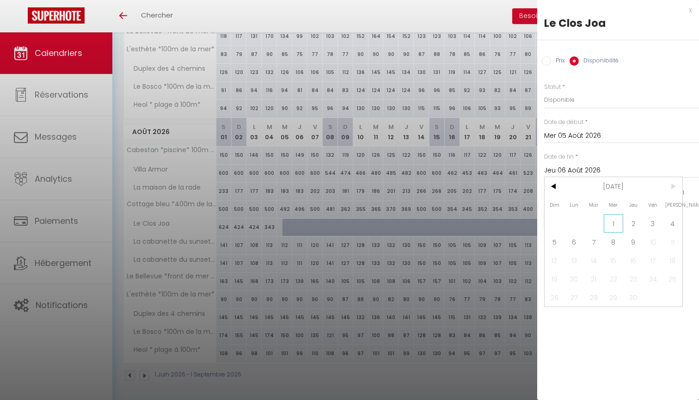
click at [612, 230] on span "1" at bounding box center [614, 223] width 20 height 19
type input "Mer 01 Septembre 2027"
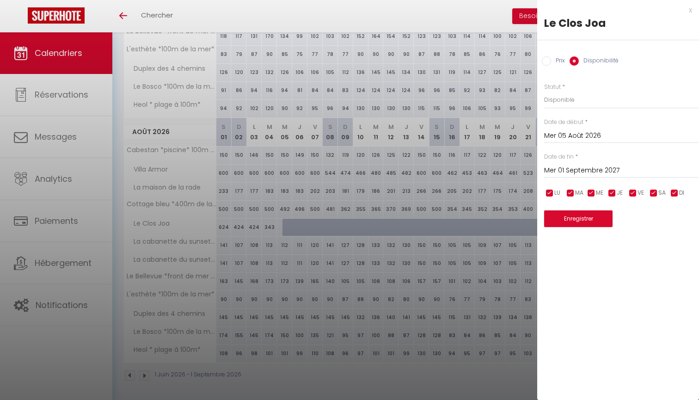
click at [588, 217] on button "Enregistrer" at bounding box center [578, 218] width 68 height 17
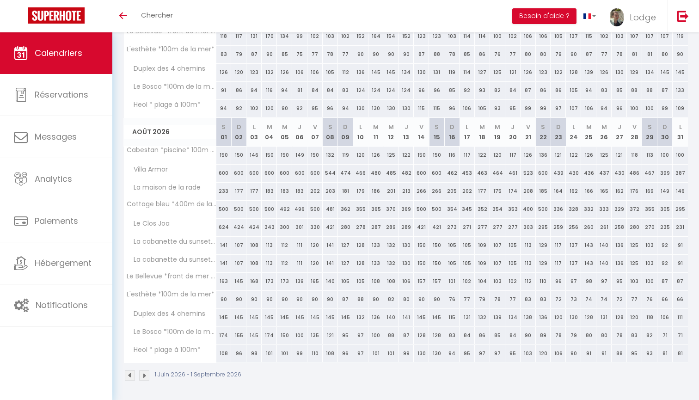
click at [146, 376] on img at bounding box center [144, 376] width 10 height 10
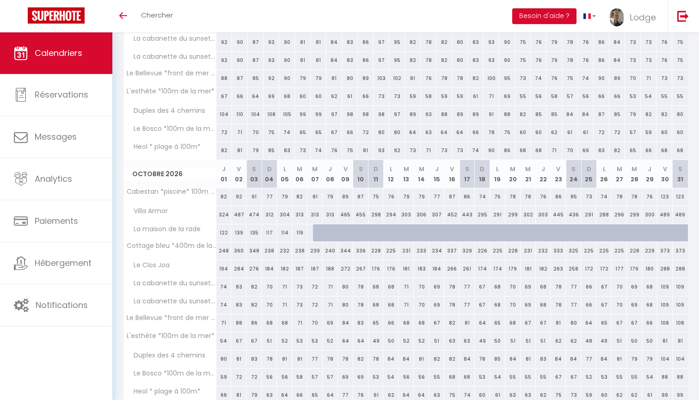
scroll to position [250, 0]
click at [315, 231] on div at bounding box center [320, 232] width 15 height 18
select select "1"
type input "Mer 07 Octobre 2026"
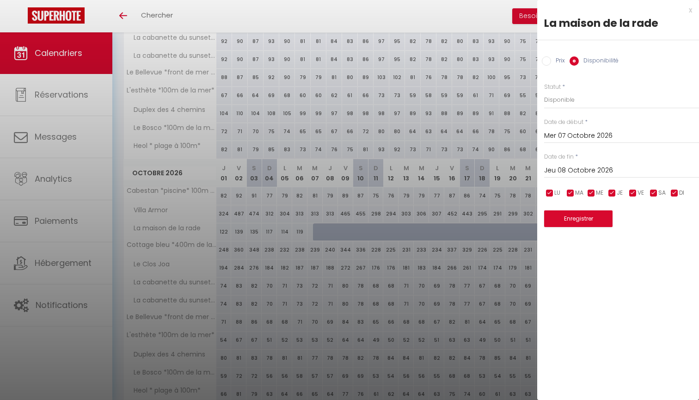
click at [554, 167] on input "Jeu 08 Octobre 2026" at bounding box center [621, 171] width 155 height 12
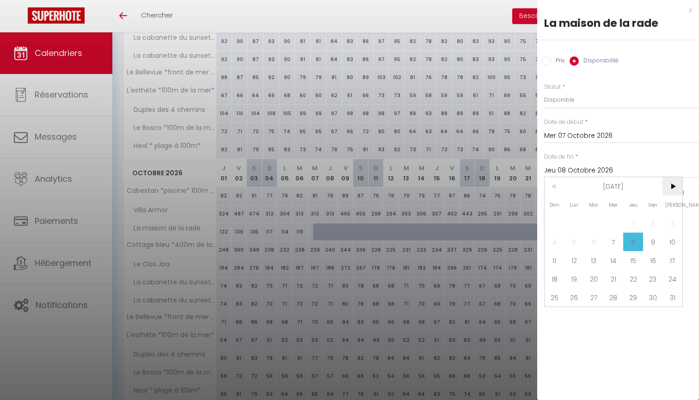
click at [676, 185] on span ">" at bounding box center [673, 186] width 20 height 19
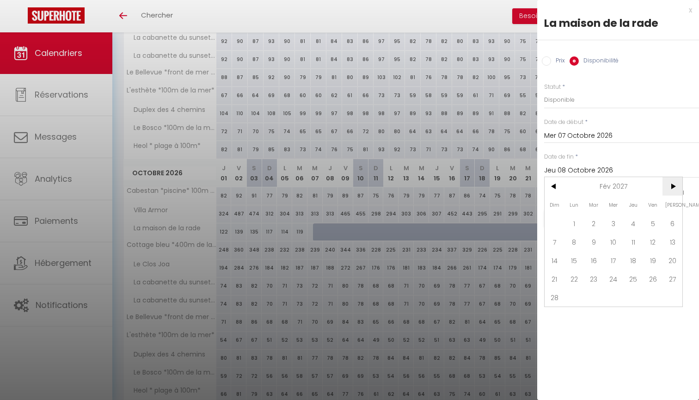
click at [676, 185] on span ">" at bounding box center [673, 186] width 20 height 19
click at [676, 184] on span ">" at bounding box center [673, 186] width 20 height 19
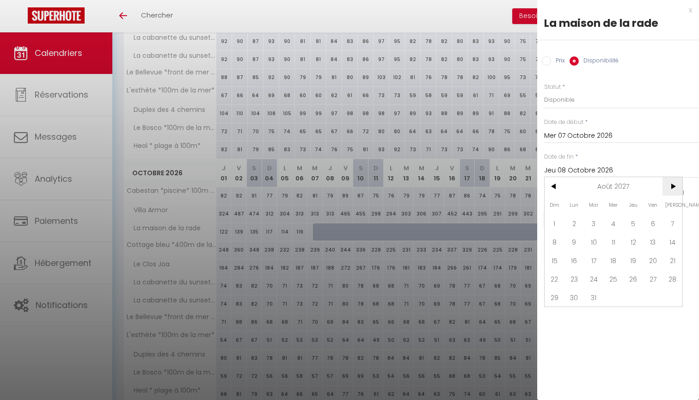
click at [676, 184] on span ">" at bounding box center [673, 186] width 20 height 19
click at [609, 226] on span "1" at bounding box center [614, 223] width 20 height 19
type input "Mer 01 Septembre 2027"
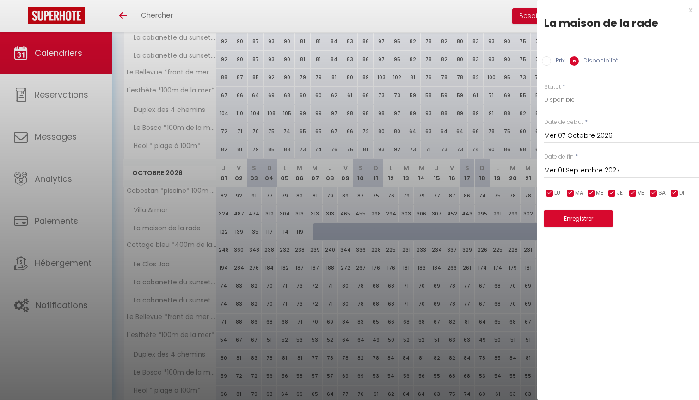
click at [581, 217] on button "Enregistrer" at bounding box center [578, 218] width 68 height 17
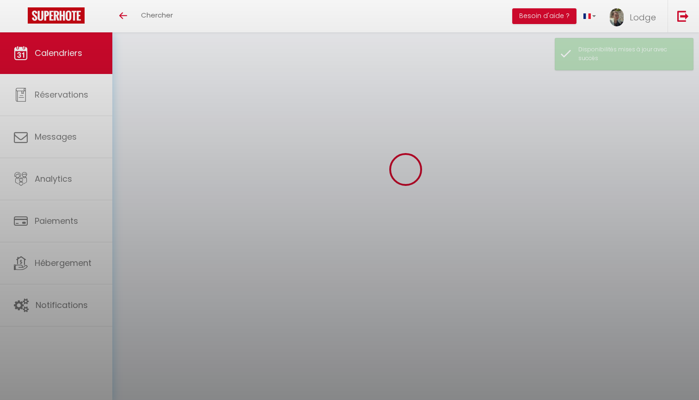
scroll to position [32, 0]
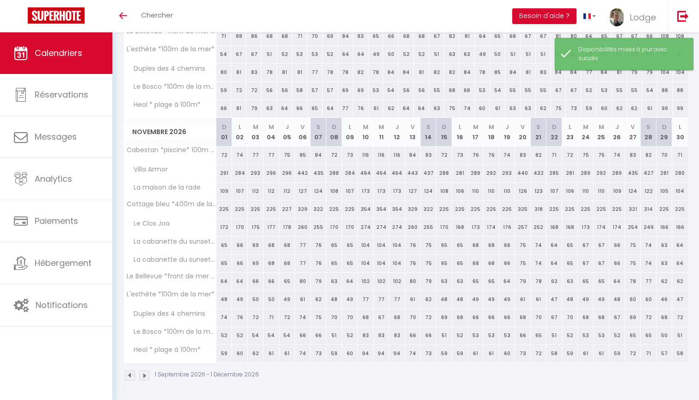
click at [145, 374] on img at bounding box center [144, 376] width 10 height 10
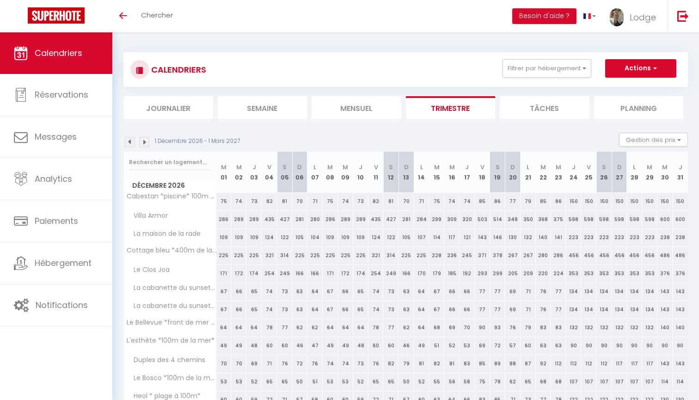
scroll to position [0, 0]
click at [533, 66] on button "Filtrer par hébergement" at bounding box center [547, 68] width 89 height 19
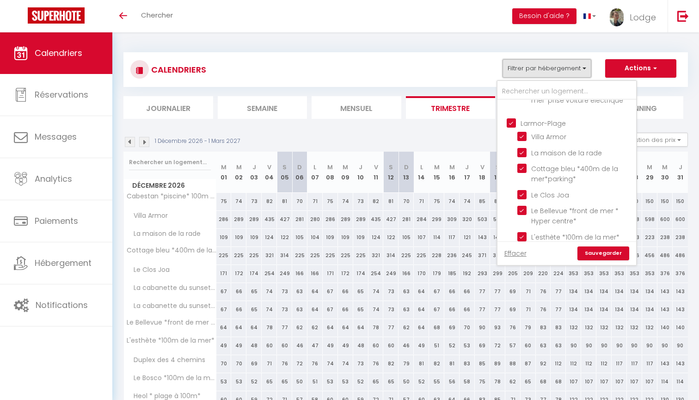
scroll to position [909, 0]
click at [511, 116] on input "Larmor-Plage" at bounding box center [576, 120] width 139 height 9
checkbox input "false"
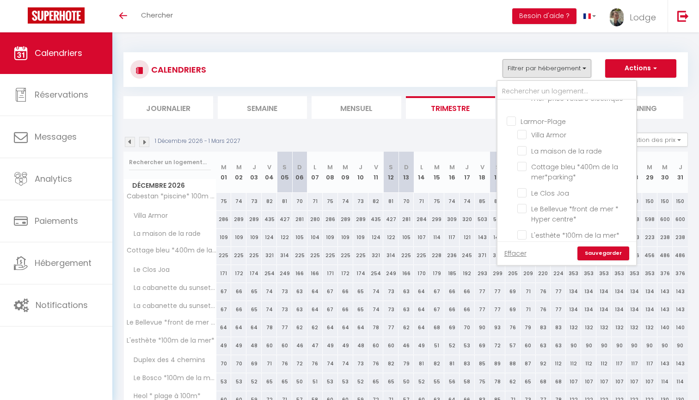
checkbox input "false"
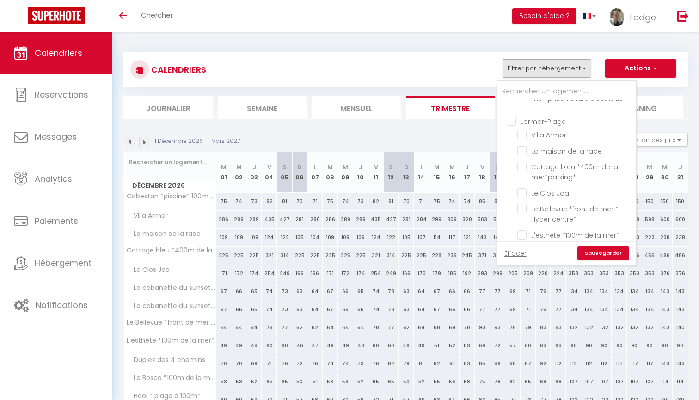
checkbox input "false"
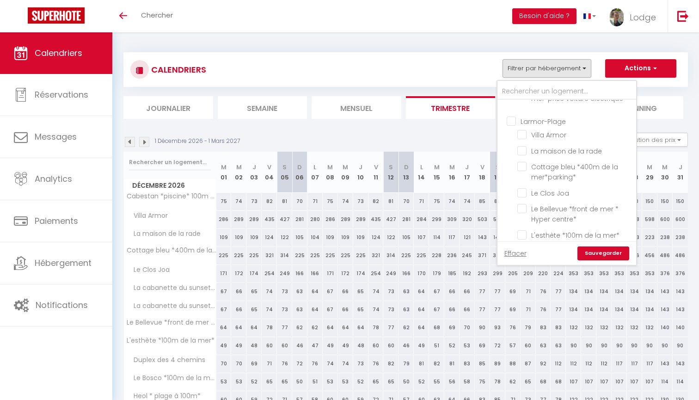
checkbox input "false"
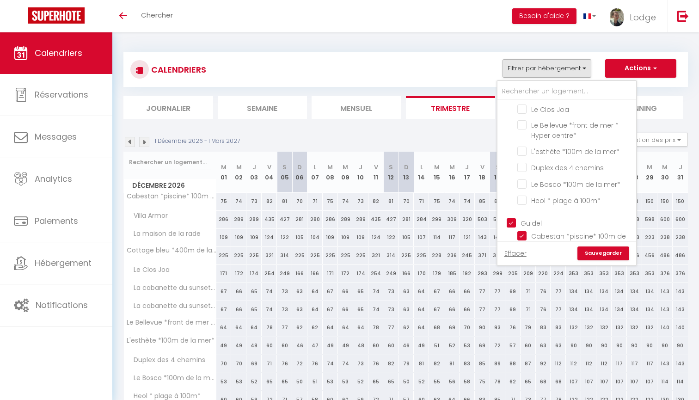
scroll to position [1037, 0]
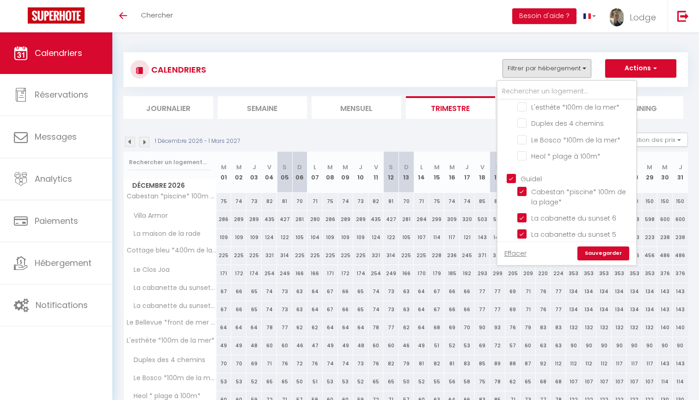
click at [508, 173] on input "Guidel" at bounding box center [576, 177] width 139 height 9
checkbox input "false"
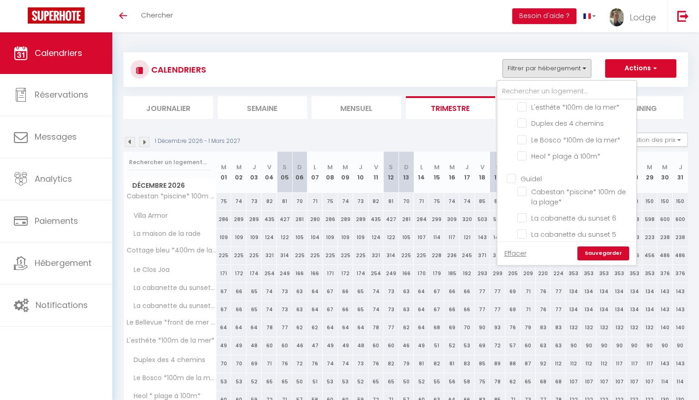
checkbox input "false"
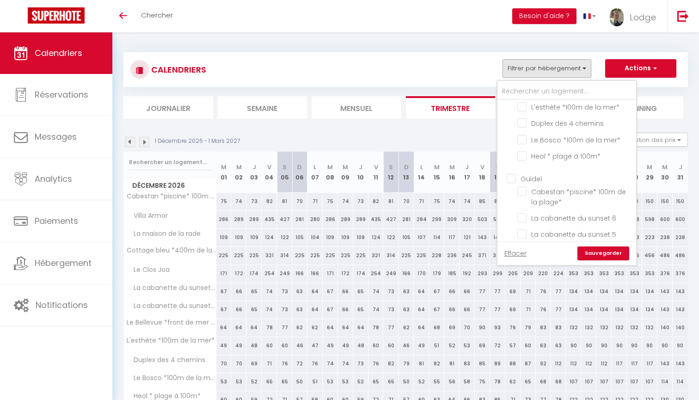
checkbox input "false"
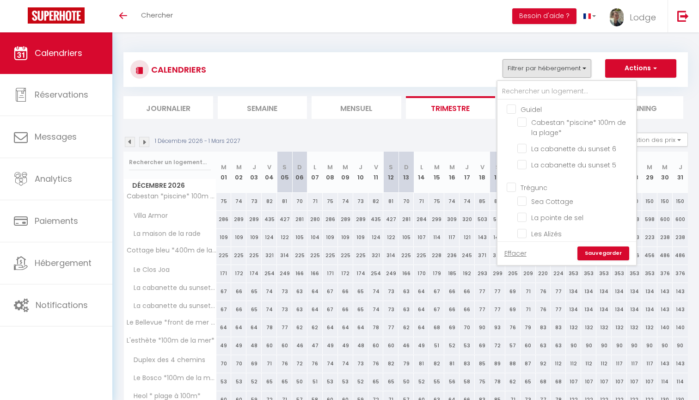
click at [513, 182] on input "Trégunc" at bounding box center [576, 186] width 139 height 9
checkbox input "true"
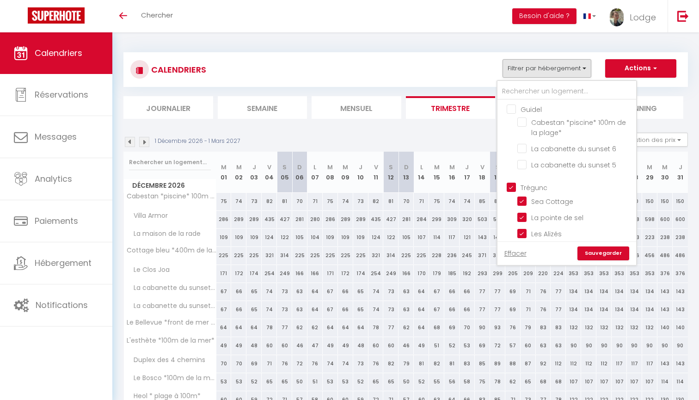
checkbox input "false"
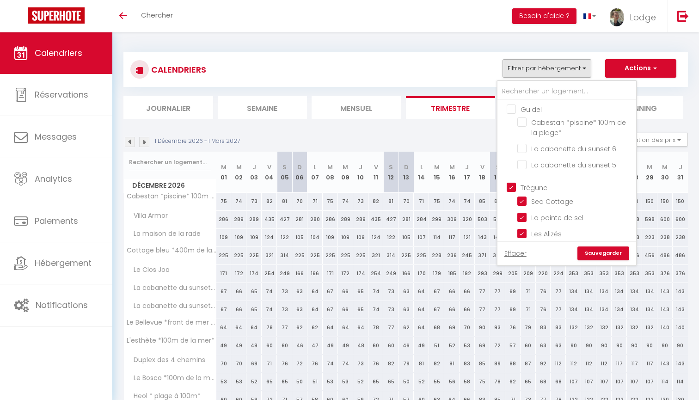
click at [513, 251] on input "Quéven" at bounding box center [576, 255] width 139 height 9
checkbox input "true"
checkbox input "false"
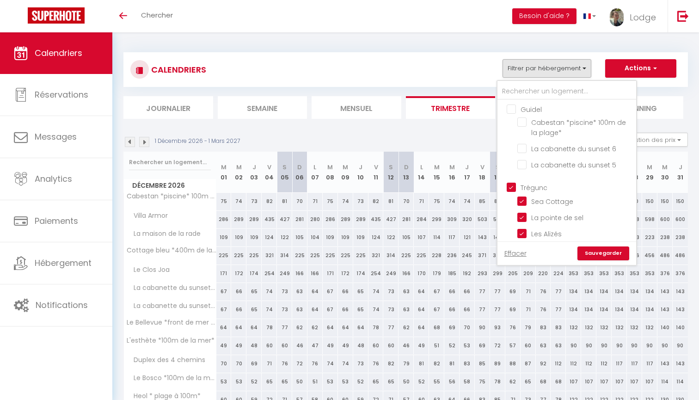
checkbox input "false"
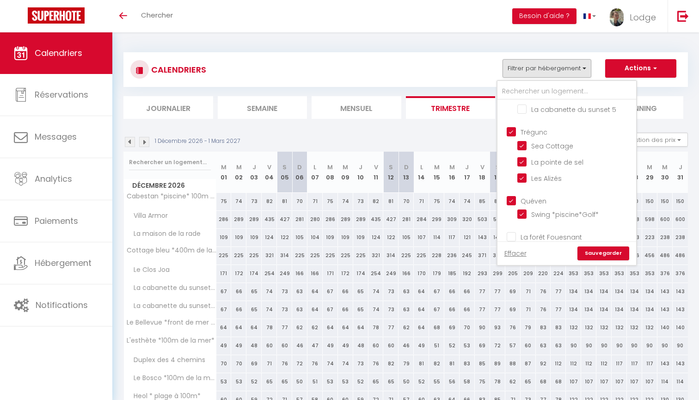
scroll to position [1185, 0]
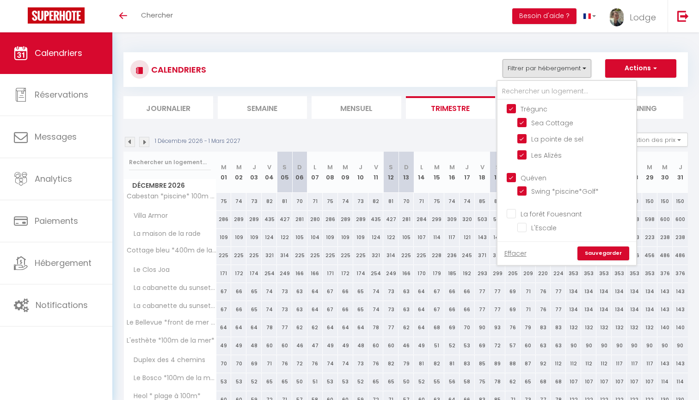
click at [511, 209] on input "La forêt Fouesnant" at bounding box center [576, 213] width 139 height 9
checkbox input "true"
checkbox input "false"
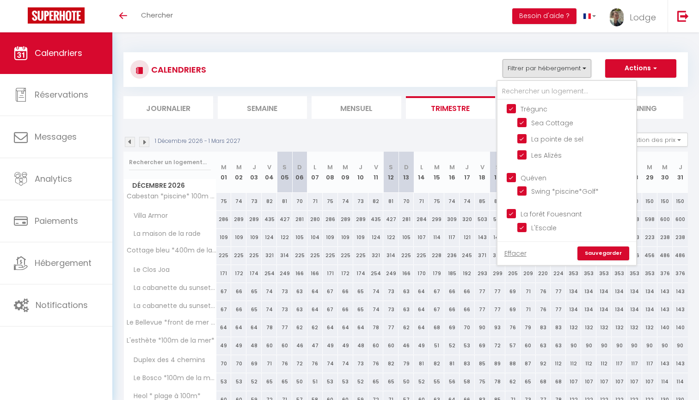
checkbox input "false"
click at [512, 245] on input "Moëlan" at bounding box center [576, 249] width 139 height 9
checkbox input "true"
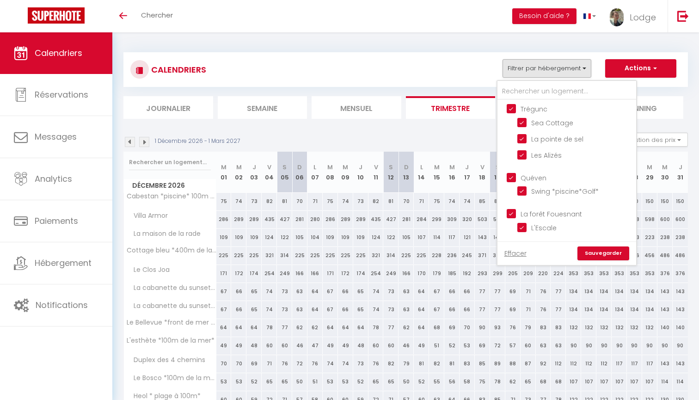
checkbox input "true"
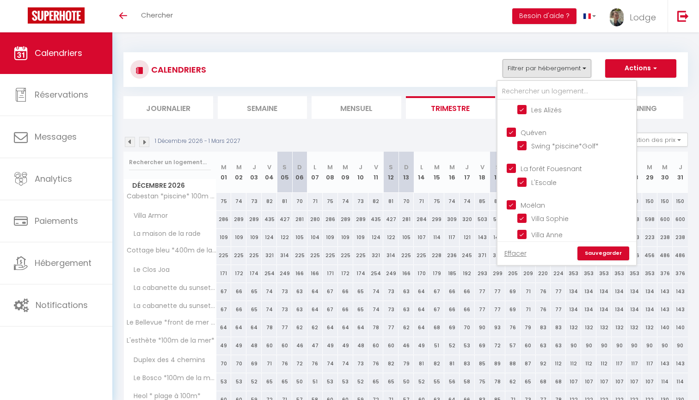
scroll to position [1230, 0]
click at [594, 251] on link "Sauvegarder" at bounding box center [604, 254] width 52 height 14
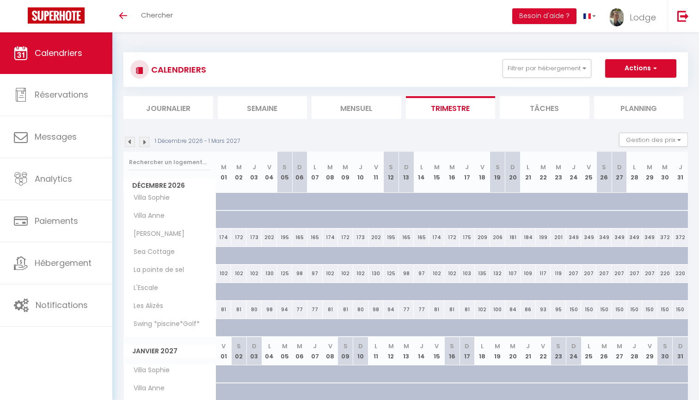
click at [134, 143] on img at bounding box center [130, 142] width 10 height 10
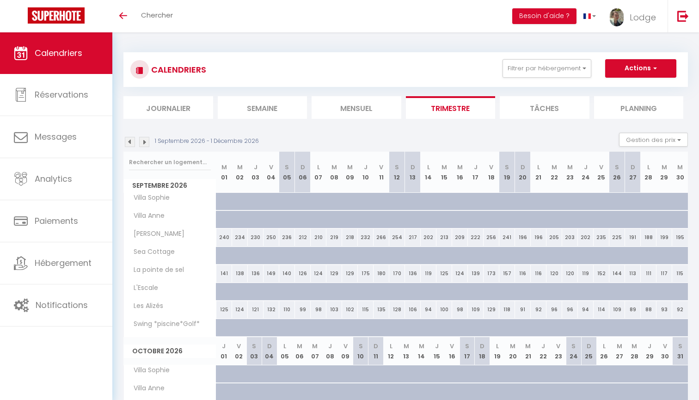
click at [134, 143] on img at bounding box center [130, 142] width 10 height 10
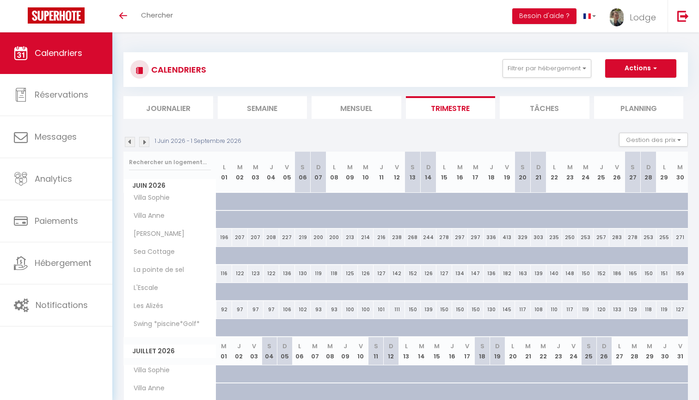
click at [134, 143] on img at bounding box center [130, 142] width 10 height 10
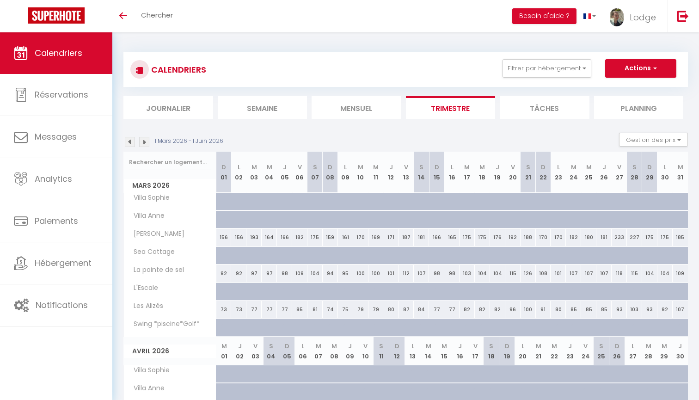
click at [134, 143] on img at bounding box center [130, 142] width 10 height 10
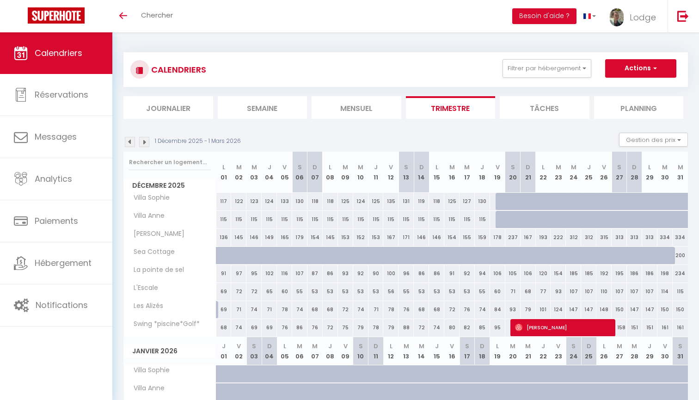
click at [134, 143] on img at bounding box center [130, 142] width 10 height 10
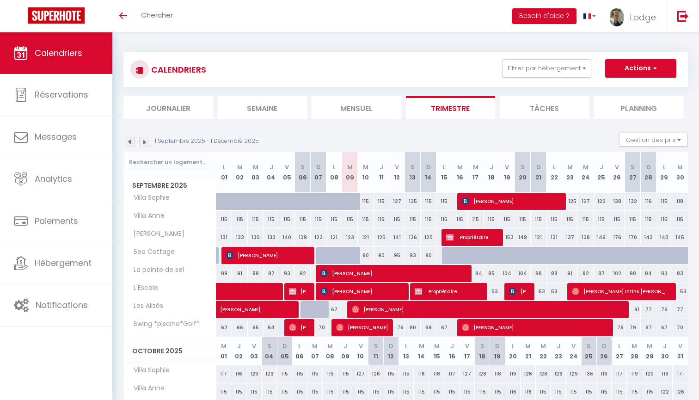
click at [134, 143] on img at bounding box center [130, 142] width 10 height 10
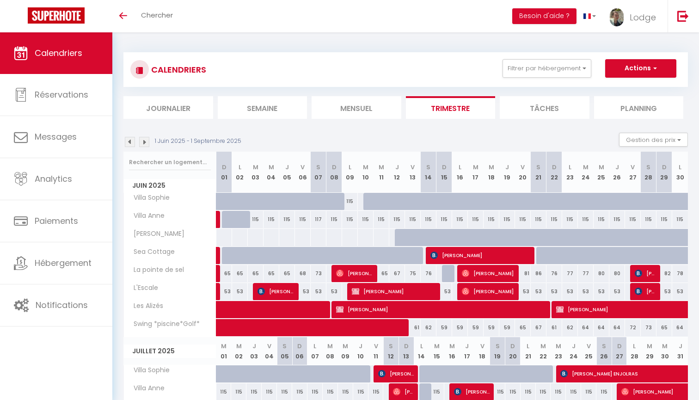
click at [145, 141] on img at bounding box center [144, 142] width 10 height 10
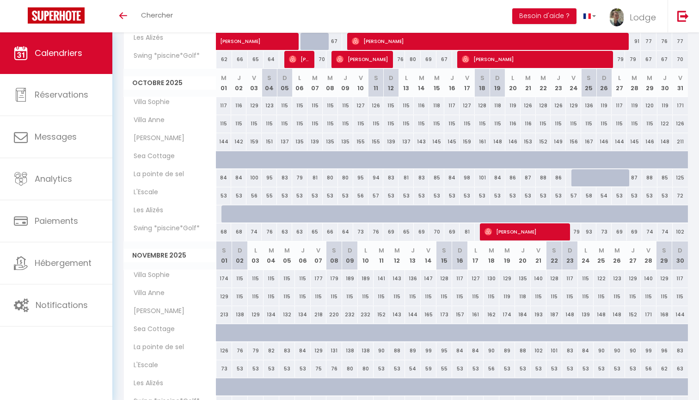
scroll to position [273, 0]
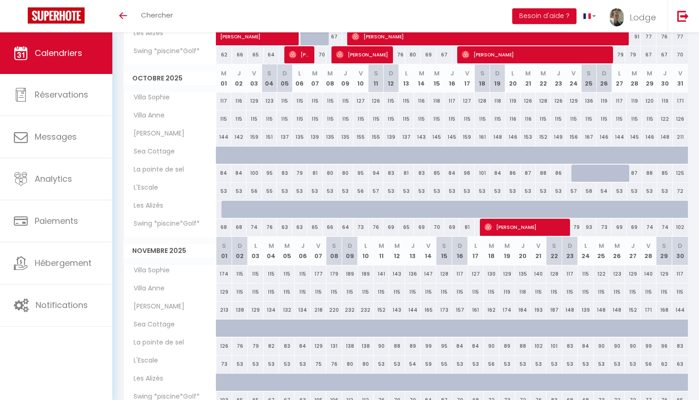
click at [225, 209] on div at bounding box center [229, 210] width 15 height 18
select select "1"
type input "Mer 01 Octobre 2025"
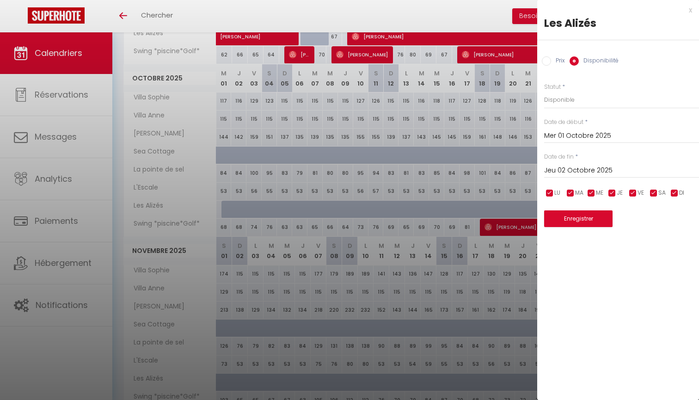
click at [564, 172] on input "Jeu 02 Octobre 2025" at bounding box center [621, 171] width 155 height 12
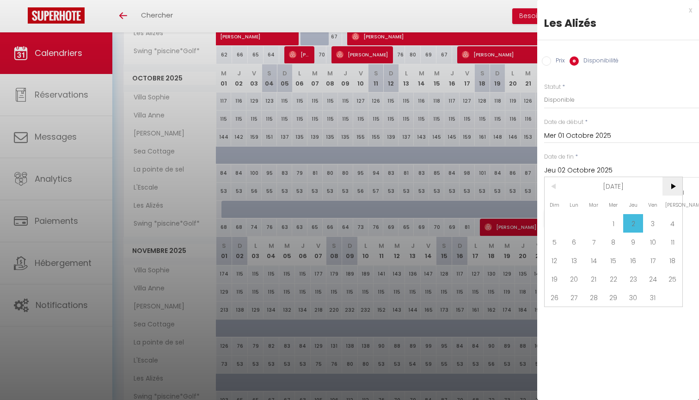
click at [677, 185] on span ">" at bounding box center [673, 186] width 20 height 19
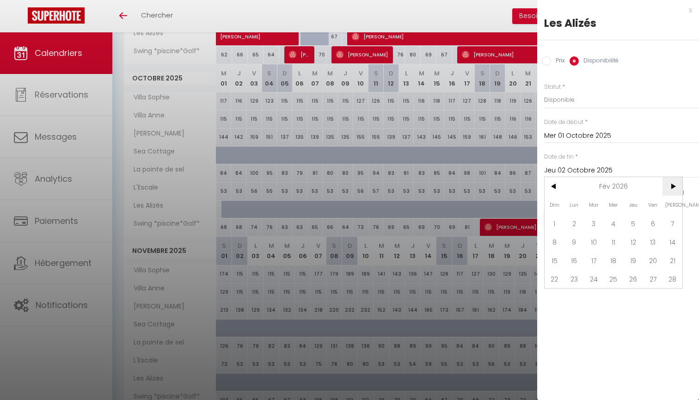
click at [677, 185] on span ">" at bounding box center [673, 186] width 20 height 19
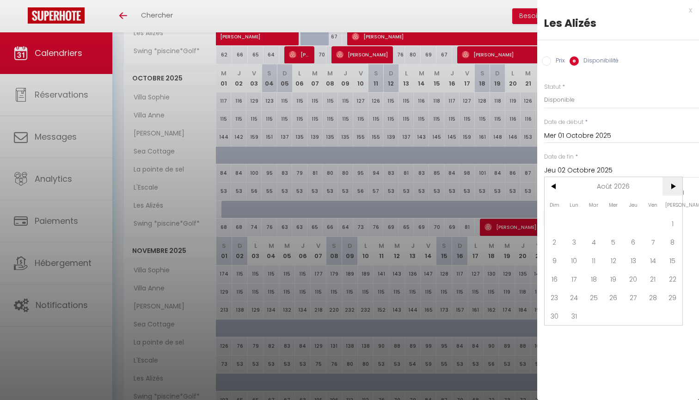
click at [677, 185] on span ">" at bounding box center [673, 186] width 20 height 19
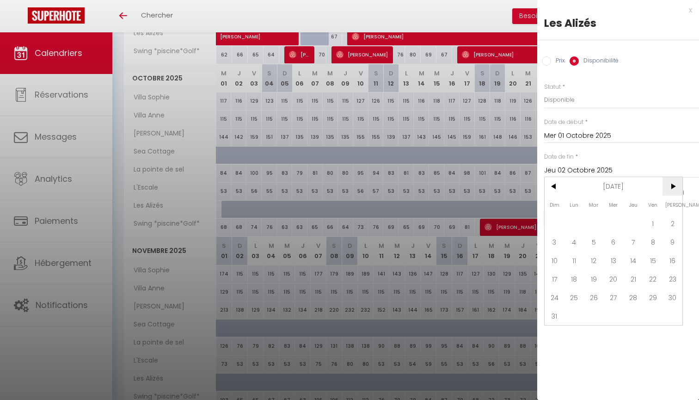
click at [677, 185] on span ">" at bounding box center [673, 186] width 20 height 19
click at [675, 188] on span ">" at bounding box center [673, 186] width 20 height 19
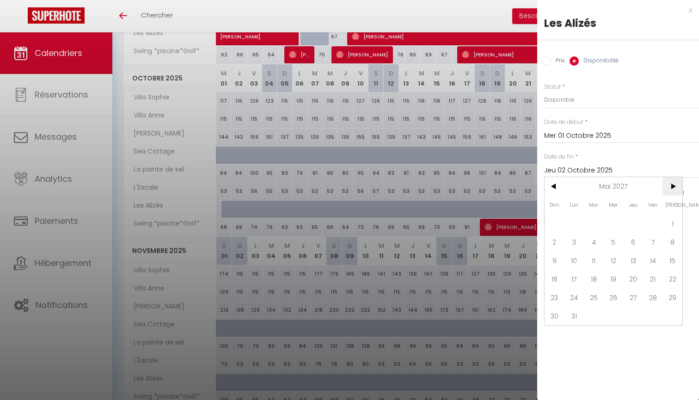
click at [675, 188] on span ">" at bounding box center [673, 186] width 20 height 19
click at [676, 187] on span ">" at bounding box center [673, 186] width 20 height 19
click at [613, 225] on span "1" at bounding box center [614, 223] width 20 height 19
type input "Mer 01 Septembre 2027"
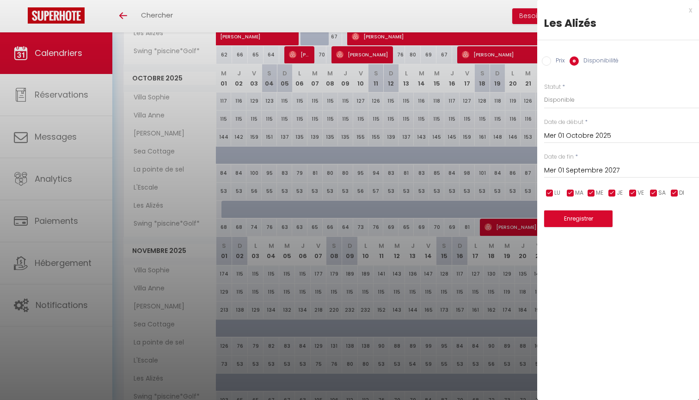
click at [592, 218] on button "Enregistrer" at bounding box center [578, 218] width 68 height 17
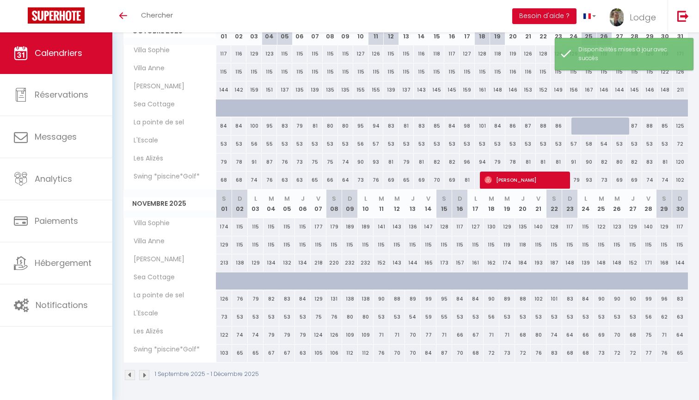
scroll to position [320, 0]
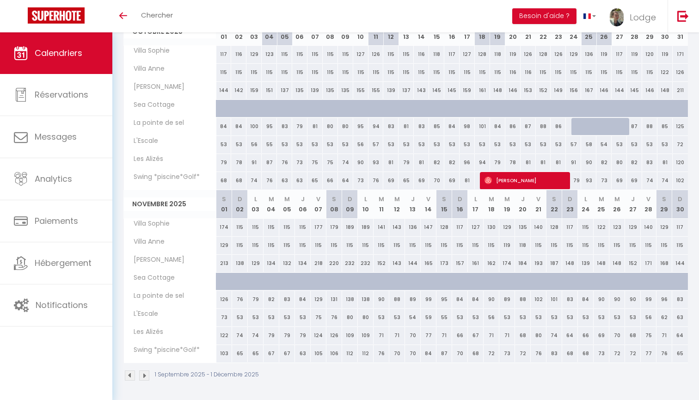
click at [144, 371] on img at bounding box center [144, 376] width 10 height 10
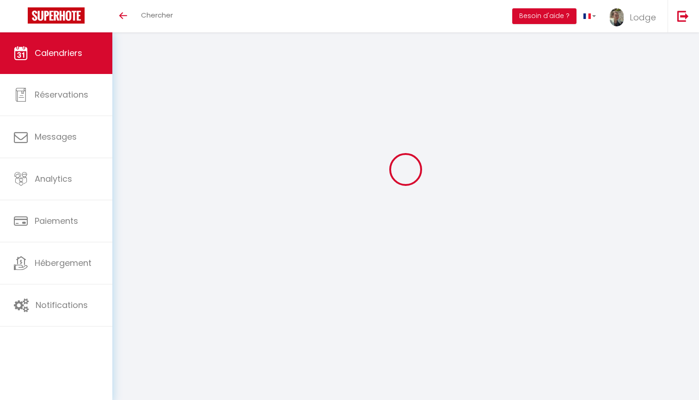
scroll to position [32, 0]
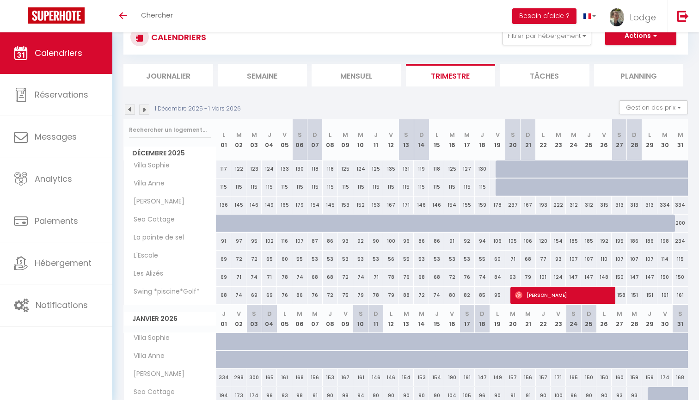
click at [499, 169] on div at bounding box center [503, 170] width 15 height 18
select select "1"
type input "Ven 19 Décembre 2025"
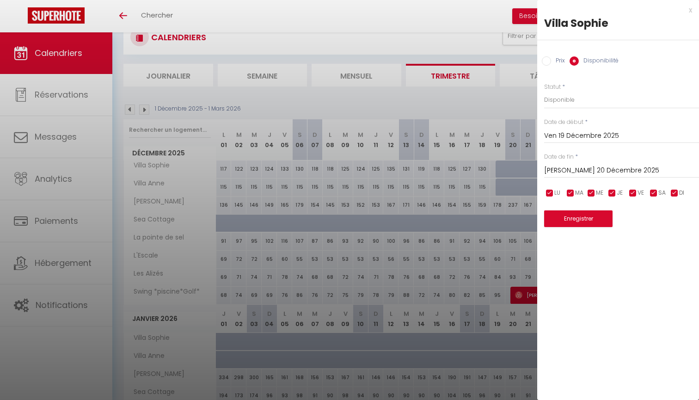
click at [568, 170] on input "Sam 20 Décembre 2025" at bounding box center [621, 171] width 155 height 12
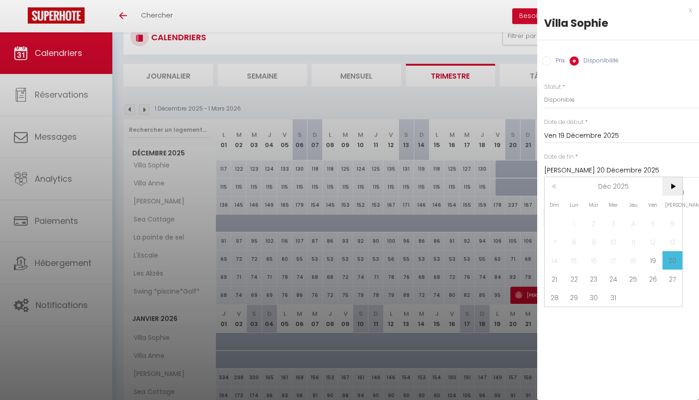
click at [668, 185] on span ">" at bounding box center [673, 186] width 20 height 19
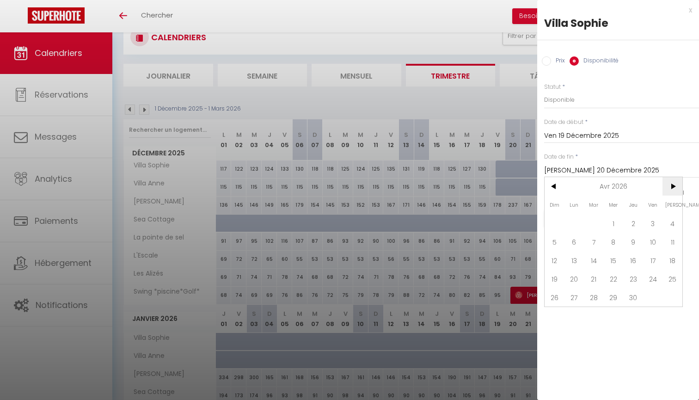
click at [668, 185] on span ">" at bounding box center [673, 186] width 20 height 19
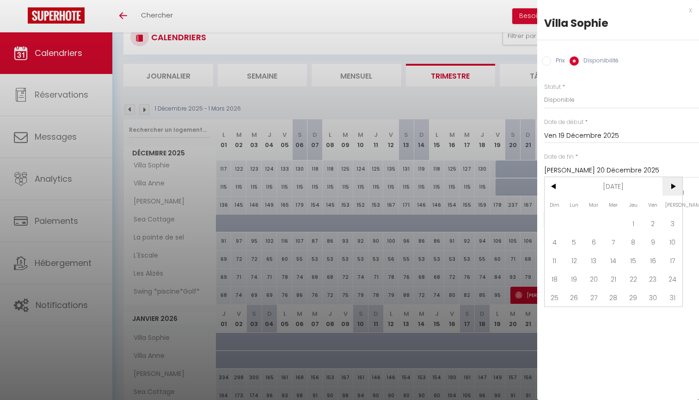
click at [668, 185] on span ">" at bounding box center [673, 186] width 20 height 19
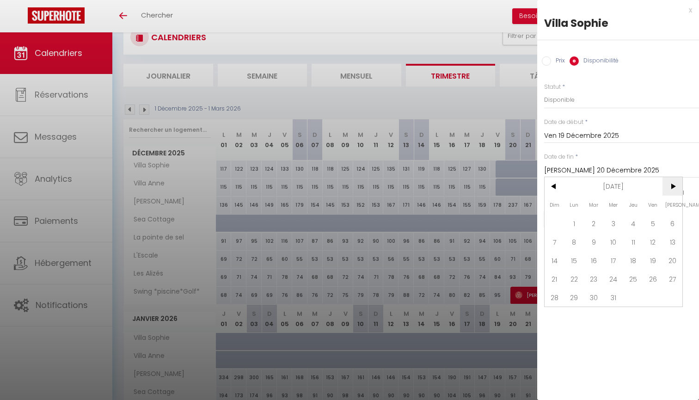
click at [668, 185] on span ">" at bounding box center [673, 186] width 20 height 19
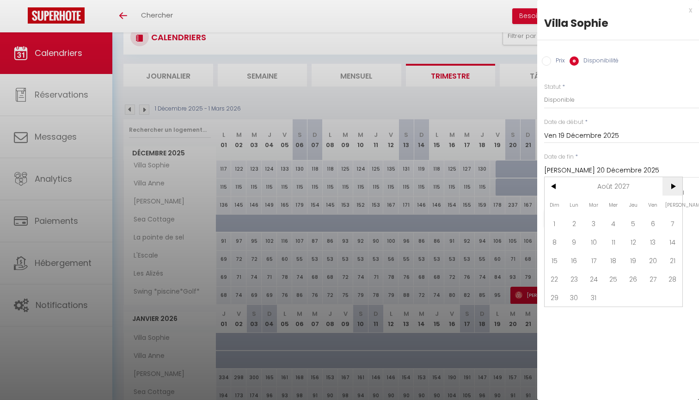
click at [668, 185] on span ">" at bounding box center [673, 186] width 20 height 19
click at [617, 222] on span "1" at bounding box center [614, 223] width 20 height 19
type input "Mer 01 Septembre 2027"
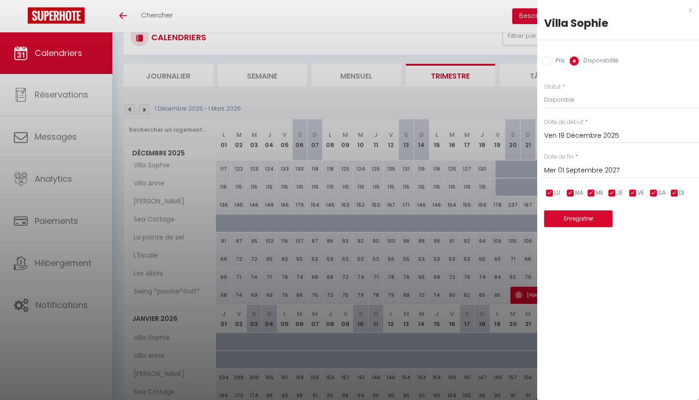
click at [590, 220] on button "Enregistrer" at bounding box center [578, 218] width 68 height 17
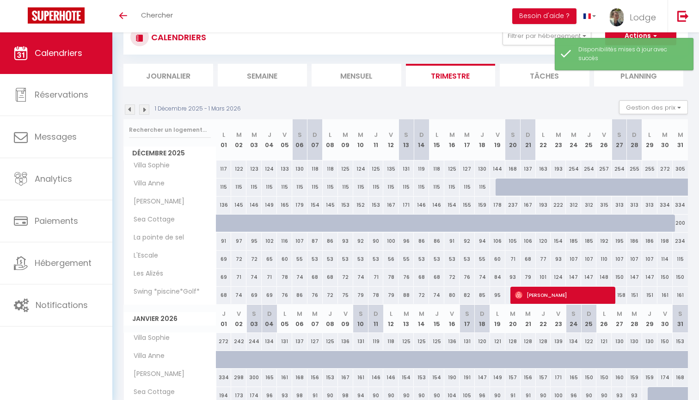
click at [498, 186] on div at bounding box center [503, 188] width 15 height 18
select select "1"
type input "Ven 19 Décembre 2025"
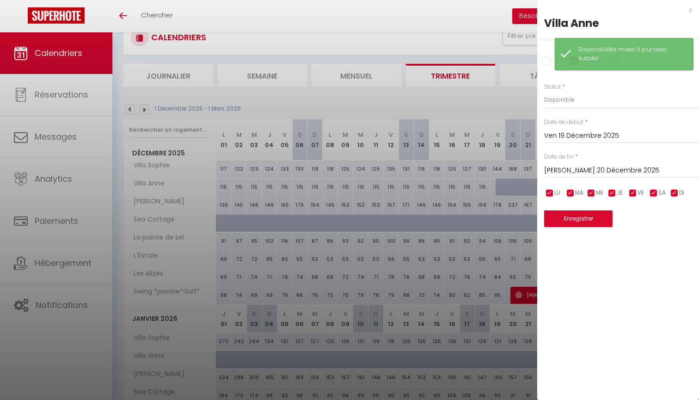
click at [569, 167] on input "Sam 20 Décembre 2025" at bounding box center [621, 171] width 155 height 12
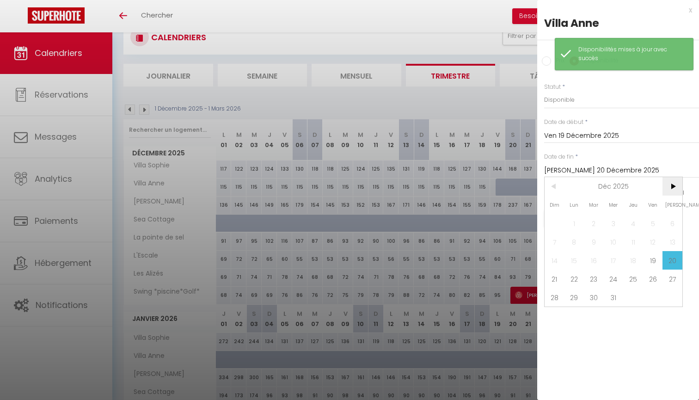
click at [668, 184] on span ">" at bounding box center [673, 186] width 20 height 19
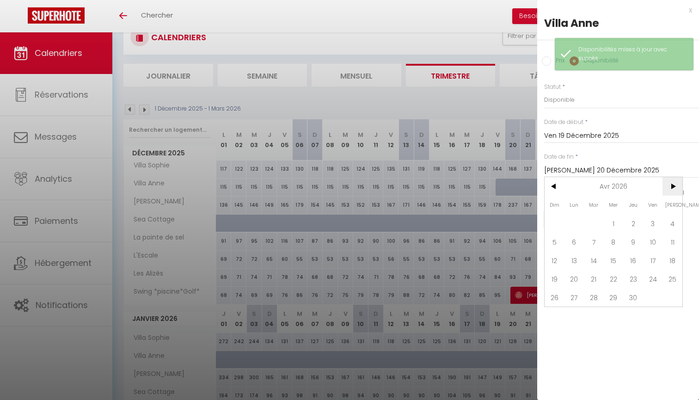
click at [668, 184] on span ">" at bounding box center [673, 186] width 20 height 19
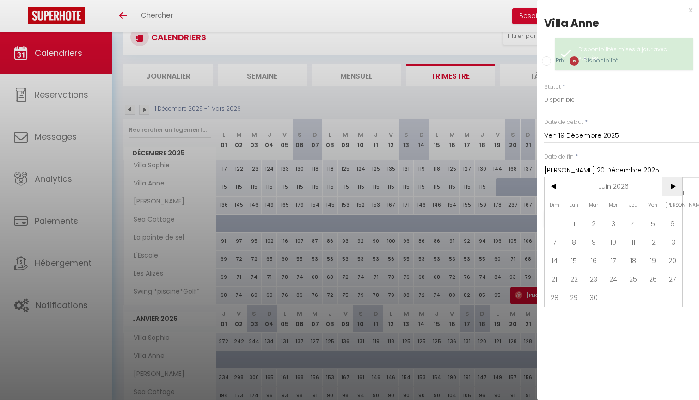
click at [668, 184] on span ">" at bounding box center [673, 186] width 20 height 19
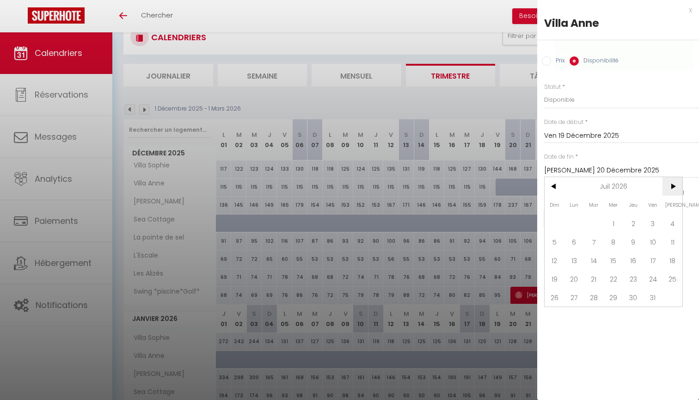
click at [668, 184] on span ">" at bounding box center [673, 186] width 20 height 19
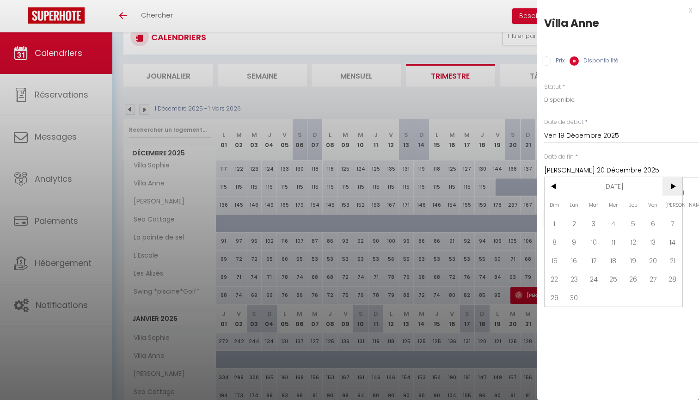
click at [668, 184] on span ">" at bounding box center [673, 186] width 20 height 19
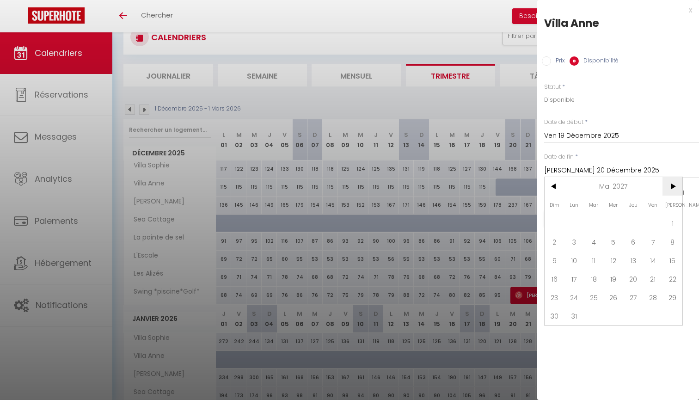
click at [668, 184] on span ">" at bounding box center [673, 186] width 20 height 19
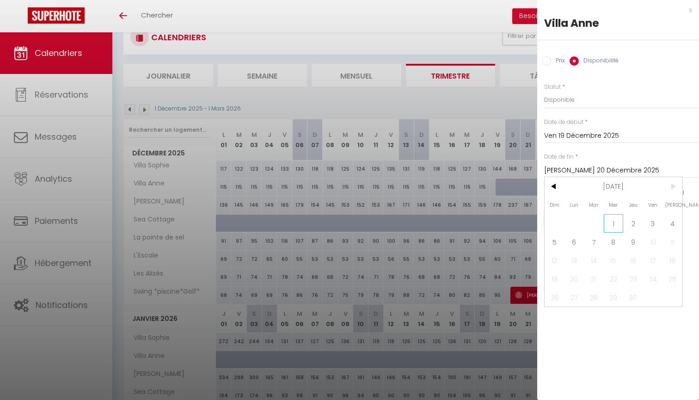
click at [610, 226] on span "1" at bounding box center [614, 223] width 20 height 19
type input "Mer 01 Septembre 2027"
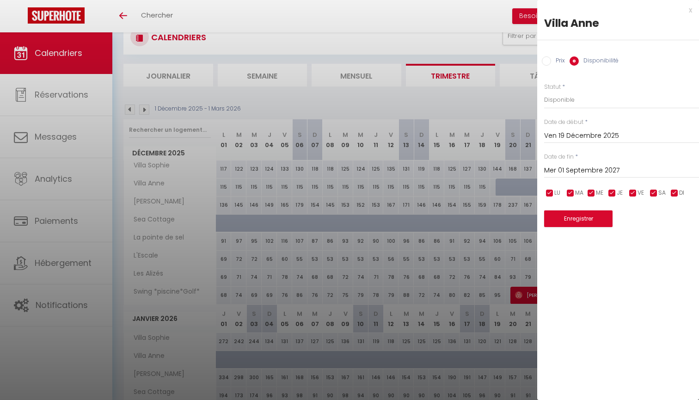
click at [595, 214] on button "Enregistrer" at bounding box center [578, 218] width 68 height 17
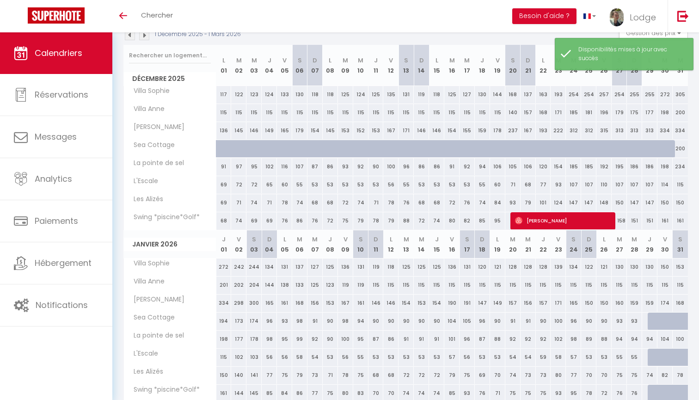
scroll to position [104, 0]
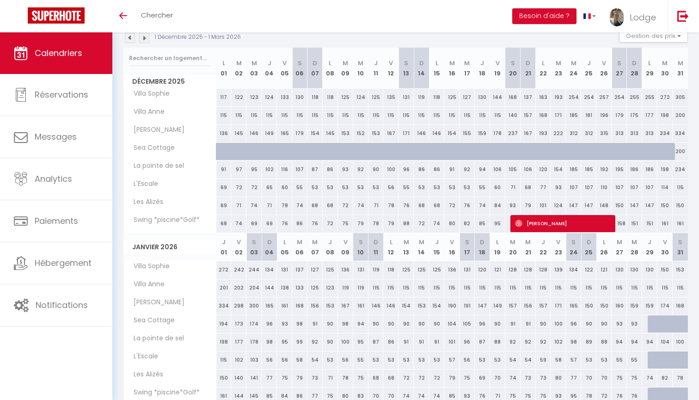
click at [680, 151] on div "200" at bounding box center [680, 151] width 15 height 17
select select "1"
type input "Mer 31 Décembre 2025"
type input "Jeu 01 Janvier 2026"
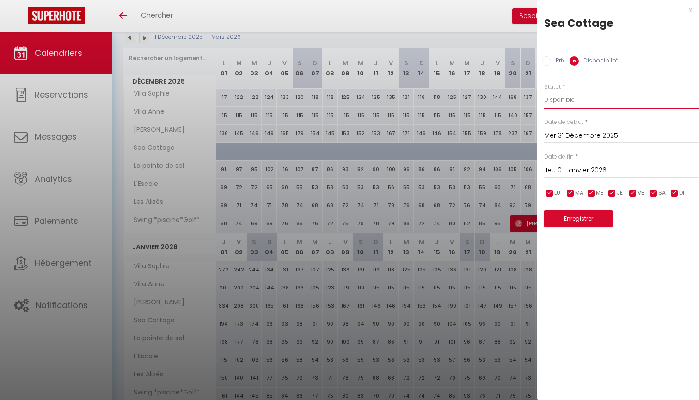
click at [569, 101] on select "Disponible Indisponible" at bounding box center [621, 100] width 155 height 18
select select "0"
click at [571, 168] on input "Jeu 01 Janvier 2026" at bounding box center [621, 171] width 155 height 12
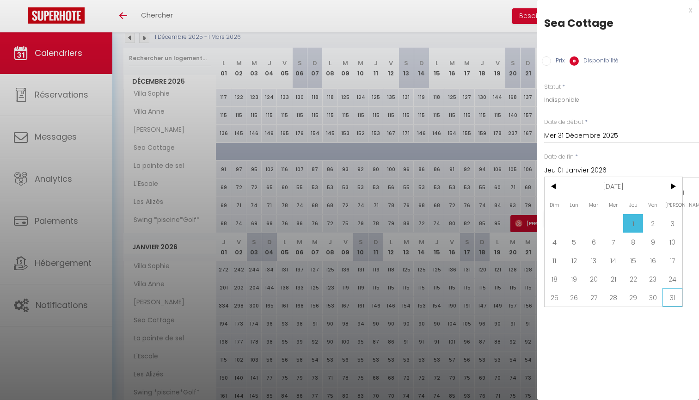
click at [672, 295] on span "31" at bounding box center [673, 297] width 20 height 19
type input "Sam 31 Janvier 2026"
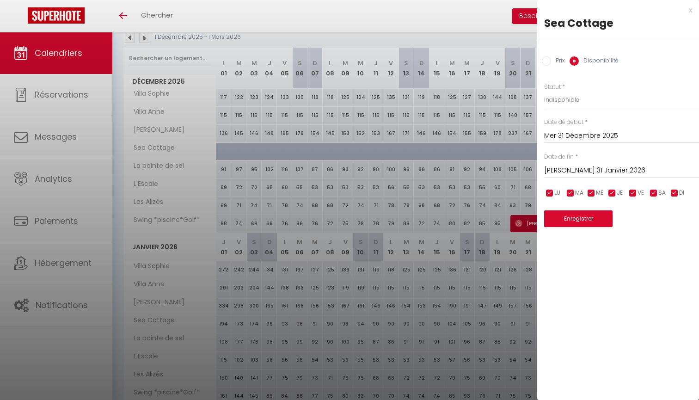
click at [584, 217] on button "Enregistrer" at bounding box center [578, 218] width 68 height 17
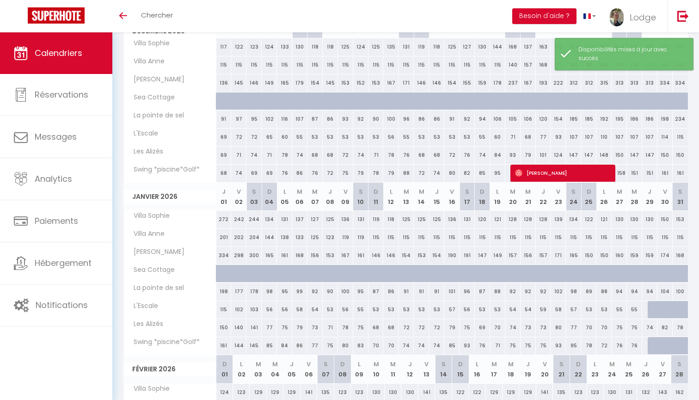
scroll to position [156, 0]
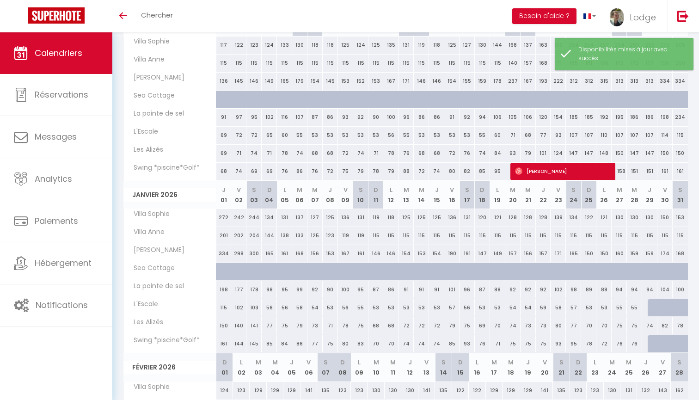
click at [650, 307] on div at bounding box center [655, 308] width 15 height 18
select select "1"
type input "Jeu 29 Janvier 2026"
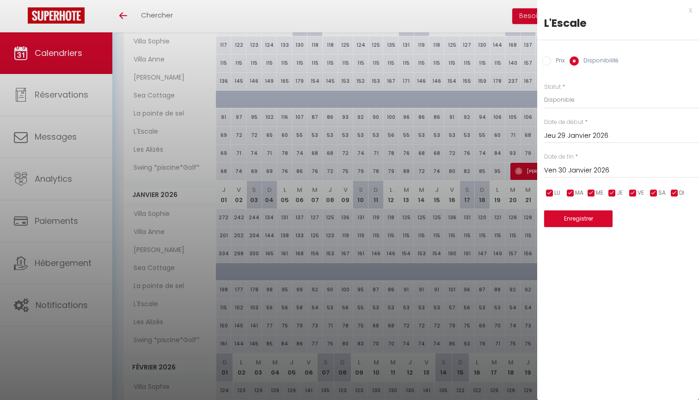
click at [571, 168] on input "Ven 30 Janvier 2026" at bounding box center [621, 171] width 155 height 12
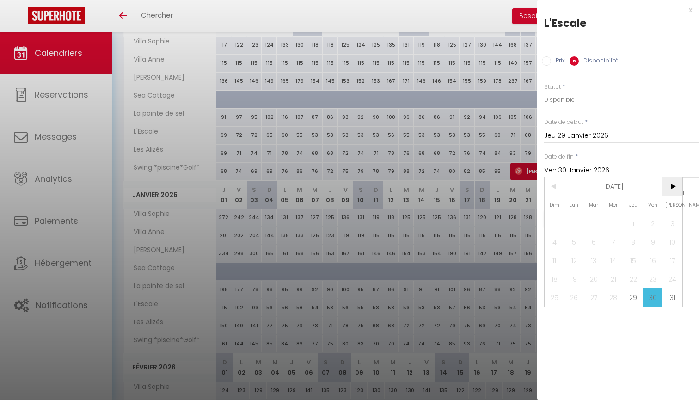
click at [673, 186] on span ">" at bounding box center [673, 186] width 20 height 19
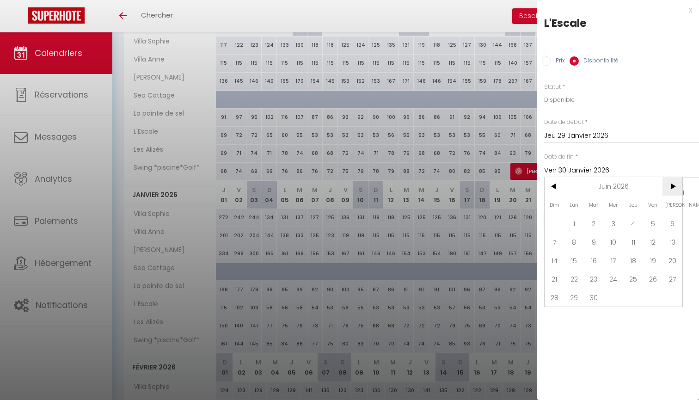
click at [673, 186] on span ">" at bounding box center [673, 186] width 20 height 19
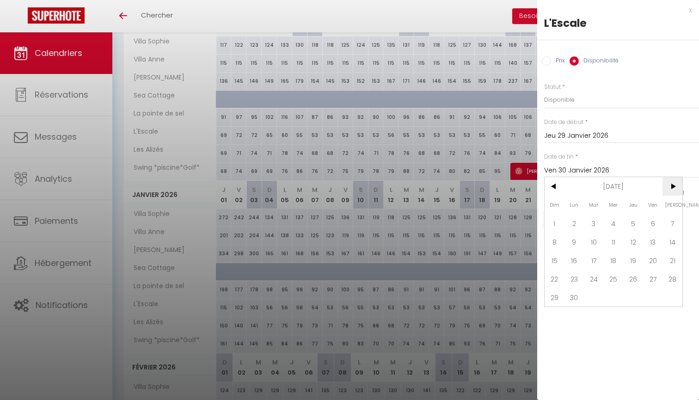
click at [673, 186] on span ">" at bounding box center [673, 186] width 20 height 19
click at [673, 185] on span ">" at bounding box center [673, 186] width 20 height 19
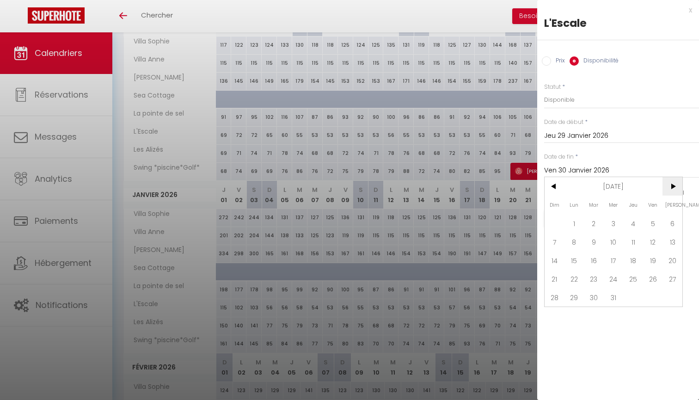
click at [673, 185] on span ">" at bounding box center [673, 186] width 20 height 19
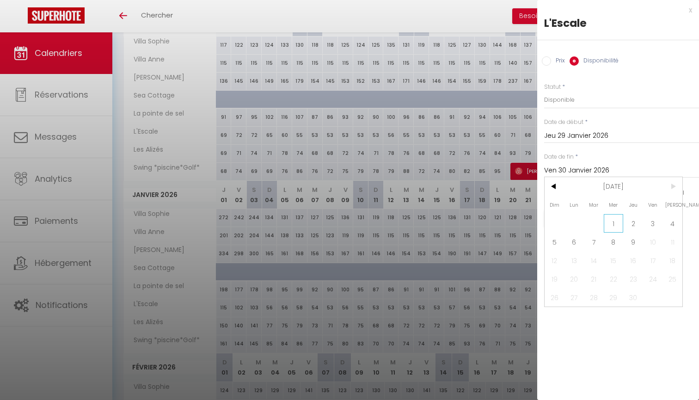
click at [612, 221] on span "1" at bounding box center [614, 223] width 20 height 19
type input "Mer 01 Septembre 2027"
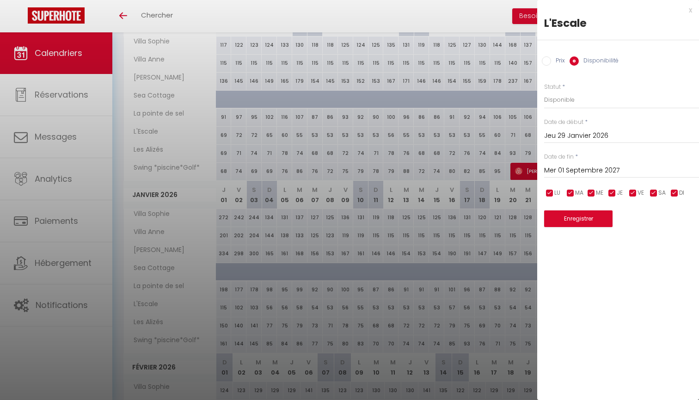
click at [585, 222] on button "Enregistrer" at bounding box center [578, 218] width 68 height 17
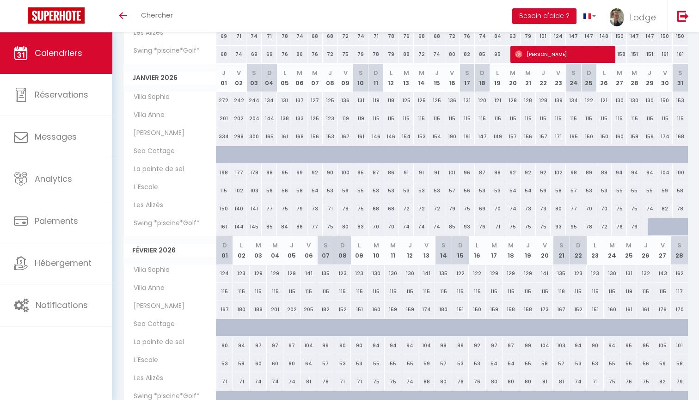
scroll to position [292, 0]
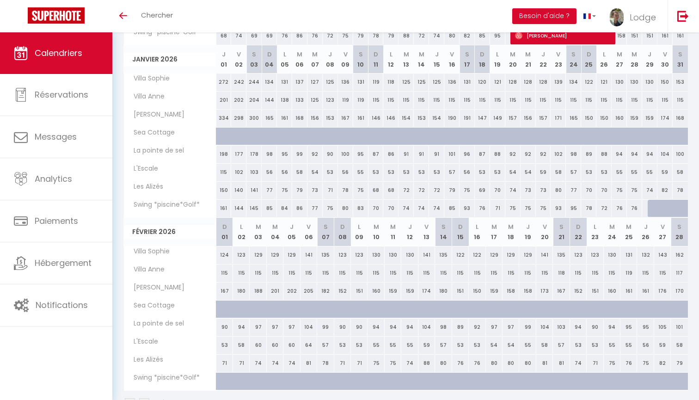
click at [650, 205] on div at bounding box center [655, 209] width 15 height 18
select select "1"
type input "Jeu 29 Janvier 2026"
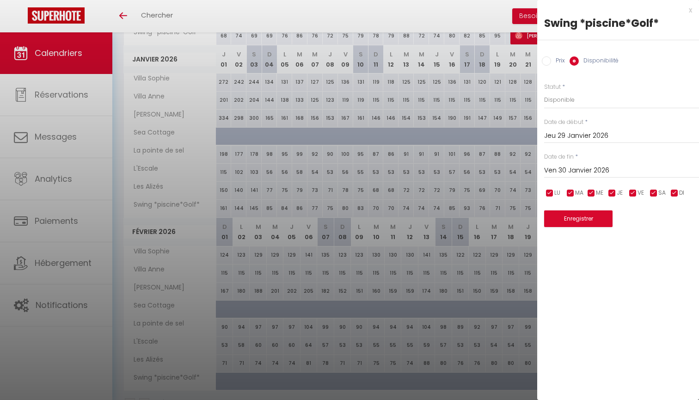
click at [583, 172] on input "Ven 30 Janvier 2026" at bounding box center [621, 171] width 155 height 12
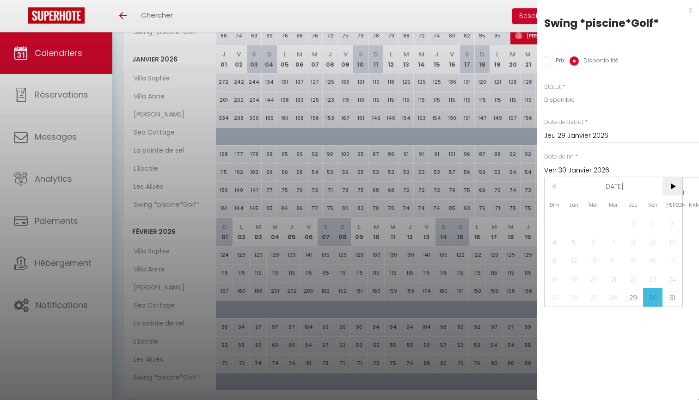
click at [670, 188] on span ">" at bounding box center [673, 186] width 20 height 19
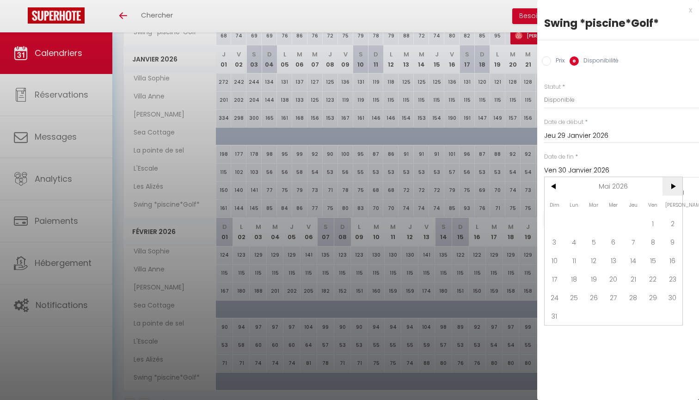
click at [670, 188] on span ">" at bounding box center [673, 186] width 20 height 19
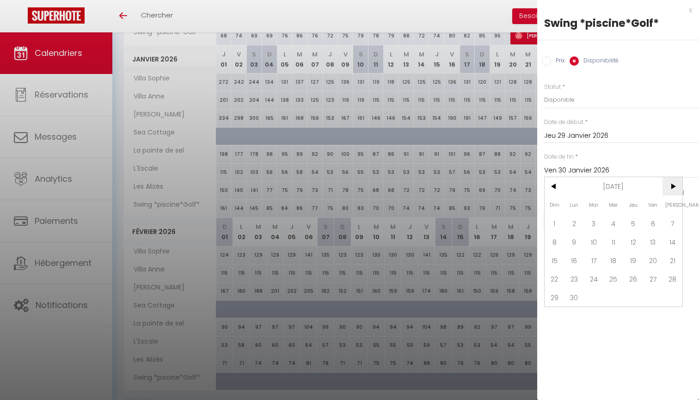
click at [670, 188] on span ">" at bounding box center [673, 186] width 20 height 19
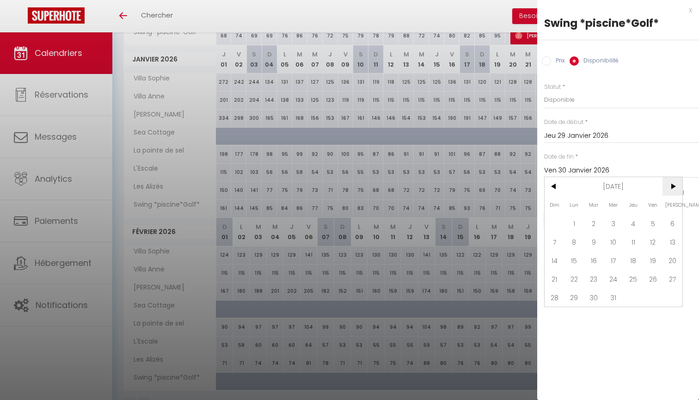
click at [670, 188] on span ">" at bounding box center [673, 186] width 20 height 19
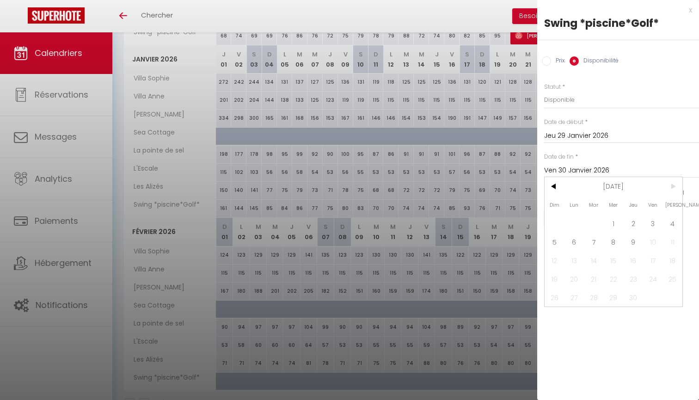
click at [670, 188] on span ">" at bounding box center [673, 186] width 20 height 19
click at [618, 223] on span "1" at bounding box center [614, 223] width 20 height 19
type input "Mer 01 Septembre 2027"
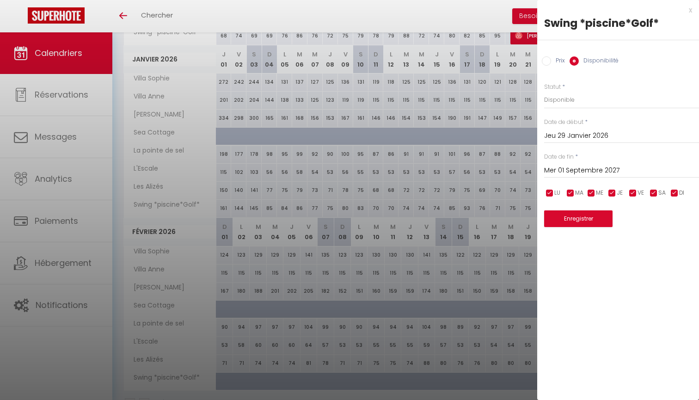
click at [591, 219] on button "Enregistrer" at bounding box center [578, 218] width 68 height 17
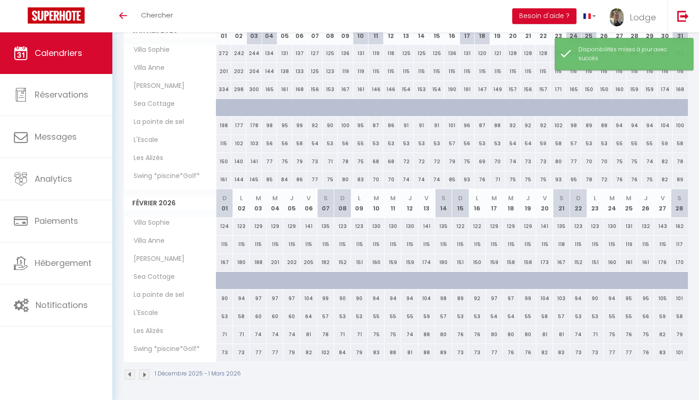
scroll to position [320, 0]
click at [145, 375] on img at bounding box center [144, 376] width 10 height 10
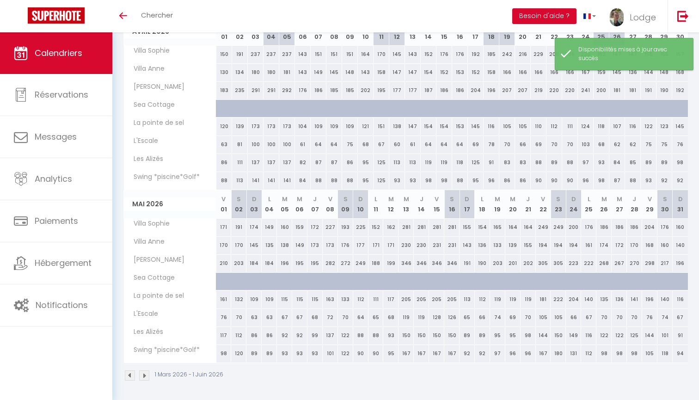
scroll to position [32, 0]
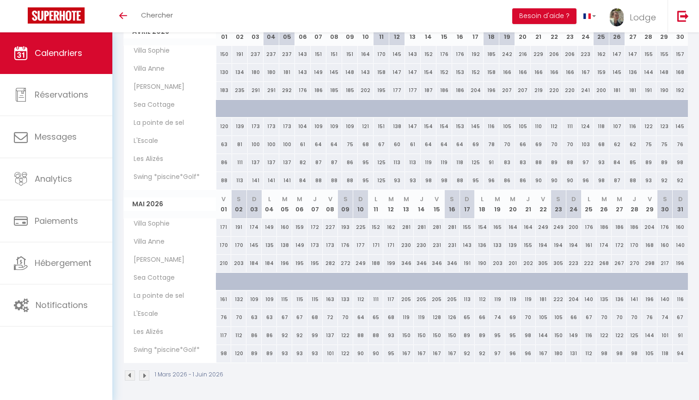
click at [143, 371] on img at bounding box center [144, 376] width 10 height 10
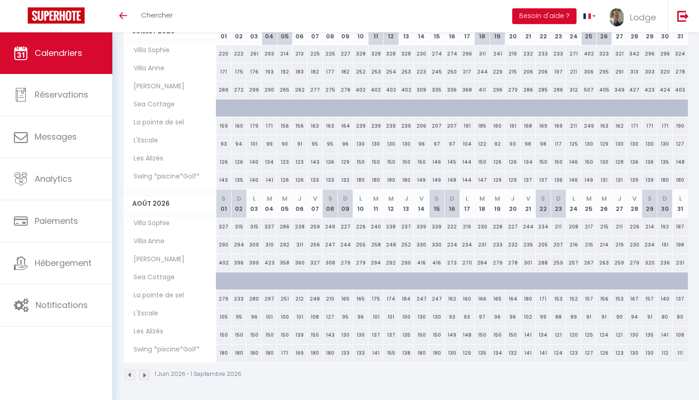
scroll to position [320, 0]
click at [146, 374] on img at bounding box center [144, 376] width 10 height 10
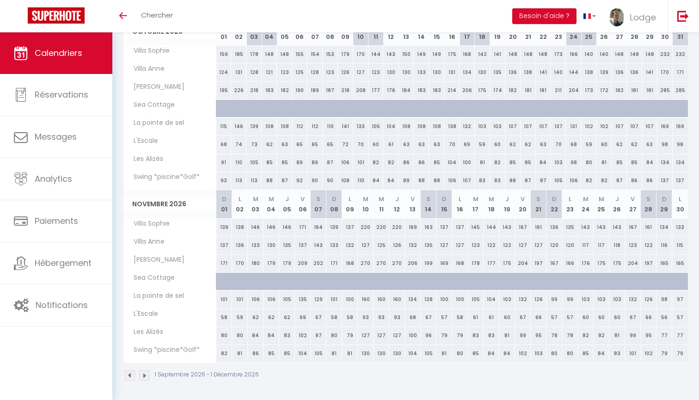
scroll to position [32, 0]
click at [144, 374] on img at bounding box center [144, 376] width 10 height 10
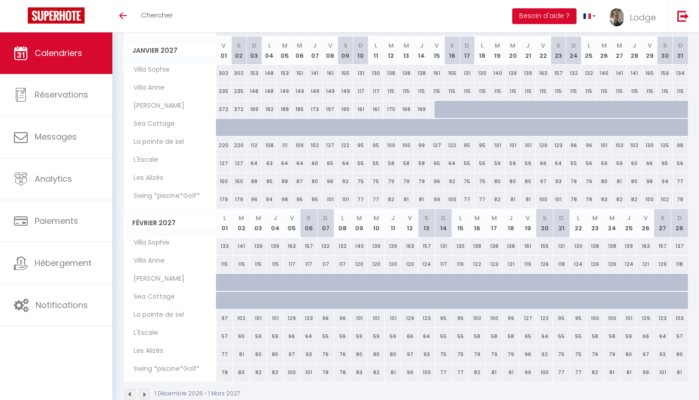
scroll to position [303, 0]
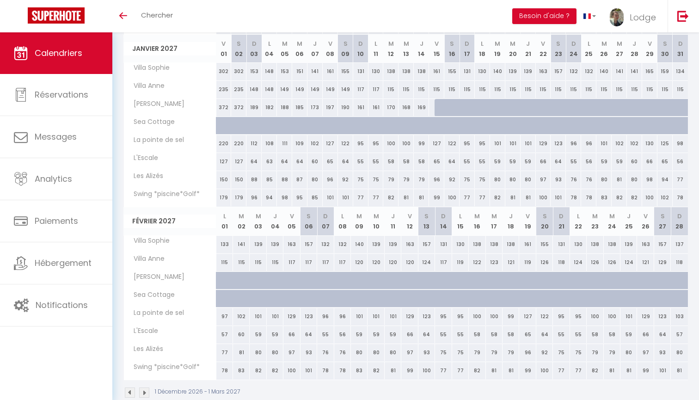
click at [437, 107] on div at bounding box center [442, 108] width 15 height 18
select select "1"
type input "Ven 15 Janvier 2027"
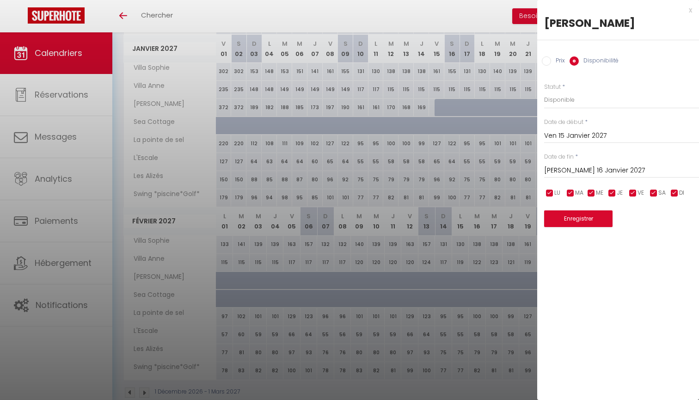
click at [562, 169] on input "Sam 16 Janvier 2027" at bounding box center [621, 171] width 155 height 12
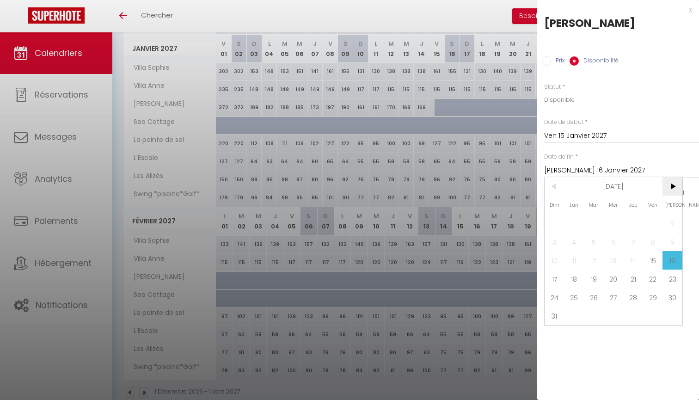
click at [674, 188] on span ">" at bounding box center [673, 186] width 20 height 19
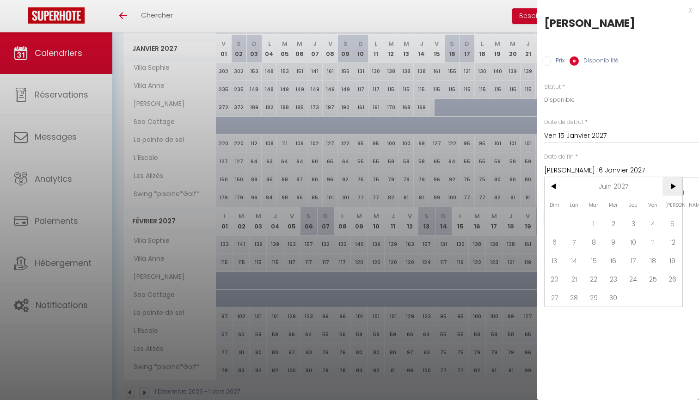
click at [674, 188] on span ">" at bounding box center [673, 186] width 20 height 19
click at [617, 239] on span "8" at bounding box center [614, 242] width 20 height 19
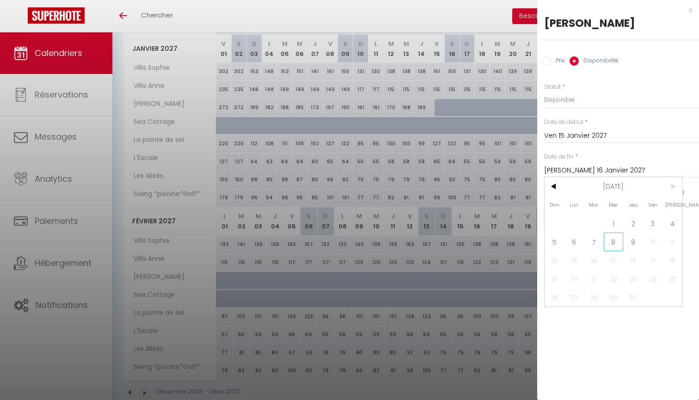
type input "Mer 08 Septembre 2027"
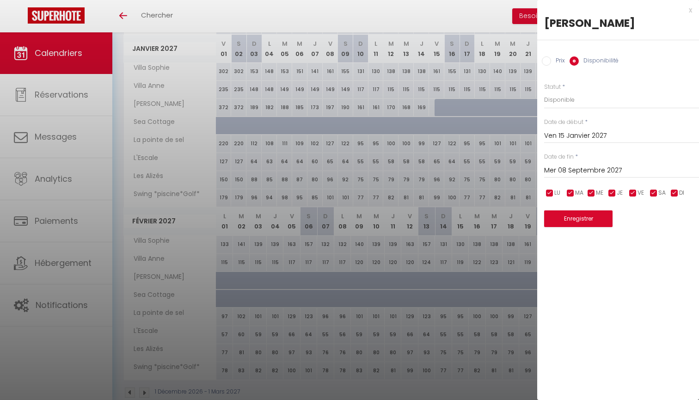
click at [591, 218] on button "Enregistrer" at bounding box center [578, 218] width 68 height 17
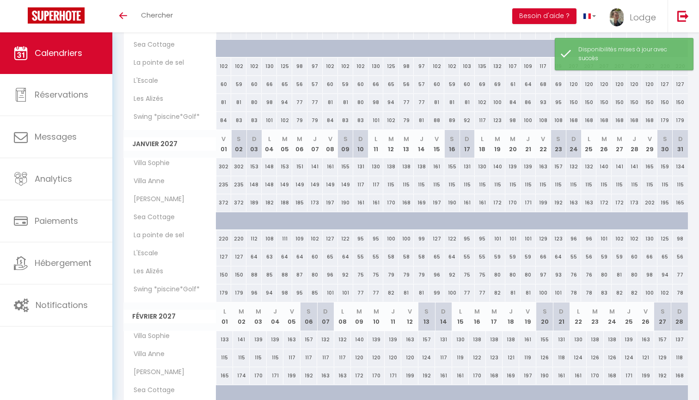
scroll to position [215, 0]
